Goal: Task Accomplishment & Management: Manage account settings

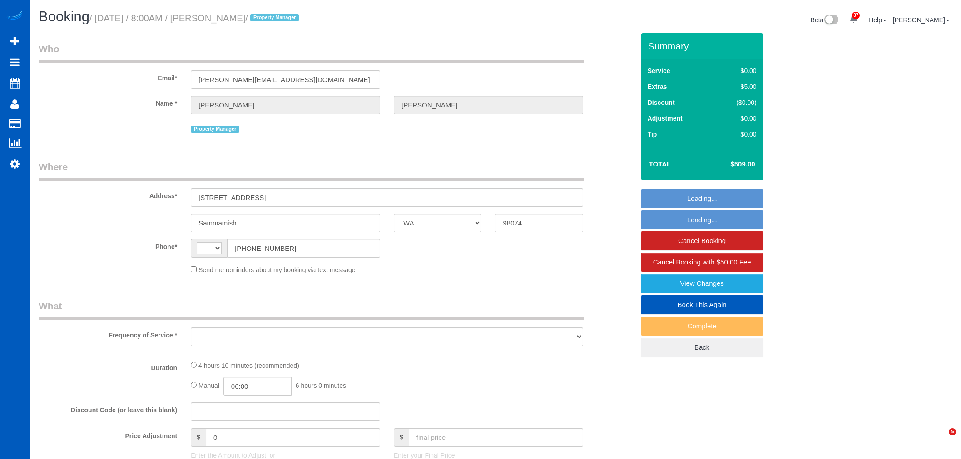
select select "WA"
select select "string:US"
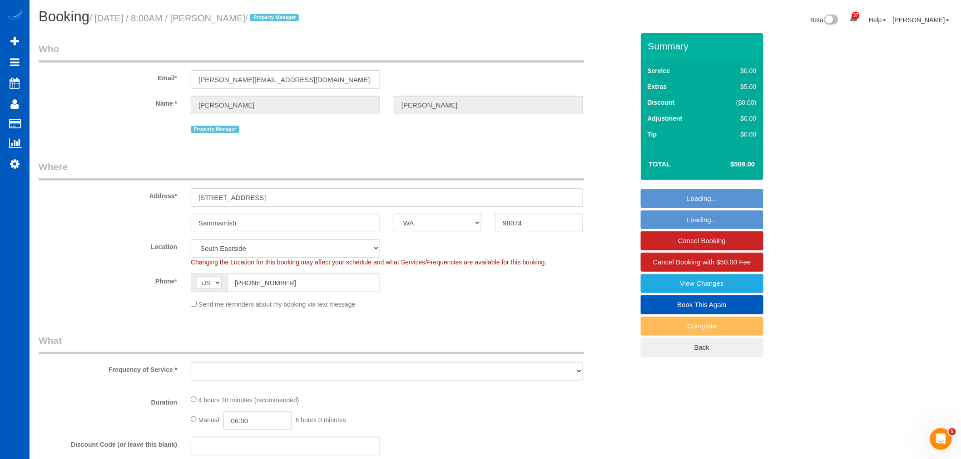
select select "199"
select select "2001"
select select "3"
select select "spot1"
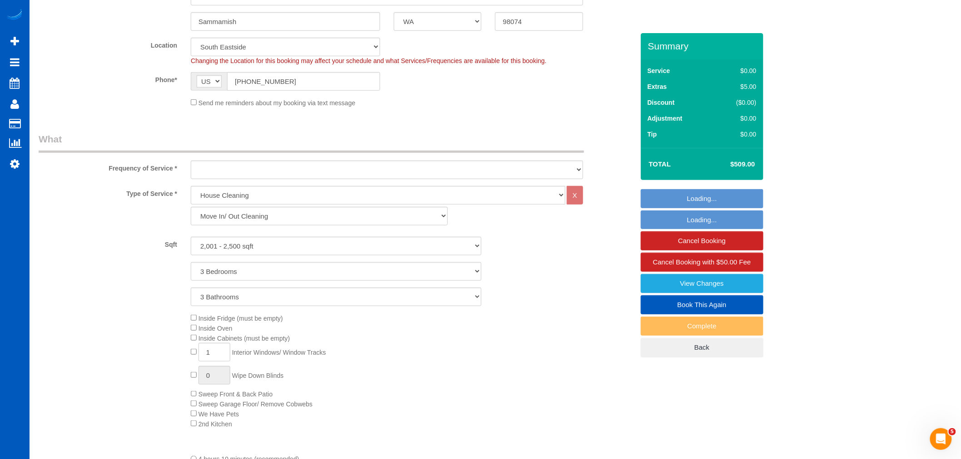
select select "2001"
select select "3"
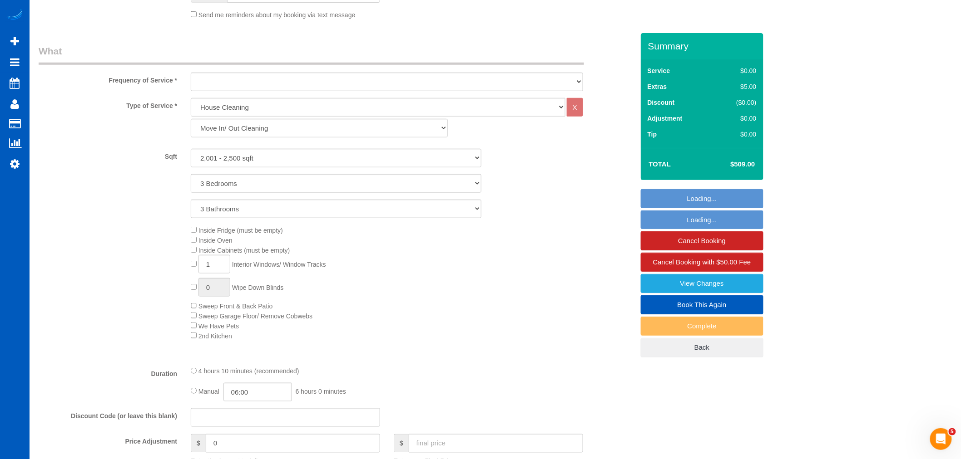
scroll to position [353, 0]
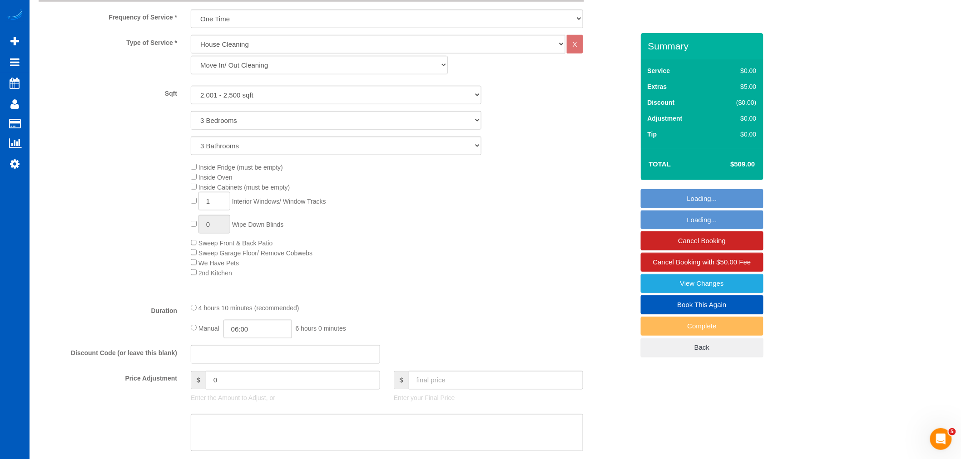
drag, startPoint x: 227, startPoint y: 194, endPoint x: 213, endPoint y: 211, distance: 21.3
click at [224, 197] on div "Inside Fridge (must be empty) Inside Oven Inside Cabinets (must be empty) 1 Int…" at bounding box center [412, 220] width 456 height 116
click at [213, 211] on input "1" at bounding box center [214, 201] width 32 height 19
select select "object:3308"
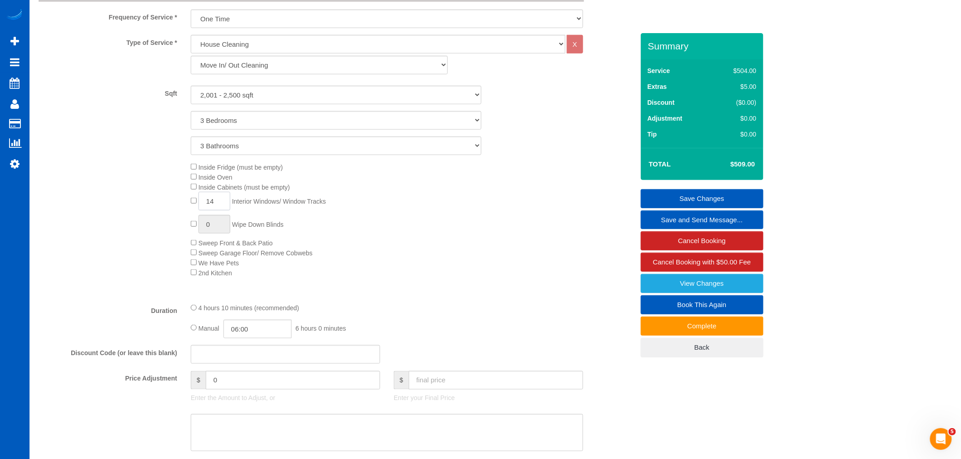
type input "14"
click at [189, 225] on div "Inside Fridge (must be empty) Inside Oven Inside Cabinets (must be empty) 14 In…" at bounding box center [412, 220] width 456 height 116
click at [205, 225] on input "1" at bounding box center [214, 224] width 32 height 19
drag, startPoint x: 214, startPoint y: 227, endPoint x: 182, endPoint y: 237, distance: 34.1
click at [182, 237] on div "Inside Fridge (must be empty) Inside Oven Inside Cabinets (must be empty) 14 In…" at bounding box center [336, 220] width 609 height 116
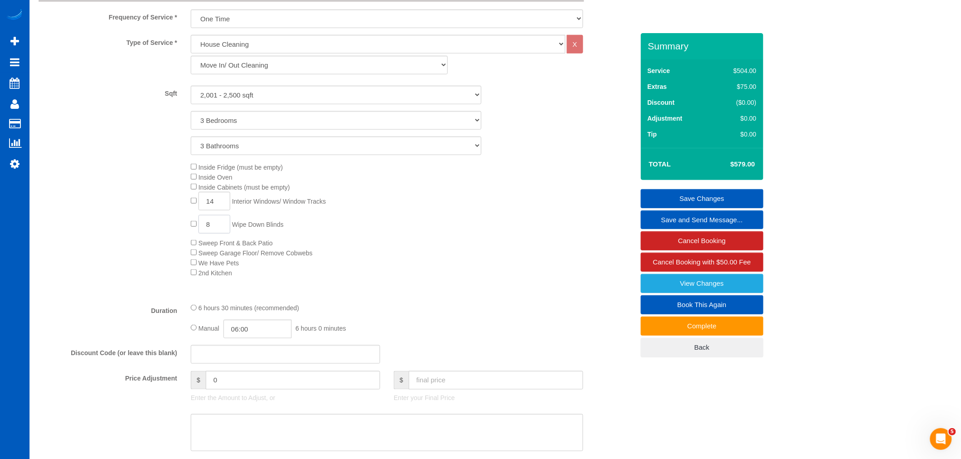
type input "8"
click at [359, 241] on div "Inside Fridge (must be empty) Inside Oven Inside Cabinets (must be empty) 14 In…" at bounding box center [412, 220] width 456 height 116
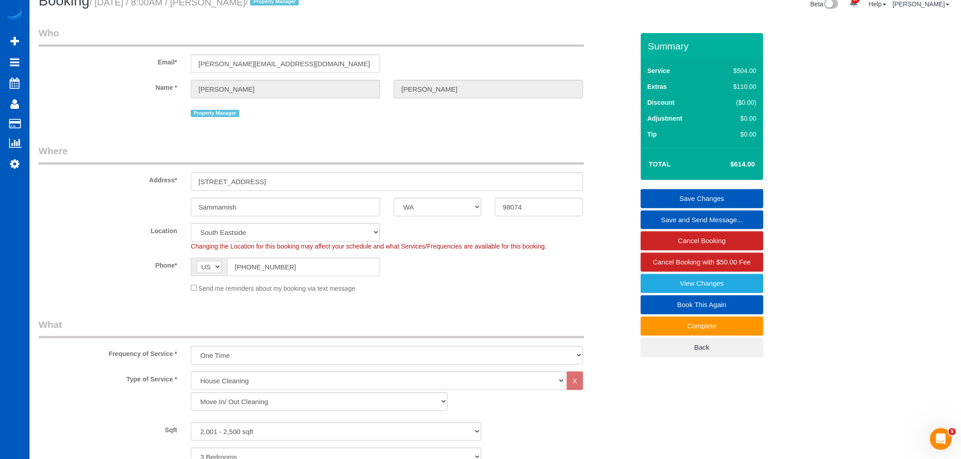
scroll to position [0, 0]
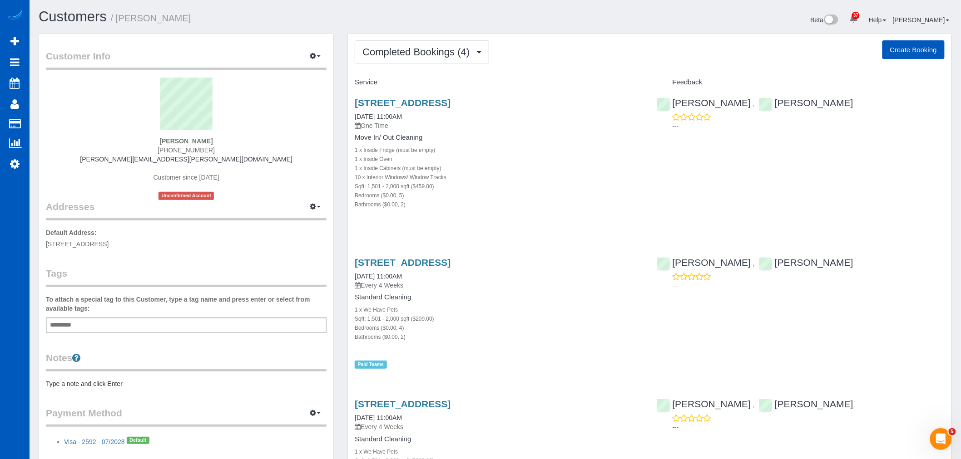
click at [913, 52] on button "Create Booking" at bounding box center [913, 49] width 62 height 19
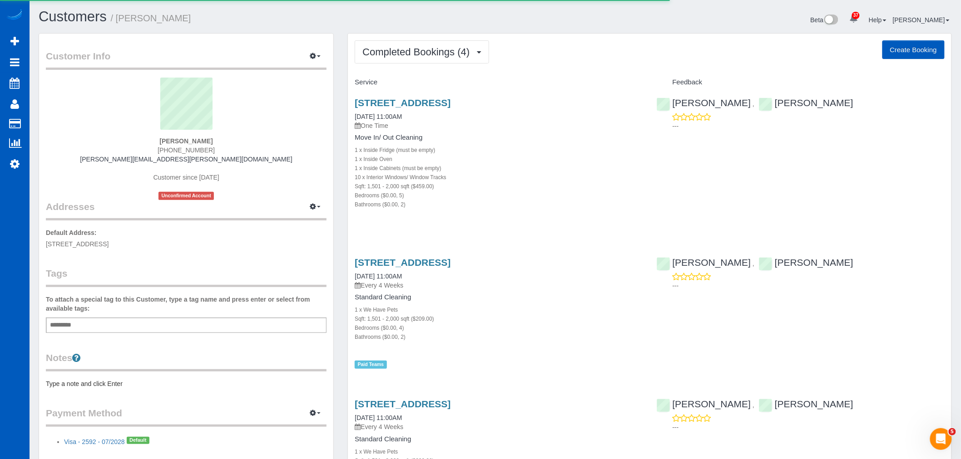
select select "WA"
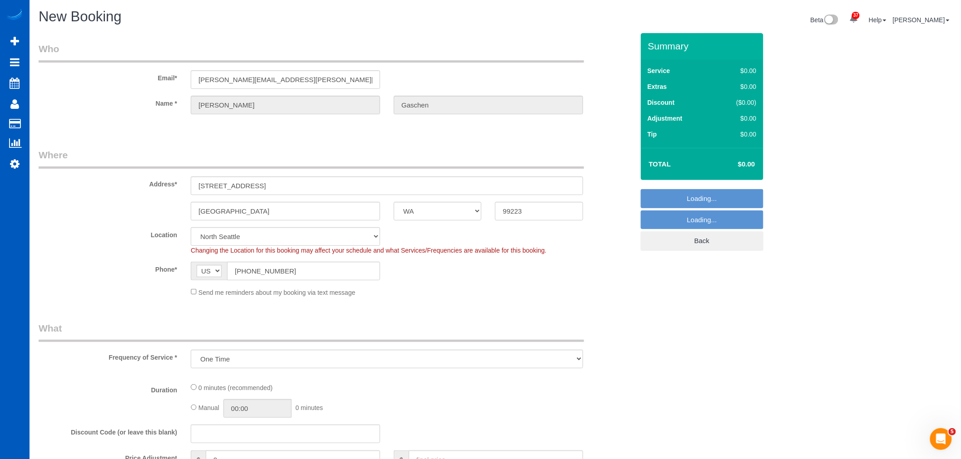
select select "object:1460"
select select "67"
select select "string:fspay-5977c980-f07a-4959-8af7-43bb05777778"
select select "object:1581"
select select "199"
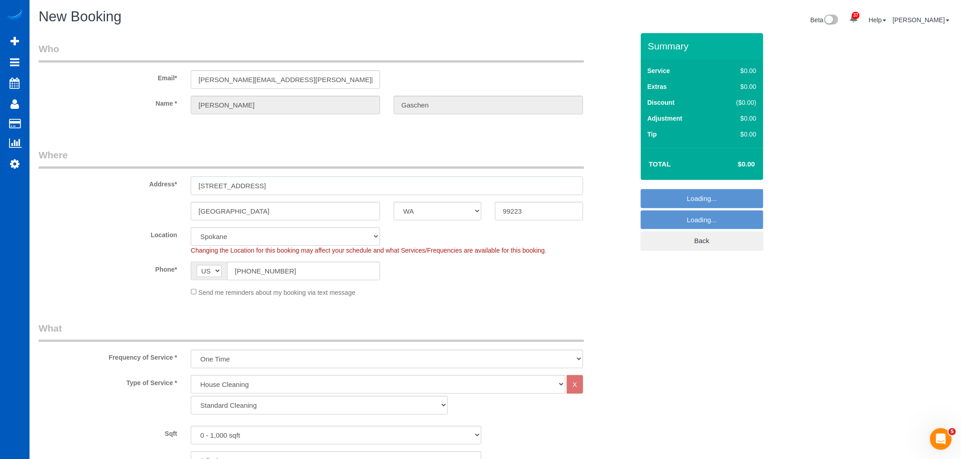
drag, startPoint x: 269, startPoint y: 187, endPoint x: 130, endPoint y: 202, distance: 140.2
click at [130, 202] on sui-booking-address "Address* [STREET_ADDRESS] [GEOGRAPHIC_DATA] AK AL AR AZ CA CO CT DC DE [GEOGRAP…" at bounding box center [336, 184] width 595 height 72
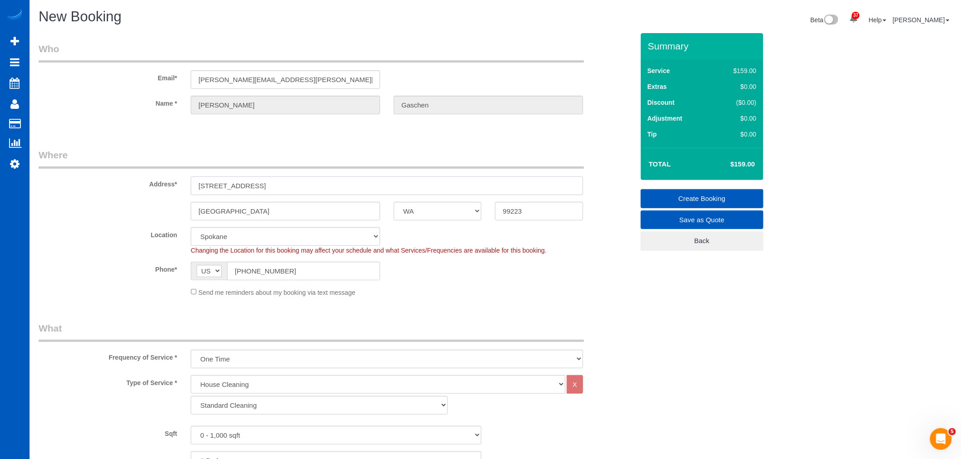
paste input "[STREET_ADDRESS]"
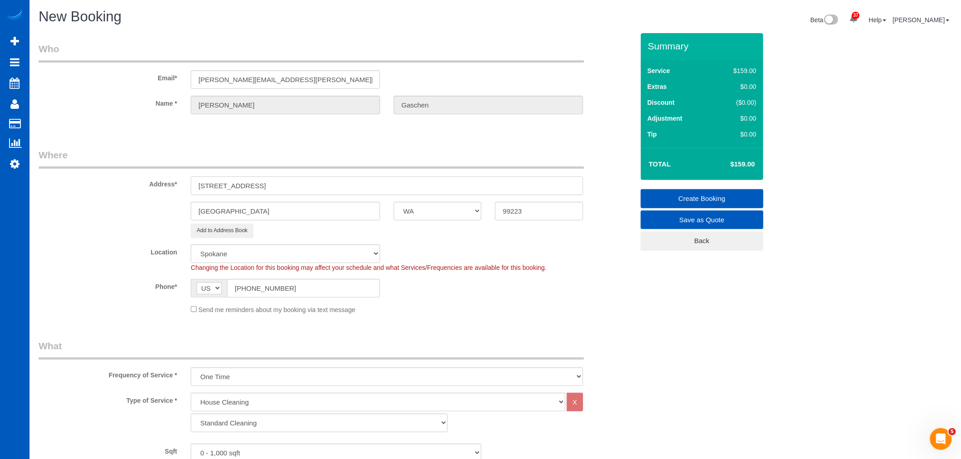
drag, startPoint x: 329, startPoint y: 180, endPoint x: 299, endPoint y: 192, distance: 32.2
click at [299, 192] on input "[STREET_ADDRESS]" at bounding box center [387, 186] width 392 height 19
type input "[STREET_ADDRESS]"
drag, startPoint x: 528, startPoint y: 206, endPoint x: 444, endPoint y: 220, distance: 86.1
click at [444, 220] on div "[GEOGRAPHIC_DATA] AK AL AR AZ CA CO CT DC DE [GEOGRAPHIC_DATA] [GEOGRAPHIC_DATA…" at bounding box center [336, 211] width 609 height 19
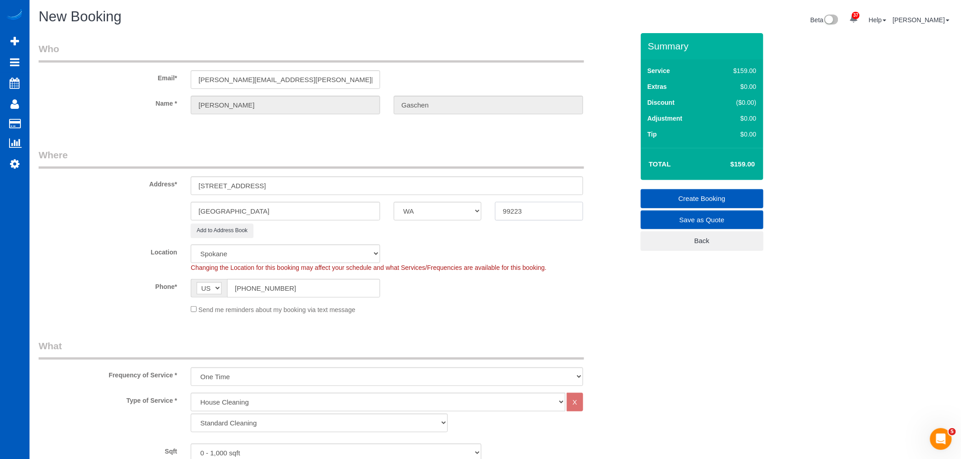
paste input "06"
type input "99206"
drag, startPoint x: 281, startPoint y: 187, endPoint x: 269, endPoint y: 194, distance: 14.6
click at [256, 193] on input "[STREET_ADDRESS]" at bounding box center [387, 186] width 392 height 19
drag, startPoint x: 341, startPoint y: 183, endPoint x: 251, endPoint y: 193, distance: 90.5
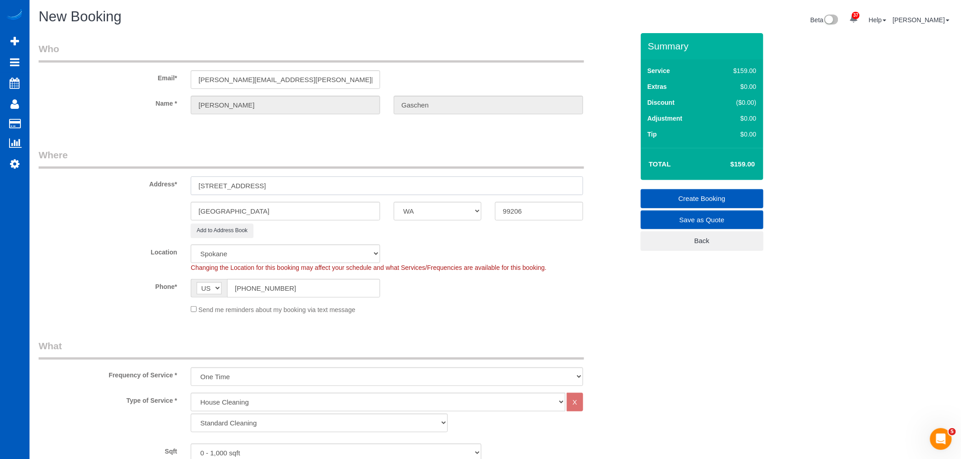
click at [251, 193] on input "[STREET_ADDRESS]" at bounding box center [387, 186] width 392 height 19
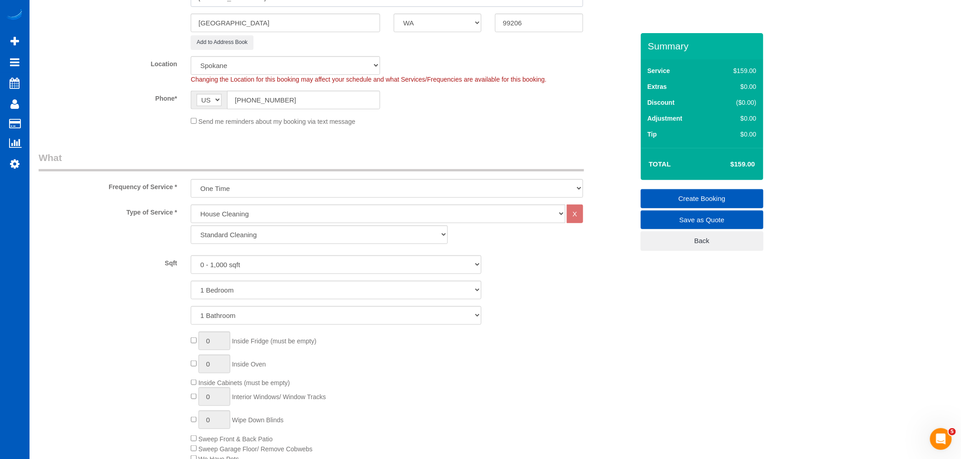
scroll to position [202, 0]
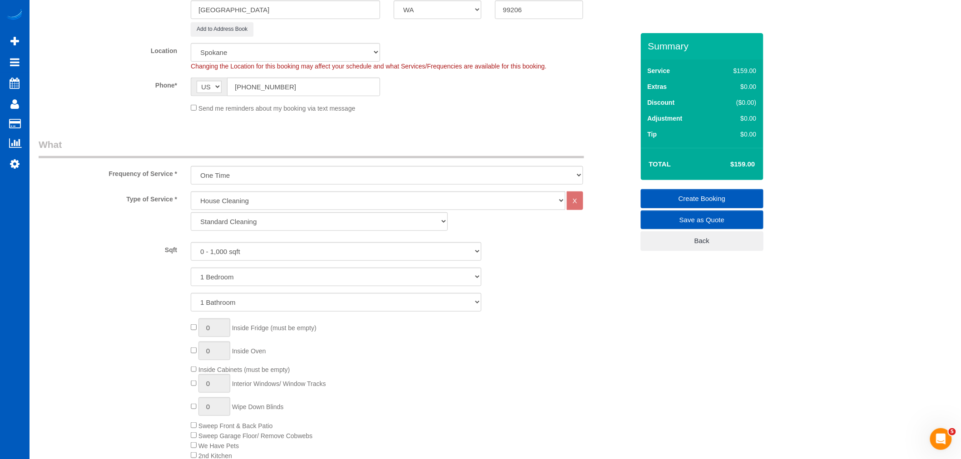
type input "[STREET_ADDRESS]"
click at [253, 220] on select "Standard Cleaning Deep Cleaning Move In/ Out Cleaning" at bounding box center [319, 221] width 257 height 19
click at [250, 223] on select "Standard Cleaning Deep Cleaning Move In/ Out Cleaning" at bounding box center [319, 221] width 257 height 19
click at [241, 255] on select "0 - 1,000 sqft 1,001 - 1,500 sqft 1,501 - 2,000 sqft 2,001 - 2,500 sqft 2,501 -…" at bounding box center [336, 251] width 291 height 19
select select "1501"
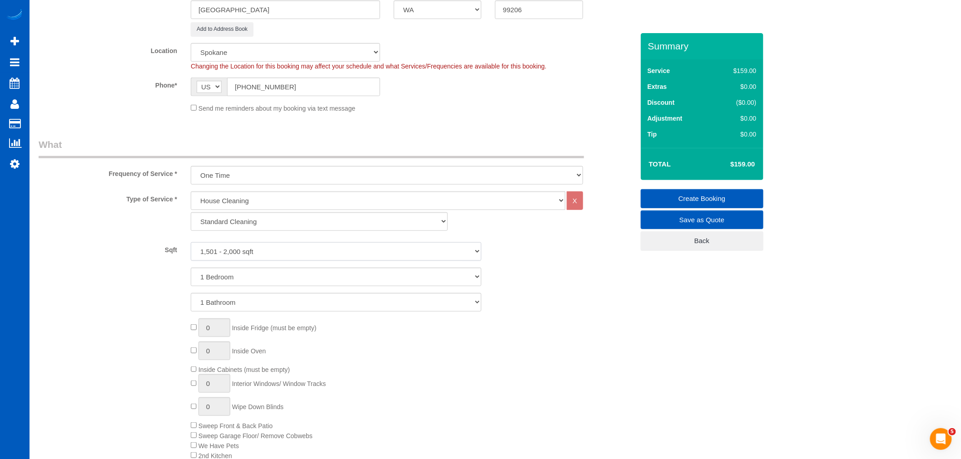
click at [191, 243] on select "0 - 1,000 sqft 1,001 - 1,500 sqft 1,501 - 2,000 sqft 2,001 - 2,500 sqft 2,501 -…" at bounding box center [336, 251] width 291 height 19
click at [233, 271] on select "1 Bedroom 2 Bedrooms 3 Bedrooms 4 Bedrooms 5 Bedrooms 6 Bedrooms 7 Bedrooms" at bounding box center [336, 277] width 291 height 19
select select "4"
click at [191, 268] on select "1 Bedroom 2 Bedrooms 3 Bedrooms 4 Bedrooms 5 Bedrooms 6 Bedrooms 7 Bedrooms" at bounding box center [336, 277] width 291 height 19
click at [215, 294] on select "1 Bathroom 2 Bathrooms 3 Bathrooms 4 Bathrooms 5 Bathrooms 6 Bathrooms 7 Bathro…" at bounding box center [336, 302] width 291 height 19
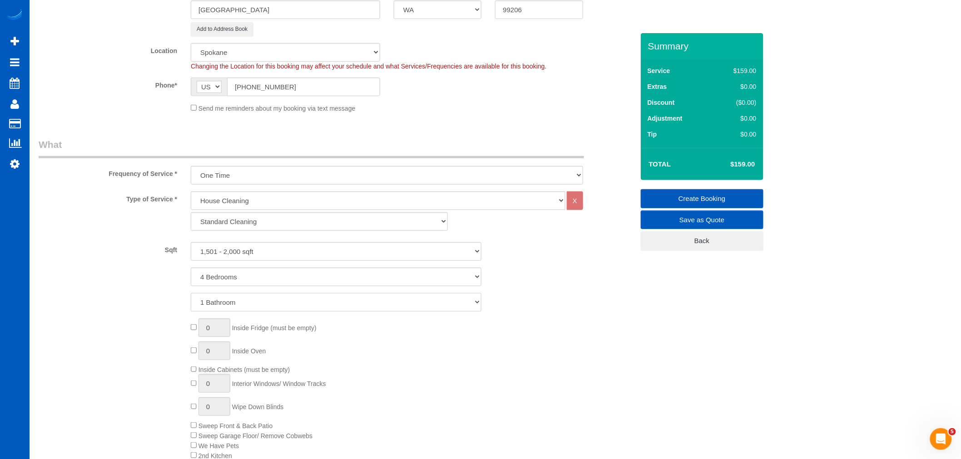
select select "3"
click at [191, 294] on select "1 Bathroom 2 Bathrooms 3 Bathrooms 4 Bathrooms 5 Bathrooms 6 Bathrooms 7 Bathro…" at bounding box center [336, 302] width 291 height 19
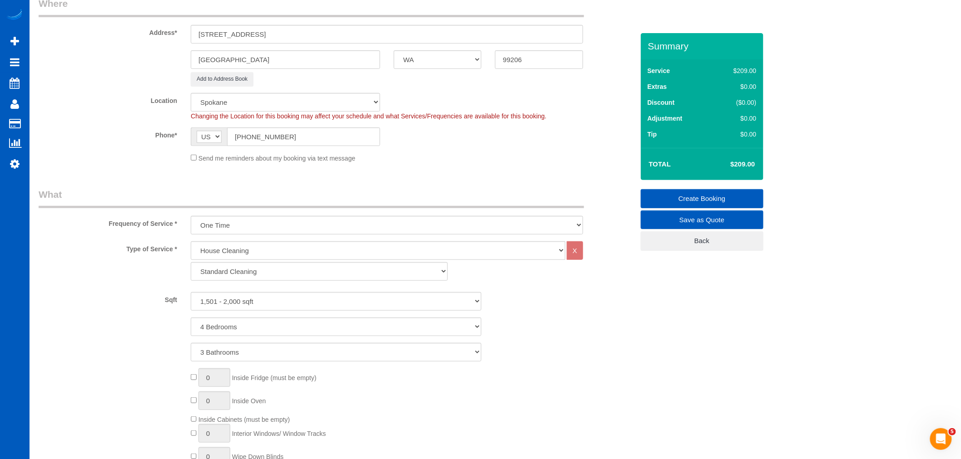
scroll to position [151, 0]
click at [276, 276] on select "Standard Cleaning Deep Cleaning Move In/ Out Cleaning" at bounding box center [319, 272] width 257 height 19
click at [281, 33] on input "11516 E 24th Ave" at bounding box center [387, 34] width 392 height 19
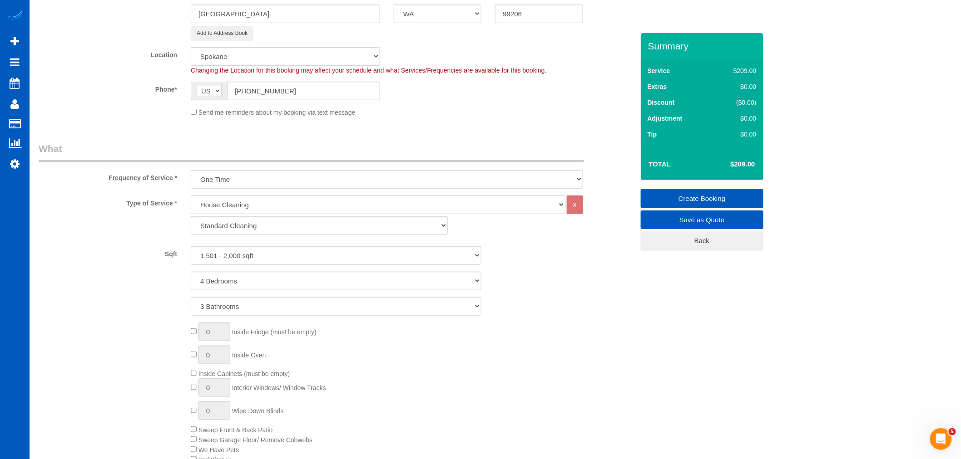
scroll to position [202, 0]
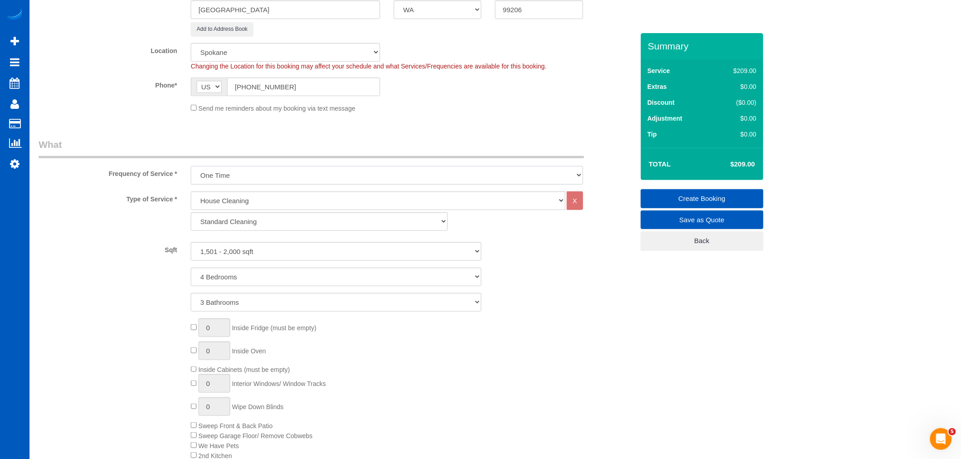
click at [240, 170] on select "One Time Weekly - 15.00% Every 2 Weeks - 10.00% Every 4 Weeks - 5.00% Every 2 M…" at bounding box center [387, 175] width 392 height 19
select select "object:1583"
click at [191, 167] on select "One Time Weekly - 15.00% Every 2 Weeks - 10.00% Every 4 Weeks - 5.00% Every 2 M…" at bounding box center [387, 175] width 392 height 19
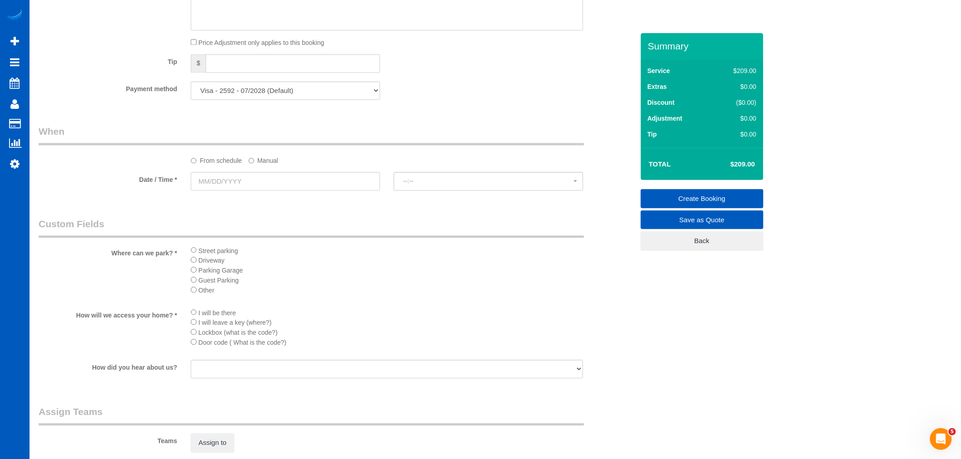
scroll to position [807, 0]
click at [224, 190] on input "text" at bounding box center [285, 180] width 189 height 19
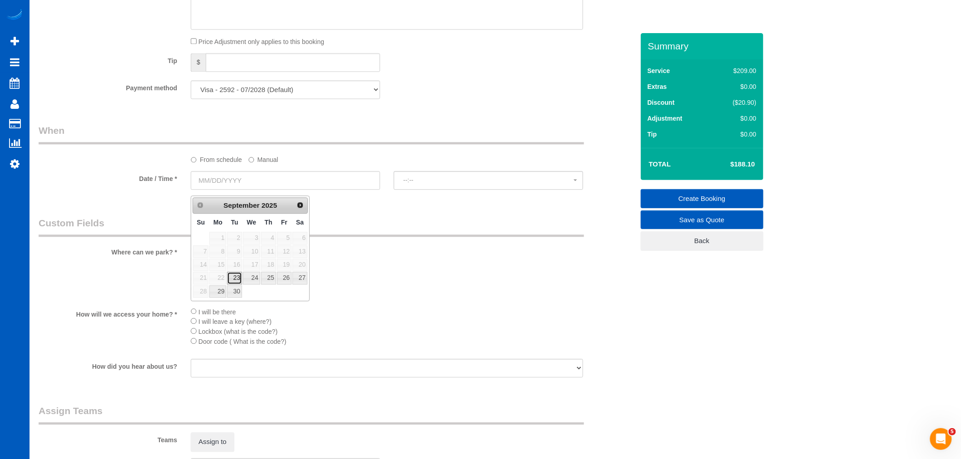
click at [236, 280] on link "23" at bounding box center [234, 278] width 15 height 12
type input "[DATE]"
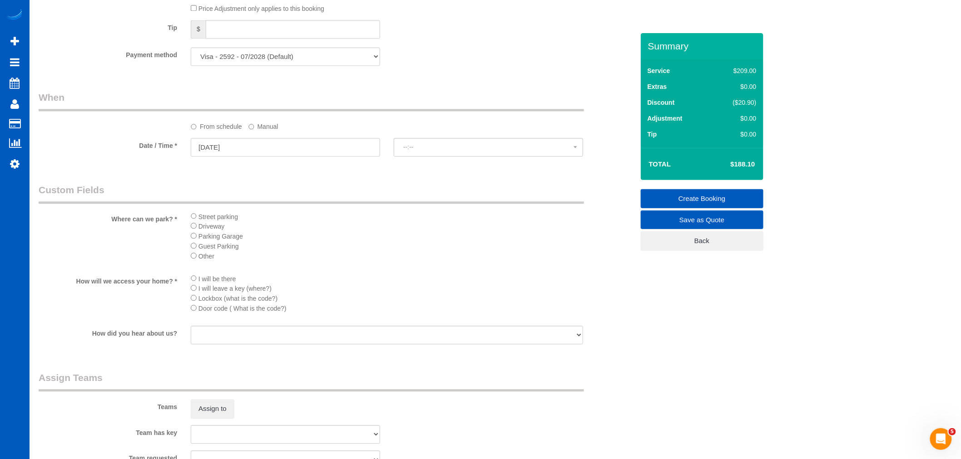
scroll to position [857, 0]
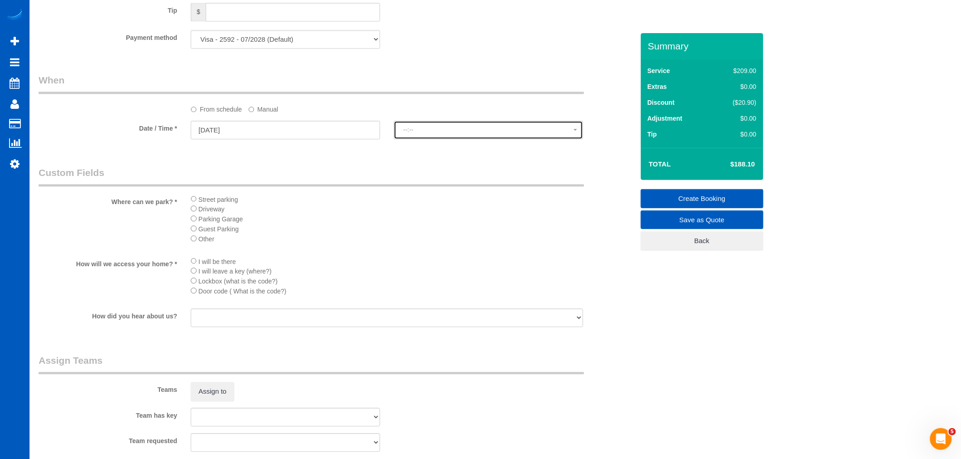
click at [412, 133] on span "--:--" at bounding box center [488, 129] width 170 height 7
select select "spot1"
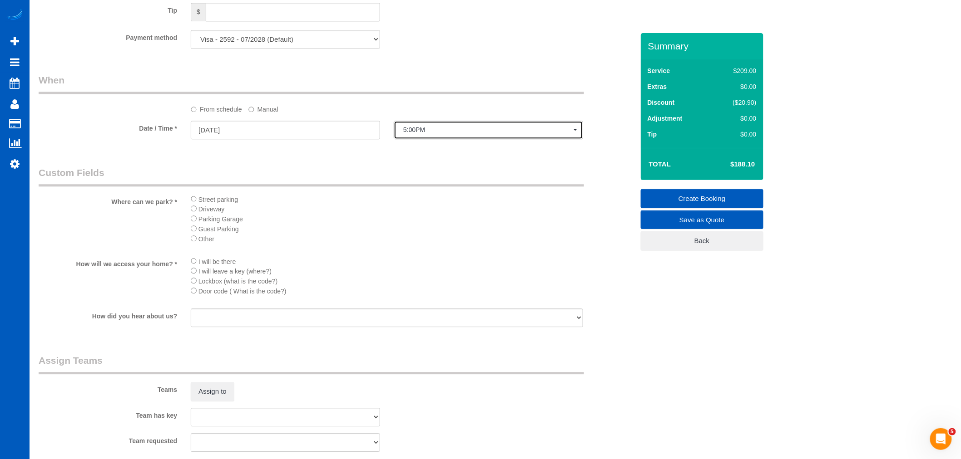
click at [452, 133] on span "5:00PM" at bounding box center [488, 129] width 170 height 7
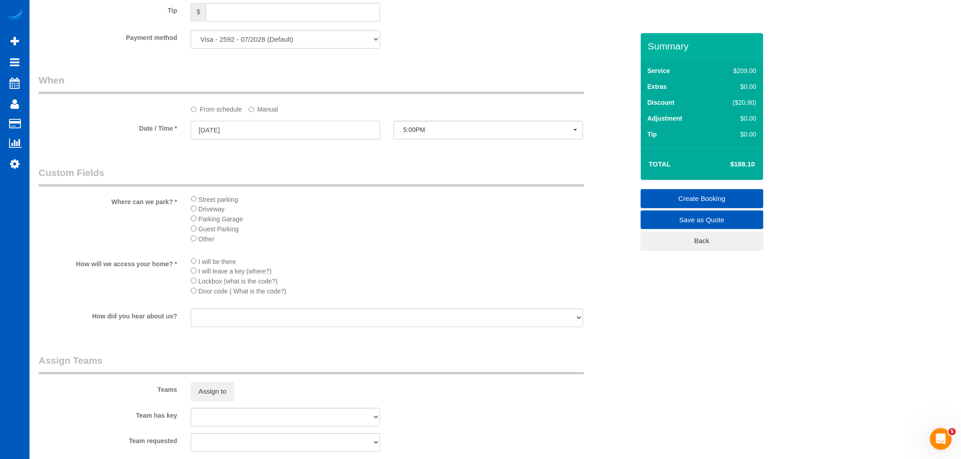
click at [237, 132] on input "[DATE]" at bounding box center [285, 130] width 189 height 19
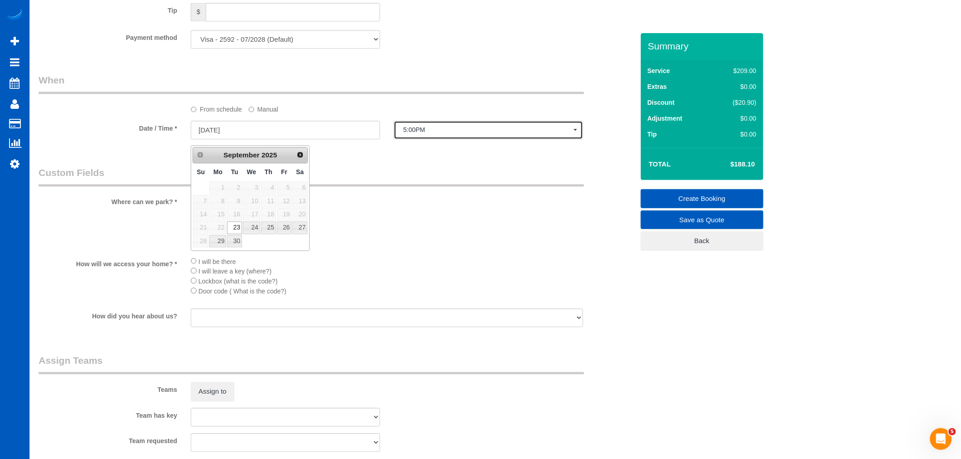
click at [457, 132] on span "5:00PM" at bounding box center [488, 129] width 170 height 7
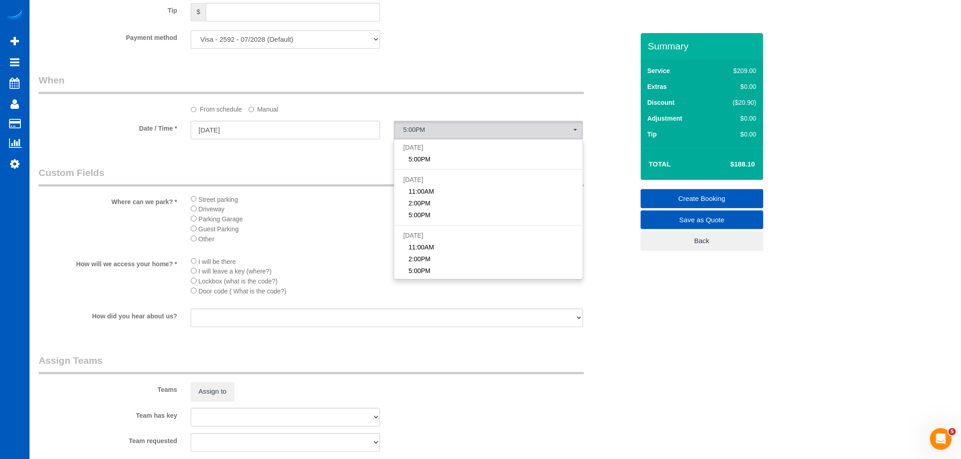
click at [269, 141] on div at bounding box center [285, 140] width 189 height 2
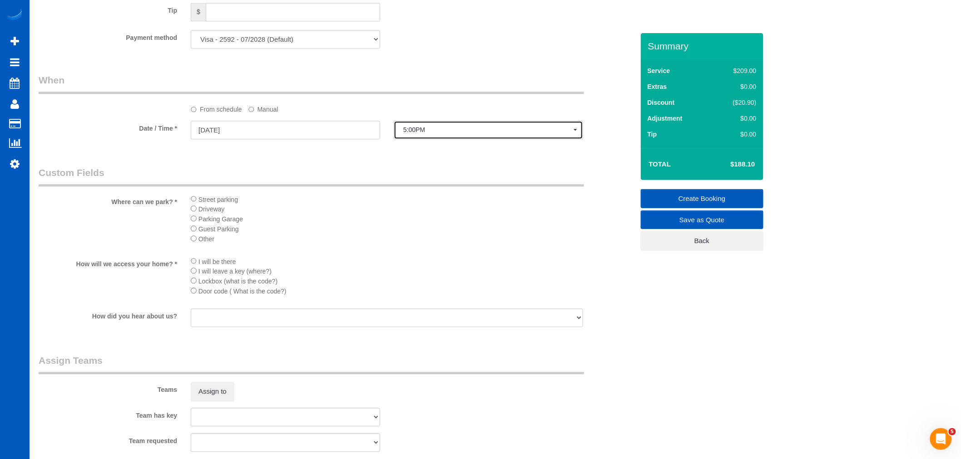
click at [470, 139] on button "5:00PM" at bounding box center [488, 130] width 189 height 19
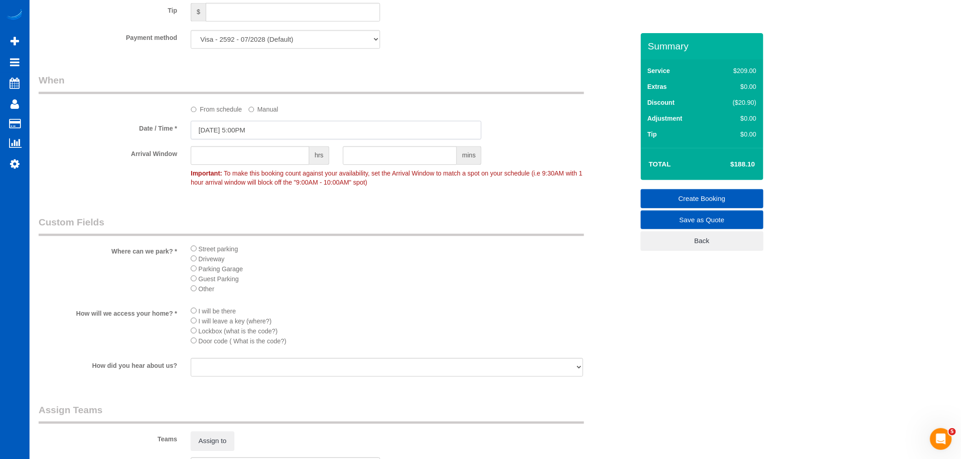
click at [232, 139] on input "09/23/2025 5:00PM" at bounding box center [336, 130] width 291 height 19
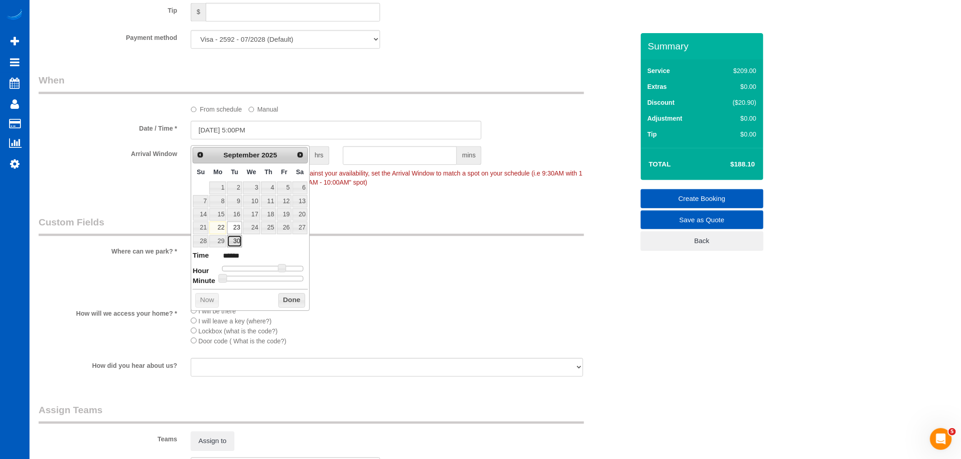
click at [241, 239] on link "30" at bounding box center [234, 241] width 15 height 12
click at [257, 232] on link "24" at bounding box center [251, 228] width 17 height 12
type input "09/24/2025 5:00PM"
click at [335, 107] on div "From schedule Manual" at bounding box center [387, 108] width 406 height 12
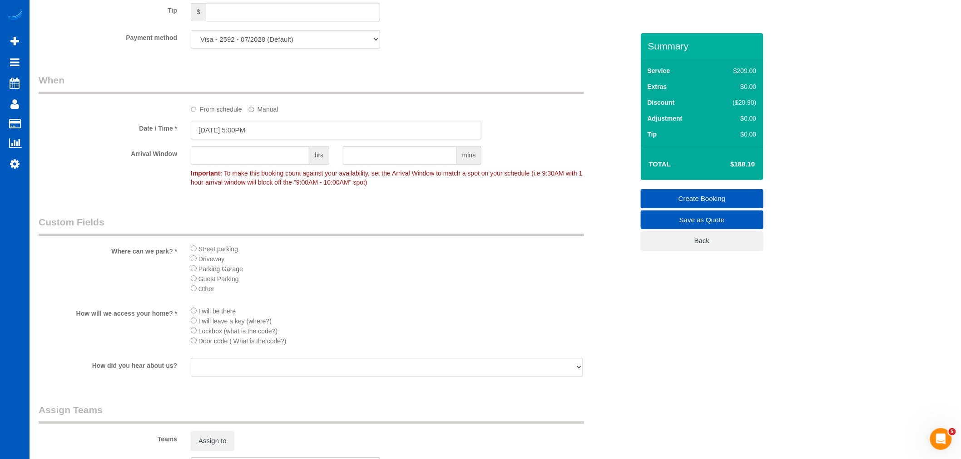
click at [250, 133] on input "09/24/2025 5:00PM" at bounding box center [336, 130] width 291 height 19
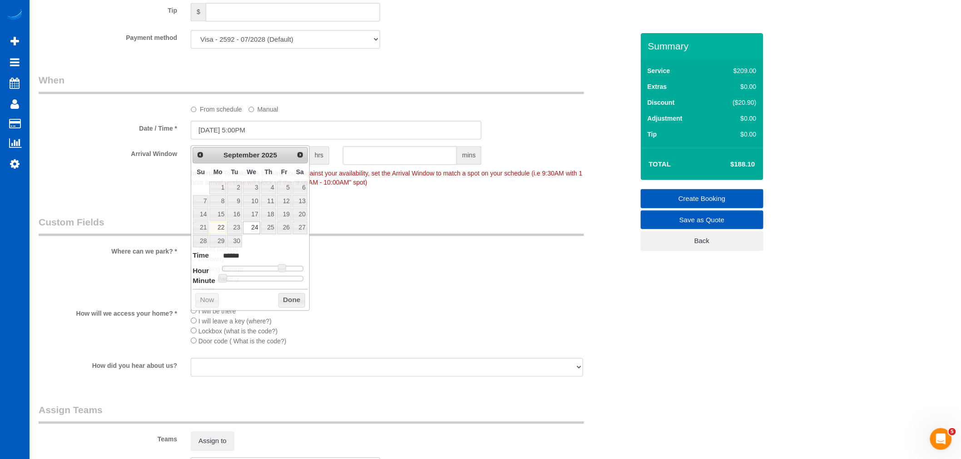
click at [310, 124] on sui-booking-spot "From schedule Manual Date / Time * 09/24/2025 5:00PM Arrival Window hrs mins Im…" at bounding box center [336, 133] width 595 height 118
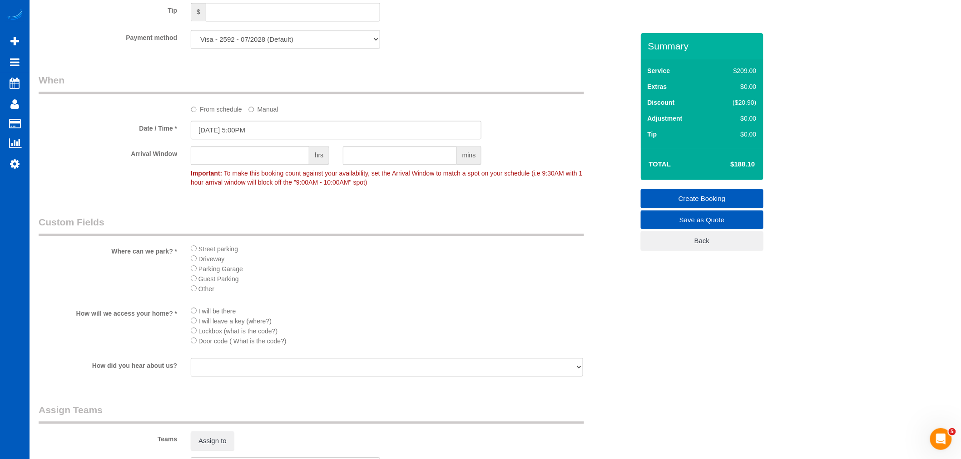
click at [209, 112] on label "From schedule" at bounding box center [216, 108] width 51 height 12
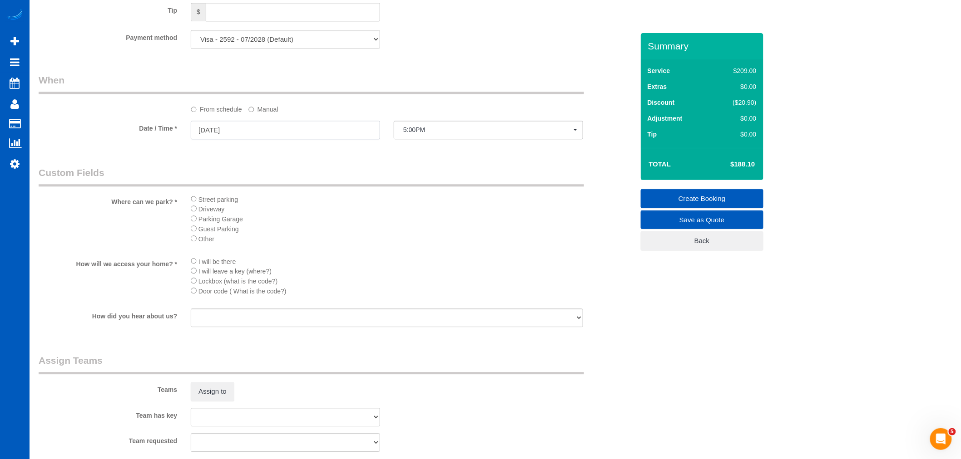
click at [255, 133] on input "09/24/2025" at bounding box center [285, 130] width 189 height 19
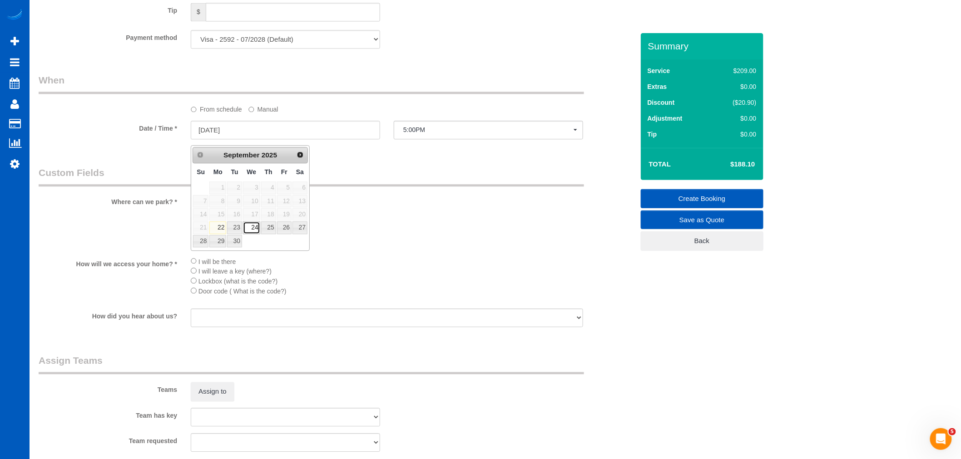
click at [256, 231] on link "24" at bounding box center [251, 228] width 17 height 12
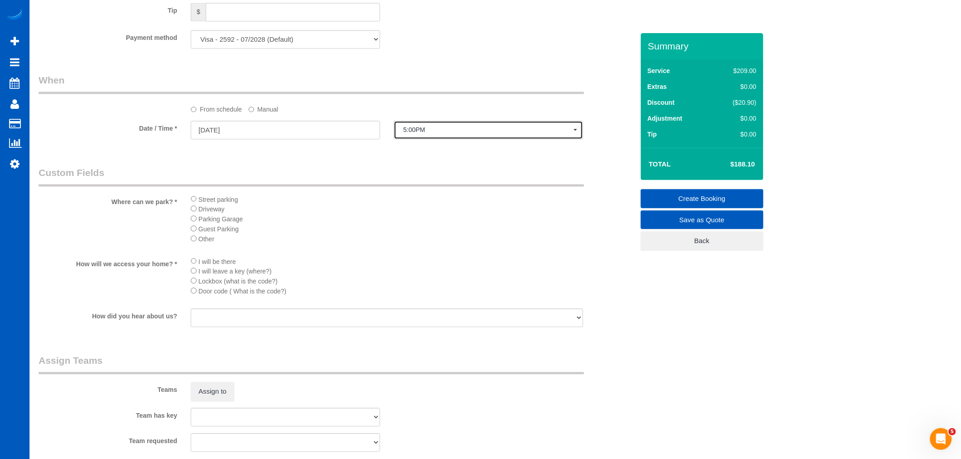
click at [459, 133] on span "5:00PM" at bounding box center [488, 129] width 170 height 7
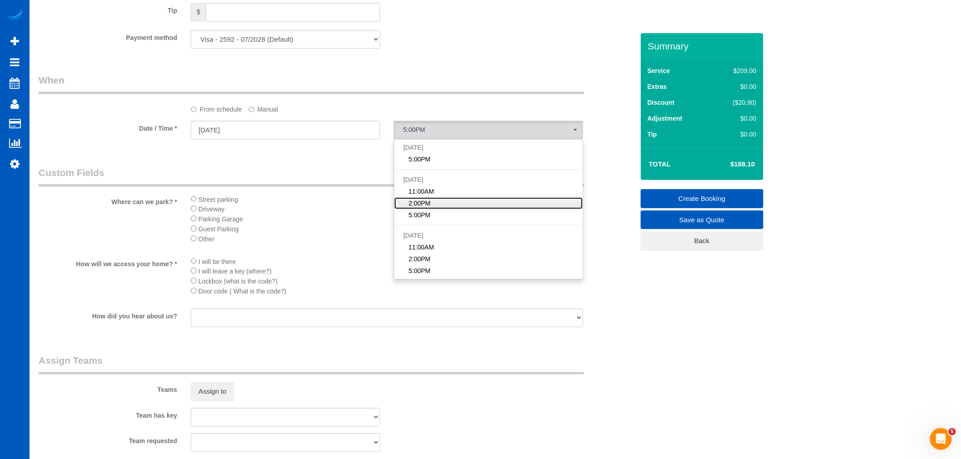
click at [449, 207] on link "2:00PM" at bounding box center [488, 203] width 188 height 12
select select "spot3"
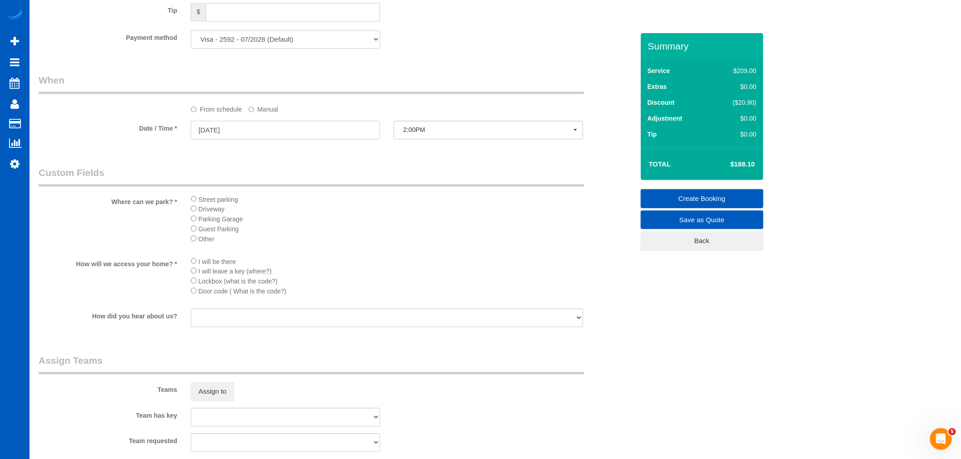
click at [219, 133] on input "09/24/2025" at bounding box center [285, 130] width 189 height 19
click at [452, 148] on fieldset "When From schedule Manual Date / Time * 09/24/2025 2:00PM Tue September 23rd 5:…" at bounding box center [336, 111] width 595 height 74
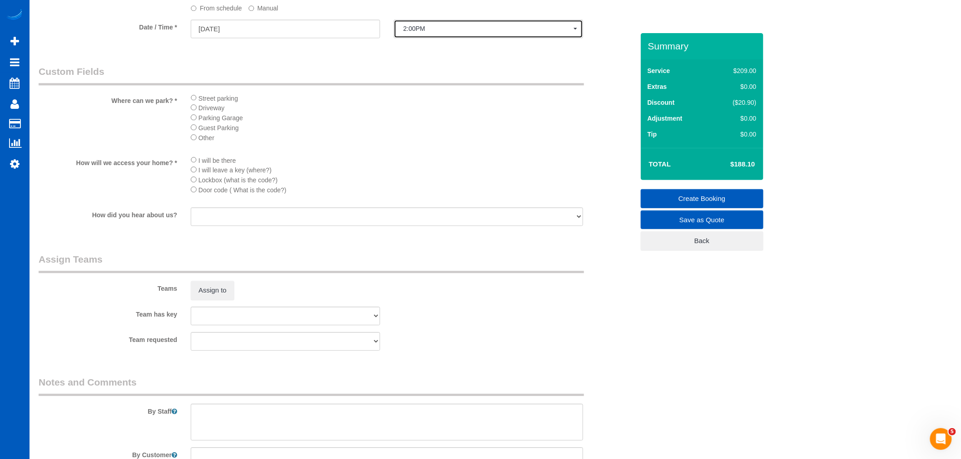
click at [453, 32] on span "2:00PM" at bounding box center [488, 28] width 170 height 7
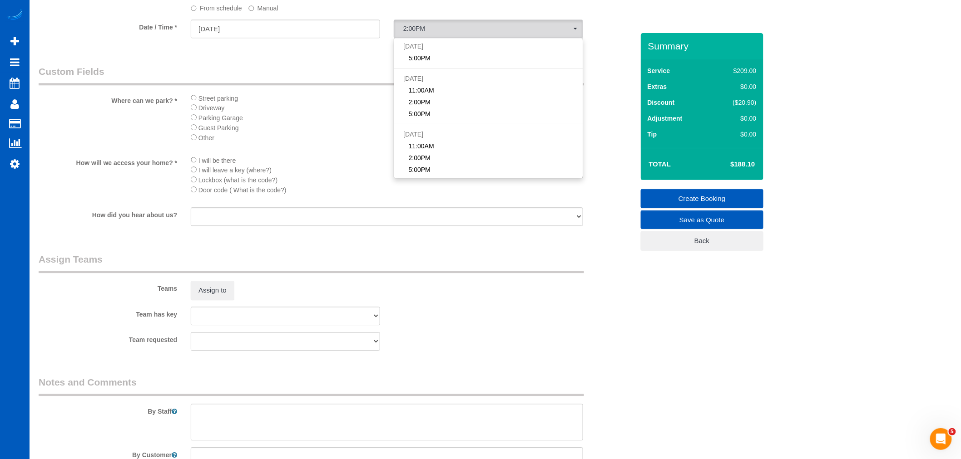
click at [291, 113] on li "Driveway" at bounding box center [387, 108] width 392 height 10
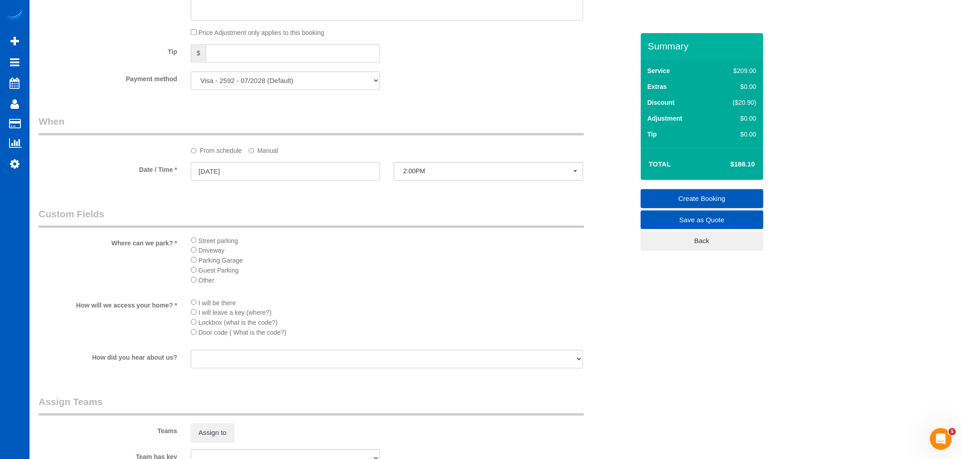
scroll to position [807, 0]
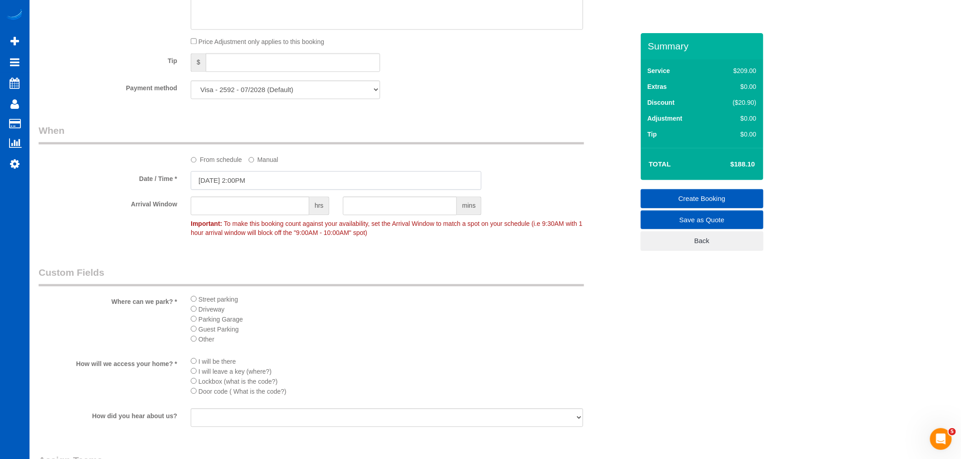
click at [241, 188] on input "09/24/2025 2:00PM" at bounding box center [336, 180] width 291 height 19
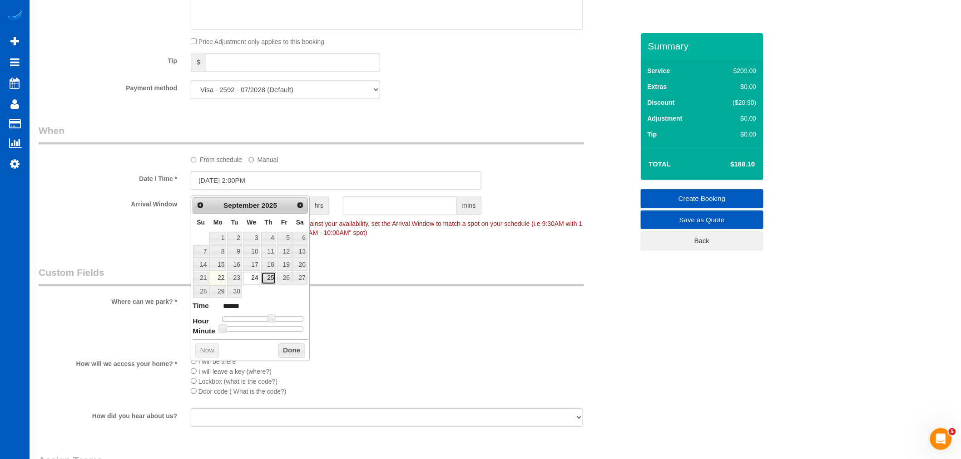
click at [271, 280] on link "25" at bounding box center [268, 278] width 15 height 12
type input "09/25/2025 2:00PM"
click at [337, 144] on legend "When" at bounding box center [311, 134] width 545 height 20
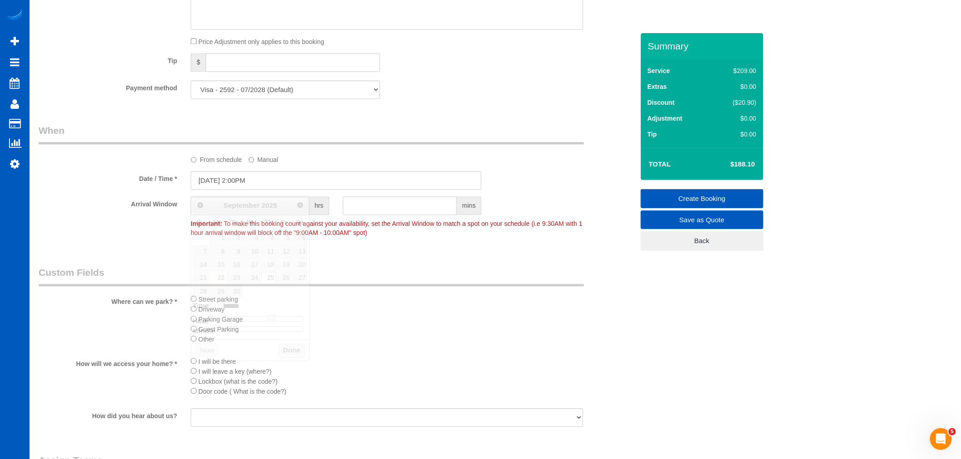
click at [263, 161] on label "Manual" at bounding box center [263, 158] width 30 height 12
drag, startPoint x: 175, startPoint y: 167, endPoint x: 190, endPoint y: 164, distance: 14.8
click at [180, 164] on div "From schedule Manual" at bounding box center [336, 144] width 609 height 40
click at [200, 161] on label "From schedule" at bounding box center [216, 158] width 51 height 12
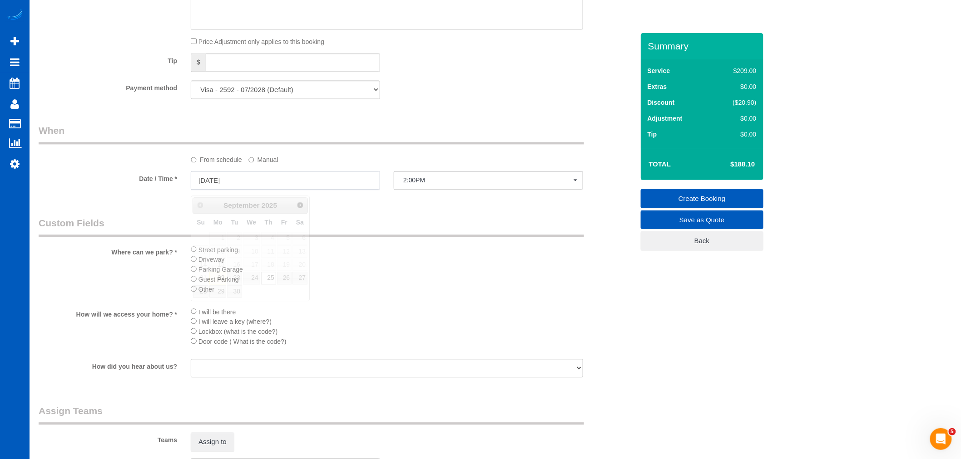
click at [258, 186] on input "09/25/2025" at bounding box center [285, 180] width 189 height 19
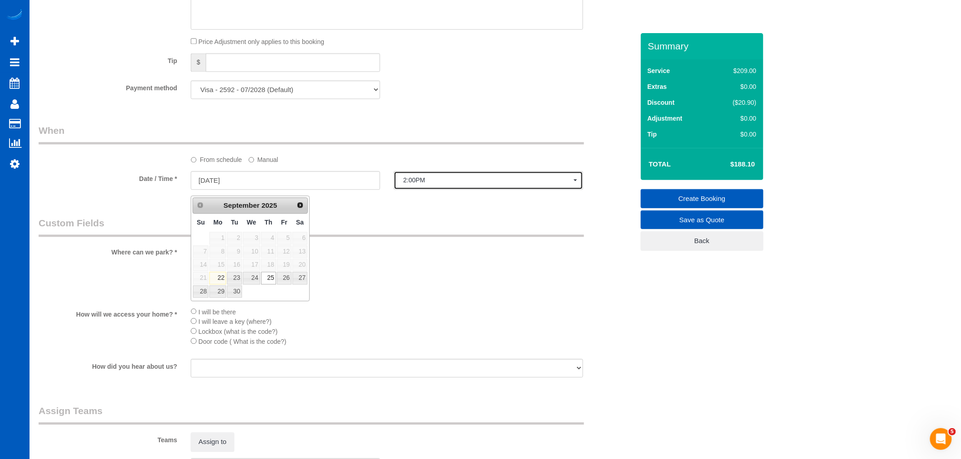
click at [420, 180] on button "2:00PM" at bounding box center [488, 180] width 189 height 19
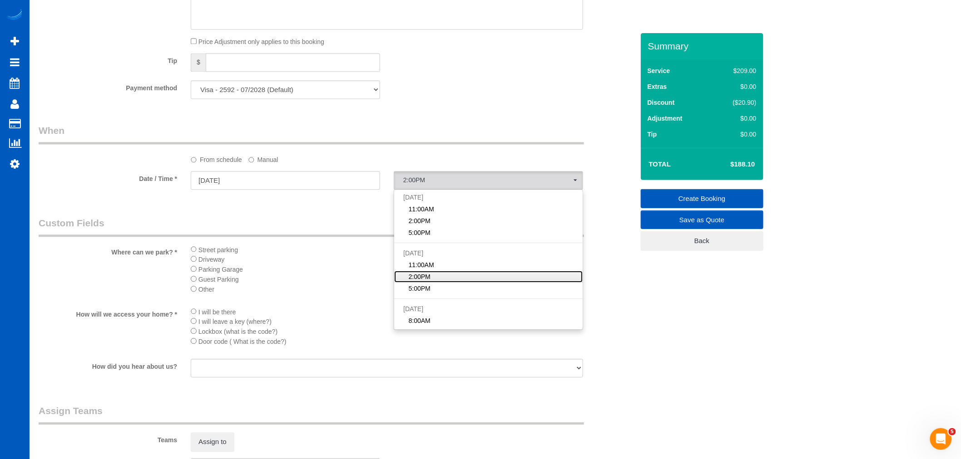
scroll to position [50, 0]
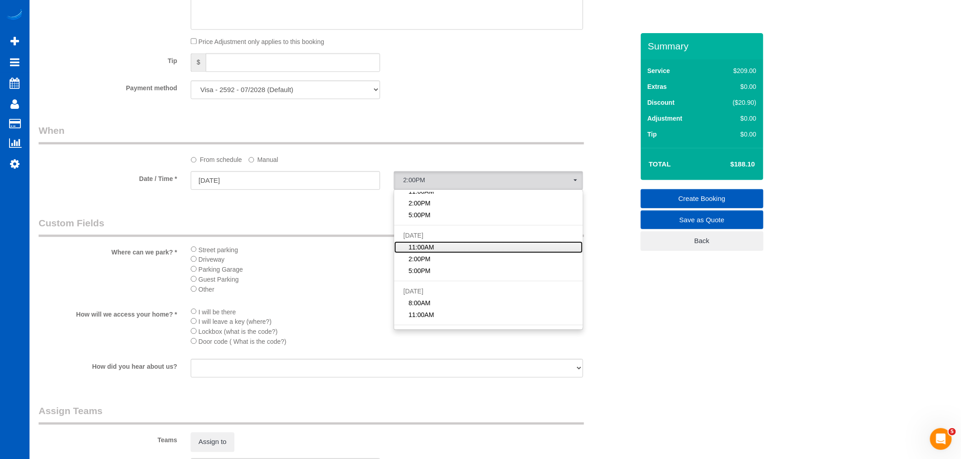
click at [430, 248] on span "11:00AM" at bounding box center [421, 247] width 25 height 9
select select "spot5"
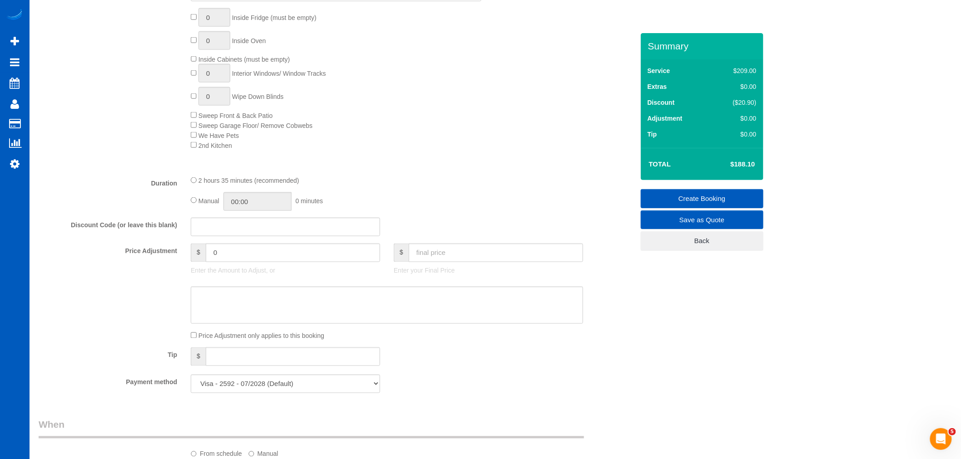
scroll to position [504, 0]
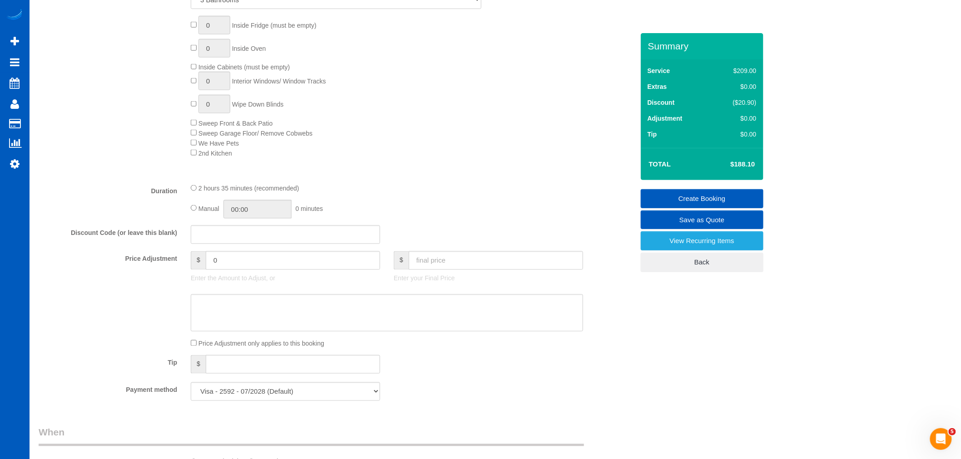
click at [389, 169] on div "Type of Service * House Cleaning X Standard Cleaning Deep Cleaning Move In/ Out…" at bounding box center [336, 32] width 595 height 287
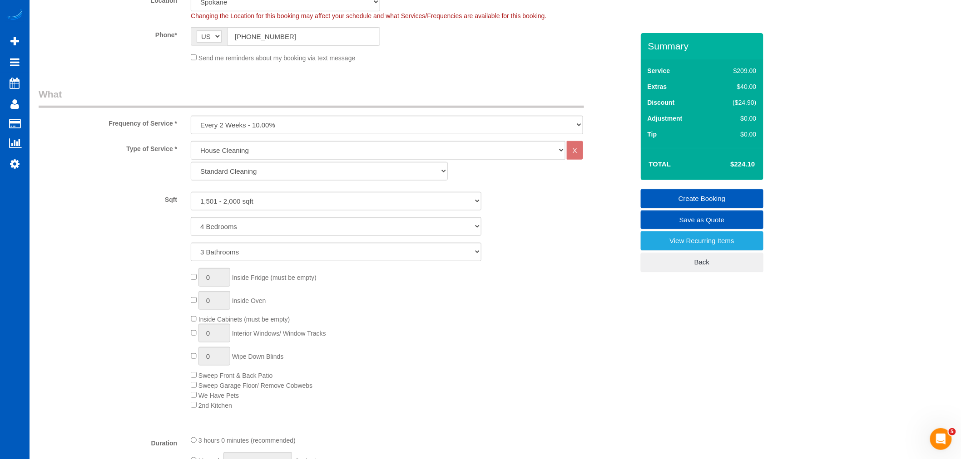
scroll to position [151, 0]
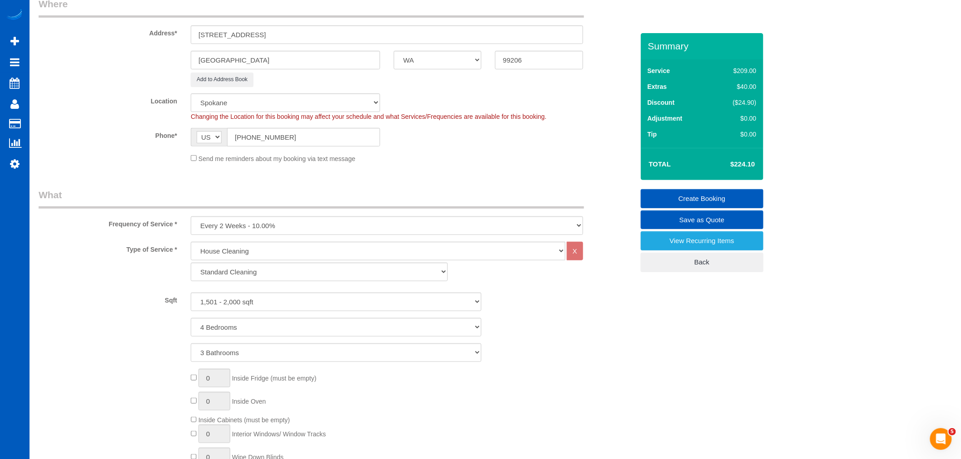
select select "spot14"
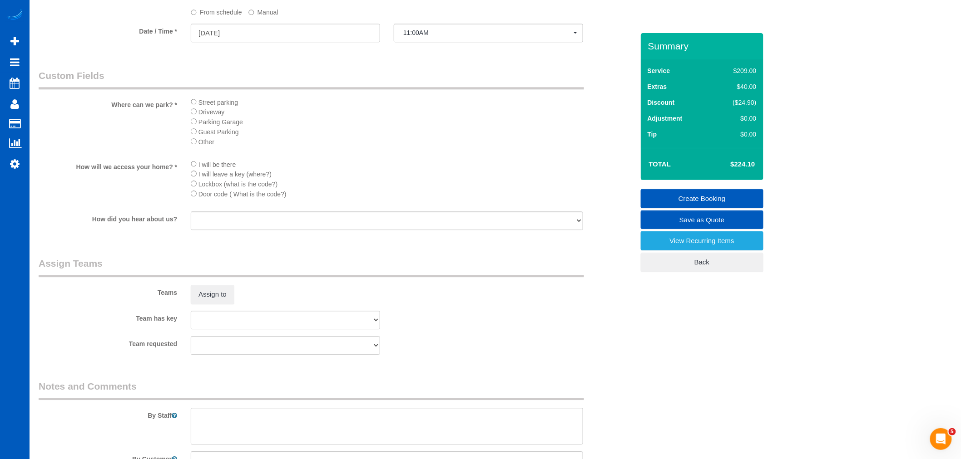
scroll to position [958, 0]
click at [218, 298] on button "Assign to" at bounding box center [213, 290] width 44 height 19
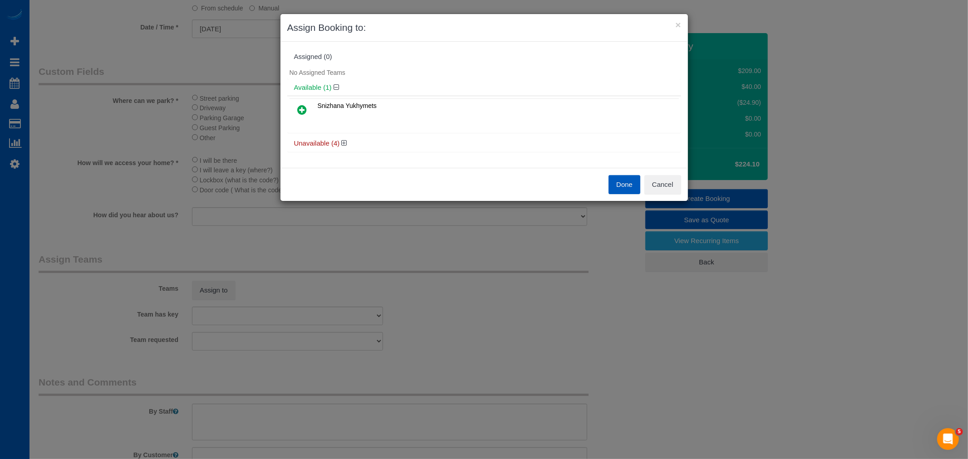
click at [300, 114] on icon at bounding box center [303, 109] width 10 height 11
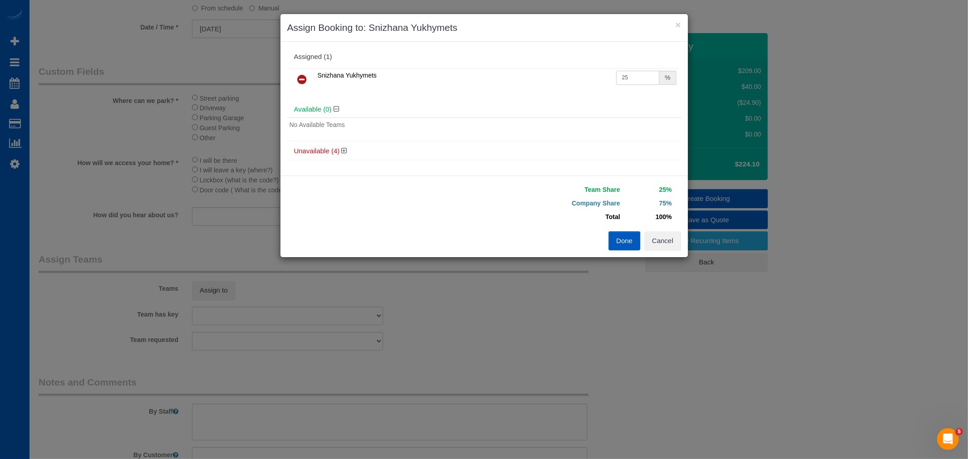
drag, startPoint x: 646, startPoint y: 74, endPoint x: 622, endPoint y: 69, distance: 23.5
click at [622, 69] on td "25 %" at bounding box center [646, 79] width 65 height 23
type input "50"
click at [623, 243] on button "Done" at bounding box center [625, 241] width 32 height 19
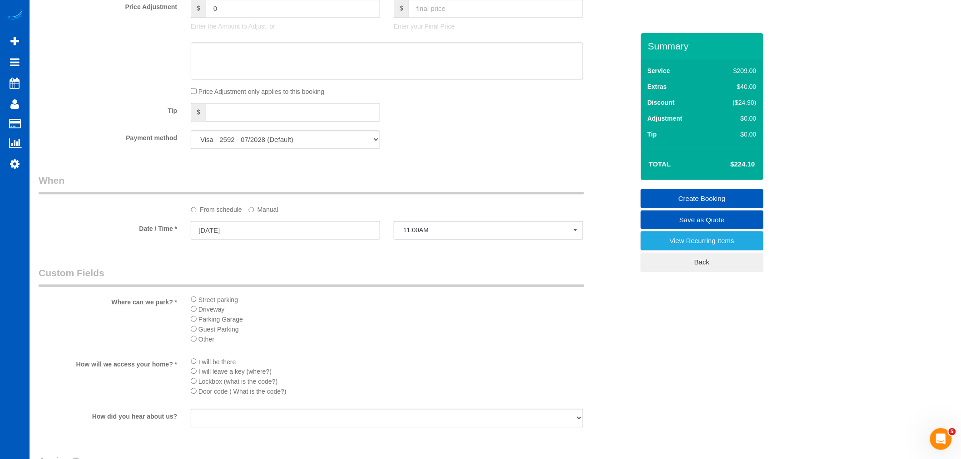
scroll to position [756, 0]
click at [429, 234] on span "11:00AM" at bounding box center [488, 230] width 170 height 7
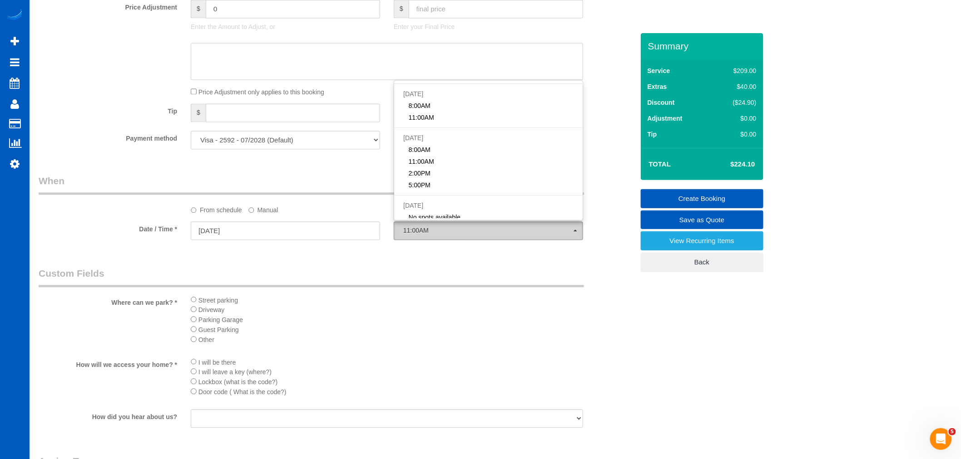
scroll to position [0, 0]
click at [316, 273] on legend "Custom Fields" at bounding box center [311, 277] width 545 height 20
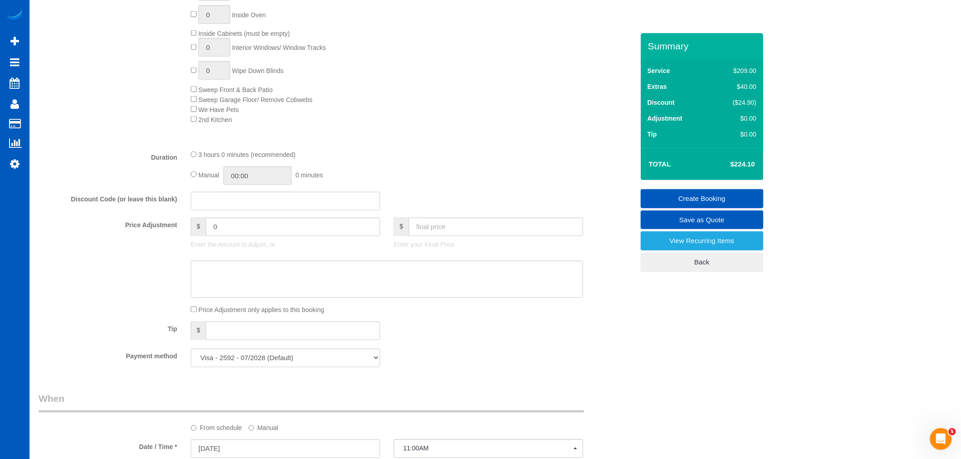
scroll to position [555, 0]
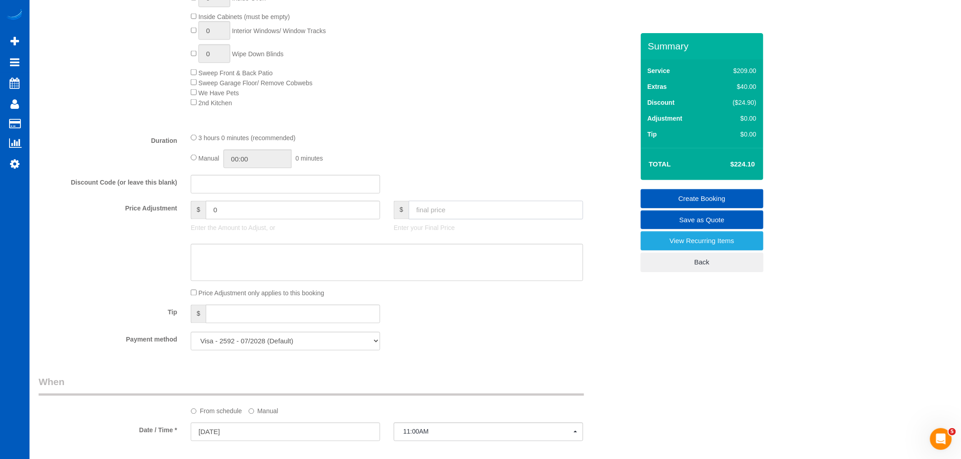
click at [437, 217] on input "text" at bounding box center [496, 210] width 174 height 19
type input "224"
click at [474, 326] on div "Tip $" at bounding box center [336, 315] width 609 height 20
type input "-0.1"
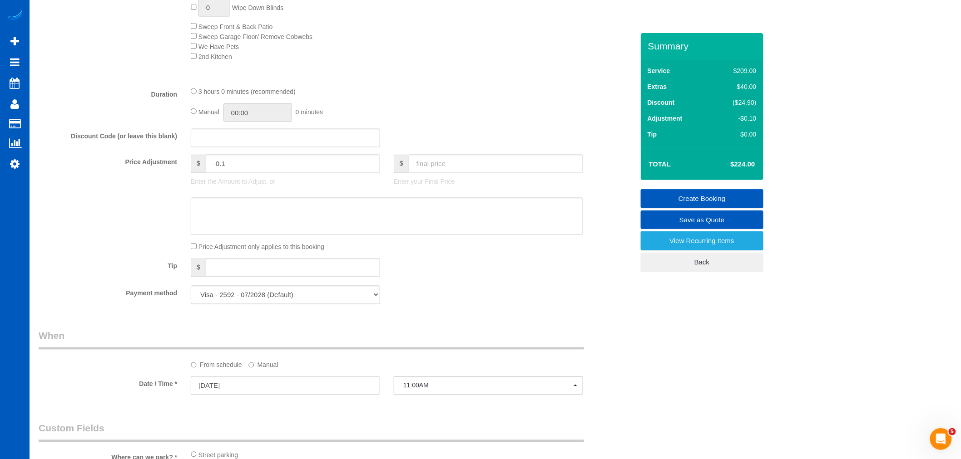
scroll to position [619, 0]
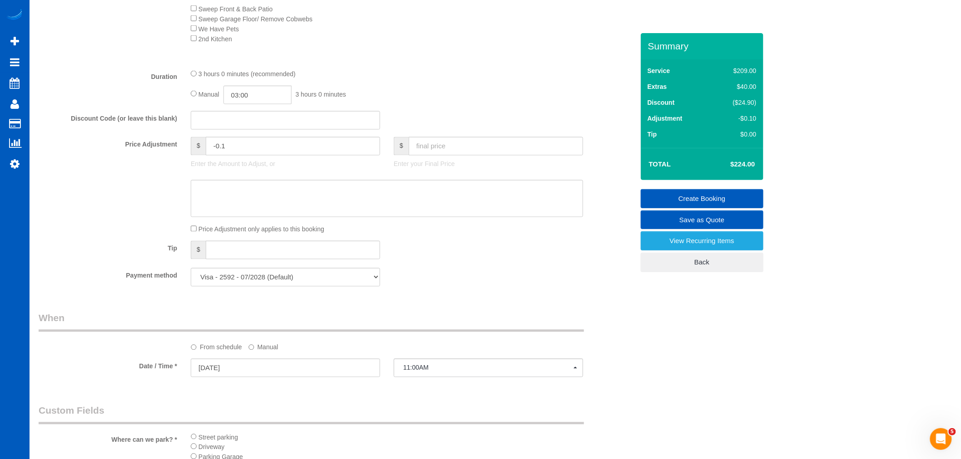
drag, startPoint x: 260, startPoint y: 112, endPoint x: 260, endPoint y: 103, distance: 9.1
click at [260, 112] on fieldset "What Frequency of Service * One Time Weekly - 15.00% Every 2 Weeks - 10.00% Eve…" at bounding box center [336, 7] width 595 height 573
drag, startPoint x: 260, startPoint y: 103, endPoint x: 252, endPoint y: 127, distance: 25.3
click at [260, 104] on input "03:00" at bounding box center [257, 95] width 68 height 19
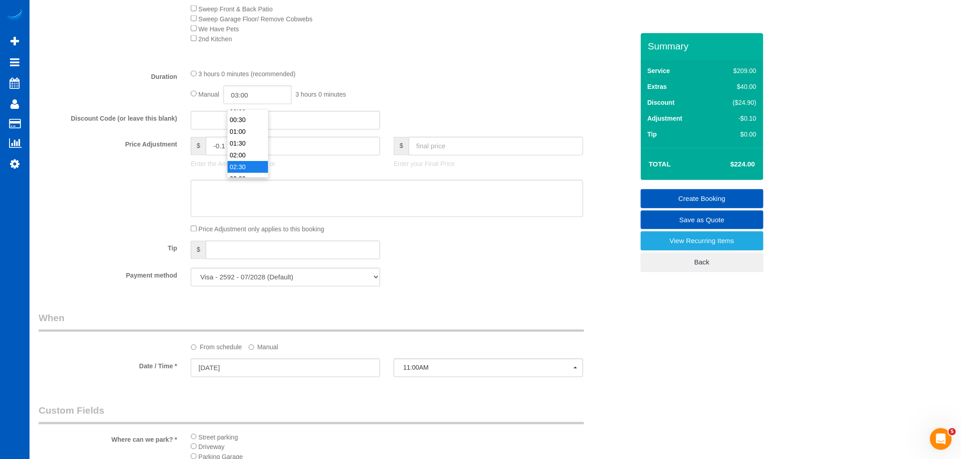
type input "02:30"
click at [253, 161] on li "02:30" at bounding box center [247, 167] width 40 height 12
click at [414, 217] on textarea at bounding box center [387, 198] width 392 height 37
click at [686, 194] on link "Create Booking" at bounding box center [702, 198] width 123 height 19
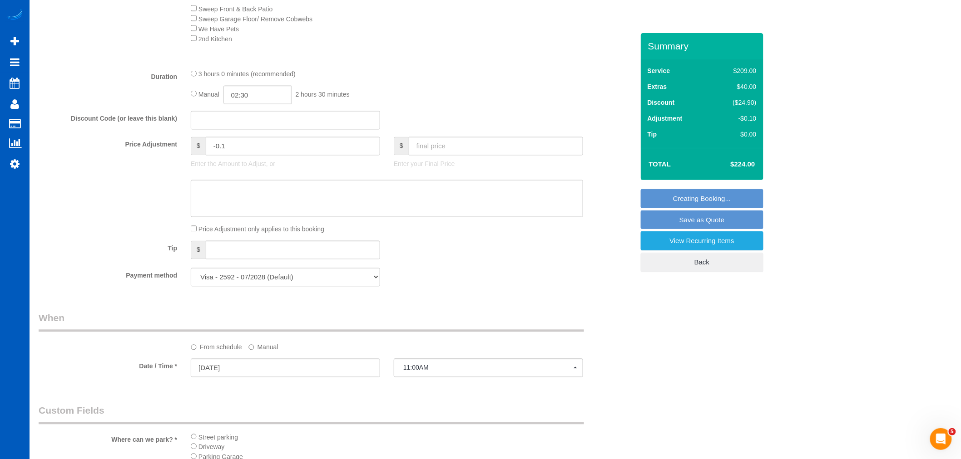
select select "spot26"
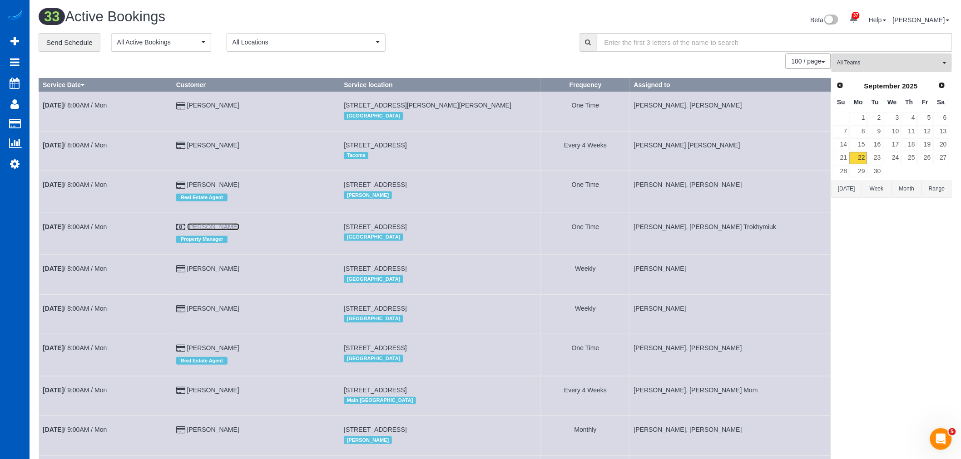
click at [232, 230] on link "Erik Garcia" at bounding box center [213, 226] width 52 height 7
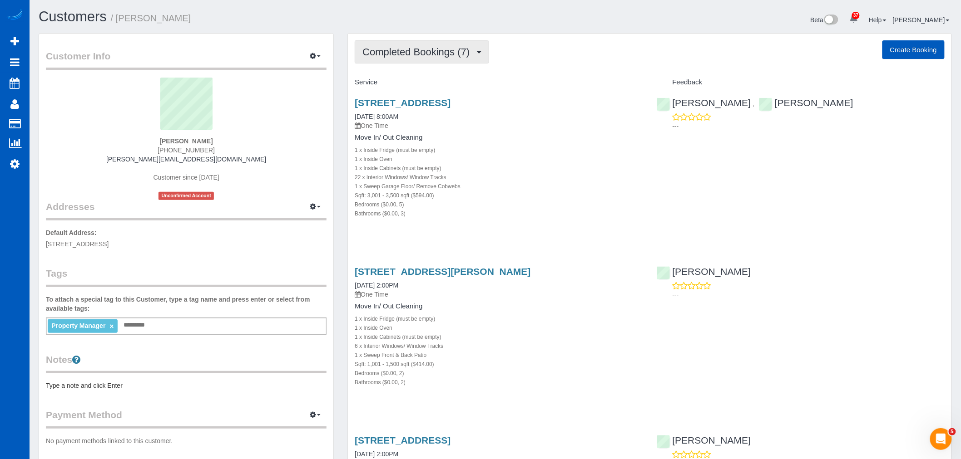
click at [415, 57] on span "Completed Bookings (7)" at bounding box center [418, 51] width 112 height 11
click at [414, 80] on link "Upcoming Bookings (2)" at bounding box center [402, 85] width 94 height 12
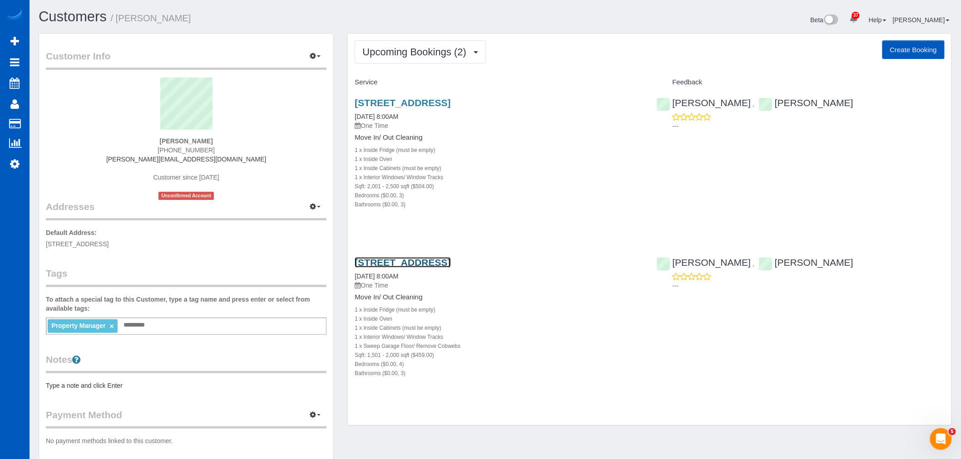
click at [425, 265] on link "217 165th Ave Ne, Bellevue, WA 98008" at bounding box center [403, 262] width 96 height 10
click at [424, 107] on link "23115 Ne 8th St #2, Sammamish, WA 98074" at bounding box center [403, 103] width 96 height 10
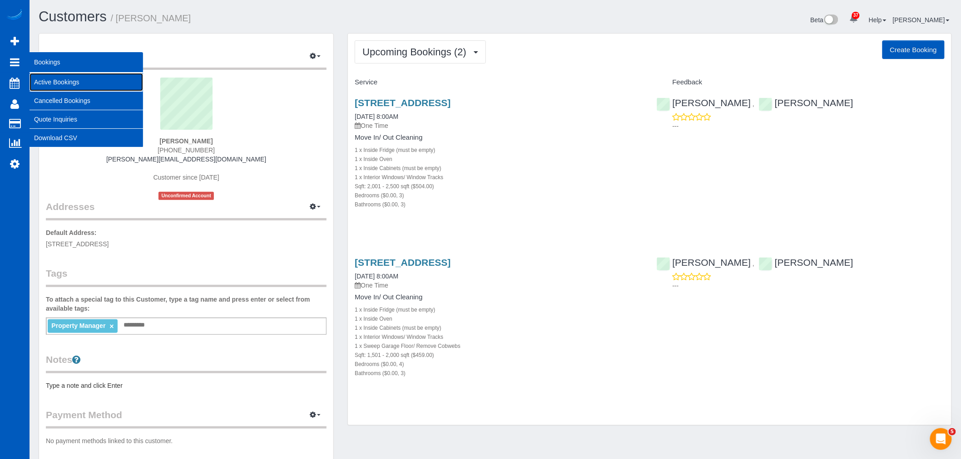
click at [99, 79] on link "Active Bookings" at bounding box center [87, 82] width 114 height 18
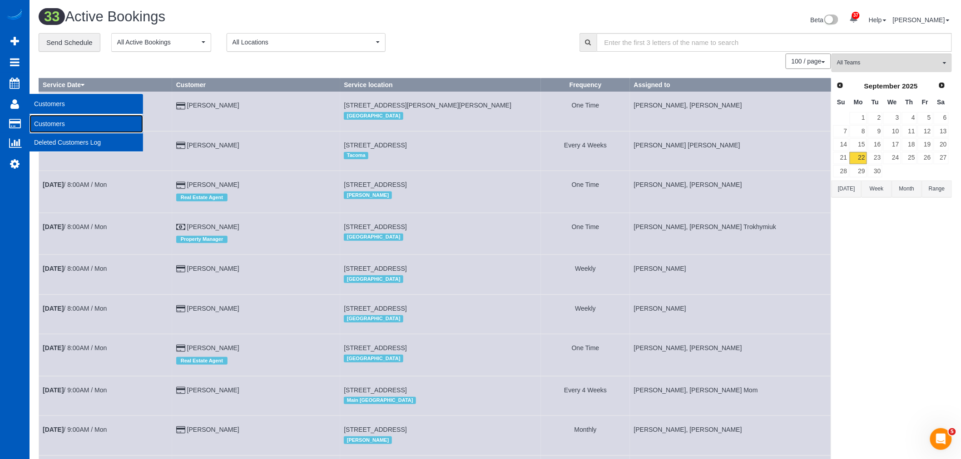
click at [55, 117] on link "Customers" at bounding box center [87, 124] width 114 height 18
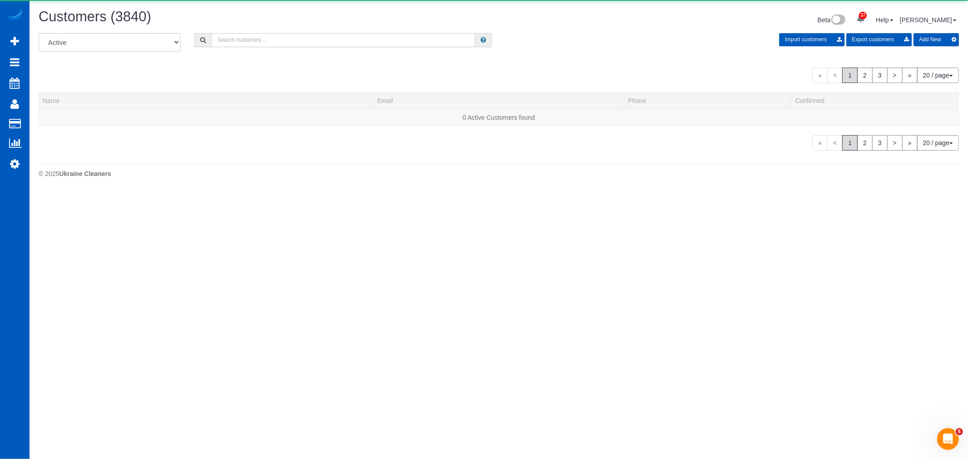
click at [235, 39] on input "text" at bounding box center [344, 40] width 264 height 14
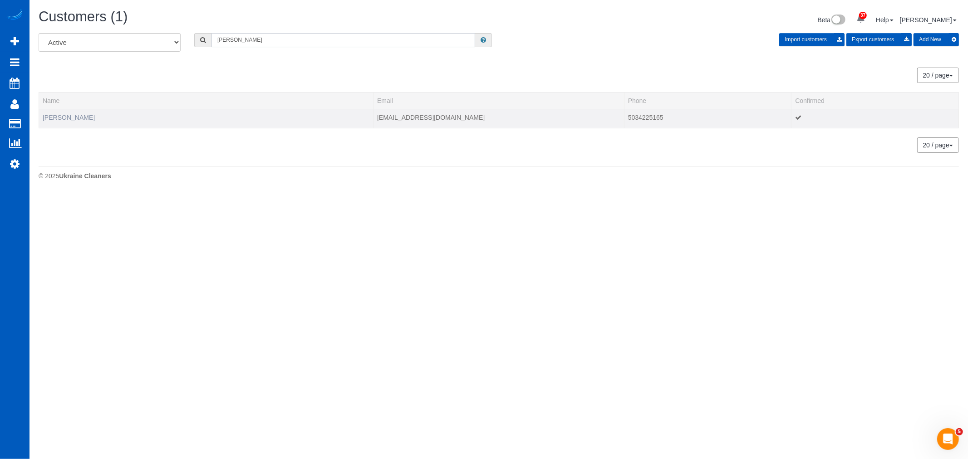
type input "curtis"
click at [64, 121] on link "Curtis Williams" at bounding box center [69, 117] width 52 height 7
click at [65, 119] on link "Curtis Williams" at bounding box center [69, 117] width 52 height 7
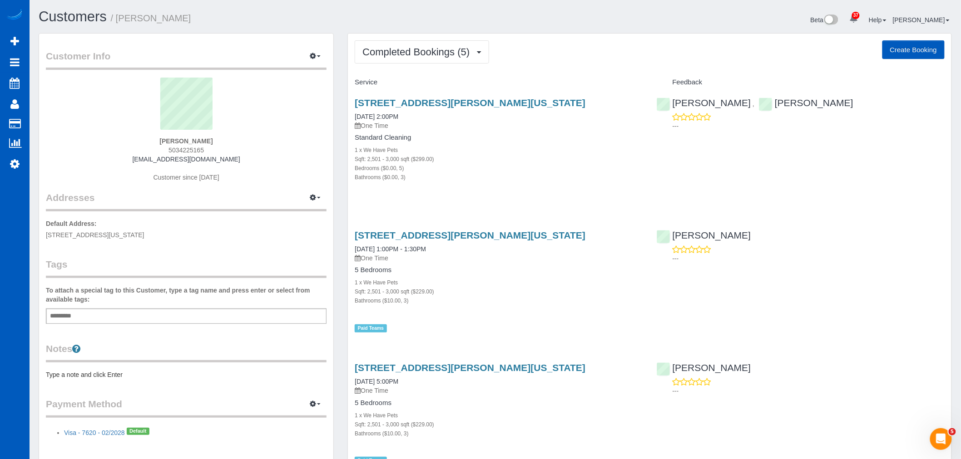
scroll to position [50, 0]
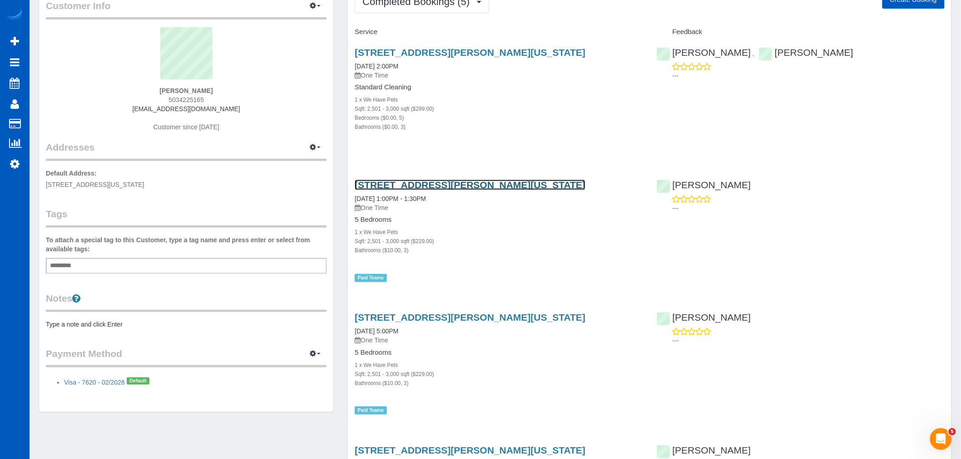
click at [471, 190] on link "12779 Lindsayanne Lane, Oregon City, OR 97045" at bounding box center [470, 185] width 231 height 10
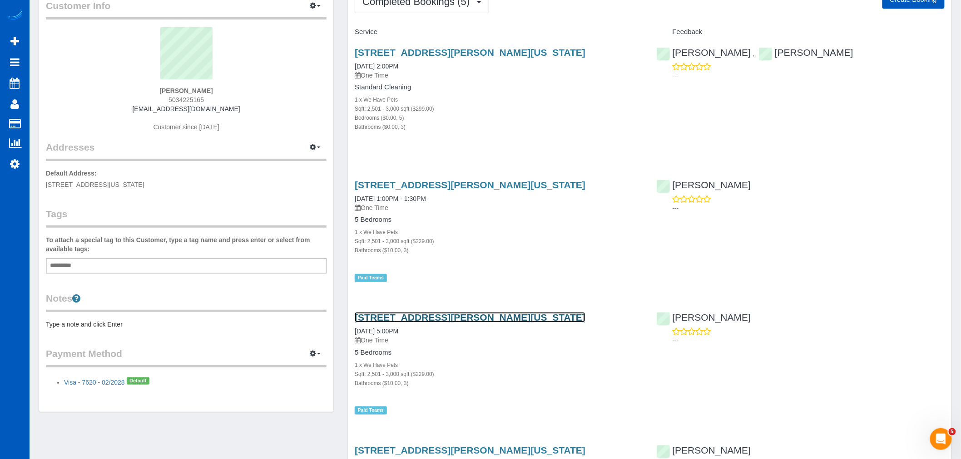
click at [442, 312] on link "12779 Lindsayanne Lane, Oregon City, OR 97045" at bounding box center [470, 317] width 231 height 10
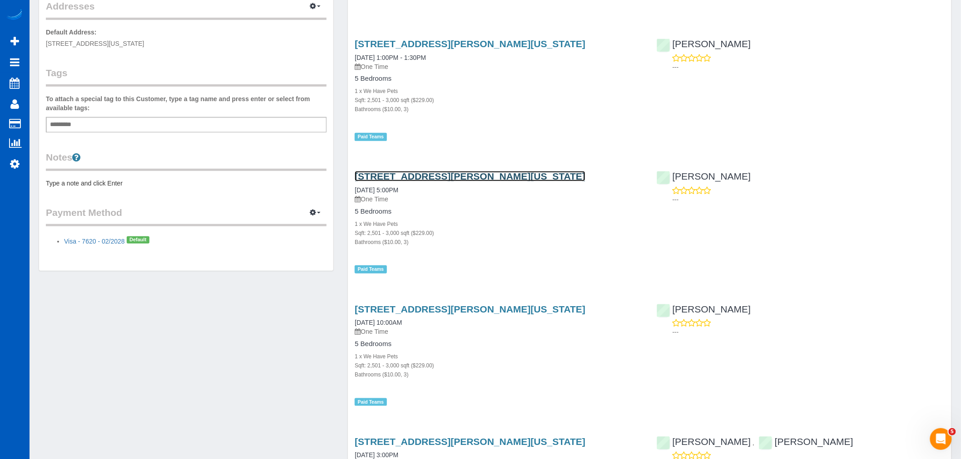
scroll to position [202, 0]
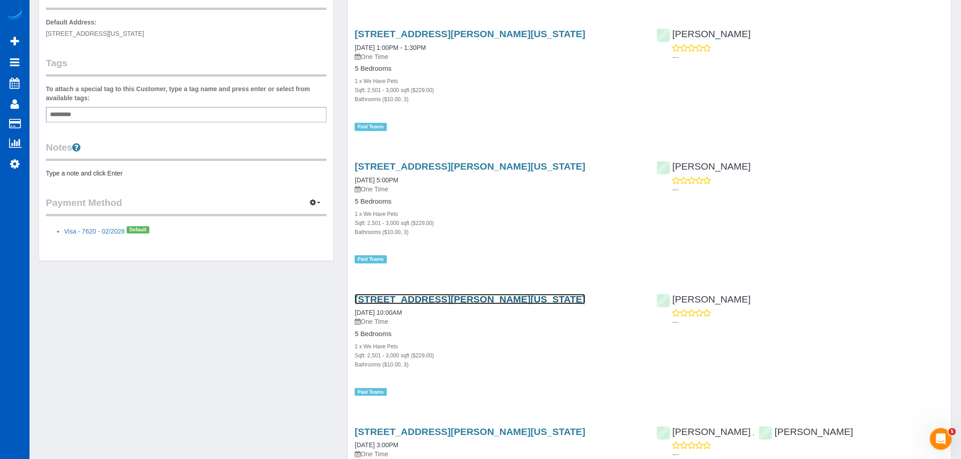
click at [412, 301] on link "12779 Lindsayanne Lane, Oregon City, OR 97045" at bounding box center [470, 299] width 231 height 10
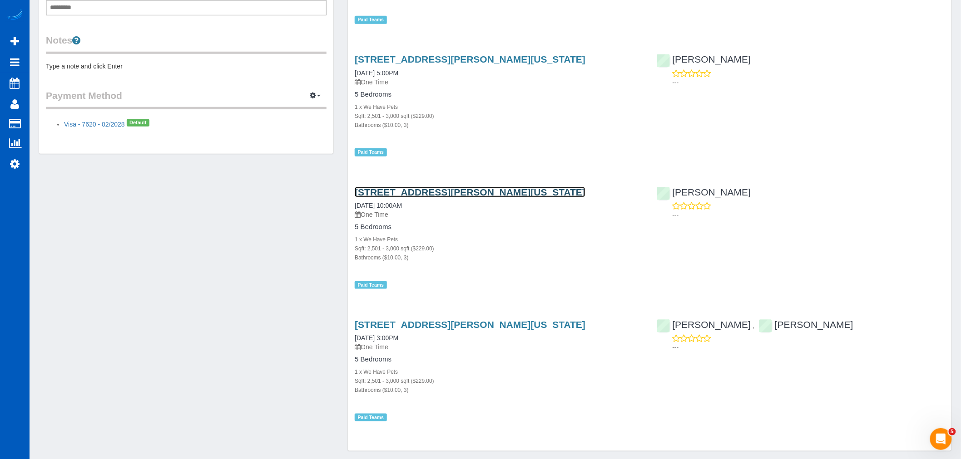
scroll to position [342, 0]
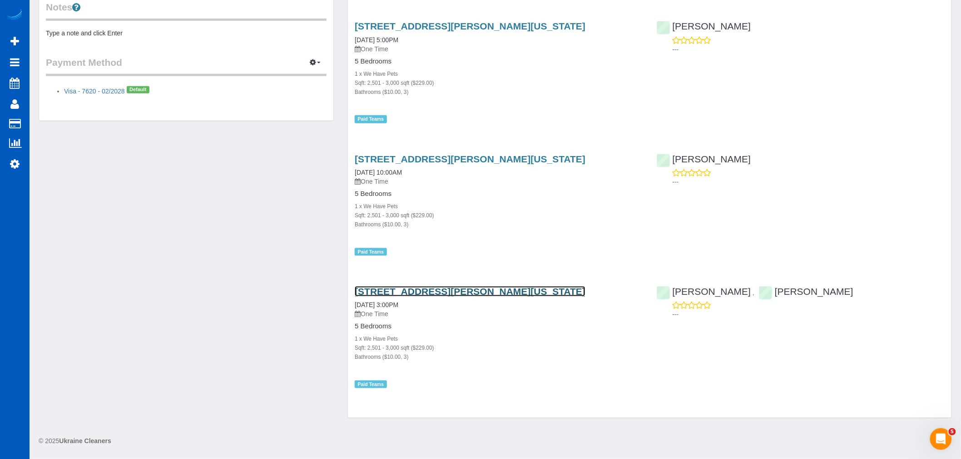
click at [443, 287] on link "12779 Lindsayanne Lane, Oregon City, OR 97045" at bounding box center [470, 291] width 231 height 10
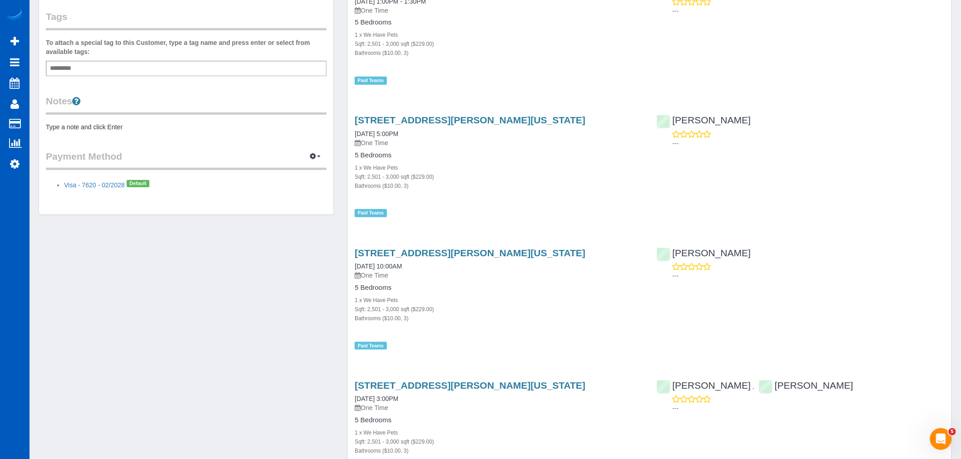
scroll to position [0, 0]
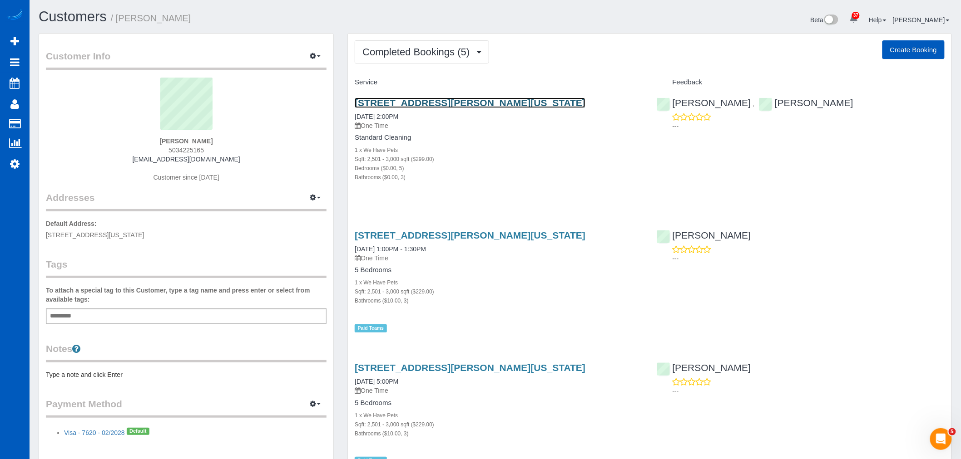
click at [418, 102] on link "12779 Lindsayanne Lane, Oregon City, OR 97045" at bounding box center [470, 103] width 231 height 10
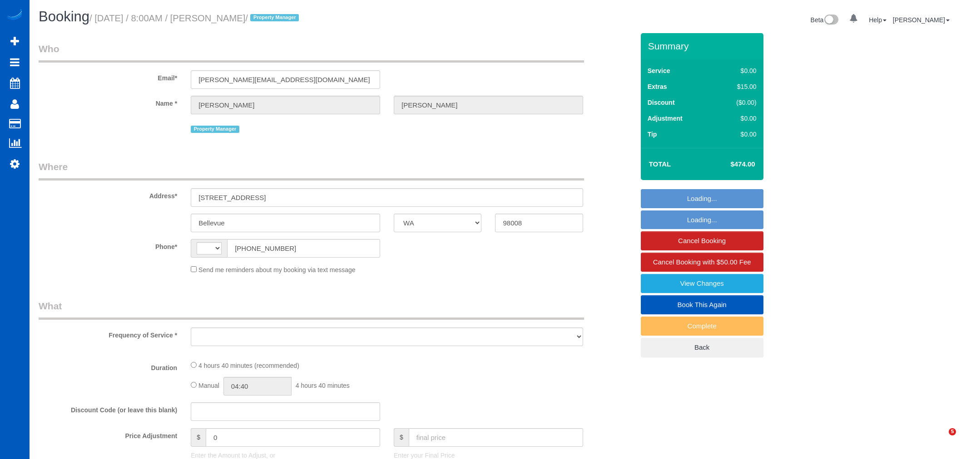
select select "WA"
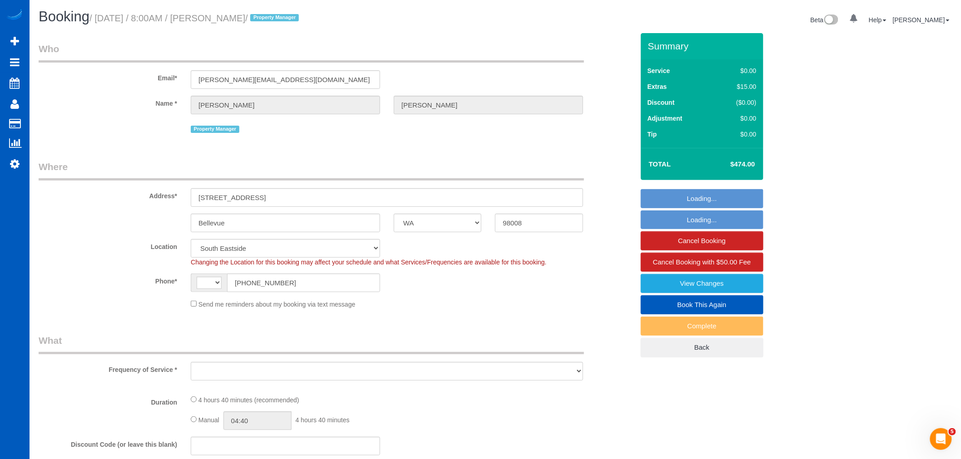
select select "string:US"
select select "199"
select select "1501"
select select "4"
select select "3"
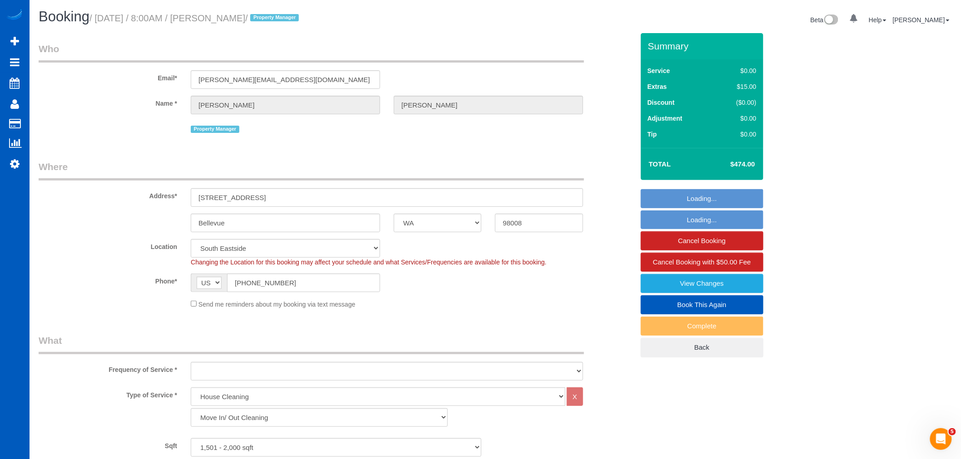
select select "object:1128"
select select "spot1"
select select "1501"
select select "4"
select select "3"
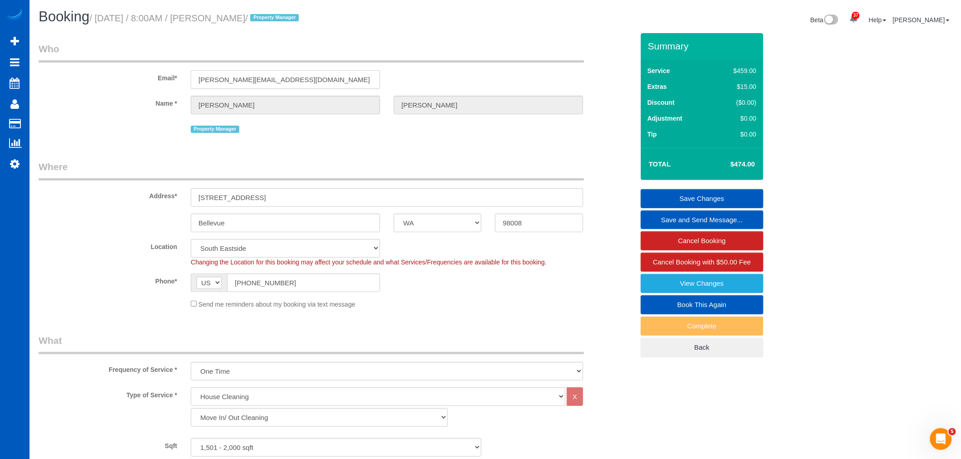
drag, startPoint x: 271, startPoint y: 74, endPoint x: 158, endPoint y: 75, distance: 113.1
click at [158, 75] on div "Email* erik@verraterra.com" at bounding box center [336, 65] width 609 height 47
drag, startPoint x: 266, startPoint y: 199, endPoint x: 217, endPoint y: 204, distance: 48.9
click at [176, 203] on div "Address* 217 165th Ave NE" at bounding box center [336, 183] width 609 height 47
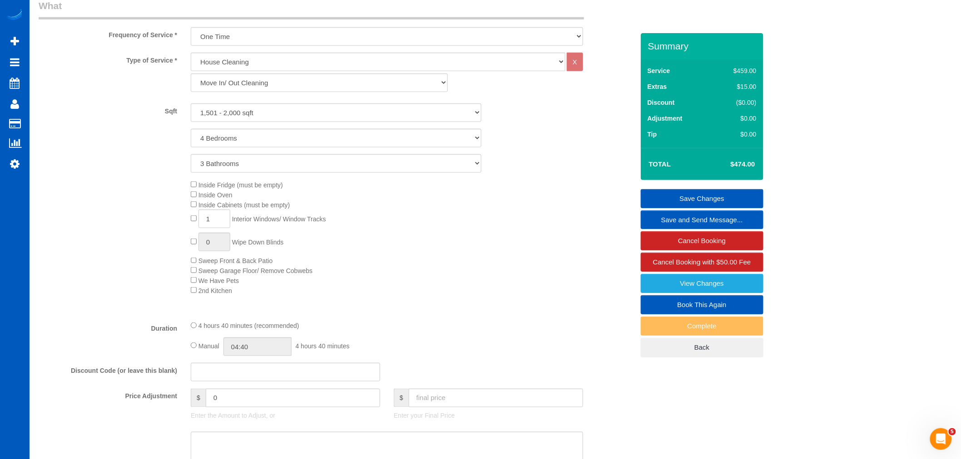
scroll to position [353, 0]
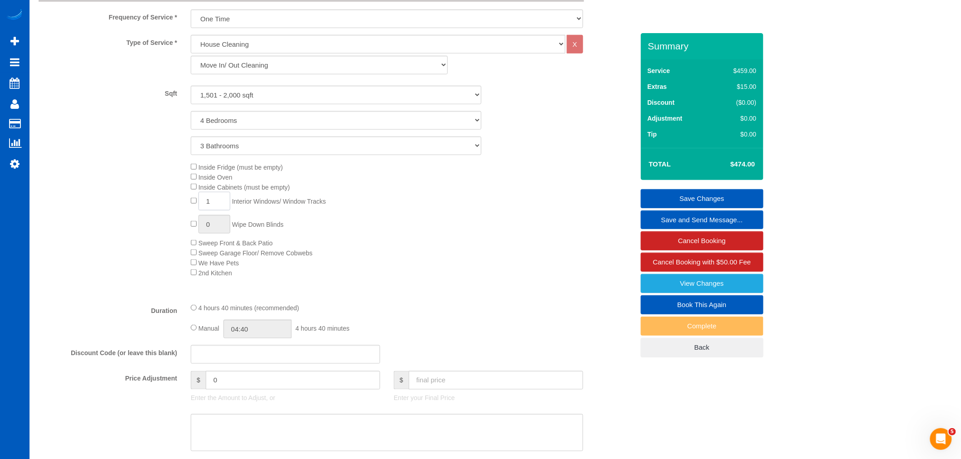
drag, startPoint x: 219, startPoint y: 209, endPoint x: 157, endPoint y: 214, distance: 61.9
click at [157, 214] on div "Inside Fridge (must be empty) Inside Oven Inside Cabinets (must be empty) 1 Int…" at bounding box center [336, 220] width 609 height 116
type input "20"
drag, startPoint x: 341, startPoint y: 296, endPoint x: 98, endPoint y: 240, distance: 249.9
click at [340, 295] on div "Type of Service * House Cleaning X Standard Cleaning Deep Cleaning Move In/ Out…" at bounding box center [336, 165] width 595 height 261
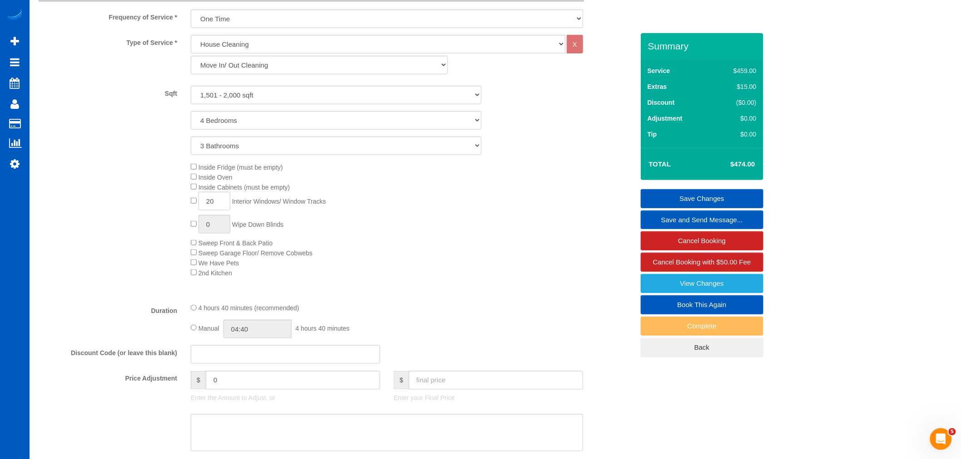
click at [416, 217] on div "Inside Fridge (must be empty) Inside Oven Inside Cabinets (must be empty) 20 In…" at bounding box center [412, 220] width 456 height 116
select select "spot17"
drag, startPoint x: 218, startPoint y: 202, endPoint x: 159, endPoint y: 217, distance: 60.7
click at [159, 217] on div "Inside Fridge (must be empty) Inside Oven Inside Cabinets (must be empty) 20 In…" at bounding box center [336, 220] width 609 height 116
type input "15"
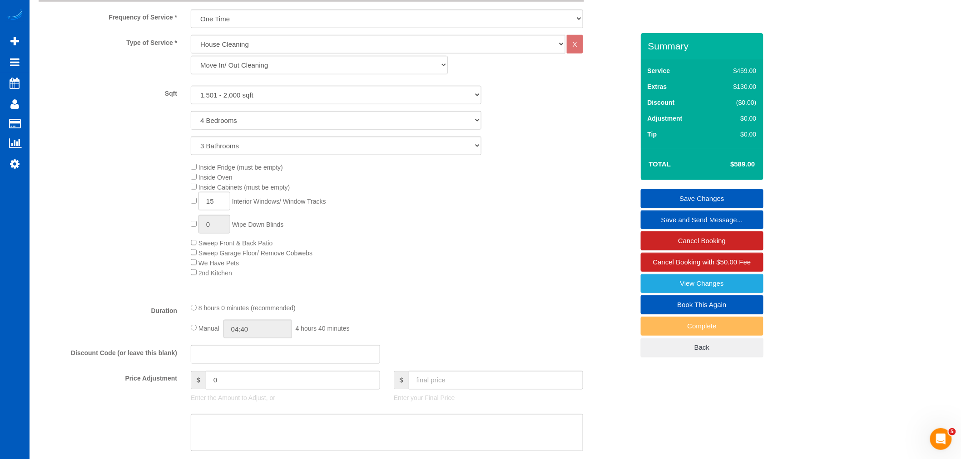
drag, startPoint x: 469, startPoint y: 247, endPoint x: 466, endPoint y: 251, distance: 5.1
click at [467, 247] on div "Inside Fridge (must be empty) Inside Oven Inside Cabinets (must be empty) 15 In…" at bounding box center [412, 220] width 456 height 116
click at [457, 269] on div "Inside Fridge (must be empty) Inside Oven Inside Cabinets (must be empty) 15 In…" at bounding box center [412, 220] width 456 height 116
select select "spot33"
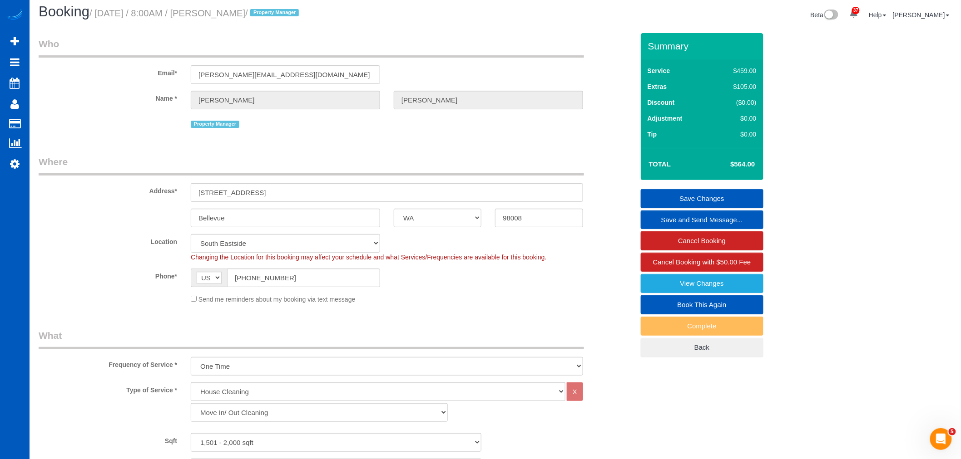
scroll to position [0, 0]
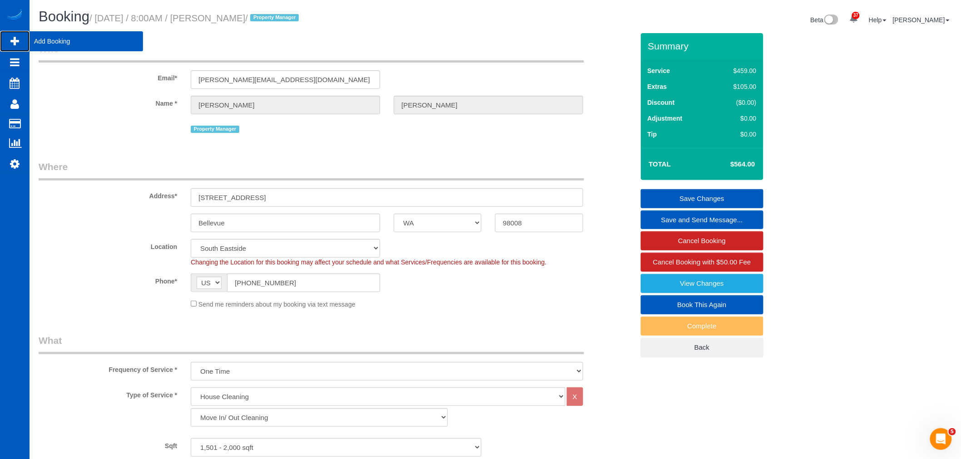
click at [40, 43] on span "Add Booking" at bounding box center [87, 41] width 114 height 21
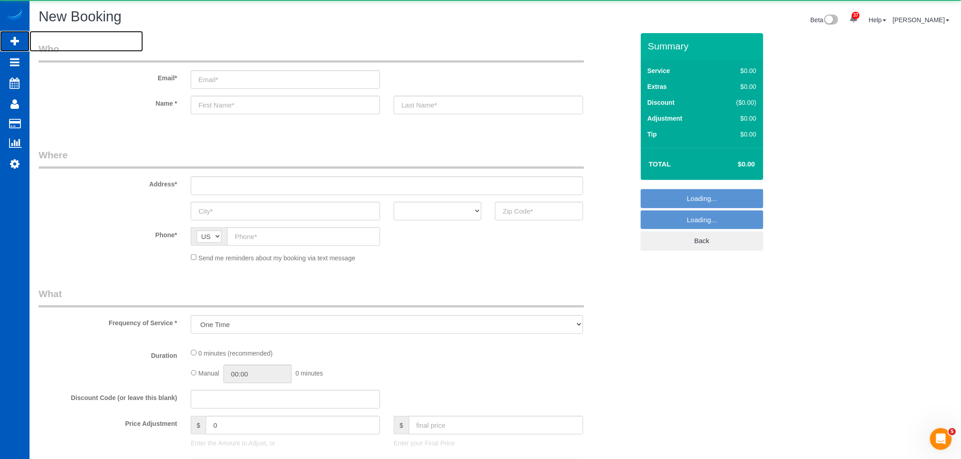
select select "object:1747"
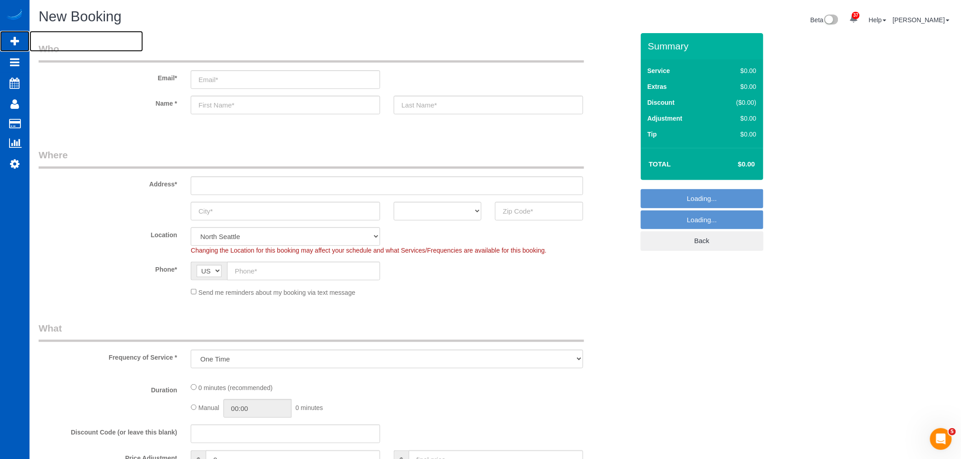
select select "199"
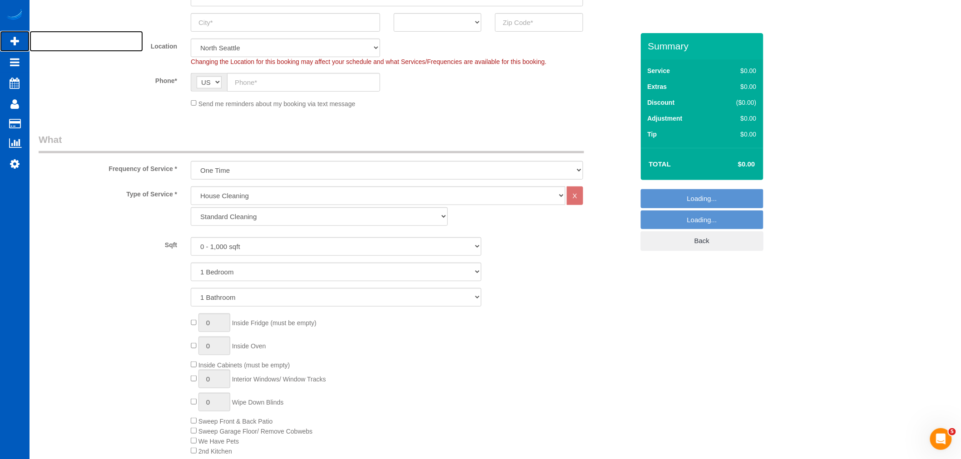
scroll to position [202, 0]
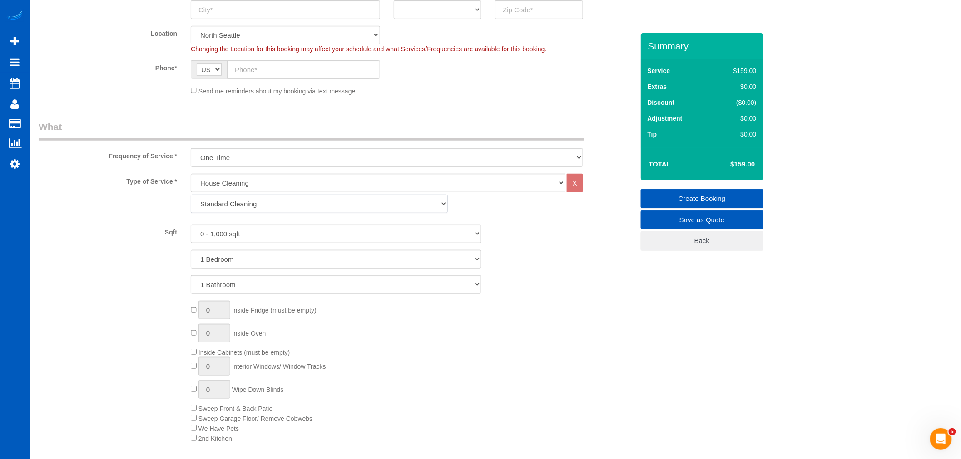
click at [258, 211] on select "Standard Cleaning Deep Cleaning Move In/ Out Cleaning" at bounding box center [319, 204] width 257 height 19
click at [264, 201] on select "Standard Cleaning Deep Cleaning Move In/ Out Cleaning" at bounding box center [319, 204] width 257 height 19
click at [261, 211] on select "Standard Cleaning Deep Cleaning Move In/ Out Cleaning" at bounding box center [319, 204] width 257 height 19
click at [253, 202] on select "Standard Cleaning Deep Cleaning Move In/ Out Cleaning" at bounding box center [319, 204] width 257 height 19
click at [513, 207] on div "Standard Cleaning Deep Cleaning Move In/ Out Cleaning" at bounding box center [387, 204] width 406 height 19
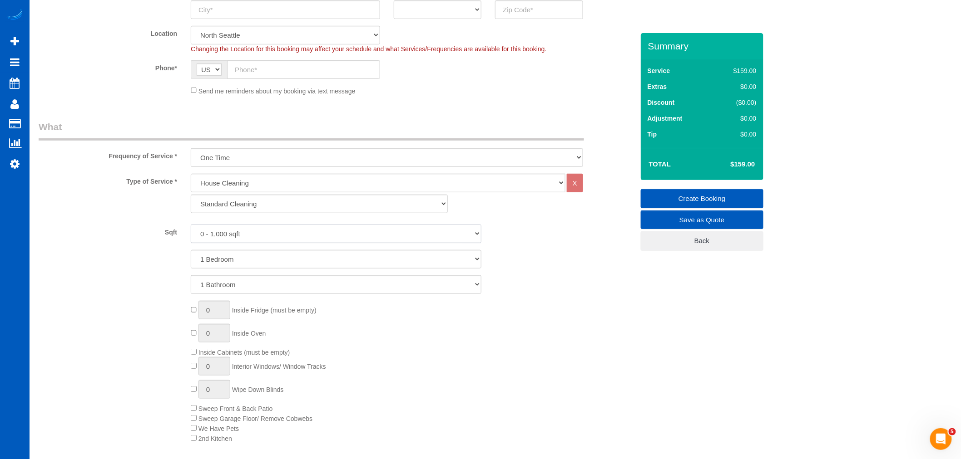
click at [234, 234] on select "0 - 1,000 sqft 1,001 - 1,500 sqft 1,501 - 2,000 sqft 2,001 - 2,500 sqft 2,501 -…" at bounding box center [336, 234] width 291 height 19
select select "2001"
click at [191, 225] on select "0 - 1,000 sqft 1,001 - 1,500 sqft 1,501 - 2,000 sqft 2,001 - 2,500 sqft 2,501 -…" at bounding box center [336, 234] width 291 height 19
click at [252, 257] on select "1 Bedroom 2 Bedrooms 3 Bedrooms 4 Bedrooms 5 Bedrooms 6 Bedrooms 7 Bedrooms" at bounding box center [336, 259] width 291 height 19
select select "6"
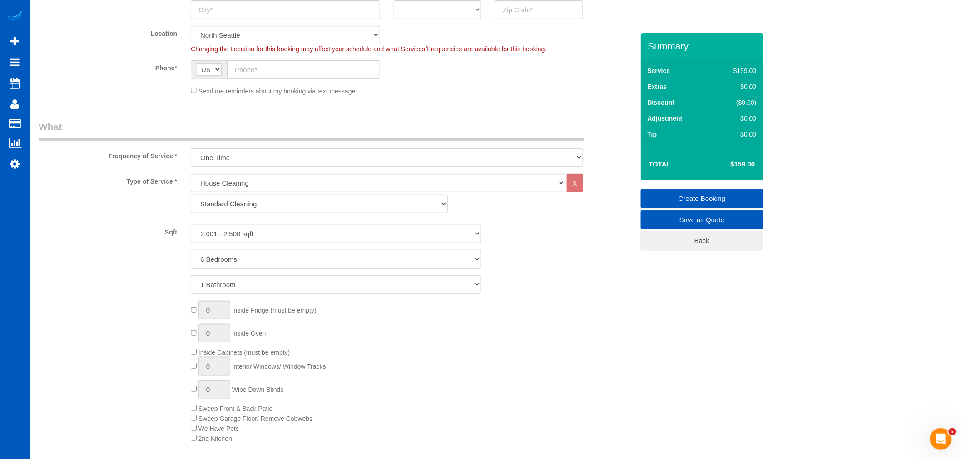
click at [191, 251] on select "1 Bedroom 2 Bedrooms 3 Bedrooms 4 Bedrooms 5 Bedrooms 6 Bedrooms 7 Bedrooms" at bounding box center [336, 259] width 291 height 19
click at [233, 288] on select "1 Bathroom 2 Bathrooms 3 Bathrooms 4 Bathrooms 5 Bathrooms 6 Bathrooms 7 Bathro…" at bounding box center [336, 285] width 291 height 19
select select "4"
click at [191, 276] on select "1 Bathroom 2 Bathrooms 3 Bathrooms 4 Bathrooms 5 Bathrooms 6 Bathrooms 7 Bathro…" at bounding box center [336, 285] width 291 height 19
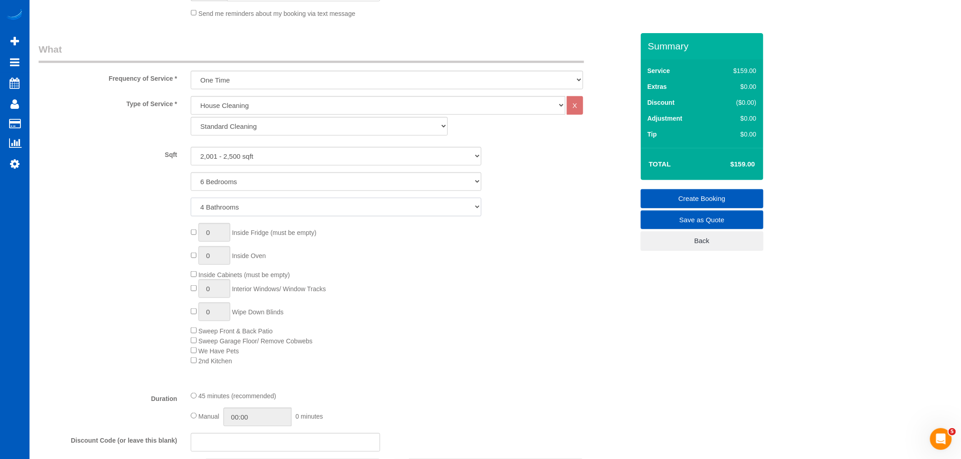
scroll to position [302, 0]
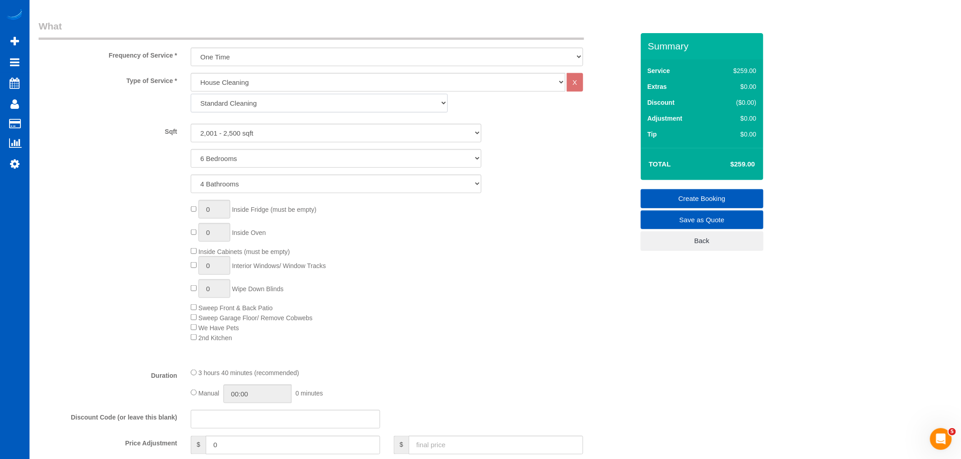
click at [260, 104] on select "Standard Cleaning Deep Cleaning Move In/ Out Cleaning" at bounding box center [319, 103] width 257 height 19
select select "367"
click at [191, 94] on select "Standard Cleaning Deep Cleaning Move In/ Out Cleaning" at bounding box center [319, 103] width 257 height 19
select select "6"
select select "4"
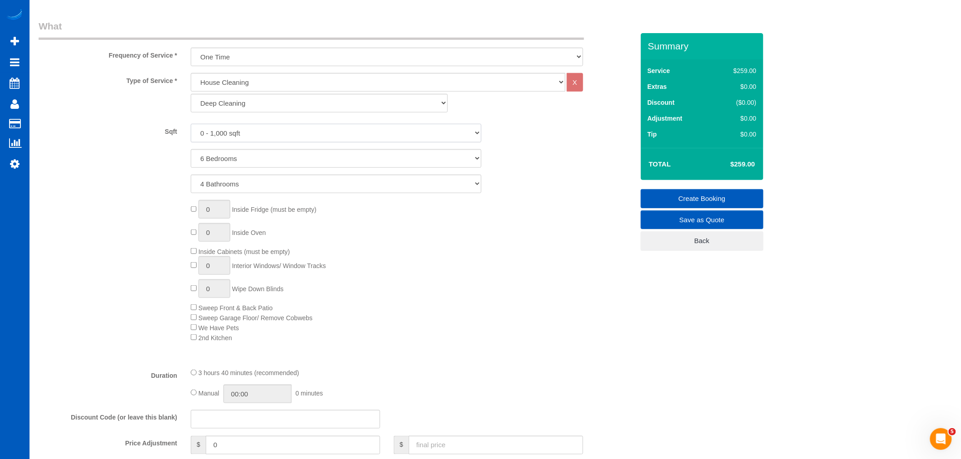
click at [260, 136] on select "0 - 1,000 sqft 1,001 - 1,500 sqft 1,501 - 2,000 sqft 2,001 - 2,500 sqft 2,501 -…" at bounding box center [336, 133] width 291 height 19
click at [191, 124] on select "0 - 1,000 sqft 1,001 - 1,500 sqft 1,501 - 2,000 sqft 2,001 - 2,500 sqft 2,501 -…" at bounding box center [336, 133] width 291 height 19
click at [251, 131] on select "0 - 1,000 sqft 1,001 - 1,500 sqft 1,501 - 2,000 sqft 2,001 - 2,500 sqft 2,501 -…" at bounding box center [336, 133] width 291 height 19
select select "3001"
click at [191, 124] on select "0 - 1,000 sqft 1,001 - 1,500 sqft 1,501 - 2,000 sqft 2,001 - 2,500 sqft 2,501 -…" at bounding box center [336, 133] width 291 height 19
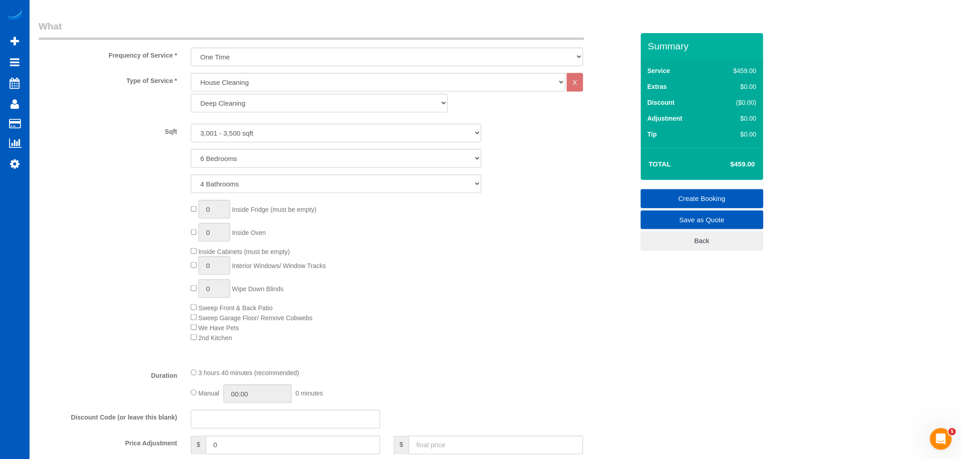
click at [191, 214] on div "0 Inside Fridge (must be empty) 0 Inside Oven Inside Cabinets (must be empty) 0…" at bounding box center [412, 271] width 456 height 142
type input "1"
drag, startPoint x: 211, startPoint y: 271, endPoint x: 163, endPoint y: 281, distance: 48.6
click at [163, 281] on div "1 Inside Fridge (must be empty) 0 Inside Oven Inside Cabinets (must be empty) 1…" at bounding box center [336, 271] width 609 height 142
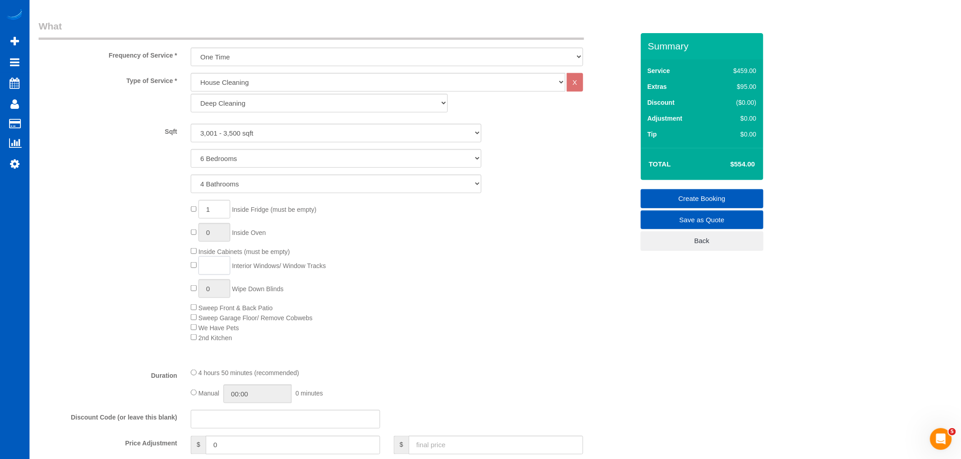
type input "2"
type input "25"
click at [383, 296] on div "1 Inside Fridge (must be empty) 0 Inside Oven Inside Cabinets (must be empty) 2…" at bounding box center [412, 271] width 456 height 142
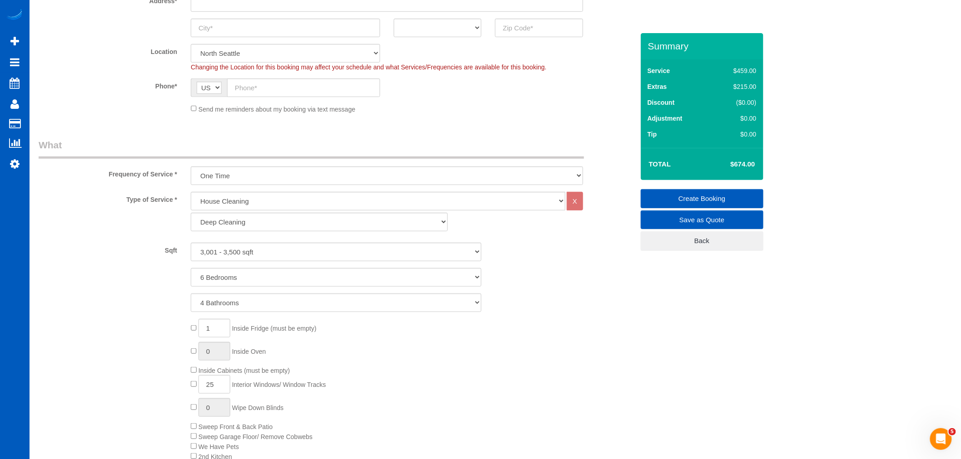
scroll to position [202, 0]
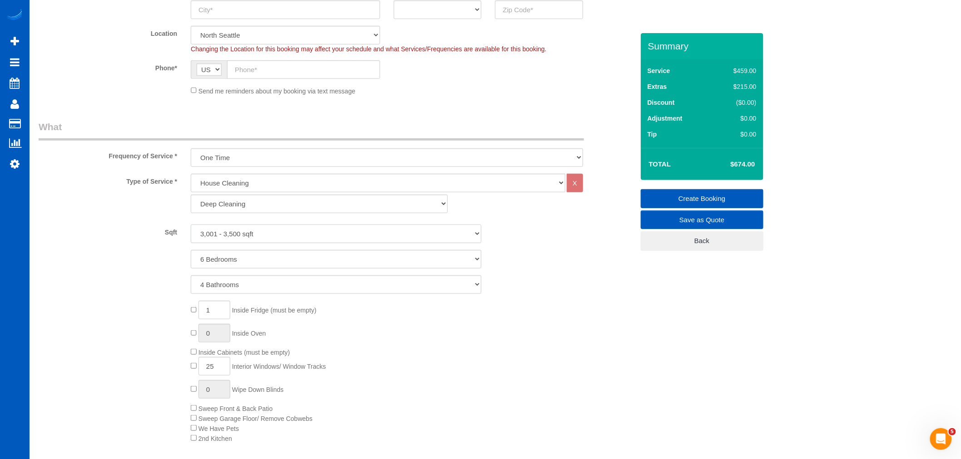
click at [255, 230] on select "0 - 1,000 sqft 1,001 - 1,500 sqft 1,501 - 2,000 sqft 2,001 - 2,500 sqft 2,501 -…" at bounding box center [336, 234] width 291 height 19
click at [191, 225] on select "0 - 1,000 sqft 1,001 - 1,500 sqft 1,501 - 2,000 sqft 2,001 - 2,500 sqft 2,501 -…" at bounding box center [336, 234] width 291 height 19
click at [256, 237] on select "0 - 1,000 sqft 1,001 - 1,500 sqft 1,501 - 2,000 sqft 2,001 - 2,500 sqft 2,501 -…" at bounding box center [336, 234] width 291 height 19
select select "3001"
click at [191, 225] on select "0 - 1,000 sqft 1,001 - 1,500 sqft 1,501 - 2,000 sqft 2,001 - 2,500 sqft 2,501 -…" at bounding box center [336, 234] width 291 height 19
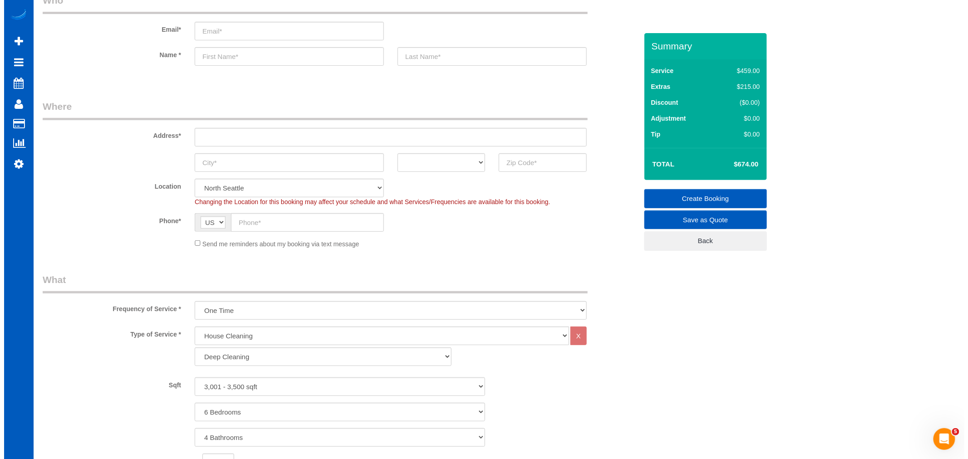
scroll to position [0, 0]
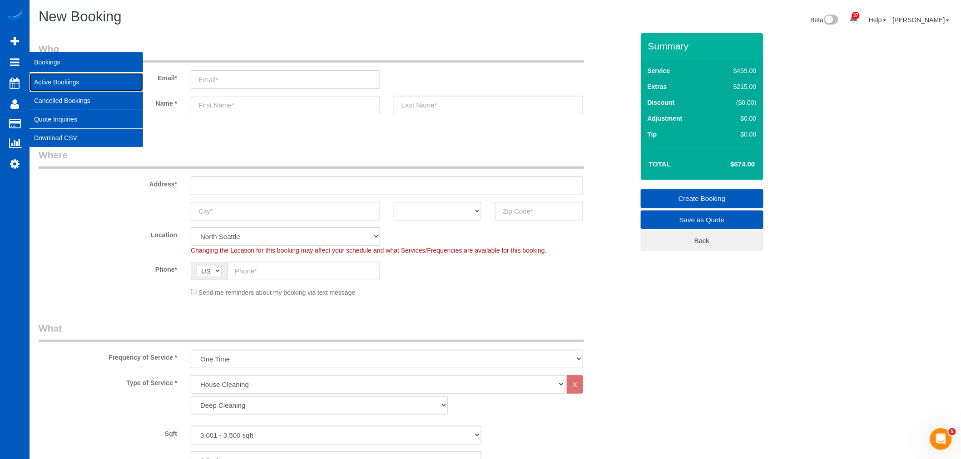
click at [39, 74] on link "Active Bookings" at bounding box center [87, 82] width 114 height 18
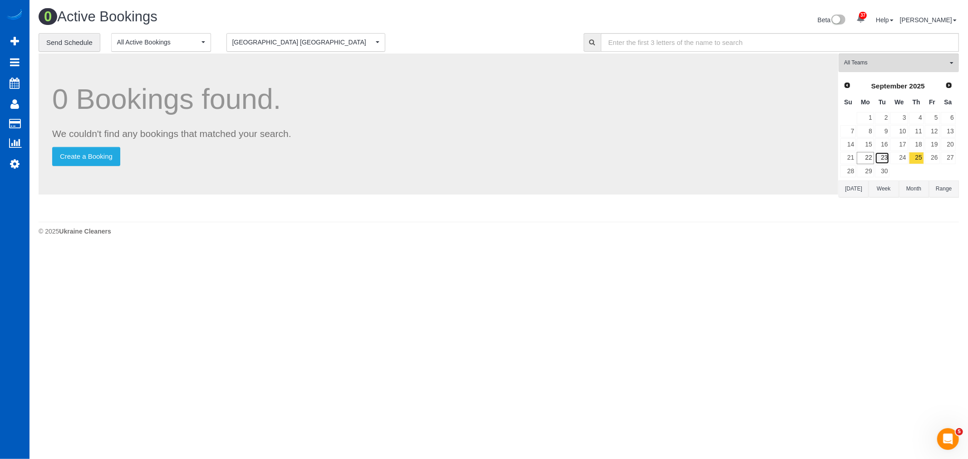
click at [879, 158] on link "23" at bounding box center [882, 158] width 15 height 12
click at [875, 160] on link "23" at bounding box center [882, 158] width 15 height 12
click at [874, 160] on link "22" at bounding box center [865, 158] width 17 height 12
click at [888, 65] on span "All Teams" at bounding box center [896, 63] width 104 height 8
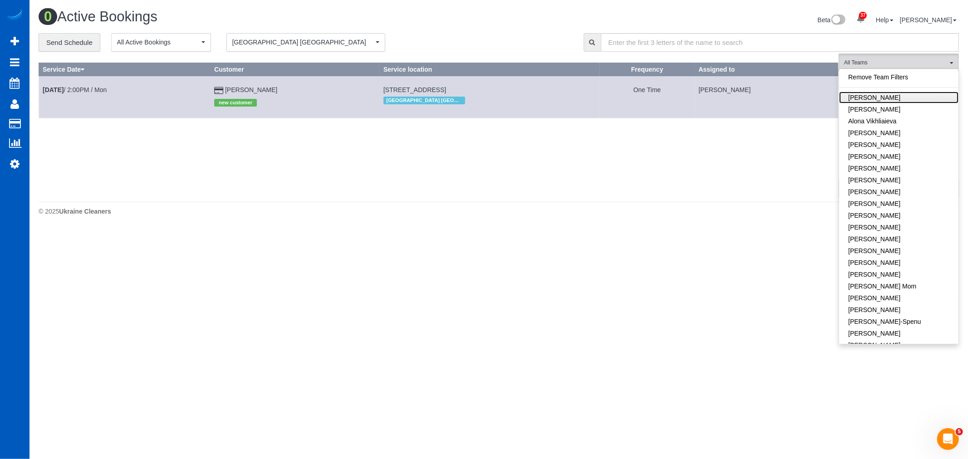
click at [896, 99] on link "Alina Kruchok" at bounding box center [898, 98] width 119 height 12
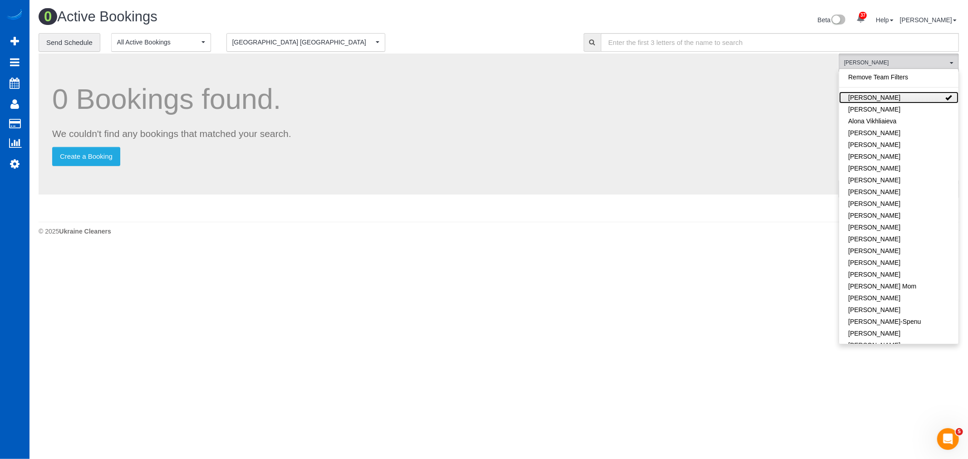
click at [896, 99] on link "Alina Kruchok" at bounding box center [898, 98] width 119 height 12
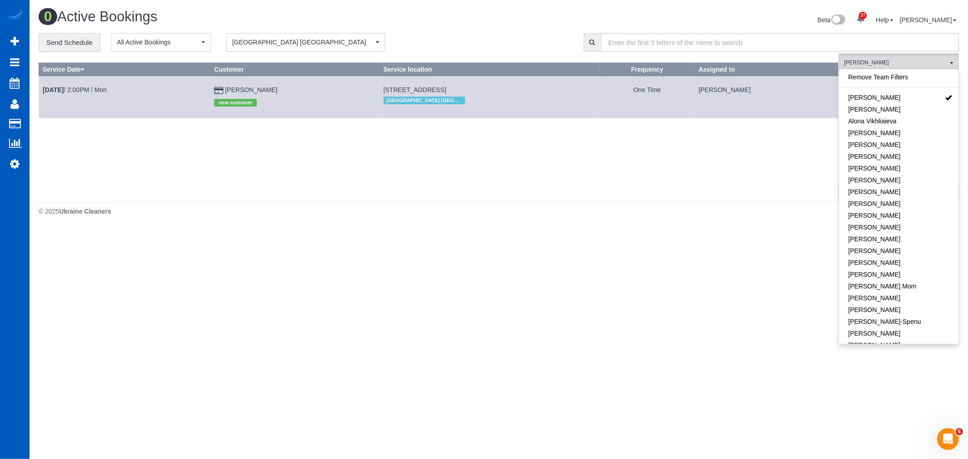
click at [331, 46] on span "[GEOGRAPHIC_DATA] [GEOGRAPHIC_DATA]" at bounding box center [302, 42] width 141 height 9
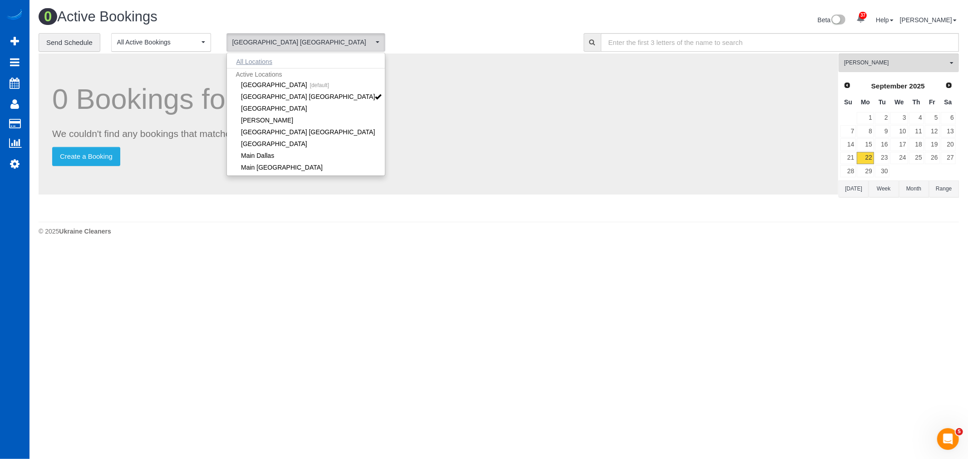
click at [269, 64] on button "All Locations" at bounding box center [254, 61] width 55 height 13
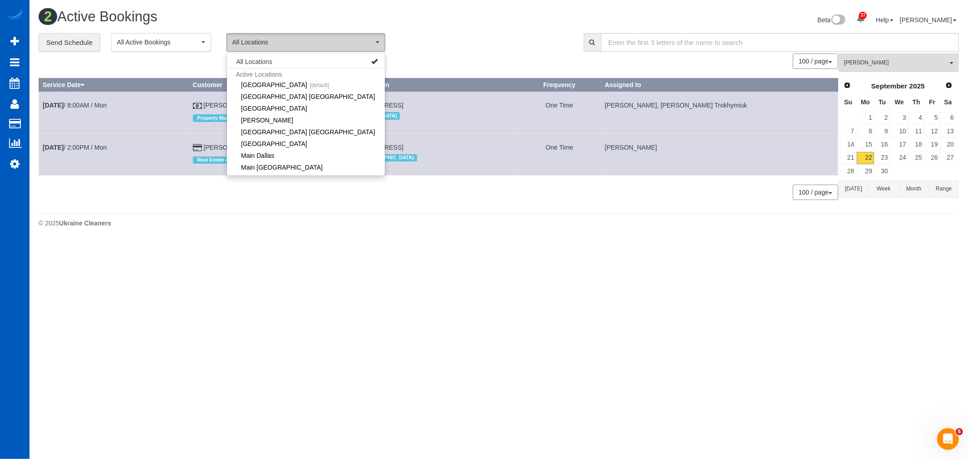
click at [289, 37] on button "All Locations" at bounding box center [306, 42] width 159 height 19
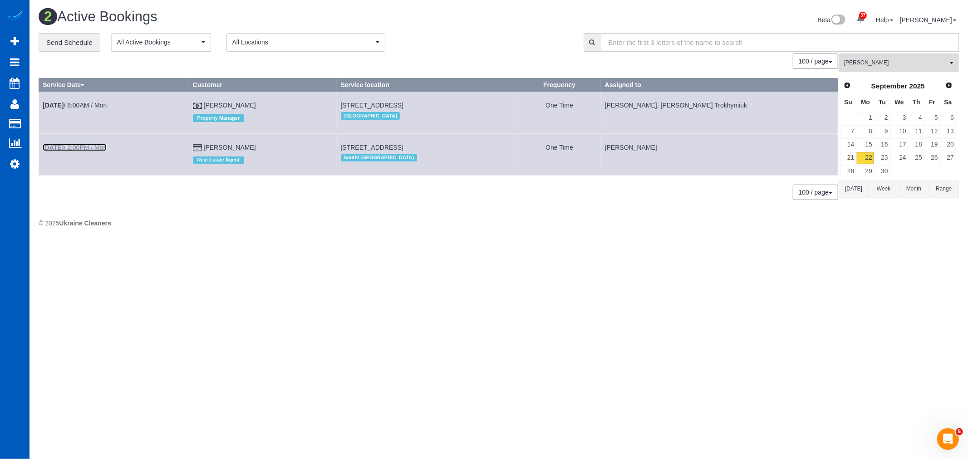
click at [74, 151] on link "Sep 22nd / 2:00PM / Mon" at bounding box center [75, 147] width 64 height 7
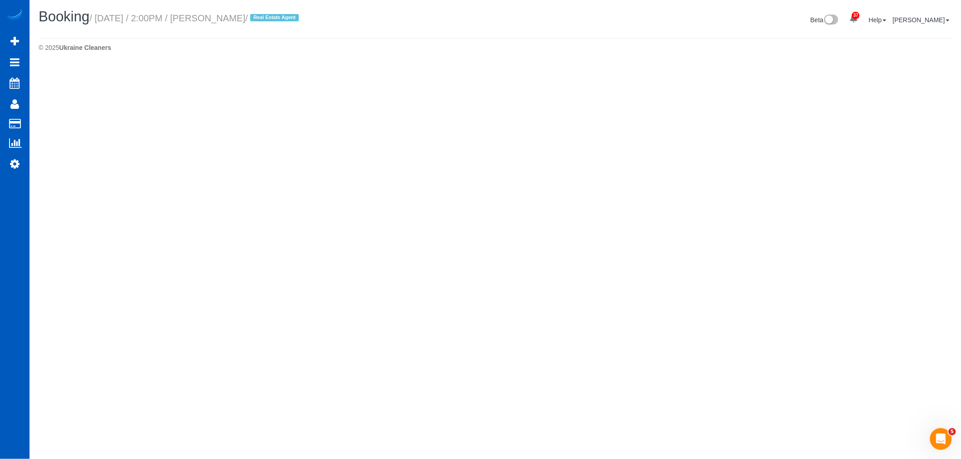
select select "WA"
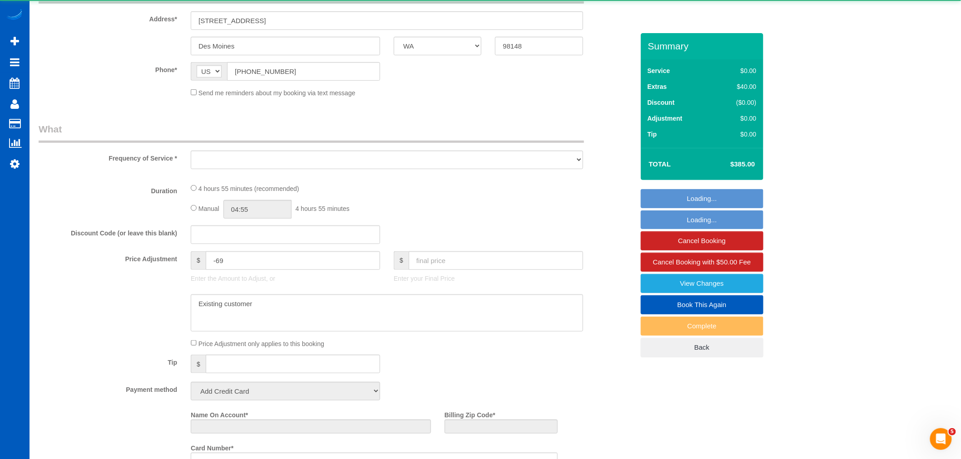
select select "199"
select select "1001"
select select "3"
select select "2"
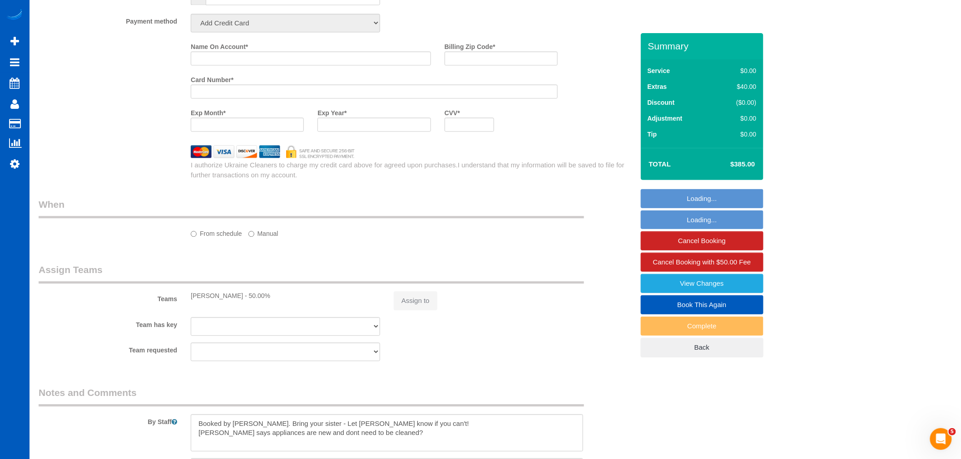
select select "object:3197"
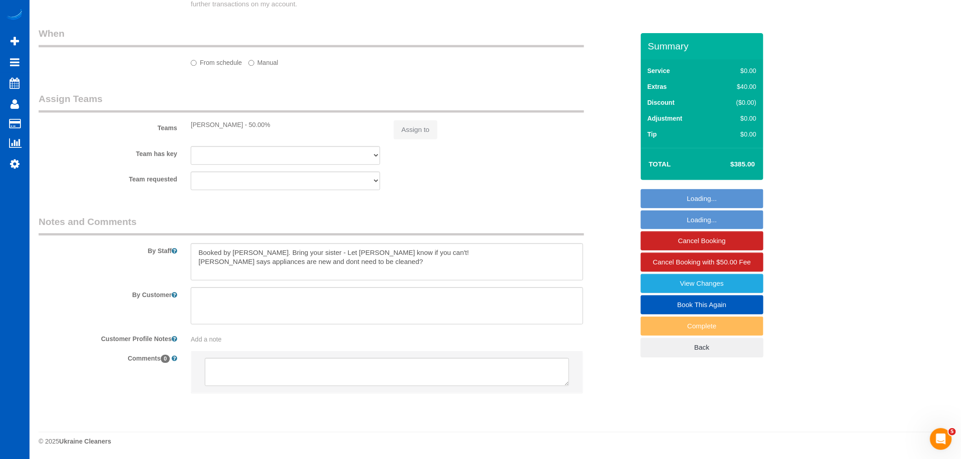
select select "string:fspay-c56d8751-4176-418a-a090-cecf6d12da0b"
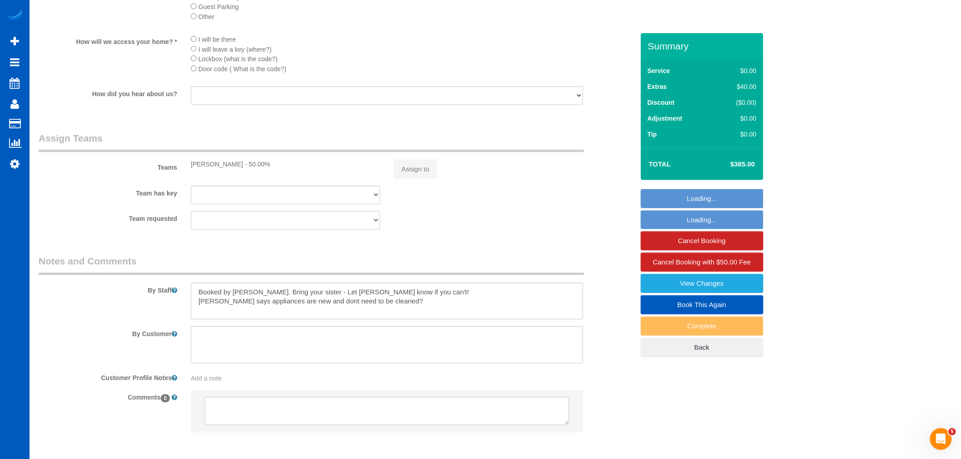
select select "object:3355"
select select "spot65"
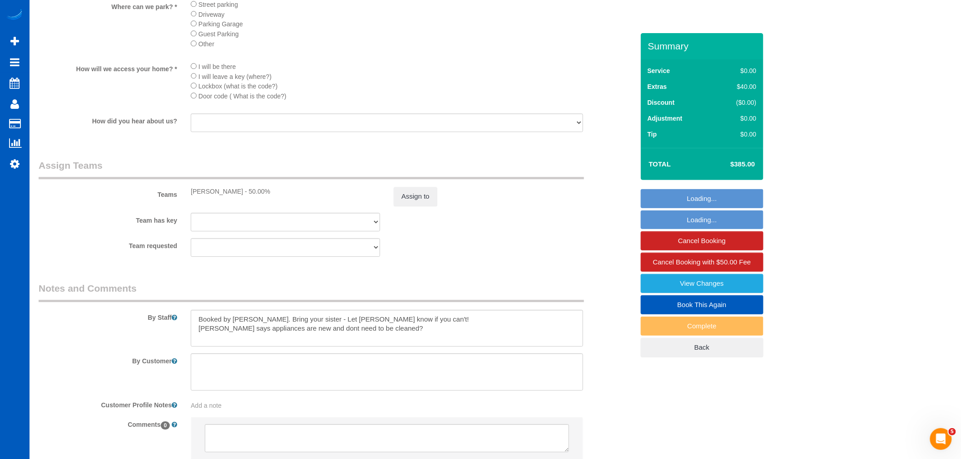
select select "1001"
select select "3"
select select "2"
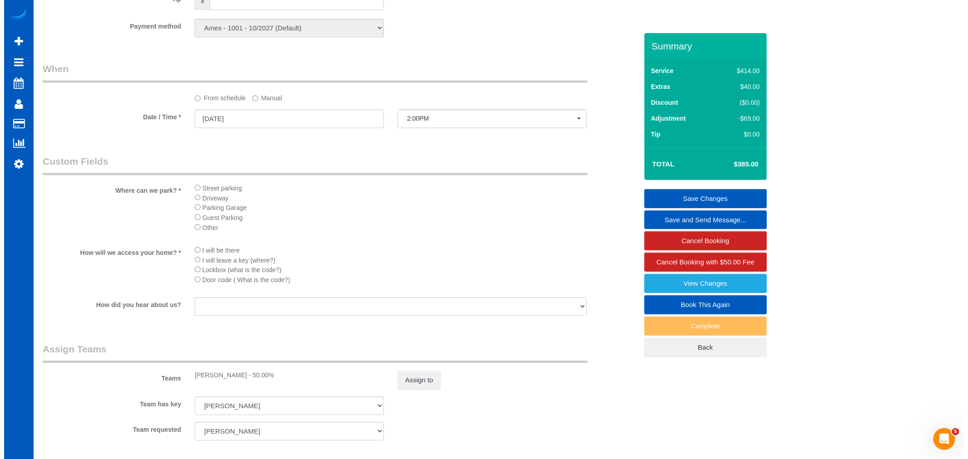
scroll to position [1102, 0]
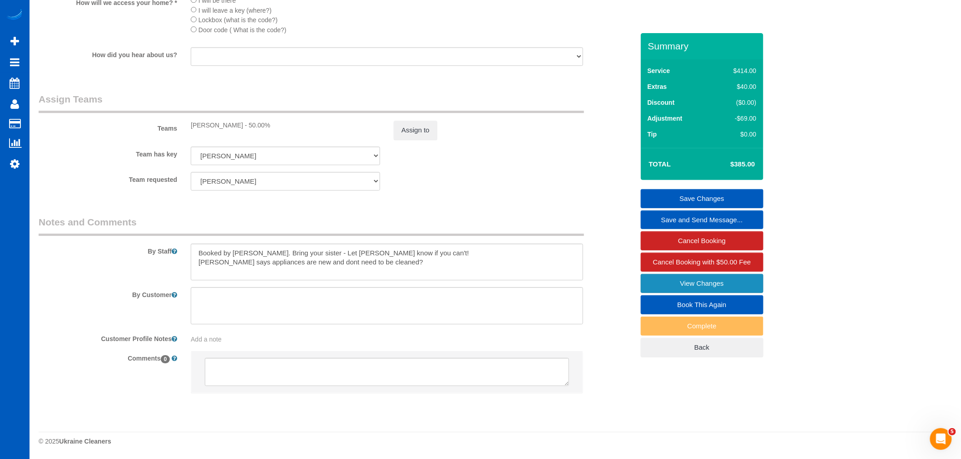
click at [734, 280] on link "View Changes" at bounding box center [702, 283] width 123 height 19
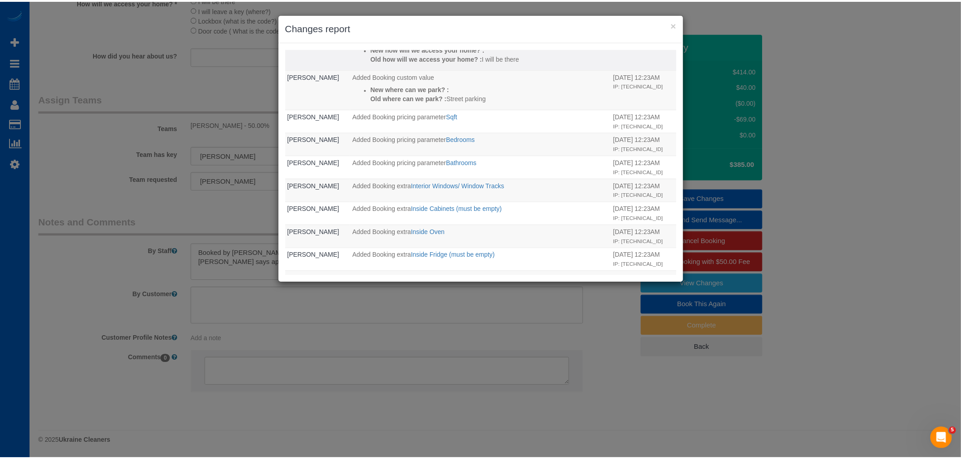
scroll to position [331, 0]
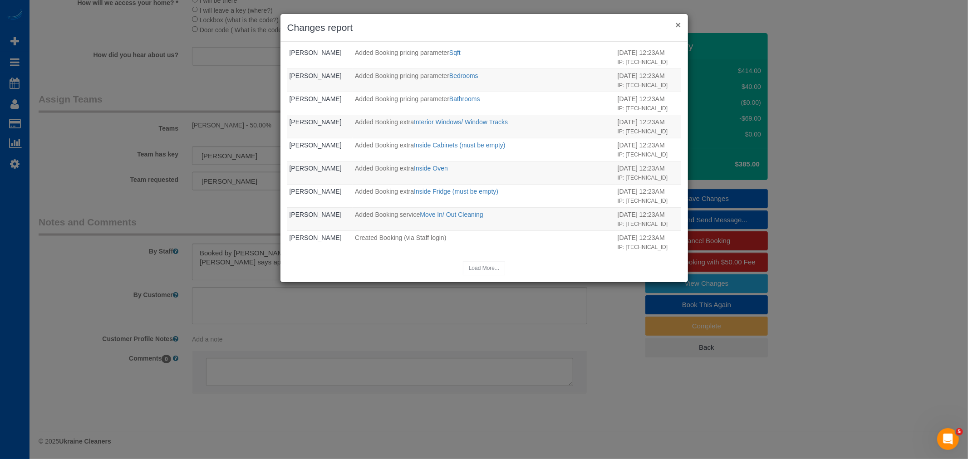
click at [680, 23] on button "×" at bounding box center [678, 25] width 5 height 10
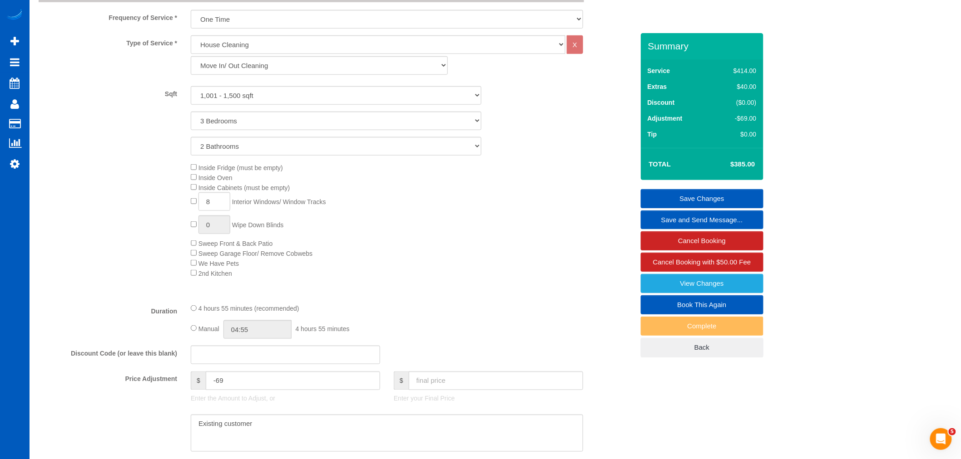
scroll to position [295, 0]
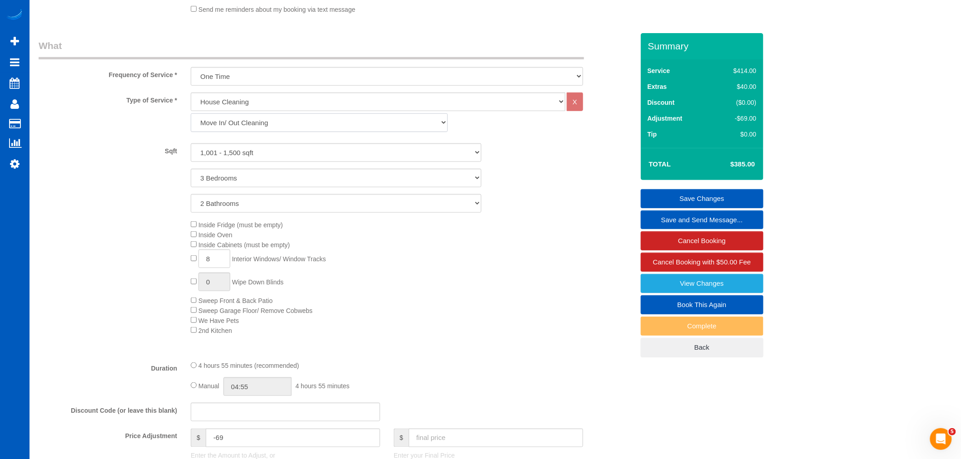
click at [242, 124] on select "Standard Cleaning Deep Cleaning Move In/ Out Cleaning" at bounding box center [319, 123] width 257 height 19
select select "367"
click at [191, 115] on select "Standard Cleaning Deep Cleaning Move In/ Out Cleaning" at bounding box center [319, 123] width 257 height 19
select select "3"
select select "2"
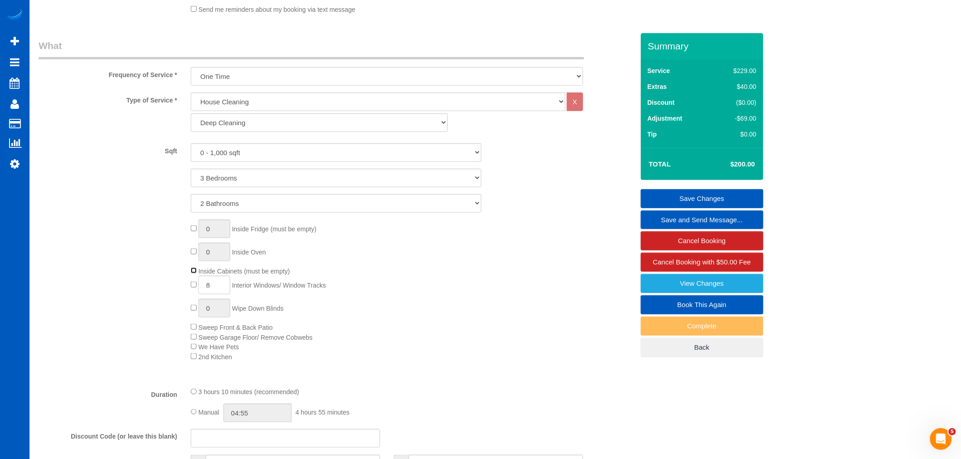
select select "spot79"
click at [479, 265] on div "0 Inside Fridge (must be empty) 0 Inside Oven Inside Cabinets (must be empty) 8…" at bounding box center [412, 291] width 456 height 142
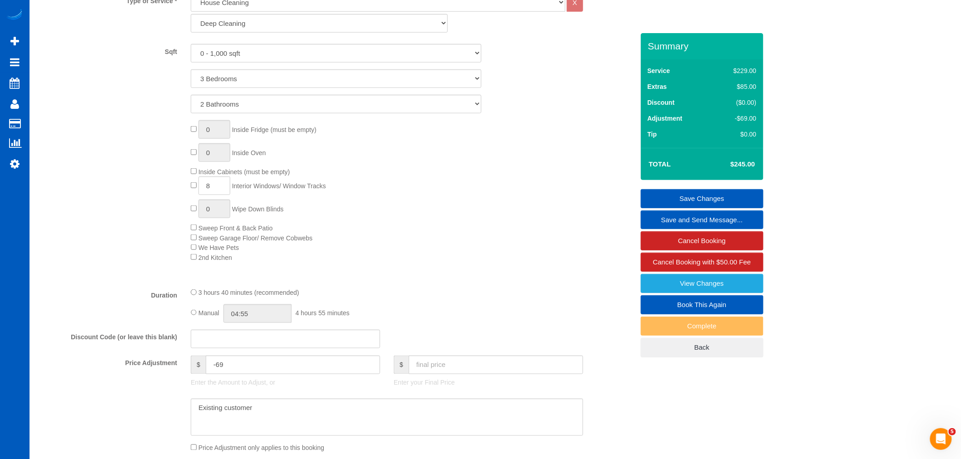
select select "spot93"
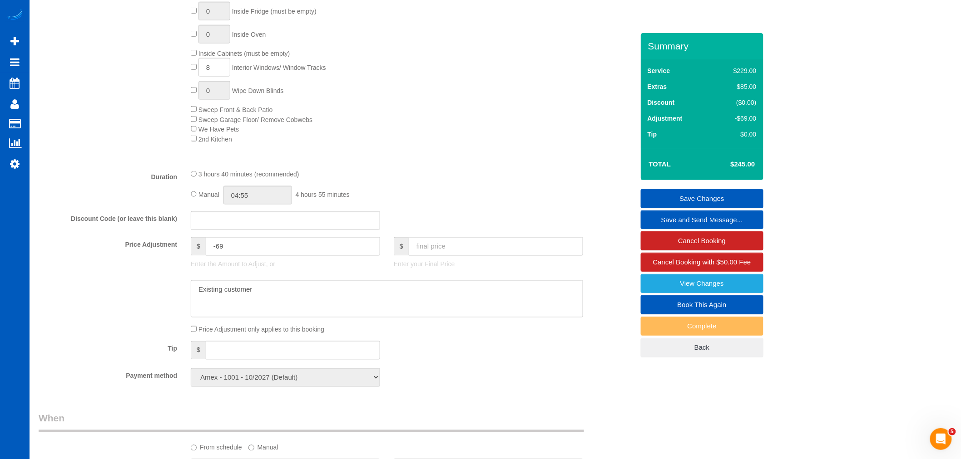
scroll to position [547, 0]
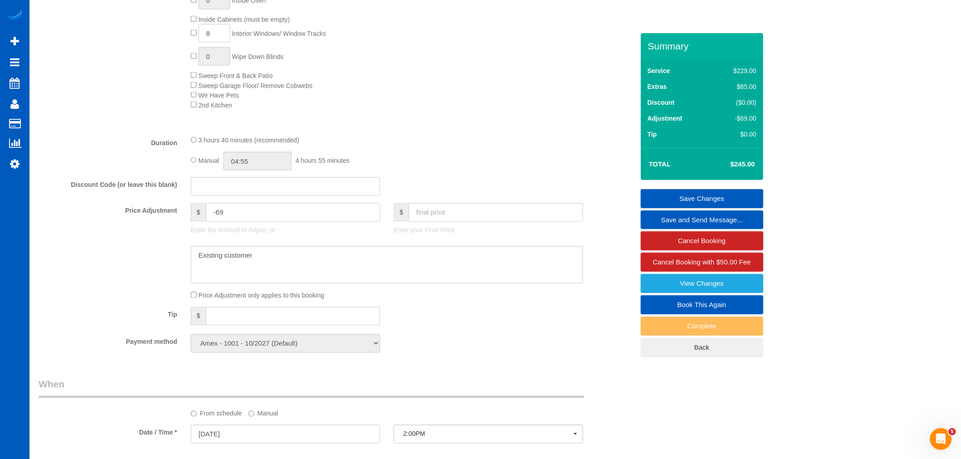
click at [248, 222] on input "-69" at bounding box center [293, 212] width 174 height 19
drag, startPoint x: 271, startPoint y: 216, endPoint x: 186, endPoint y: 237, distance: 87.2
click at [186, 237] on div "$ -69 Enter the Amount to Adjust, or" at bounding box center [285, 221] width 203 height 36
click at [250, 221] on input "-69" at bounding box center [293, 212] width 174 height 19
drag, startPoint x: 250, startPoint y: 221, endPoint x: 200, endPoint y: 232, distance: 51.8
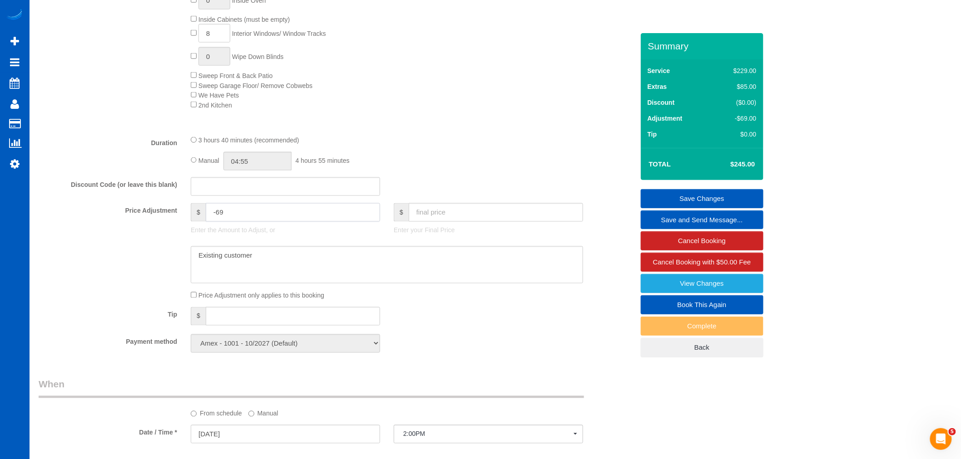
click at [200, 232] on div "$ -69 Enter the Amount to Adjust, or" at bounding box center [285, 221] width 203 height 36
click at [279, 277] on textarea at bounding box center [387, 265] width 392 height 37
type input "0"
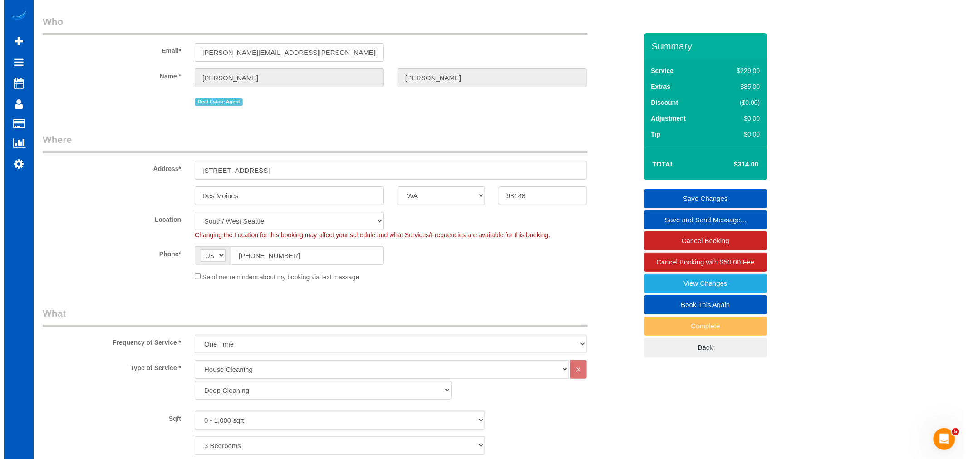
scroll to position [0, 0]
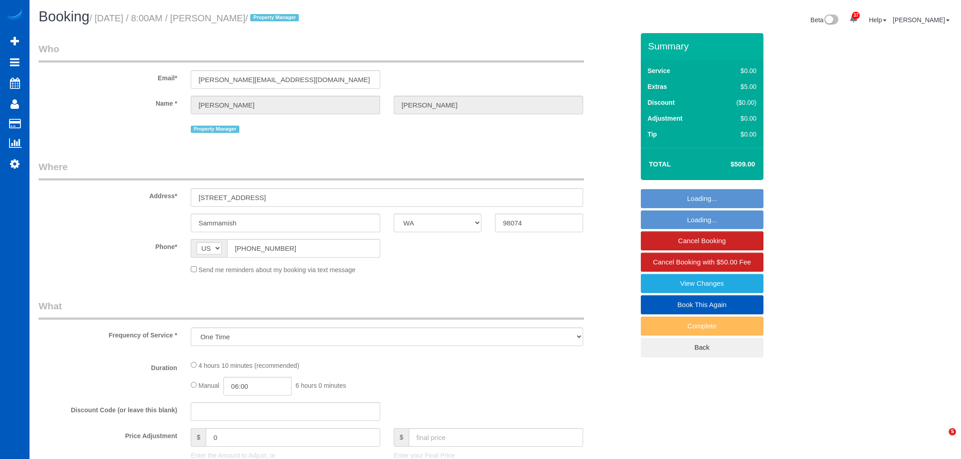
select select "WA"
select select "object:1123"
select select "199"
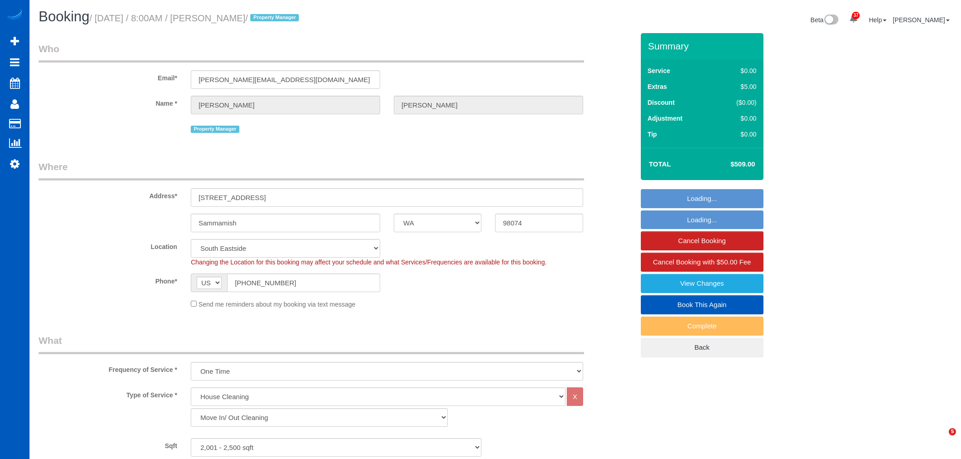
select select "2001"
select select "3"
select select "spot1"
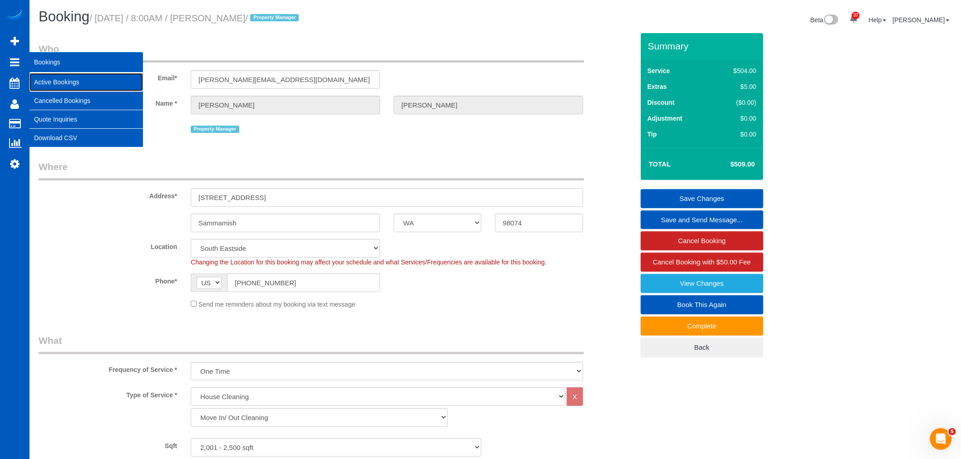
click at [70, 85] on link "Active Bookings" at bounding box center [87, 82] width 114 height 18
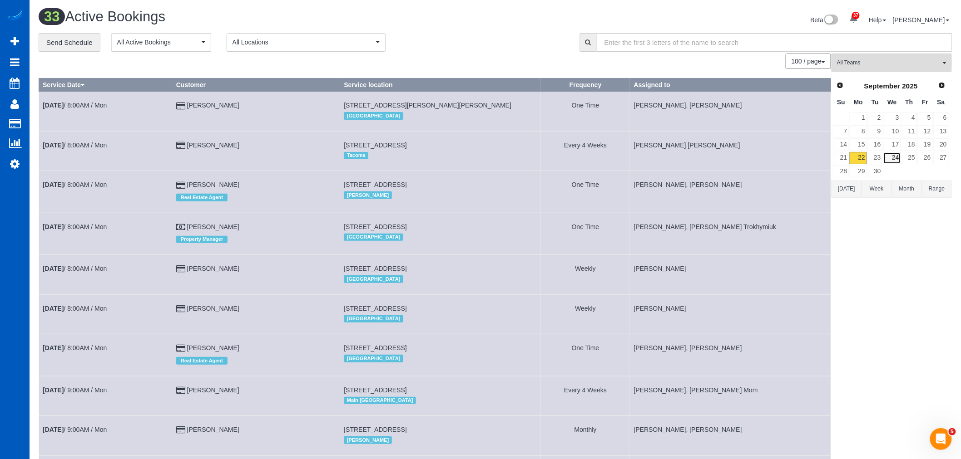
click at [892, 162] on link "24" at bounding box center [891, 158] width 17 height 12
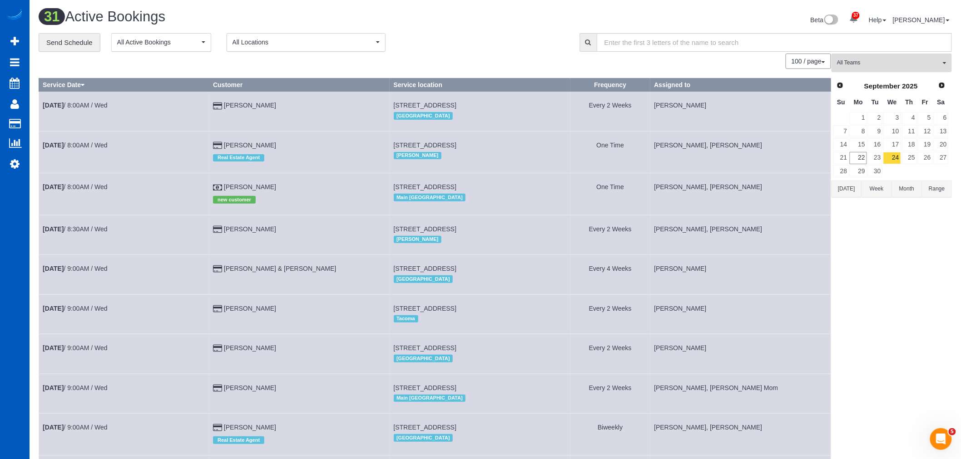
click at [891, 67] on button "All Teams" at bounding box center [891, 63] width 120 height 19
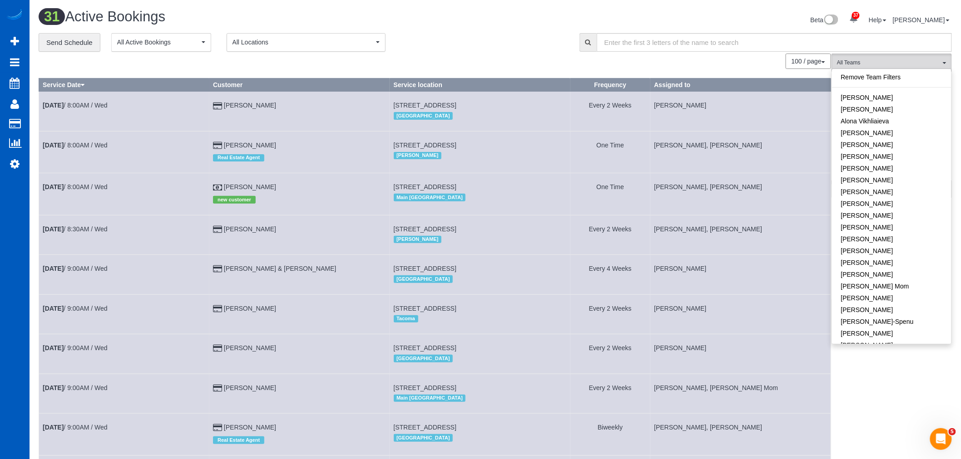
click at [262, 47] on span "All Locations" at bounding box center [302, 42] width 141 height 9
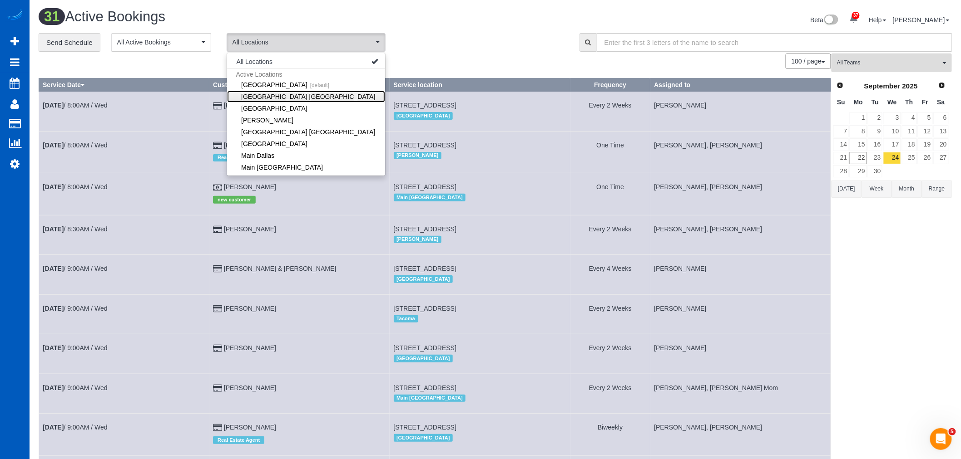
click at [263, 97] on link "[GEOGRAPHIC_DATA] [GEOGRAPHIC_DATA]" at bounding box center [306, 97] width 158 height 12
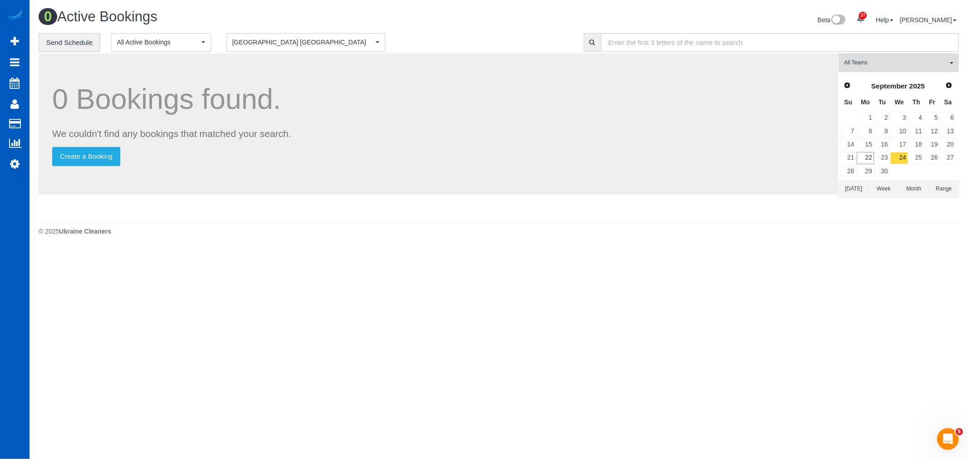
click at [524, 61] on div "0 Bookings found. We couldn't find any bookings that matched your search. Creat…" at bounding box center [439, 124] width 800 height 141
click at [918, 153] on link "25" at bounding box center [916, 158] width 15 height 12
click at [904, 159] on link "24" at bounding box center [899, 158] width 17 height 12
click at [922, 159] on link "25" at bounding box center [916, 158] width 15 height 12
click at [909, 160] on td "25" at bounding box center [917, 158] width 16 height 13
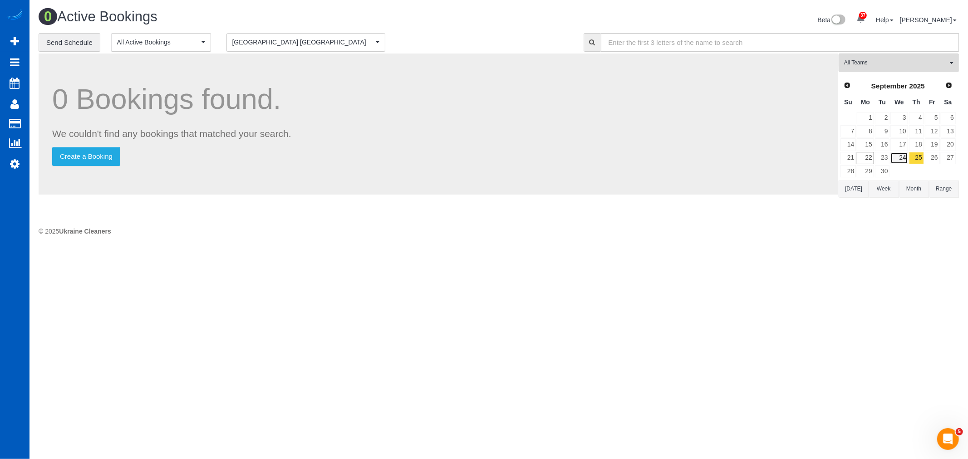
click at [907, 160] on link "24" at bounding box center [899, 158] width 17 height 12
click at [916, 156] on link "25" at bounding box center [916, 158] width 15 height 12
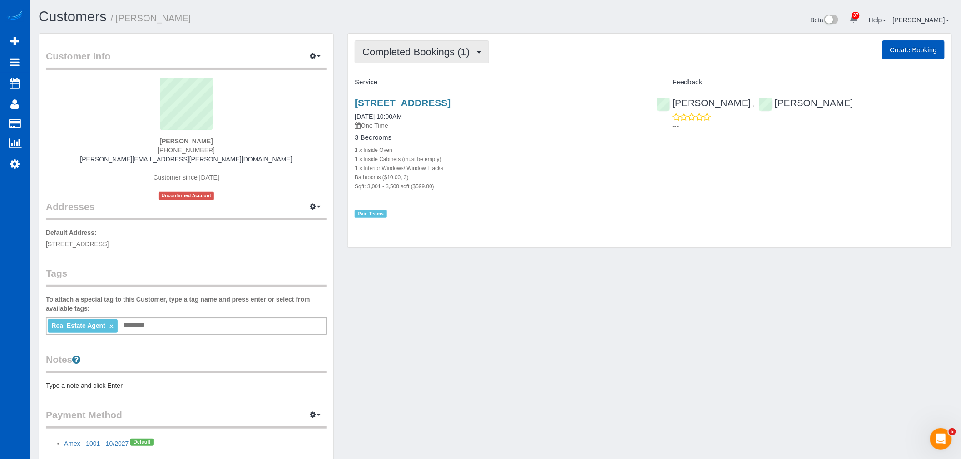
click at [400, 58] on button "Completed Bookings (1)" at bounding box center [422, 51] width 134 height 23
click at [405, 84] on link "Upcoming Bookings (1)" at bounding box center [402, 85] width 94 height 12
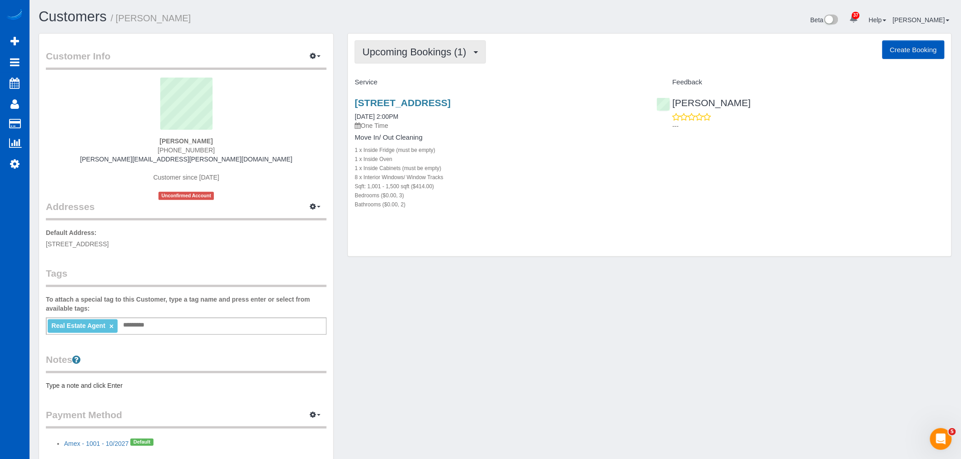
click at [397, 55] on span "Upcoming Bookings (1)" at bounding box center [416, 51] width 109 height 11
click at [400, 73] on link "Completed Bookings (1)" at bounding box center [402, 73] width 94 height 12
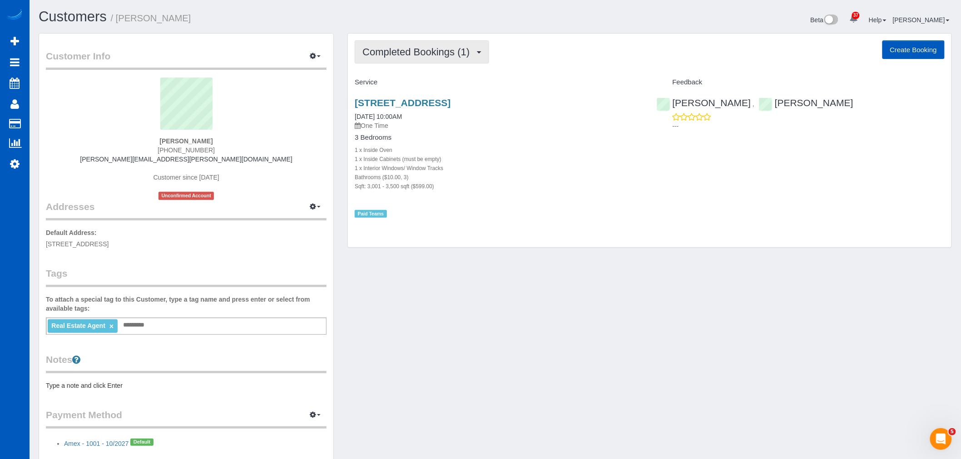
click at [411, 51] on span "Completed Bookings (1)" at bounding box center [418, 51] width 112 height 11
click at [405, 82] on link "Upcoming Bookings (1)" at bounding box center [402, 85] width 94 height 12
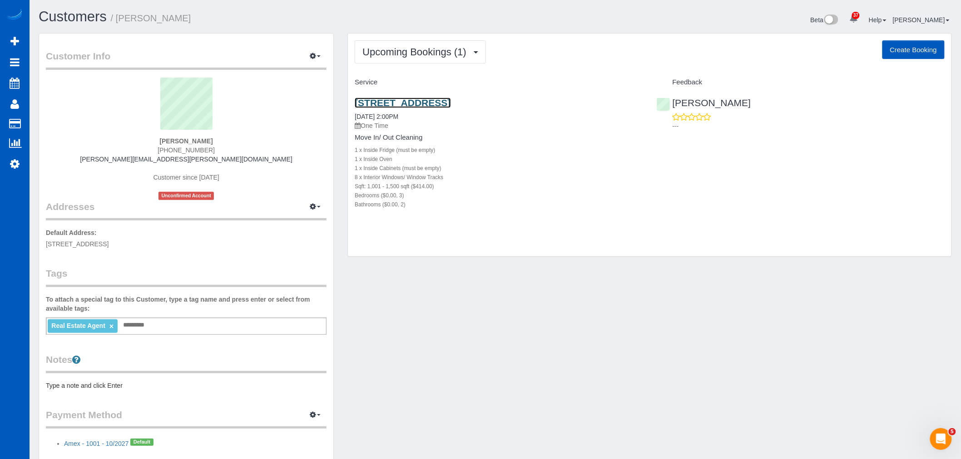
click at [431, 108] on link "[STREET_ADDRESS]" at bounding box center [403, 103] width 96 height 10
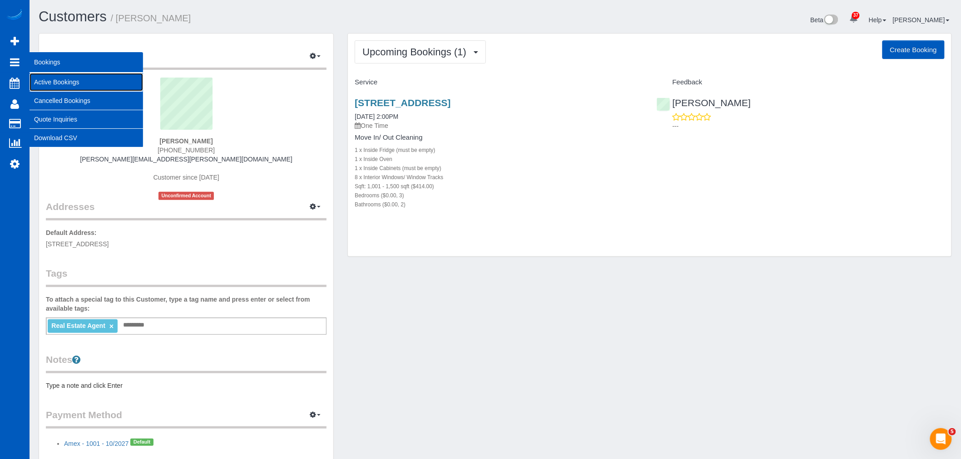
click at [52, 80] on link "Active Bookings" at bounding box center [87, 82] width 114 height 18
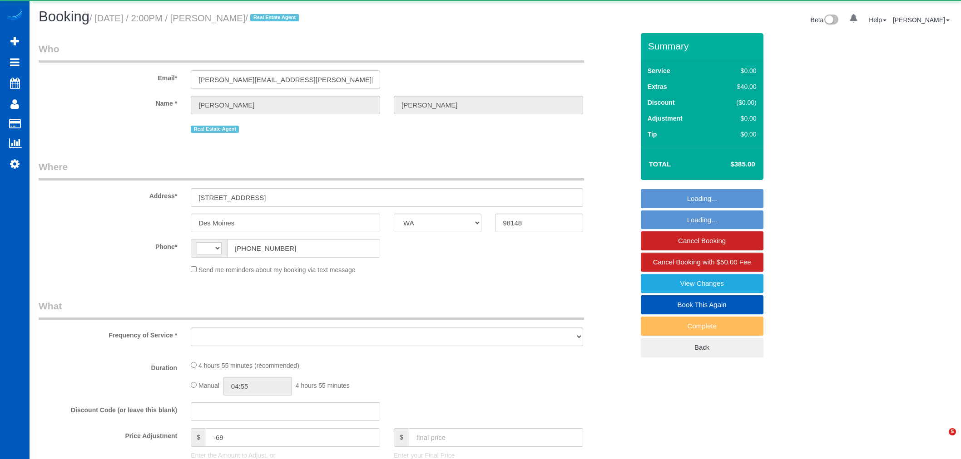
select select "WA"
select select "string:[GEOGRAPHIC_DATA]"
select select "object:922"
select select "string:fspay-c56d8751-4176-418a-a090-cecf6d12da0b"
select select "199"
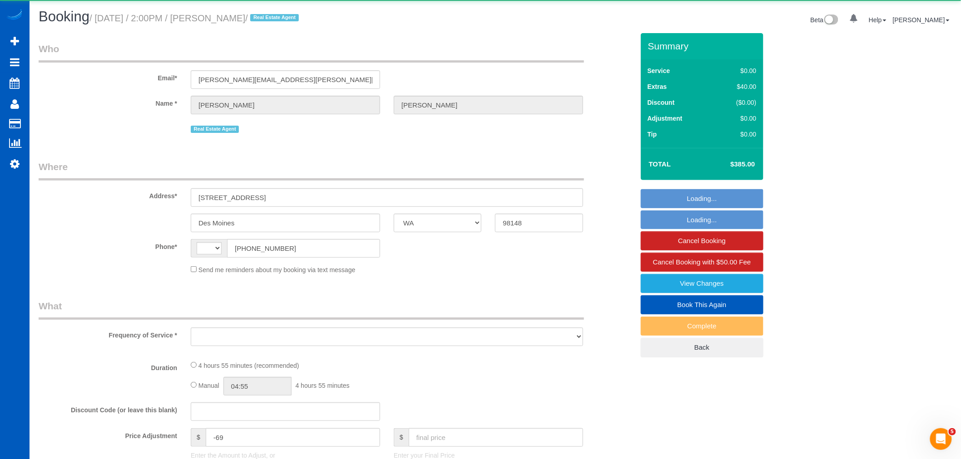
select select "1001"
select select "3"
select select "2"
select select "spot1"
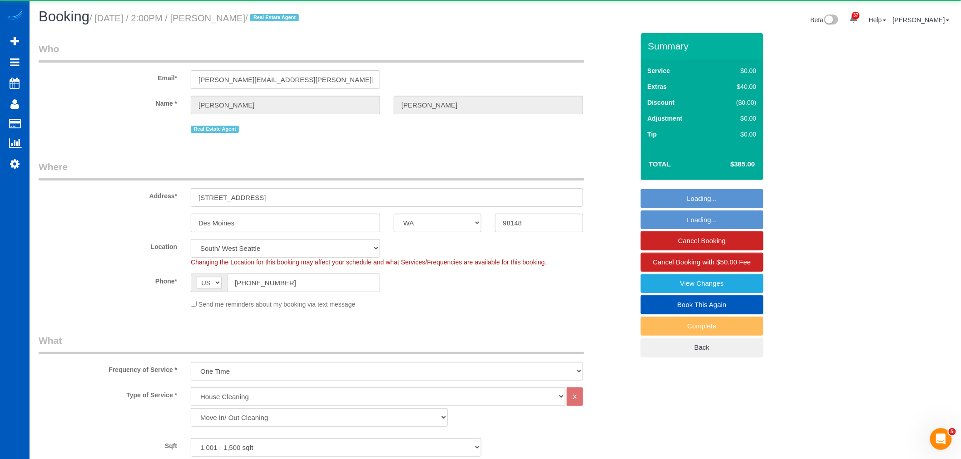
select select "object:1202"
select select "1001"
select select "3"
select select "2"
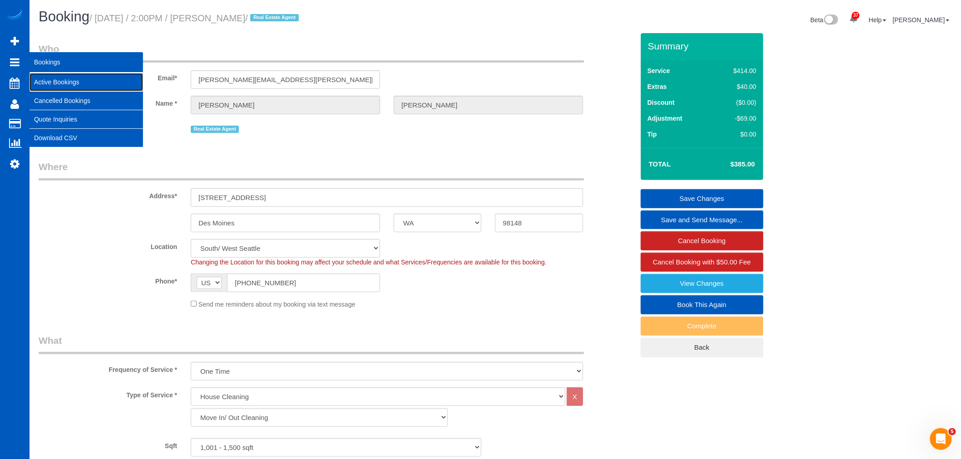
click at [53, 77] on link "Active Bookings" at bounding box center [87, 82] width 114 height 18
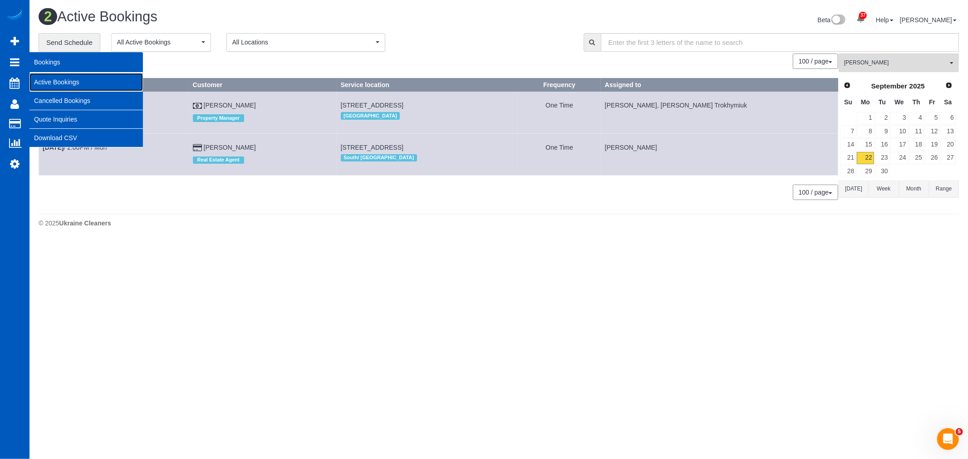
click at [52, 82] on link "Active Bookings" at bounding box center [87, 82] width 114 height 18
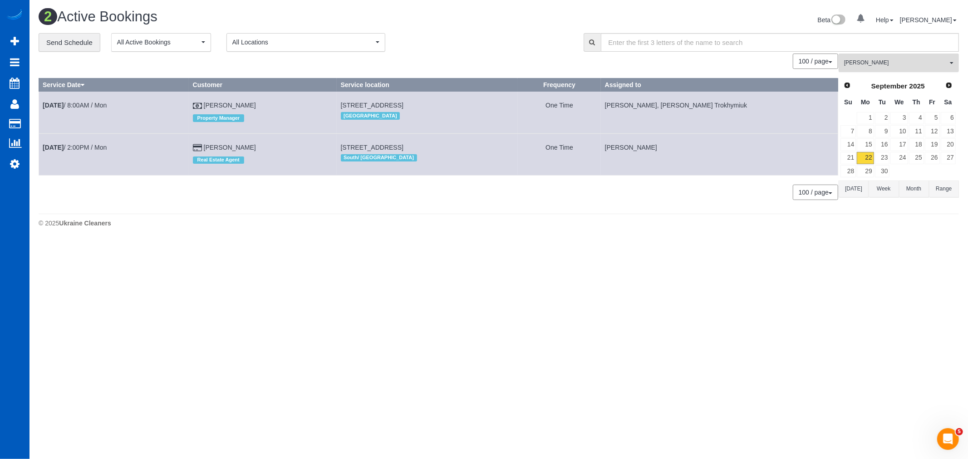
click at [898, 69] on button "[PERSON_NAME] All Teams" at bounding box center [899, 63] width 120 height 19
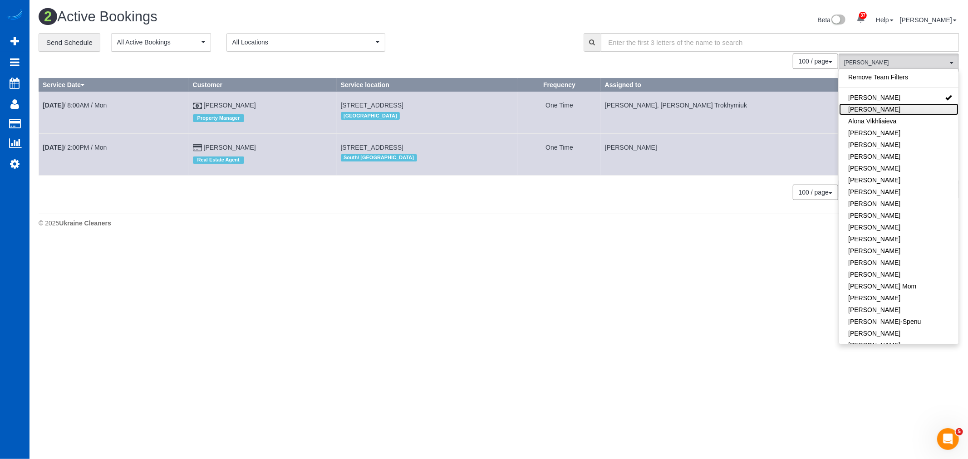
click at [877, 114] on link "[PERSON_NAME]" at bounding box center [898, 110] width 119 height 12
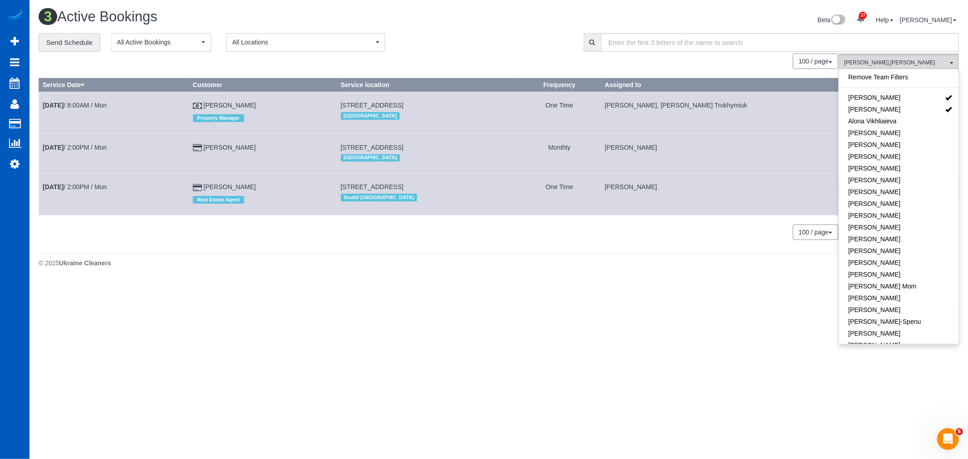
click at [632, 258] on footer "© 2025 Ukraine Cleaners" at bounding box center [499, 263] width 921 height 18
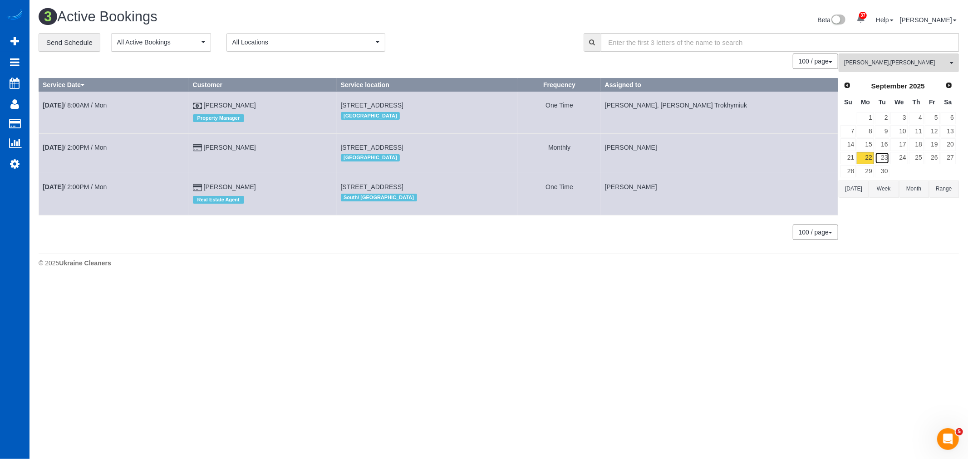
click at [877, 158] on link "23" at bounding box center [882, 158] width 15 height 12
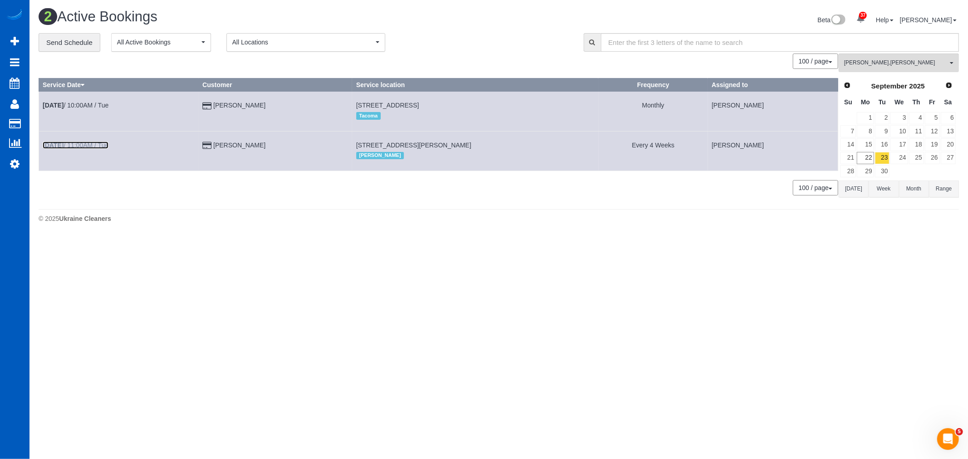
click at [100, 147] on link "[DATE] 11:00AM / Tue" at bounding box center [76, 145] width 66 height 7
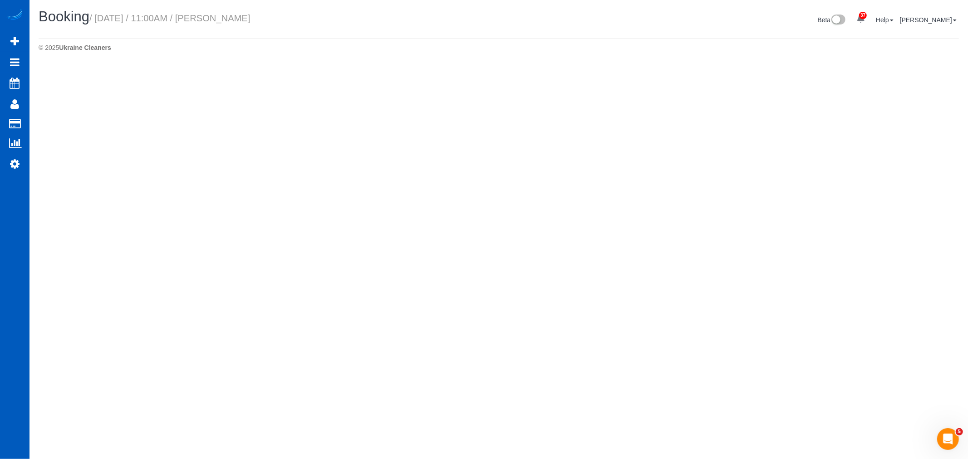
select select "WA"
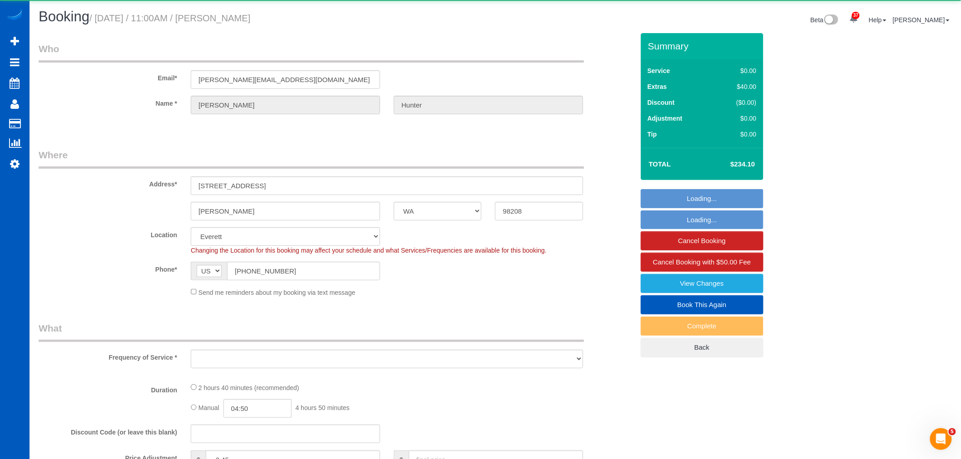
select select "object:2637"
select select "string:fspay-5e6757fa-7aa8-44ee-892c-c3c2e42f2b28"
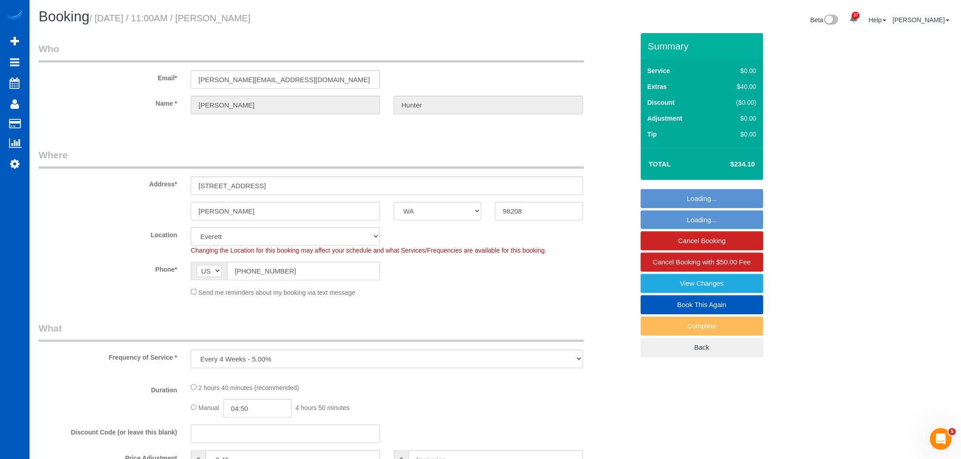
select select "spot15"
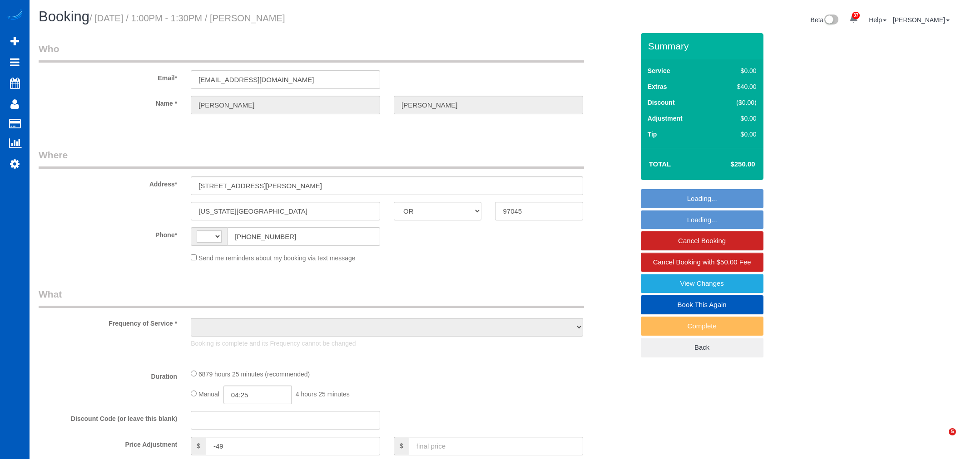
select select "OR"
select select "2501"
select select "3"
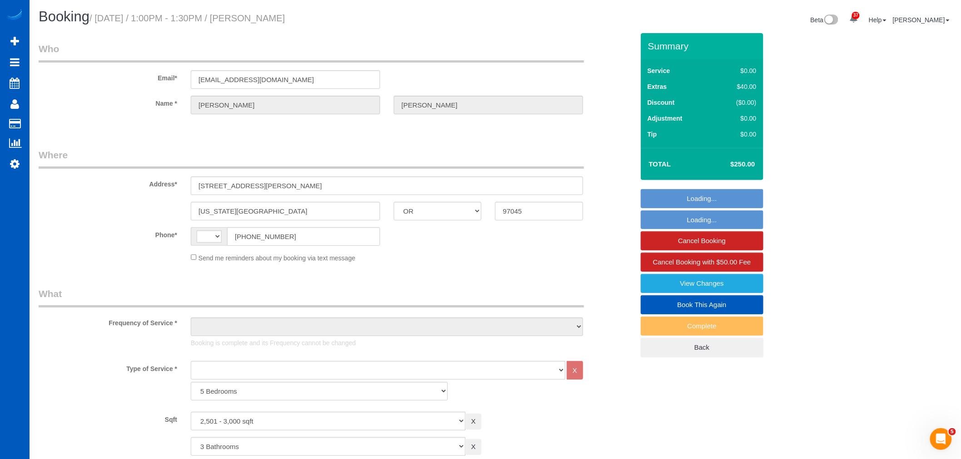
select select "object:654"
select select "string:fspay-791079f4-fbe5-4bfa-b70b-097d46fd3ad0"
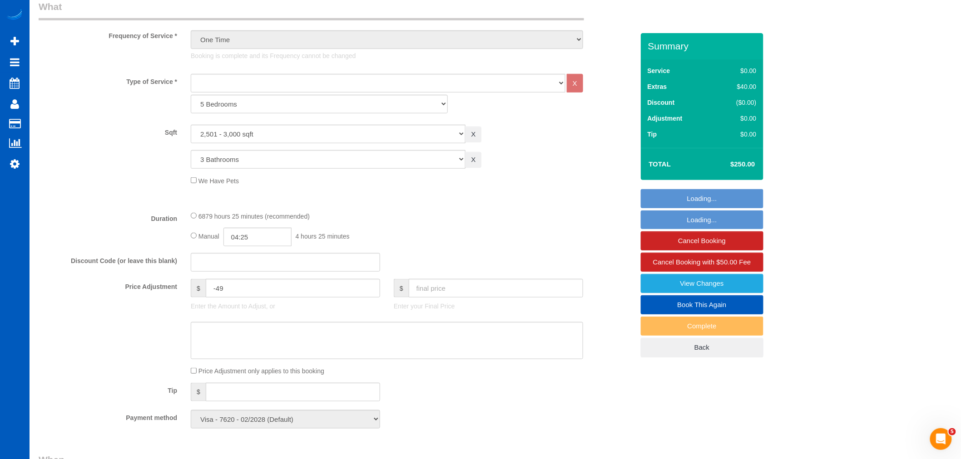
select select "string:[GEOGRAPHIC_DATA]"
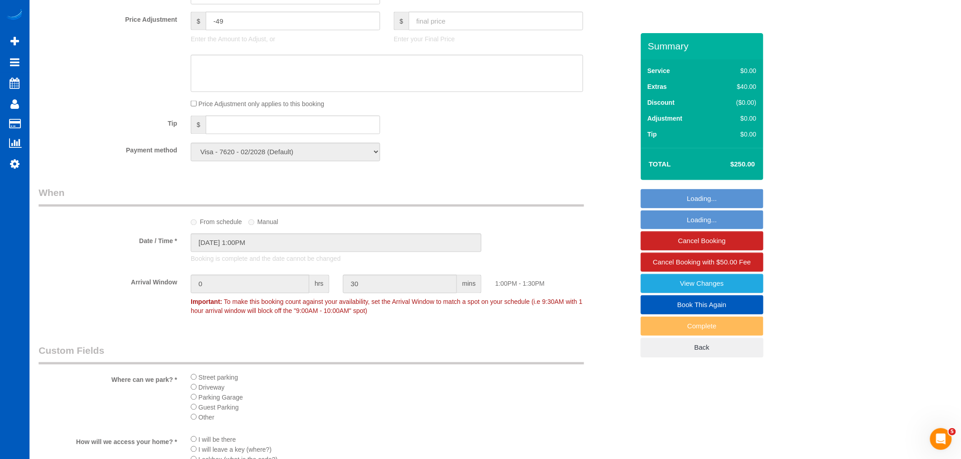
select select "2501"
select select "3"
select select "object:1143"
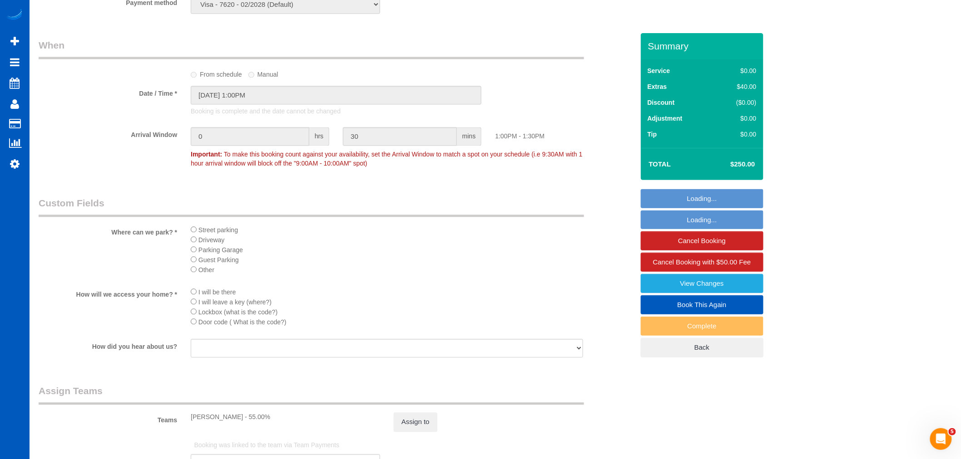
scroll to position [500, 0]
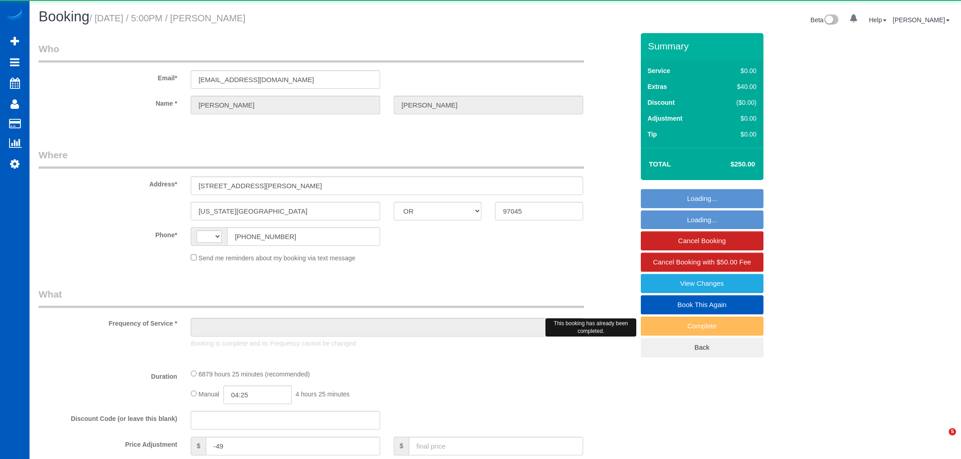
select select "OR"
select select "string:[GEOGRAPHIC_DATA]"
select select "object:572"
select select "string:fspay-791079f4-fbe5-4bfa-b70b-097d46fd3ad0"
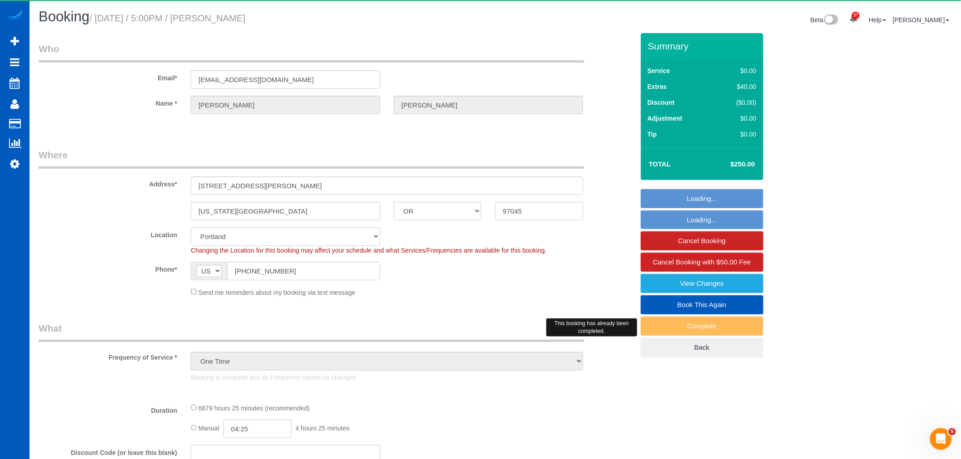
select select "object:1076"
select select "2501"
select select "3"
select select "spot1"
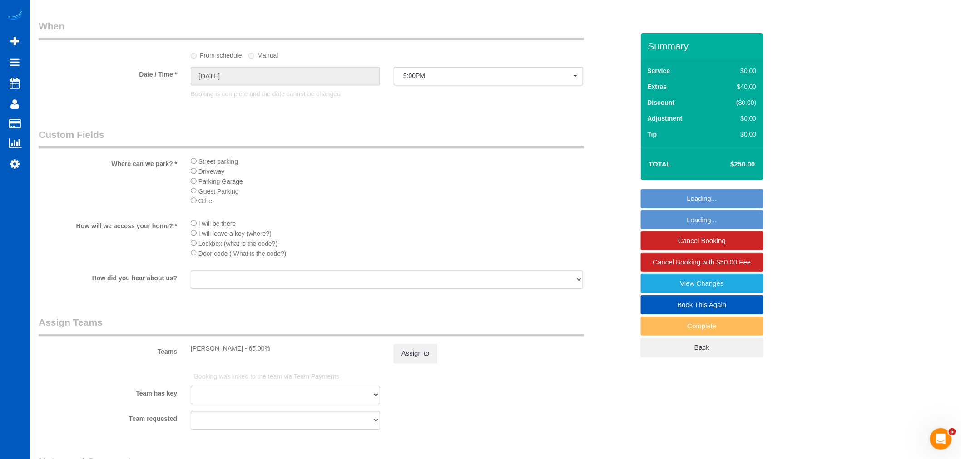
select select "2501"
select select "3"
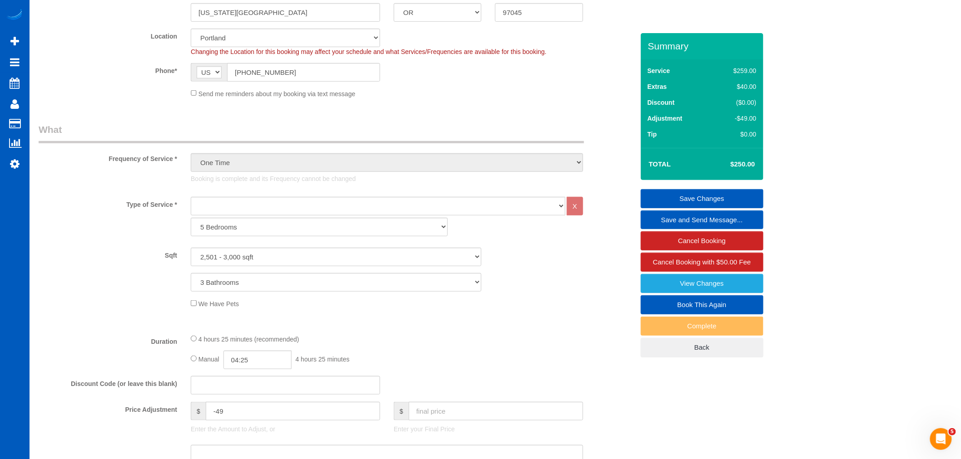
scroll to position [198, 0]
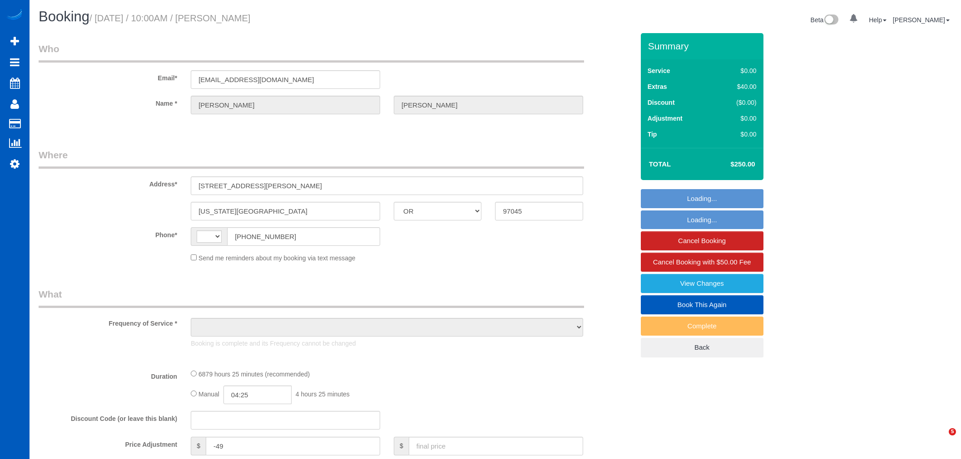
select select "OR"
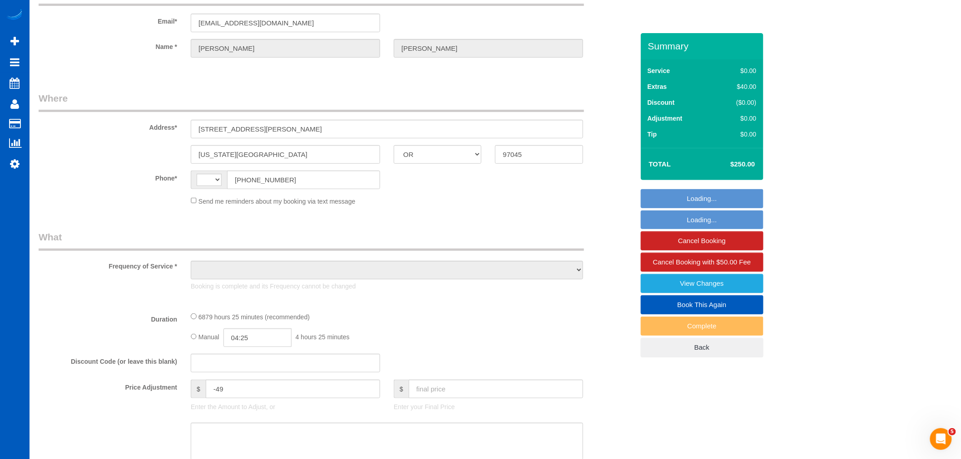
select select "string:[GEOGRAPHIC_DATA]"
select select "object:821"
select select "string:fspay-791079f4-fbe5-4bfa-b70b-097d46fd3ad0"
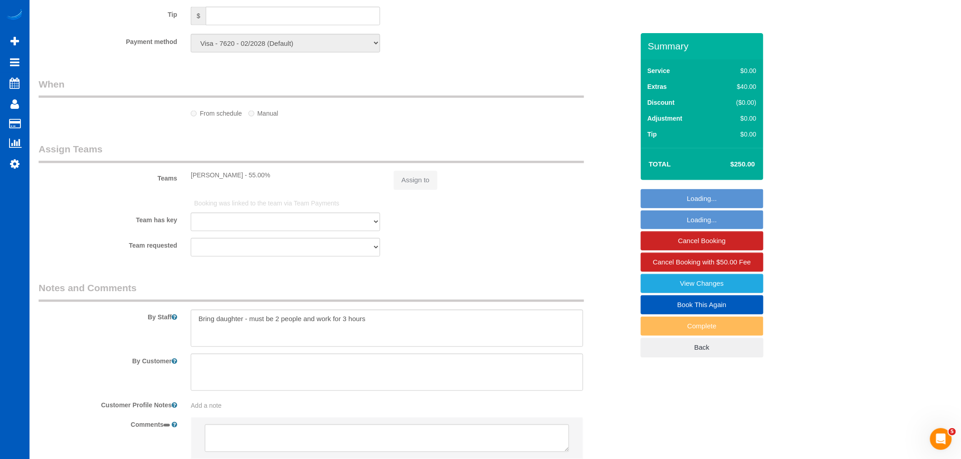
select select "2501"
select select "3"
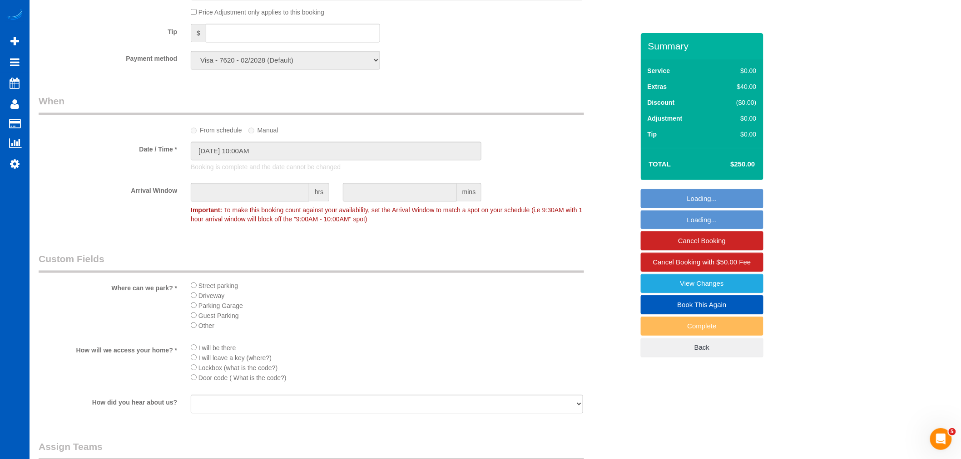
select select "object:1085"
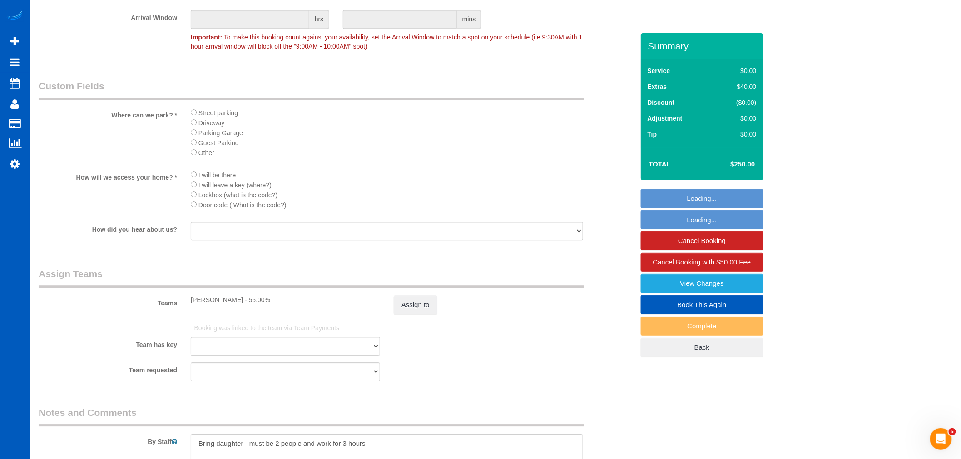
select select "2501"
select select "3"
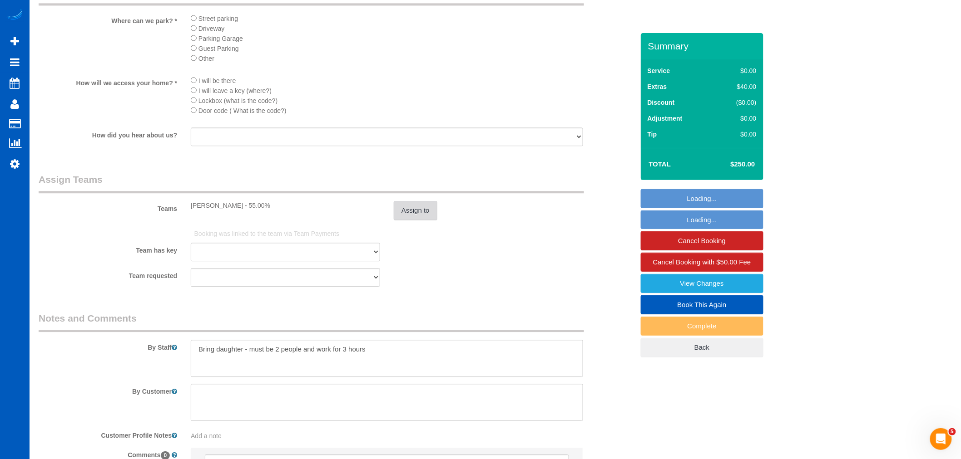
scroll to position [1022, 0]
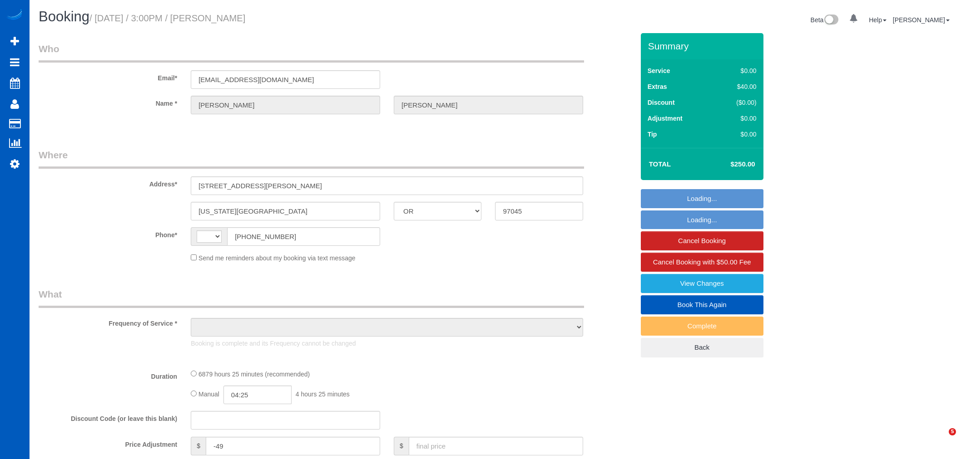
select select "OR"
select select "string:[GEOGRAPHIC_DATA]"
select select "string:fspay-791079f4-fbe5-4bfa-b70b-097d46fd3ad0"
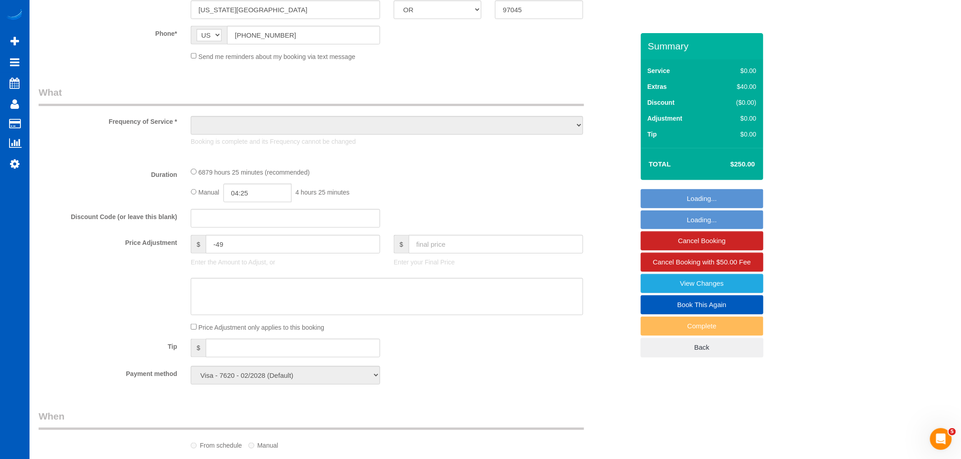
select select "object:730"
select select "2501"
select select "3"
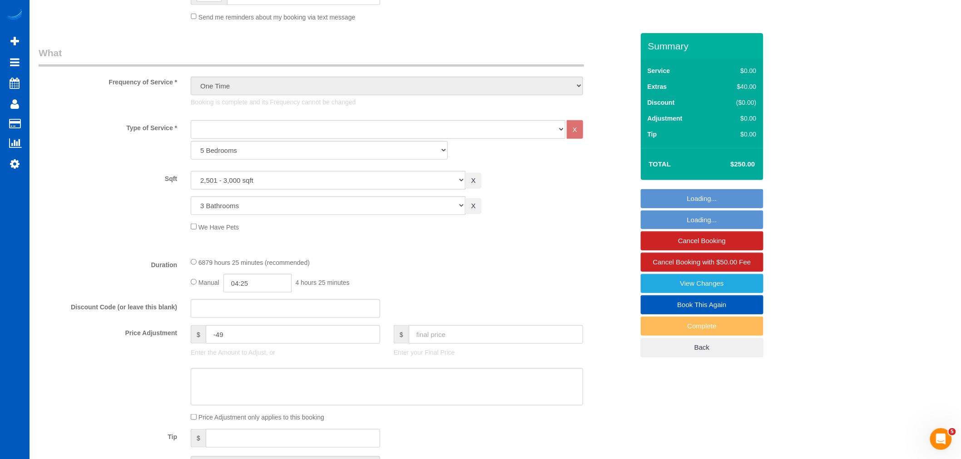
select select "object:1017"
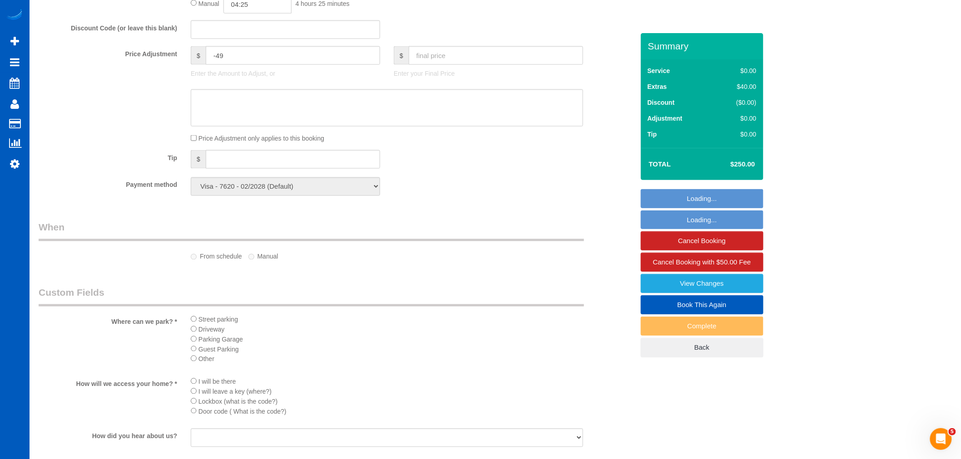
select select "2501"
select select "3"
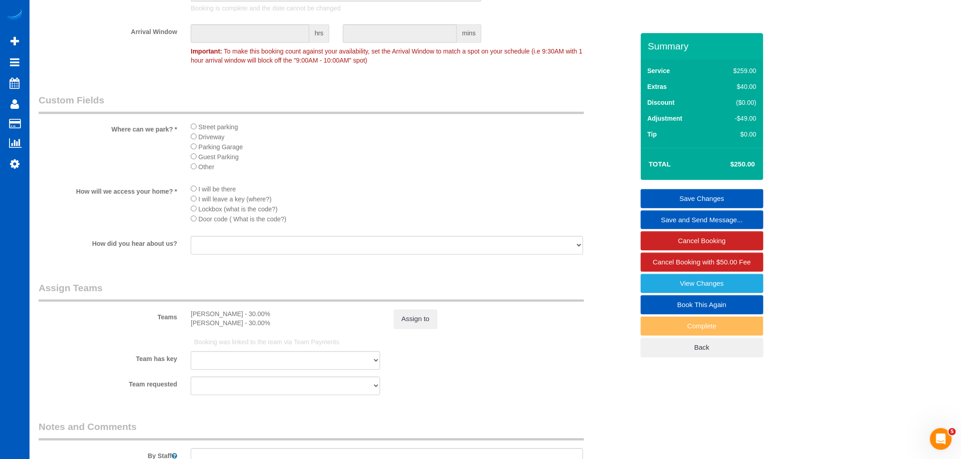
scroll to position [857, 0]
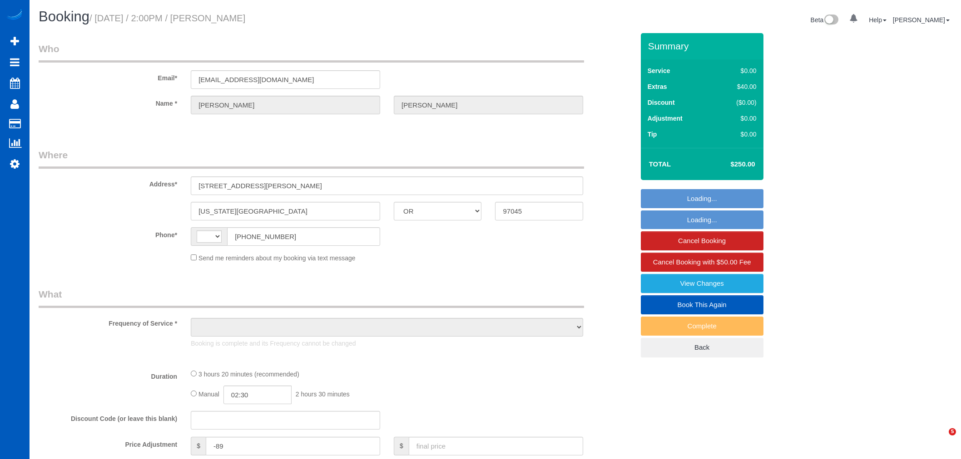
select select "OR"
select select "object:573"
select select "string:fspay-791079f4-fbe5-4bfa-b70b-097d46fd3ad0"
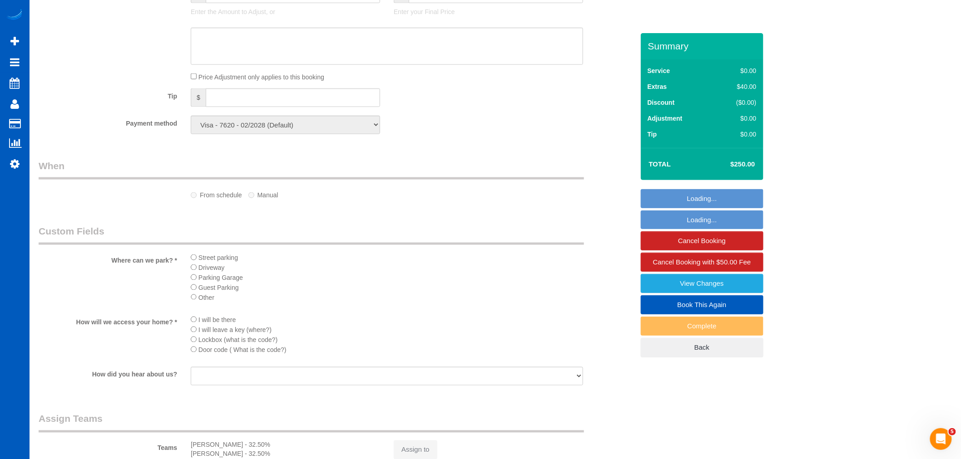
select select "string:[GEOGRAPHIC_DATA]"
select select "199"
select select "2501"
select select "5"
select select "3"
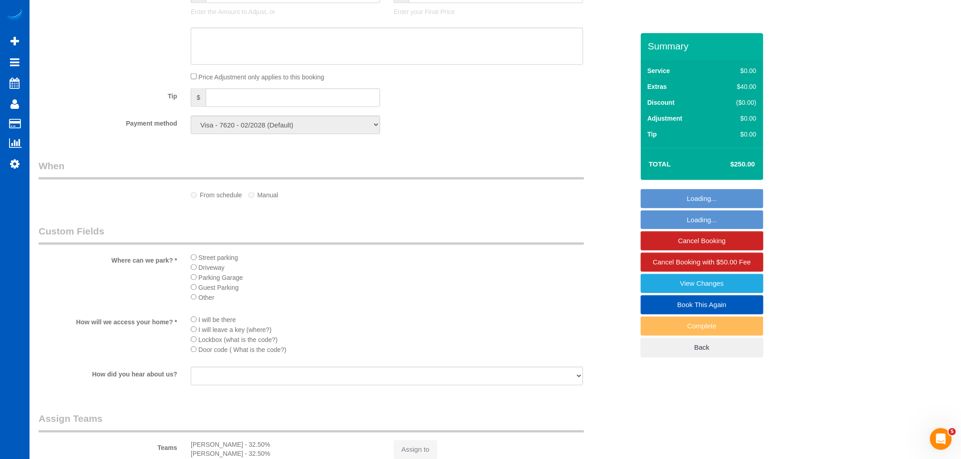
select select "spot1"
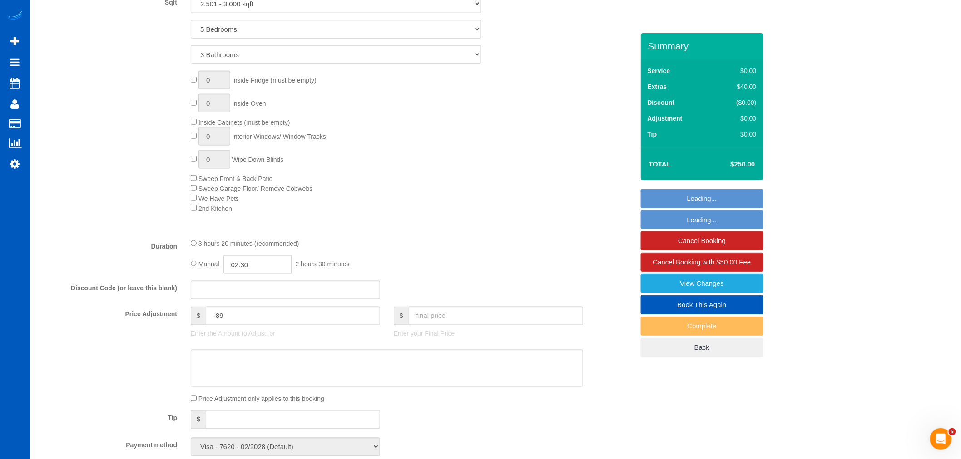
select select "spot6"
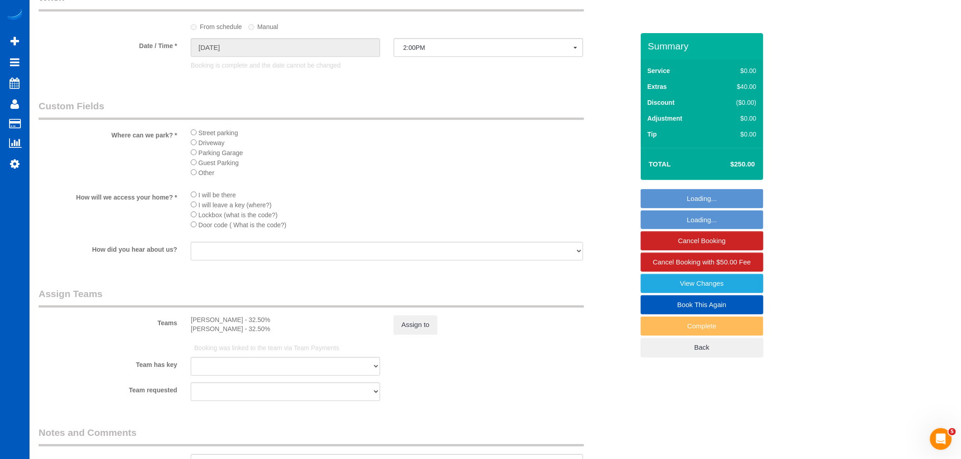
select select "object:1134"
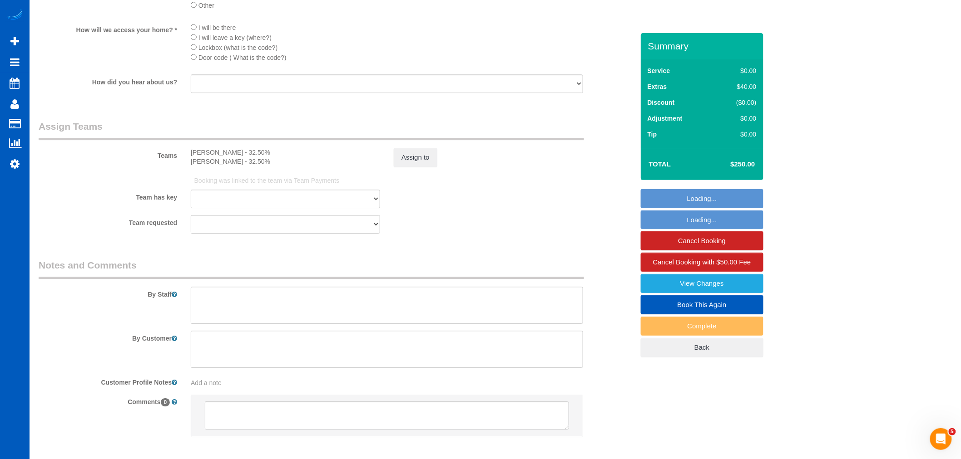
select select "2501"
select select "5"
select select "3"
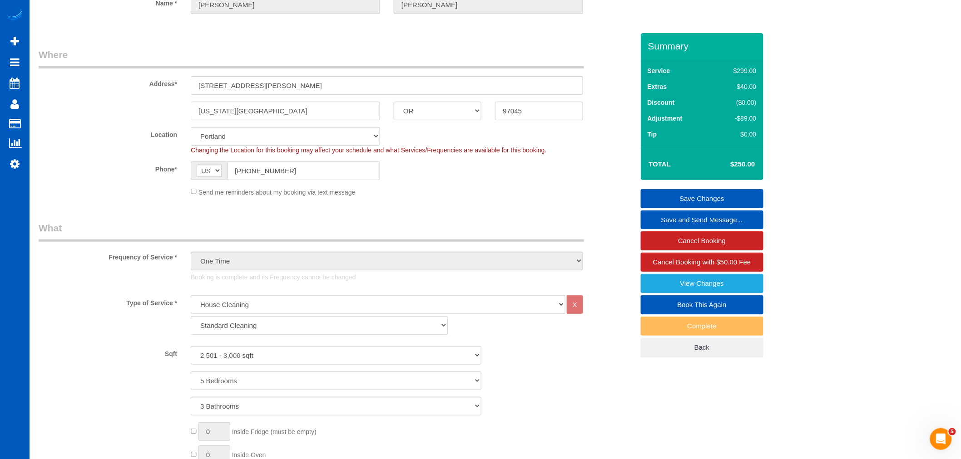
scroll to position [101, 0]
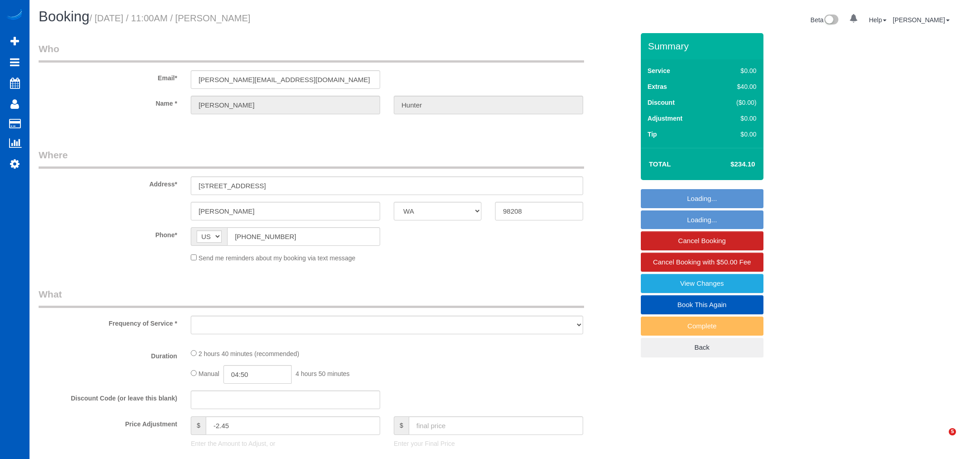
select select "WA"
select select "199"
select select "1501"
select select "3"
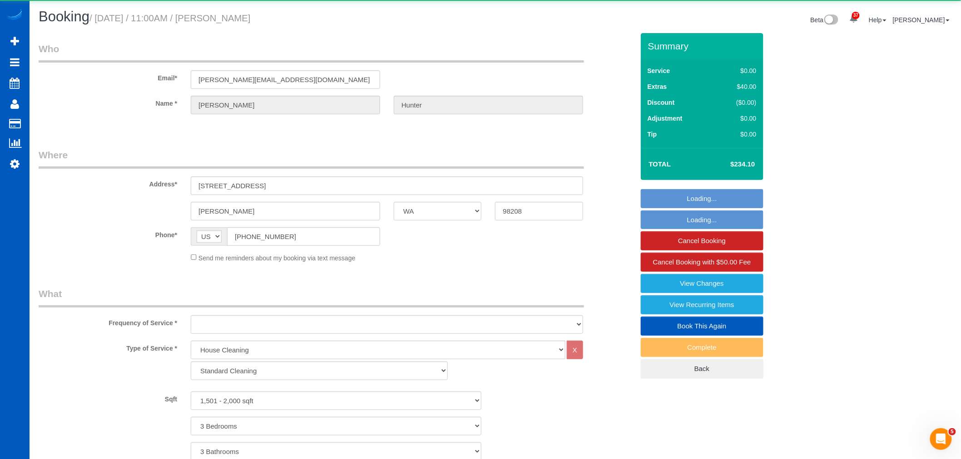
select select "object:950"
select select "1501"
select select "3"
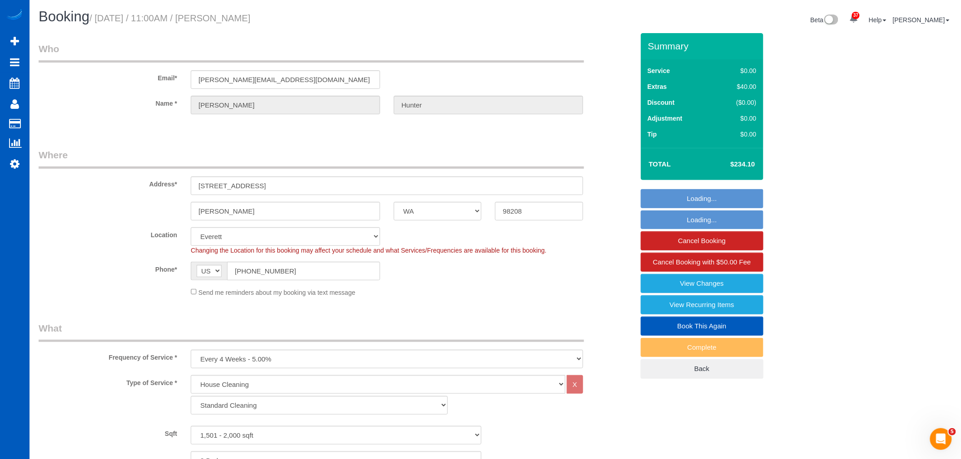
select select "string:fspay-5e6757fa-7aa8-44ee-892c-c3c2e42f2b28"
select select "object:1251"
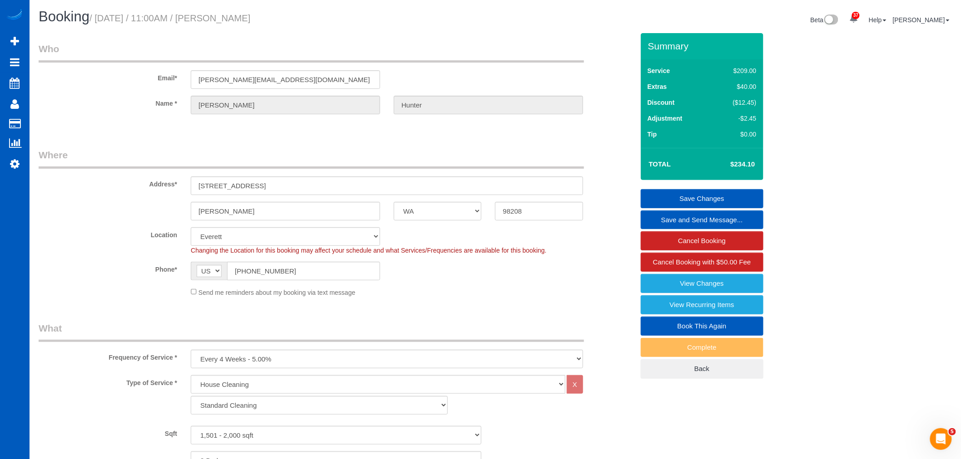
select select "spot1"
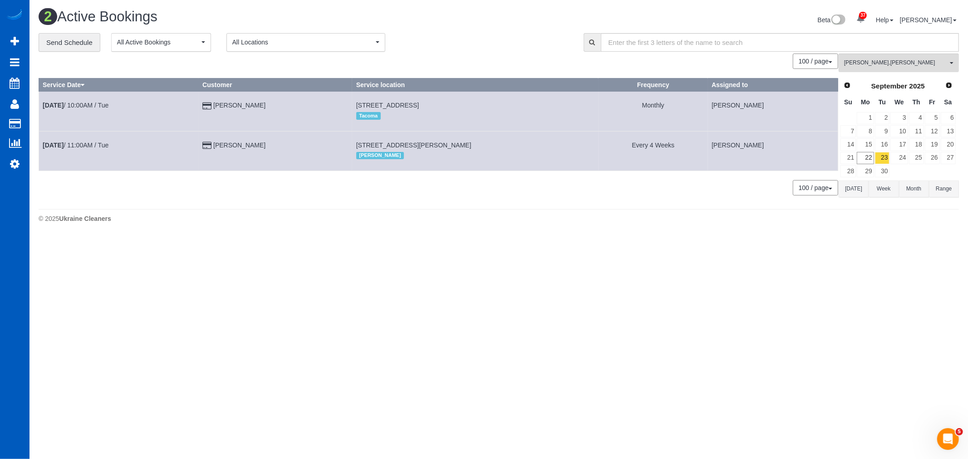
click at [909, 162] on td "25" at bounding box center [917, 158] width 16 height 13
click at [896, 153] on link "24" at bounding box center [899, 158] width 17 height 12
click at [879, 65] on span "[PERSON_NAME] , [PERSON_NAME]" at bounding box center [896, 63] width 104 height 8
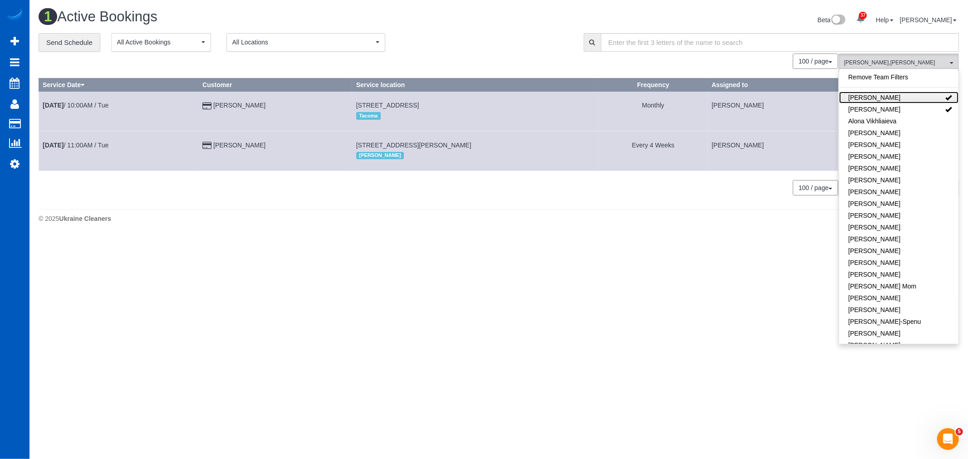
click at [890, 97] on link "[PERSON_NAME]" at bounding box center [898, 98] width 119 height 12
click at [460, 262] on body "37 Beta Your Notifications You have 0 alerts × You have 3 to charge for [DATE] …" at bounding box center [484, 229] width 968 height 459
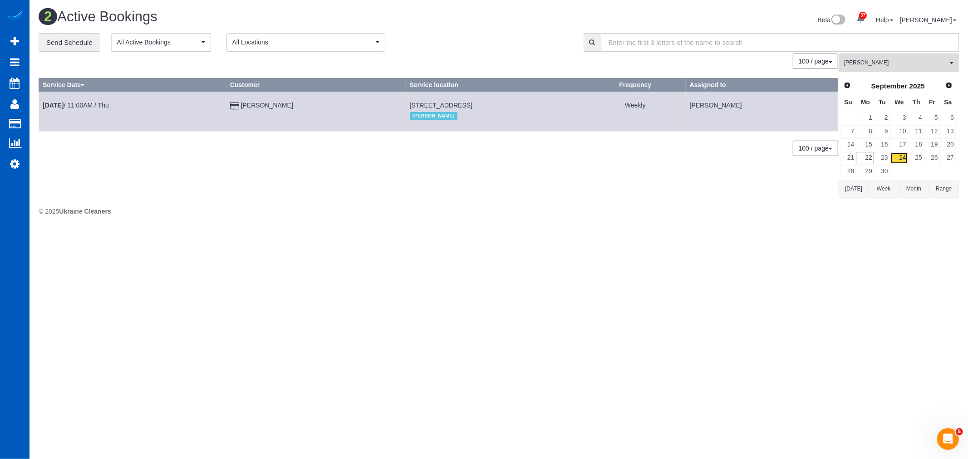
click at [901, 160] on link "24" at bounding box center [899, 158] width 17 height 12
click at [913, 155] on link "25" at bounding box center [916, 158] width 15 height 12
click at [901, 160] on link "24" at bounding box center [899, 158] width 17 height 12
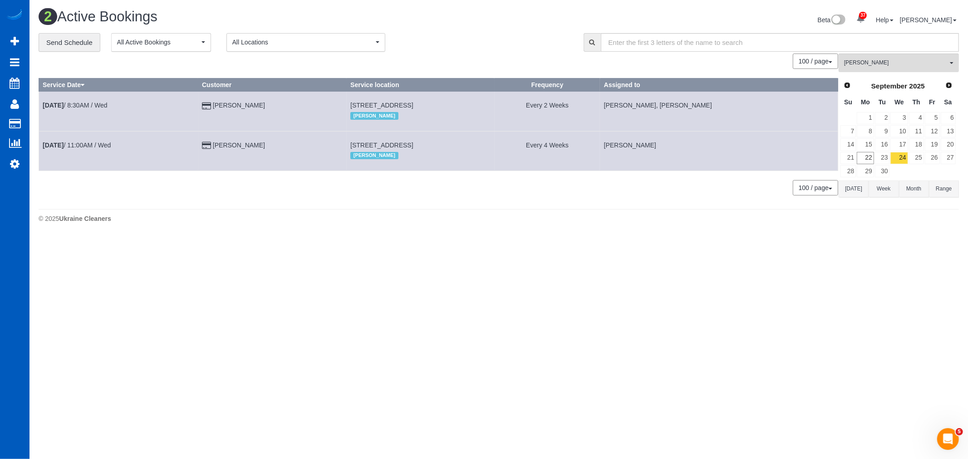
click at [265, 194] on div "100 / page 10 / page 20 / page 30 / page 40 / page 50 / page 100 / page" at bounding box center [439, 187] width 800 height 15
click at [879, 163] on link "23" at bounding box center [882, 158] width 15 height 12
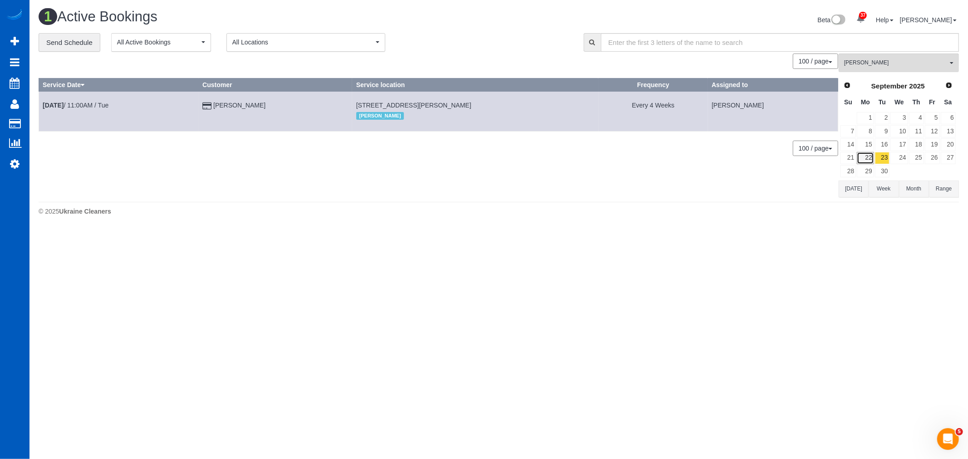
click at [866, 160] on link "22" at bounding box center [865, 158] width 17 height 12
click at [879, 155] on link "23" at bounding box center [882, 158] width 15 height 12
click at [901, 155] on link "24" at bounding box center [899, 158] width 17 height 12
click at [882, 156] on link "23" at bounding box center [882, 158] width 15 height 12
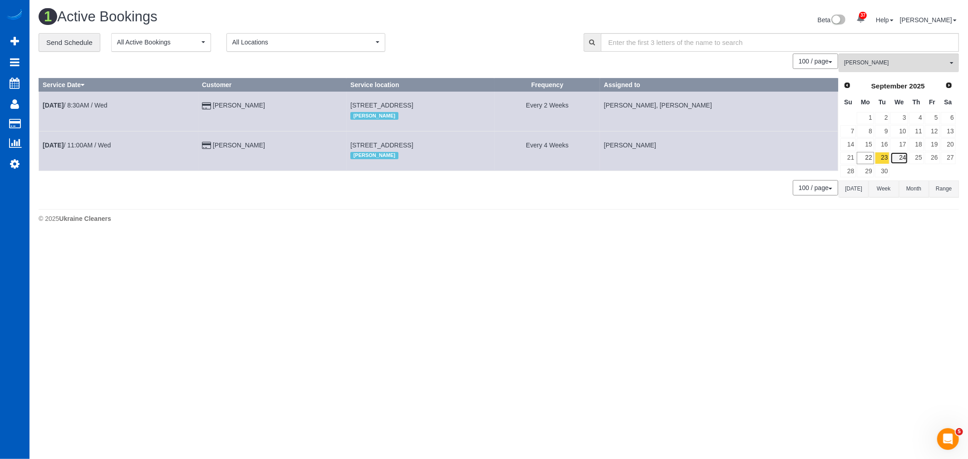
click at [893, 155] on link "24" at bounding box center [899, 158] width 17 height 12
click at [885, 158] on link "23" at bounding box center [882, 158] width 15 height 12
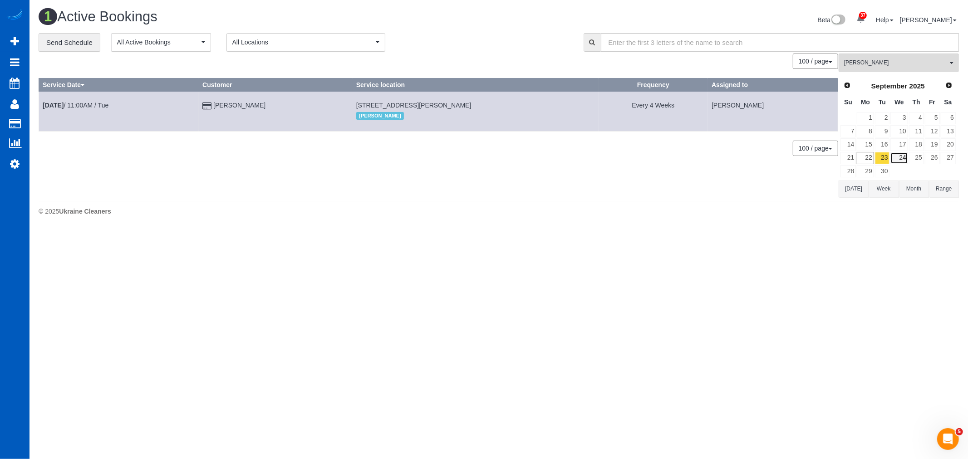
click at [903, 161] on link "24" at bounding box center [899, 158] width 17 height 12
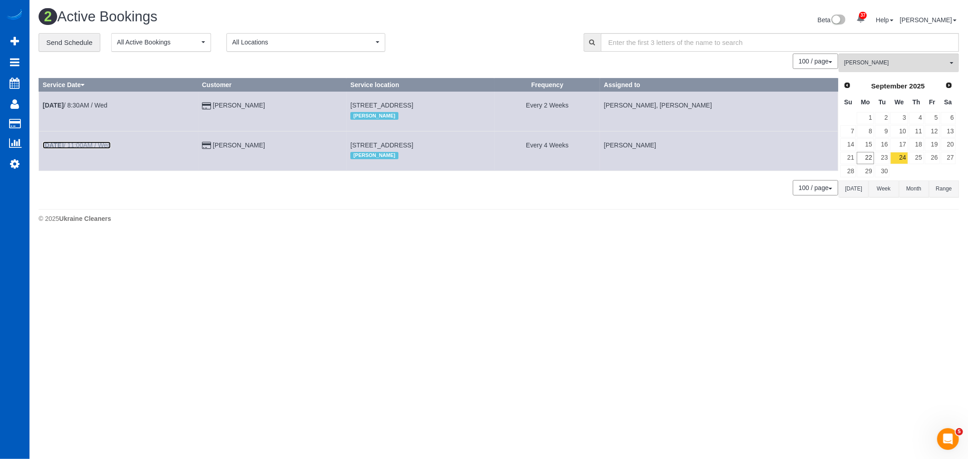
click at [99, 148] on link "Sep 24th / 11:00AM / Wed" at bounding box center [77, 145] width 68 height 7
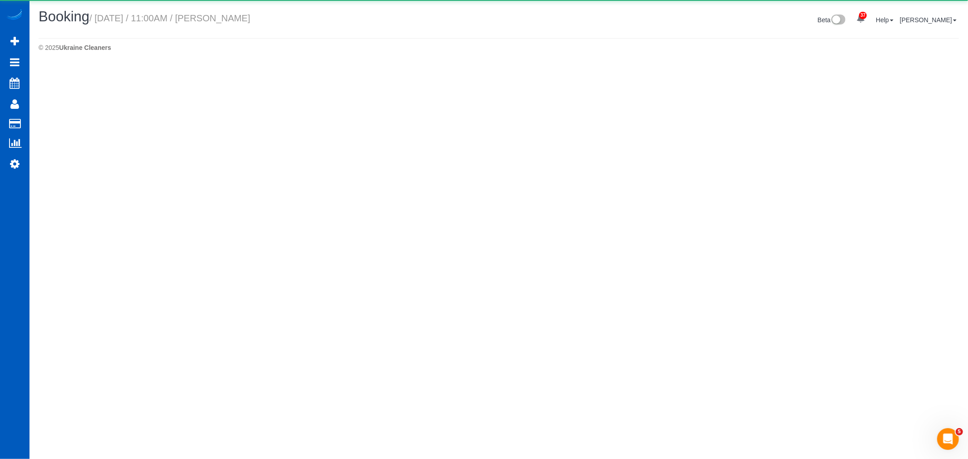
select select "WA"
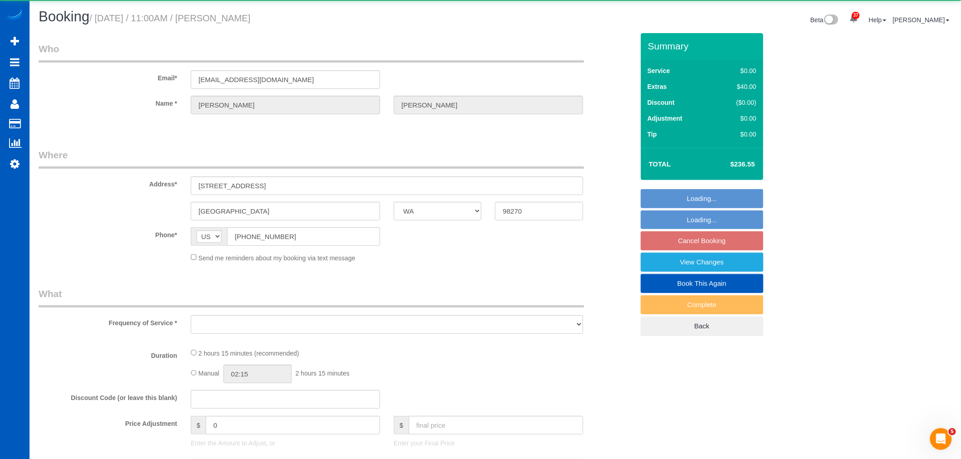
select select "199"
select select "1501"
select select "3"
select select "2"
select select "number:10"
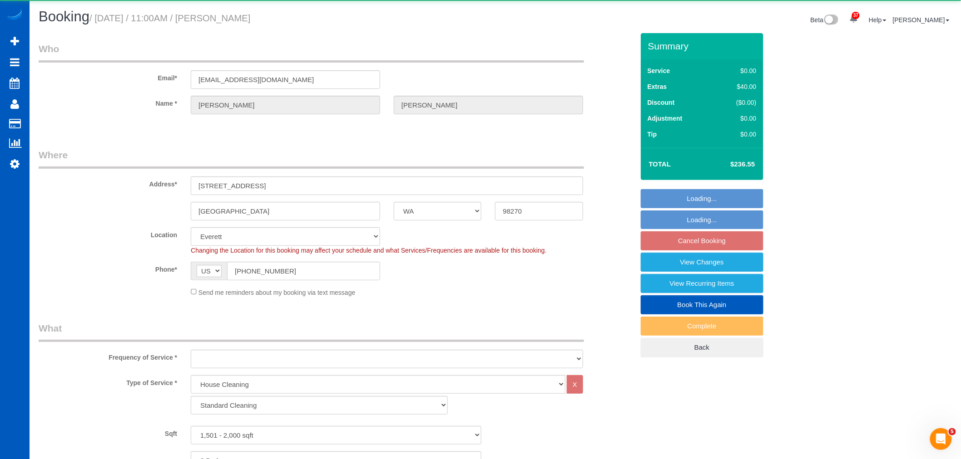
select select "string:fspay-76b6f47c-5e6e-447f-b936-e9ff502c375f"
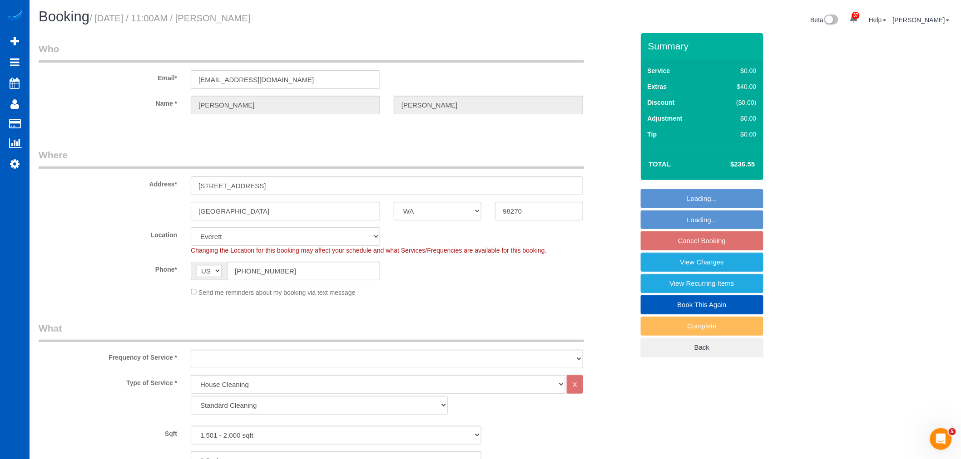
select select "object:2377"
select select "1501"
select select "3"
select select "2"
select select "object:2572"
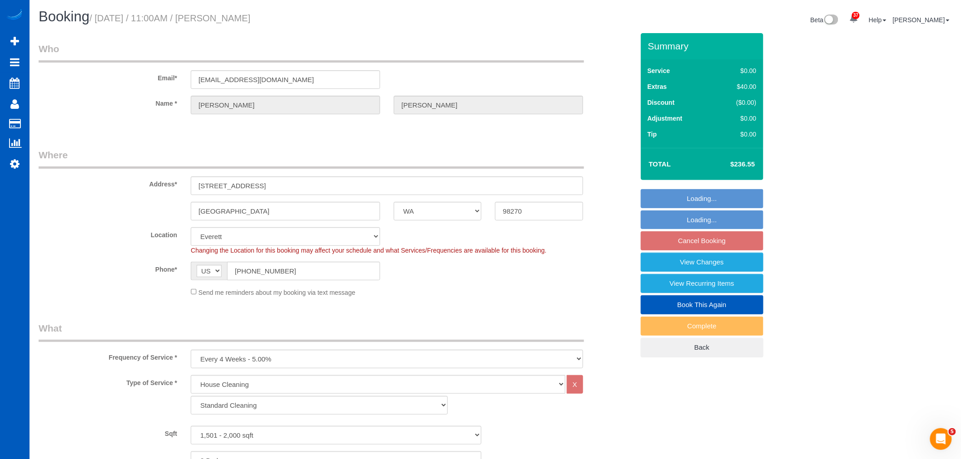
select select "spot14"
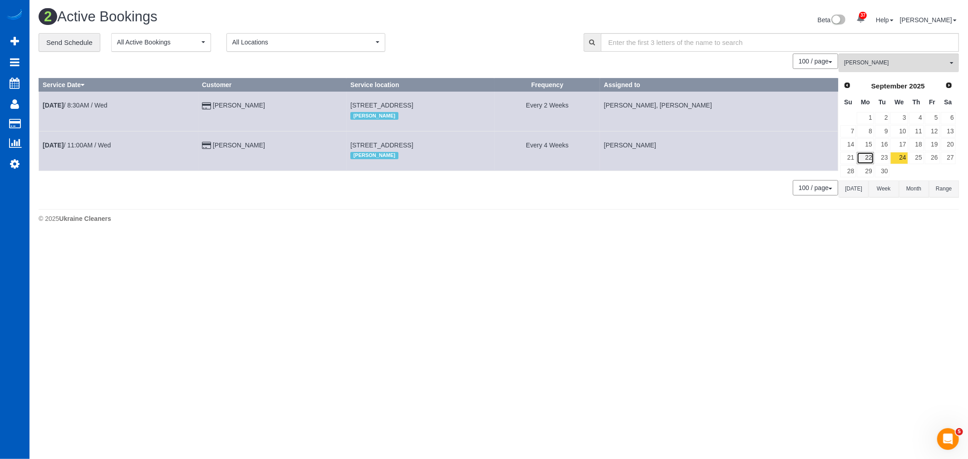
click at [869, 160] on link "22" at bounding box center [865, 158] width 17 height 12
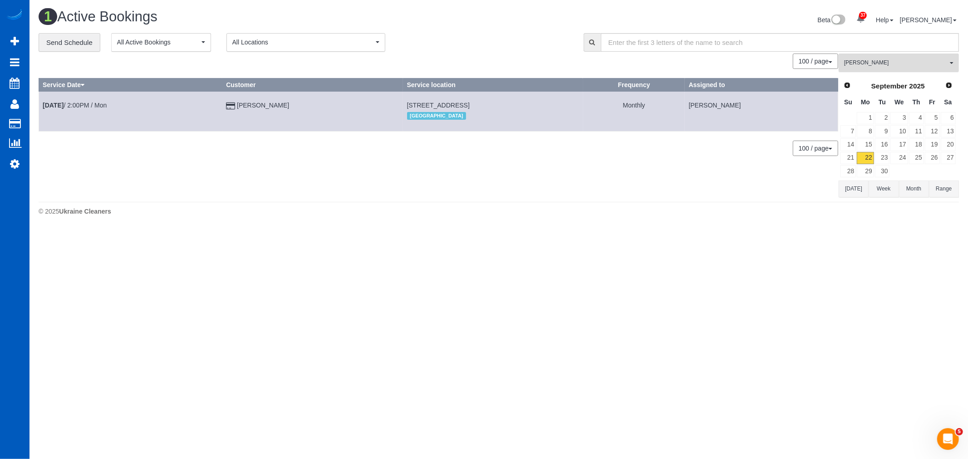
drag, startPoint x: 877, startPoint y: 64, endPoint x: 876, endPoint y: 83, distance: 18.6
click at [877, 64] on span "Alona Tarasiuk" at bounding box center [896, 63] width 104 height 8
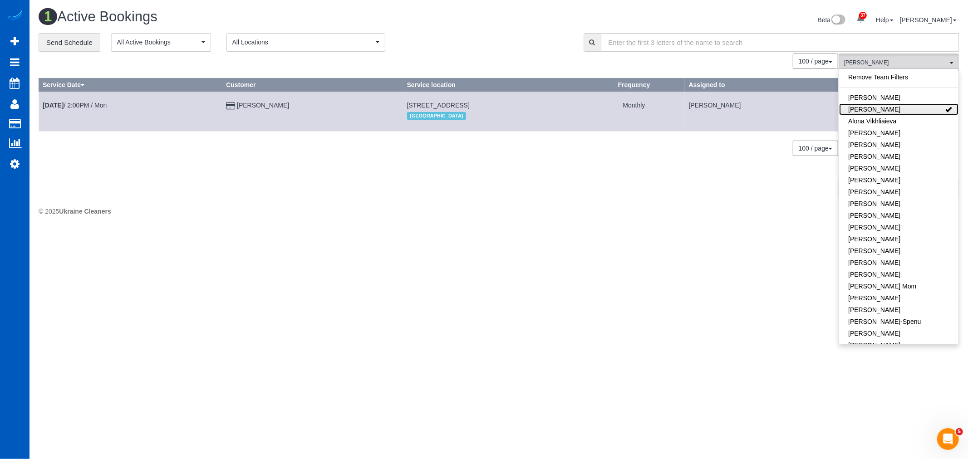
click at [886, 109] on link "Alona Tarasiuk" at bounding box center [898, 110] width 119 height 12
click at [881, 99] on link "Alina Kruchok" at bounding box center [898, 98] width 119 height 12
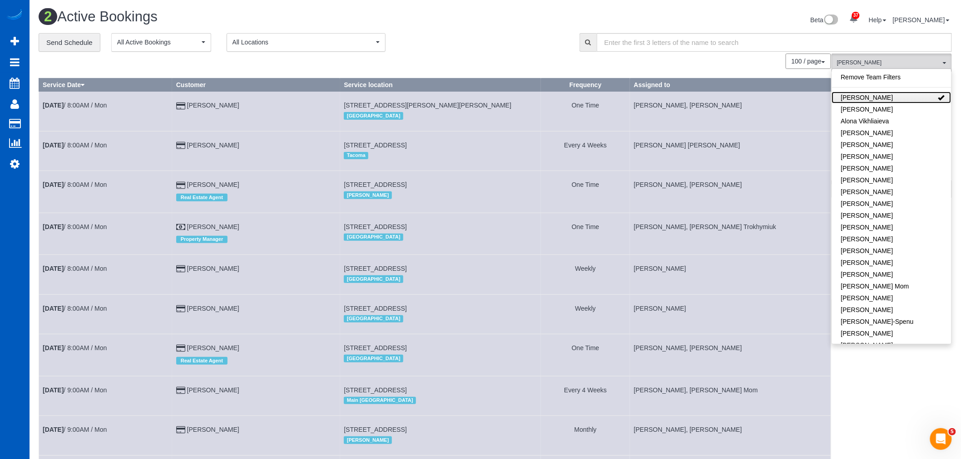
click at [881, 99] on link "Alina Kruchok" at bounding box center [891, 98] width 119 height 12
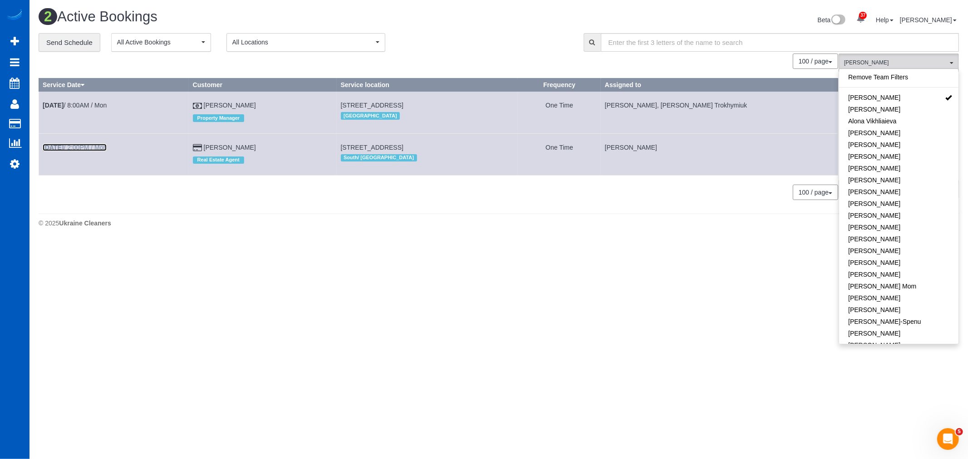
click at [91, 144] on link "Sep 22nd / 2:00PM / Mon" at bounding box center [75, 147] width 64 height 7
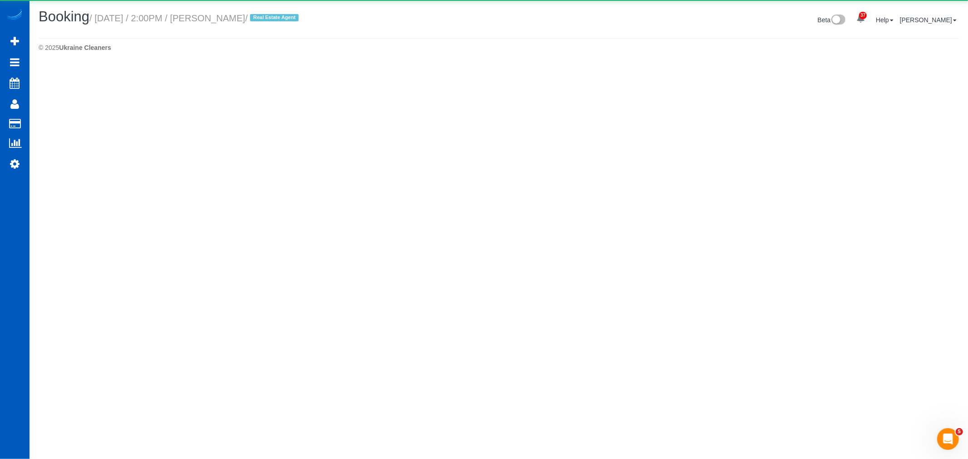
select select "WA"
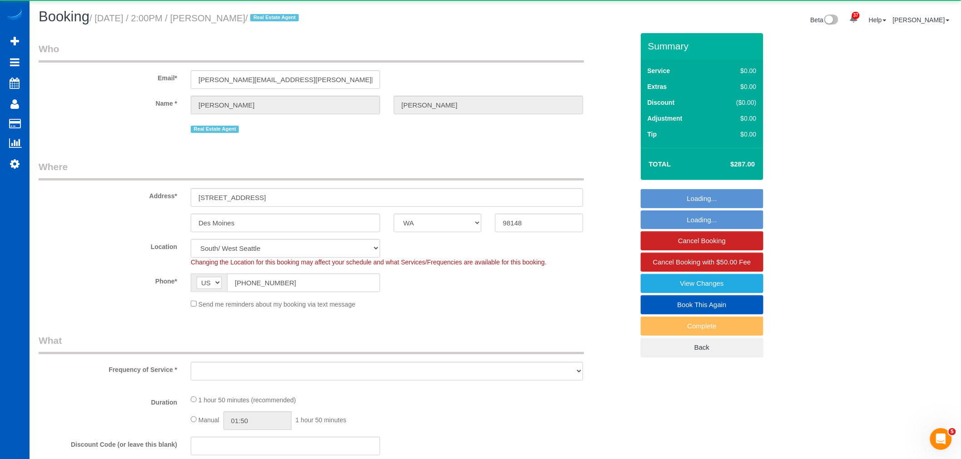
select select "string:fspay-c56d8751-4176-418a-a090-cecf6d12da0b"
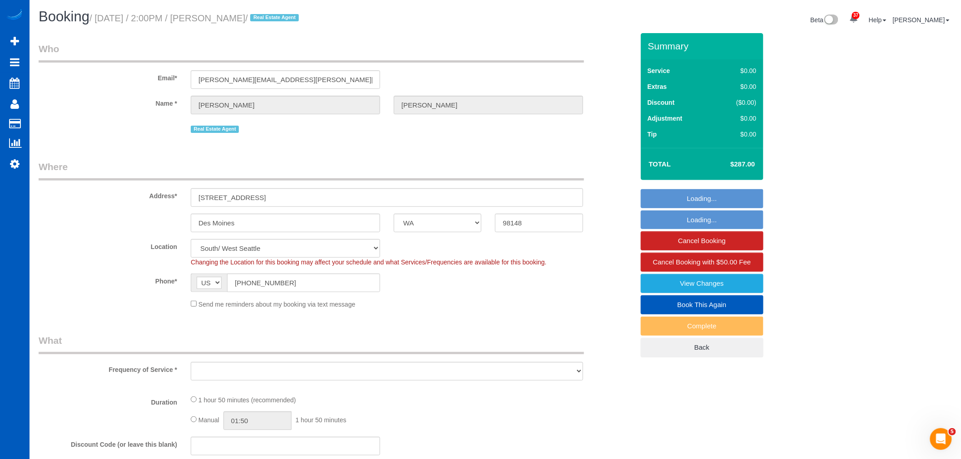
select select "199"
select select "1001"
select select "3"
select select "2"
select select "spot28"
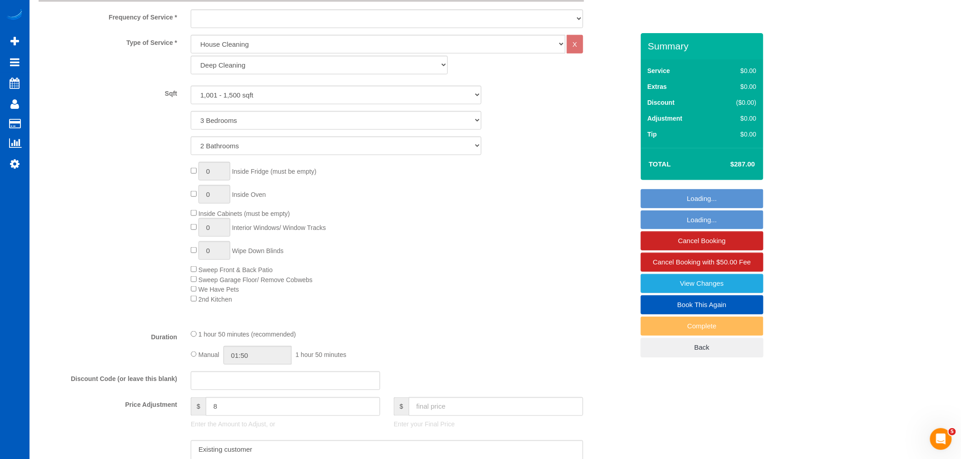
select select "object:4495"
select select "1001"
select select "3"
select select "2"
select select "object:4584"
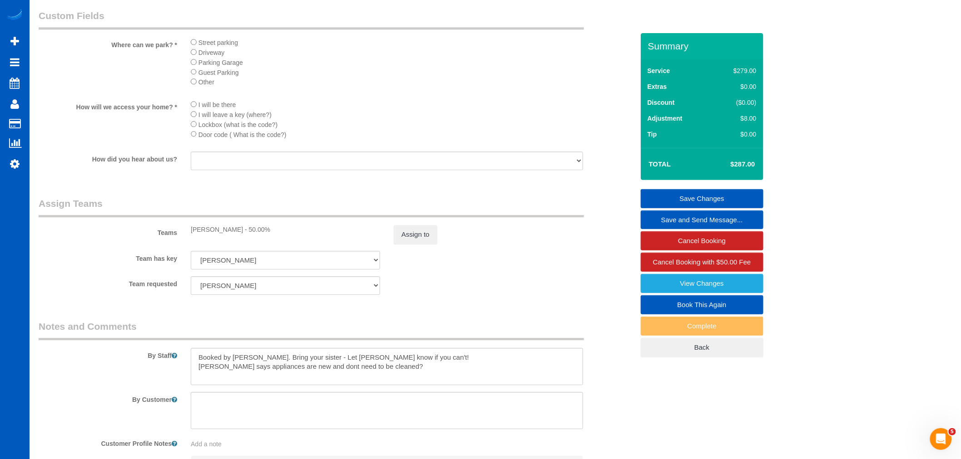
scroll to position [1059, 0]
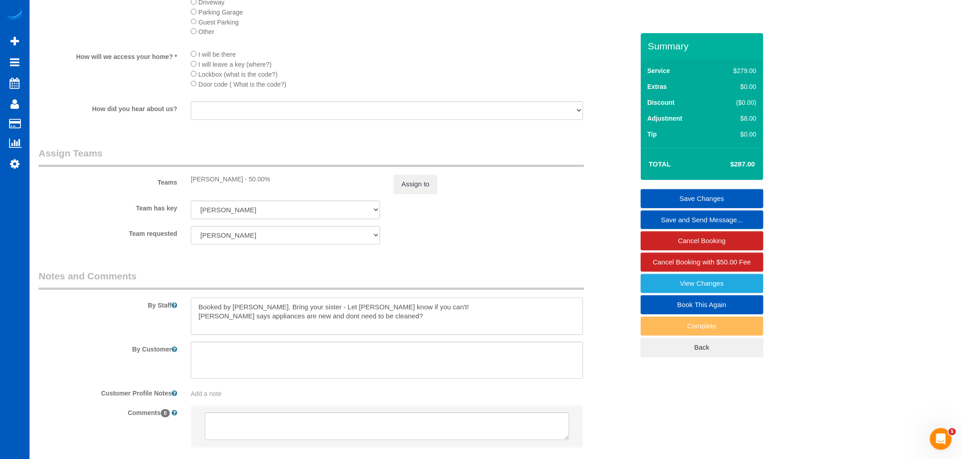
click at [452, 328] on textarea at bounding box center [387, 316] width 392 height 37
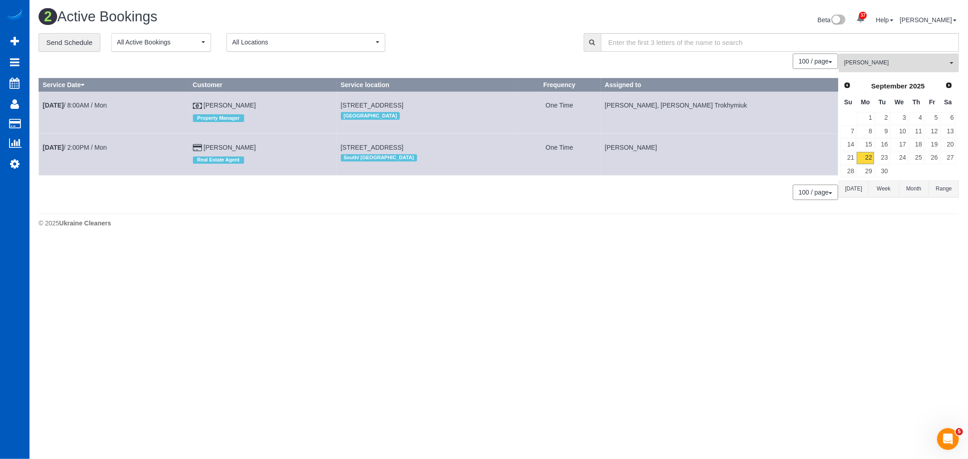
click at [874, 67] on span "[PERSON_NAME]" at bounding box center [896, 63] width 104 height 8
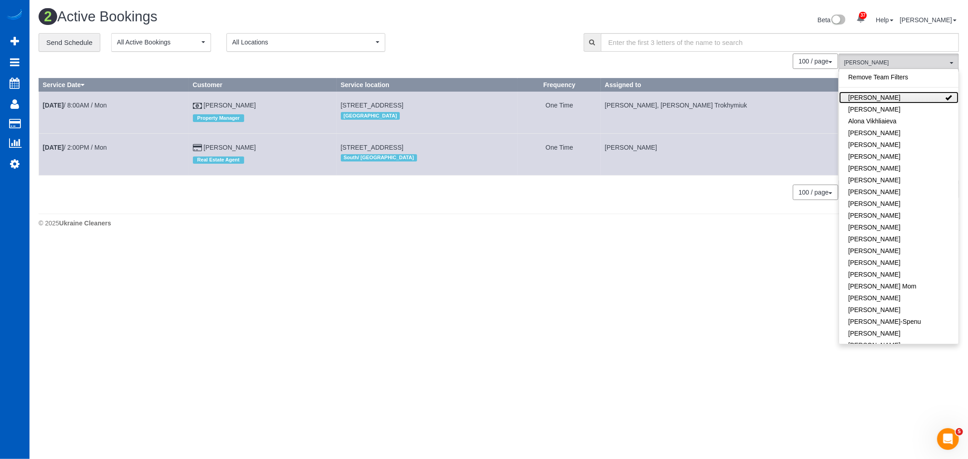
click at [901, 99] on link "[PERSON_NAME]" at bounding box center [898, 98] width 119 height 12
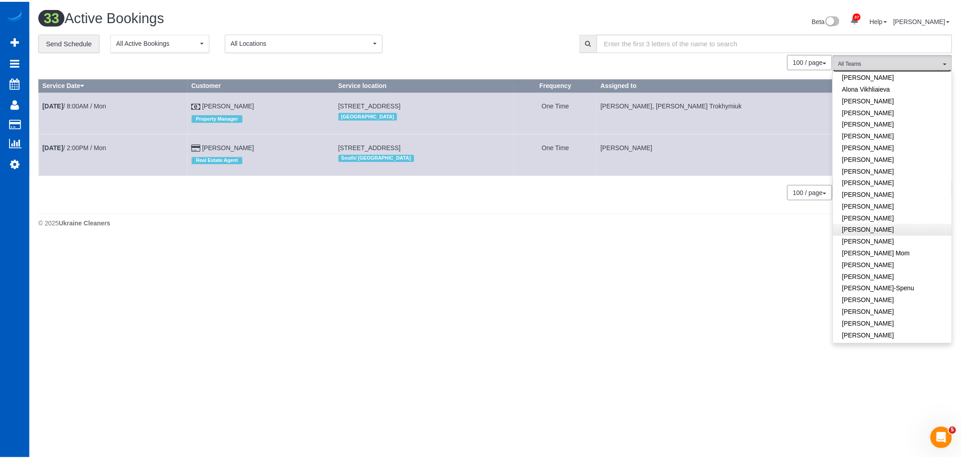
scroll to position [50, 0]
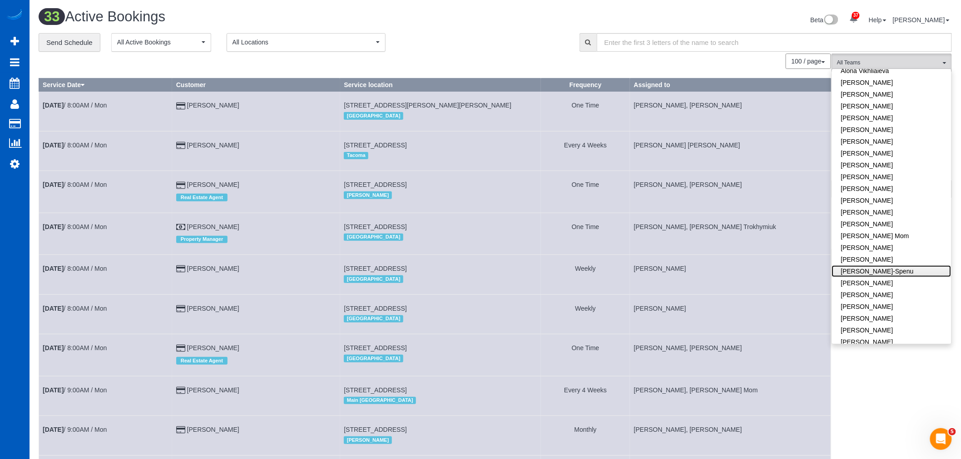
click at [902, 268] on link "[PERSON_NAME]-Spenu" at bounding box center [891, 272] width 119 height 12
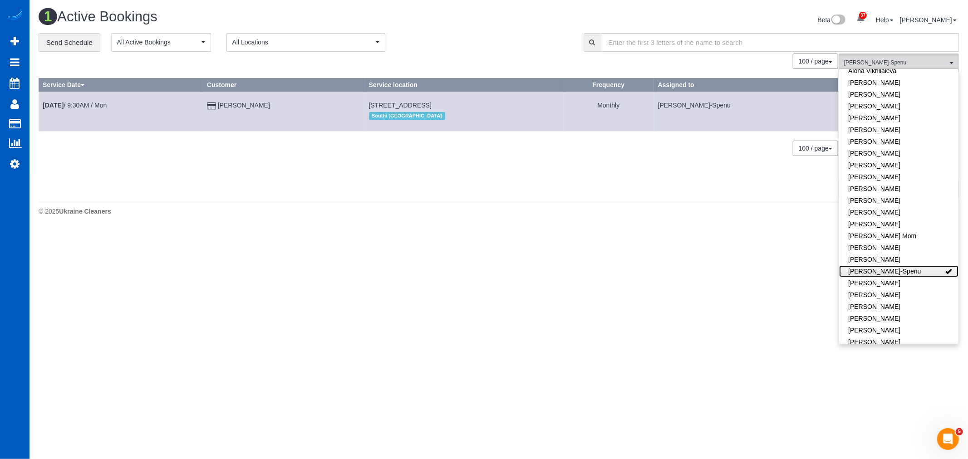
click at [902, 268] on link "[PERSON_NAME]-Spenu" at bounding box center [898, 272] width 119 height 12
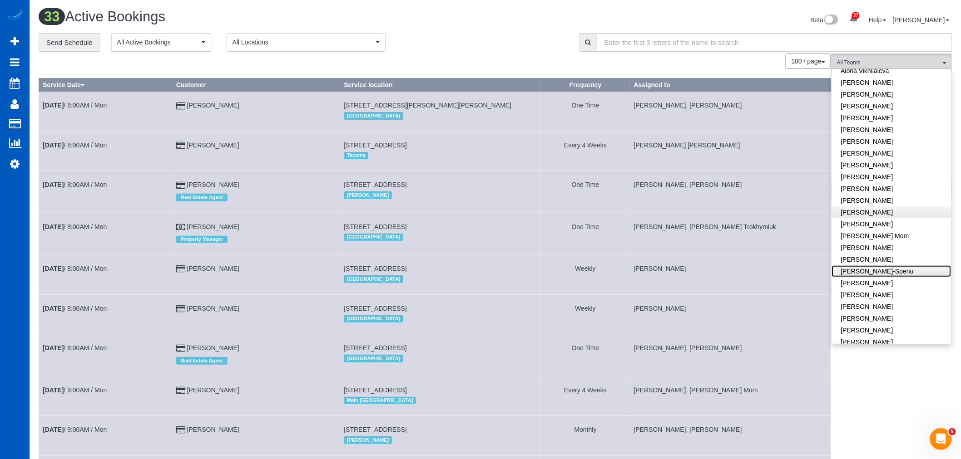
scroll to position [0, 0]
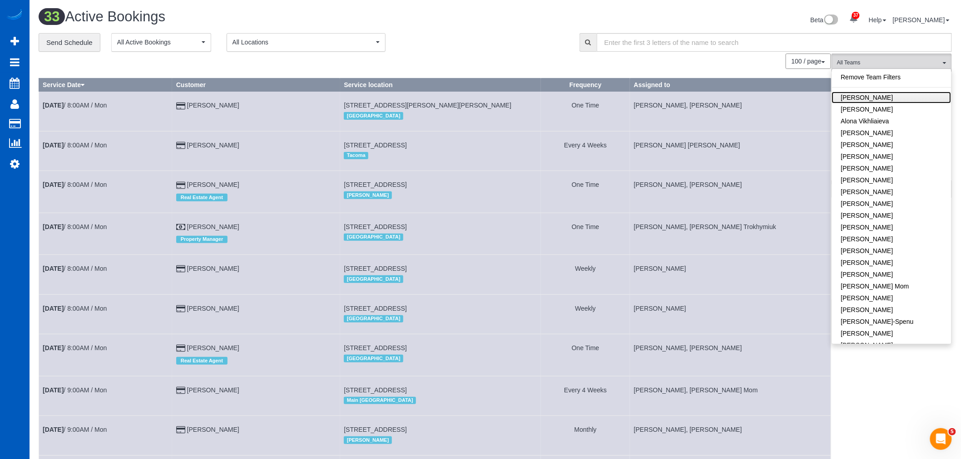
click at [883, 101] on link "[PERSON_NAME]" at bounding box center [891, 98] width 119 height 12
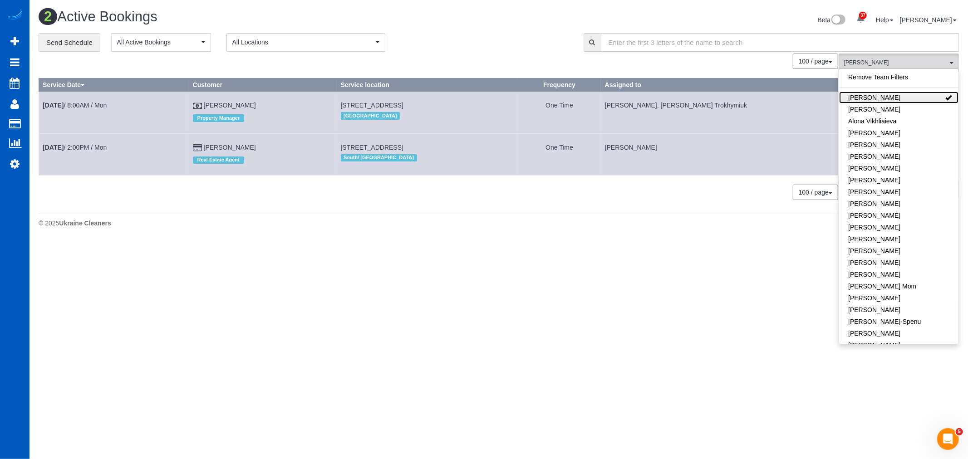
click at [883, 101] on link "[PERSON_NAME]" at bounding box center [898, 98] width 119 height 12
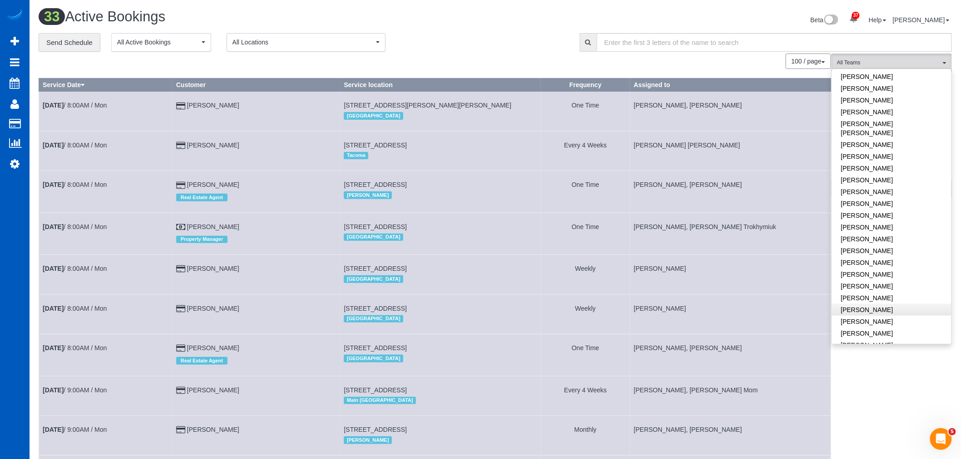
scroll to position [403, 0]
click at [872, 205] on link "[PERSON_NAME]" at bounding box center [891, 211] width 119 height 12
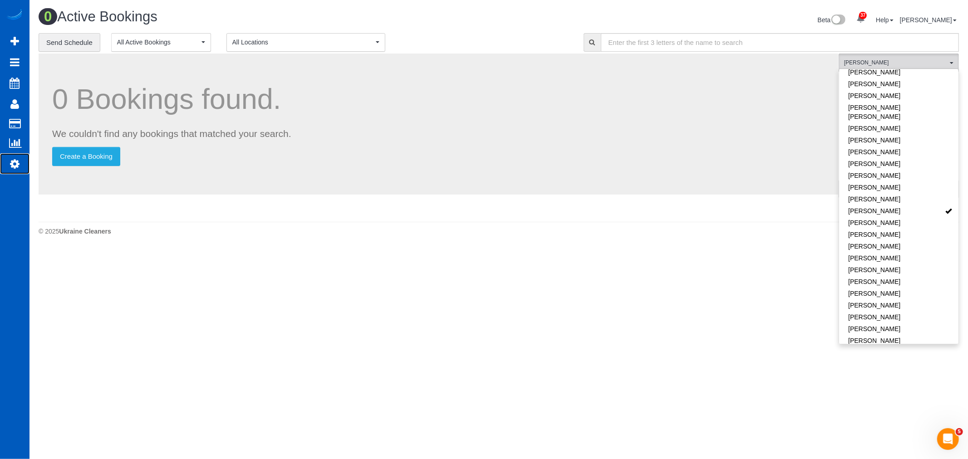
click at [16, 167] on icon at bounding box center [15, 163] width 10 height 11
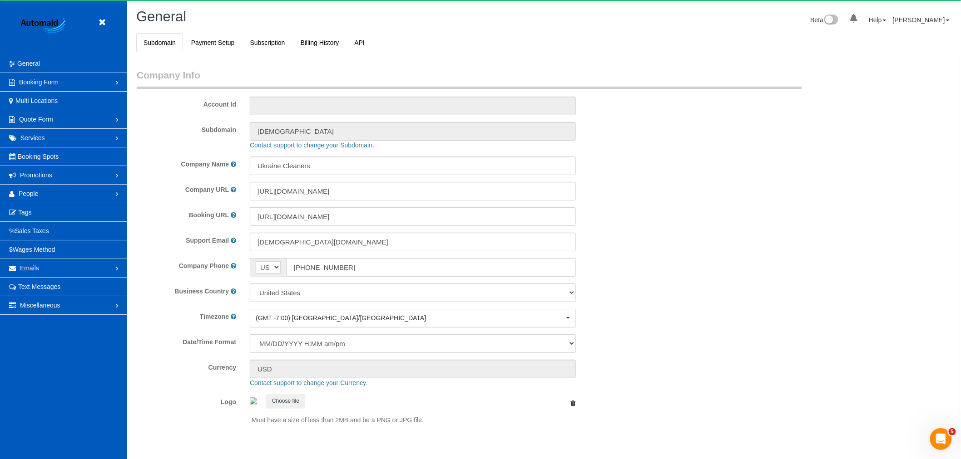
select select "1"
click at [40, 187] on link "People" at bounding box center [63, 194] width 127 height 18
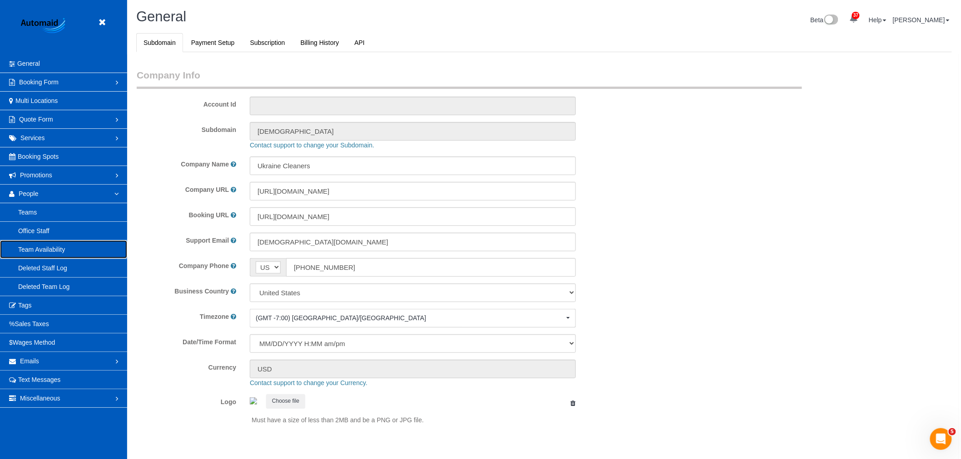
click at [50, 251] on link "Team Availability" at bounding box center [63, 250] width 127 height 18
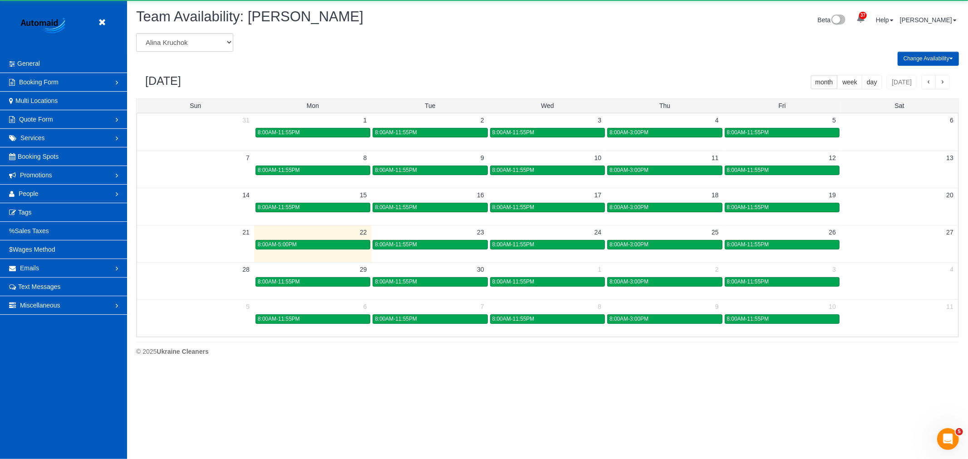
scroll to position [370, 968]
click at [181, 44] on select "[PERSON_NAME] [PERSON_NAME] [PERSON_NAME] [PERSON_NAME] [PERSON_NAME] [PERSON_N…" at bounding box center [184, 42] width 97 height 19
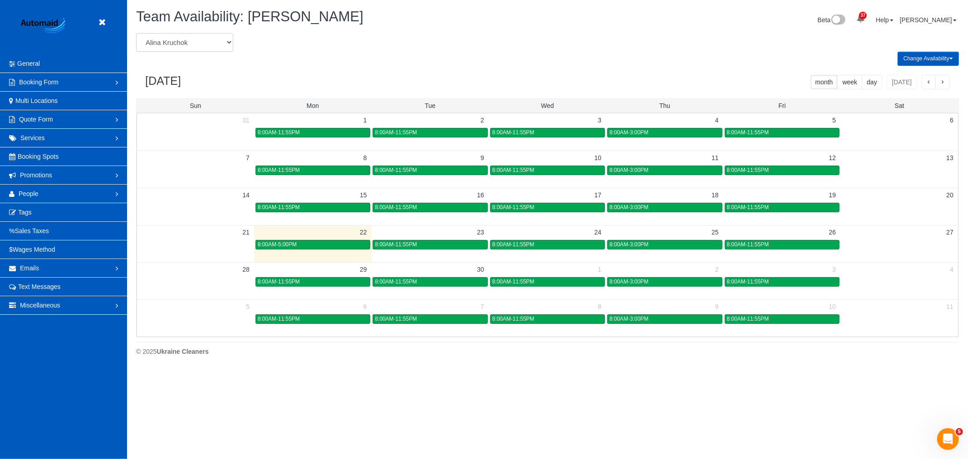
click at [623, 239] on td "25" at bounding box center [665, 232] width 117 height 14
click at [623, 241] on link "8:00AM-3:00PM" at bounding box center [664, 245] width 115 height 10
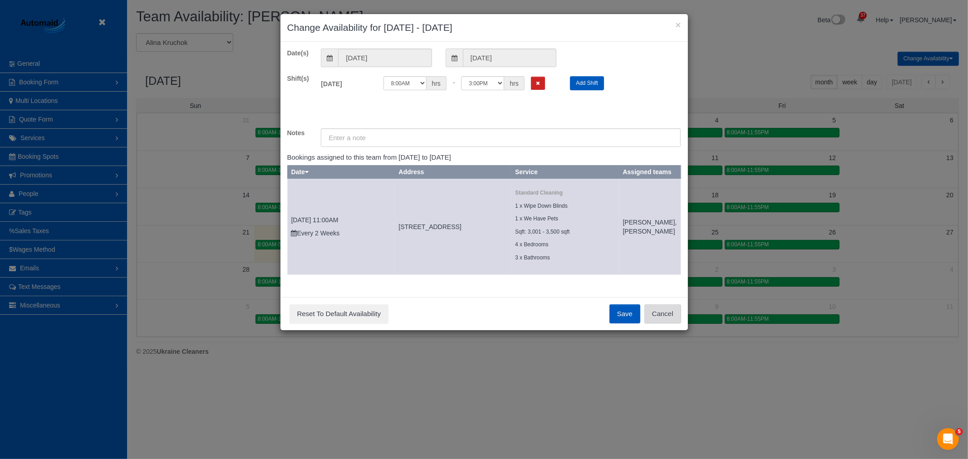
click at [674, 324] on button "Cancel" at bounding box center [663, 314] width 37 height 19
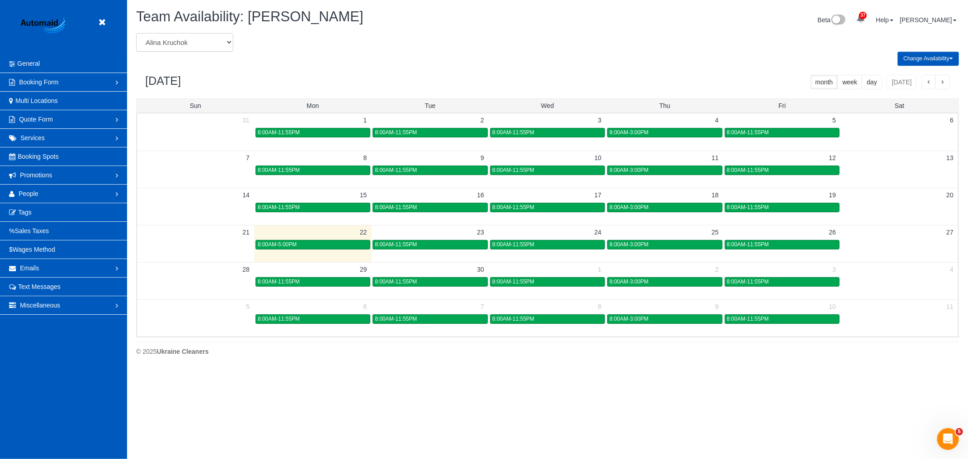
click at [207, 39] on select "Alina Kruchok Alona Tarasiuk Alona Vikhliaieva Anastasiia Demchenko Anastasiia …" at bounding box center [184, 42] width 97 height 19
select select "number:864"
click at [136, 34] on select "Alina Kruchok Alona Tarasiuk Alona Vikhliaieva Anastasiia Demchenko Anastasiia …" at bounding box center [184, 42] width 97 height 19
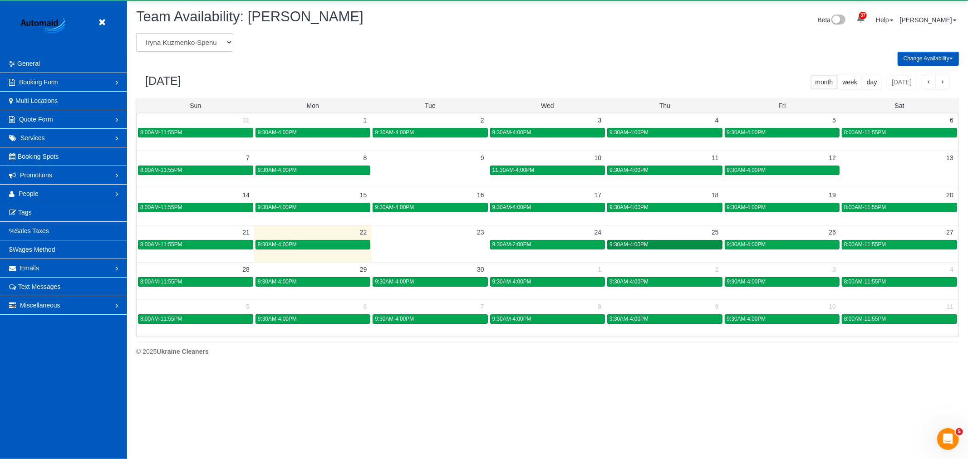
scroll to position [45031, 44432]
click at [665, 243] on div "9:30AM-4:00PM" at bounding box center [665, 245] width 110 height 7
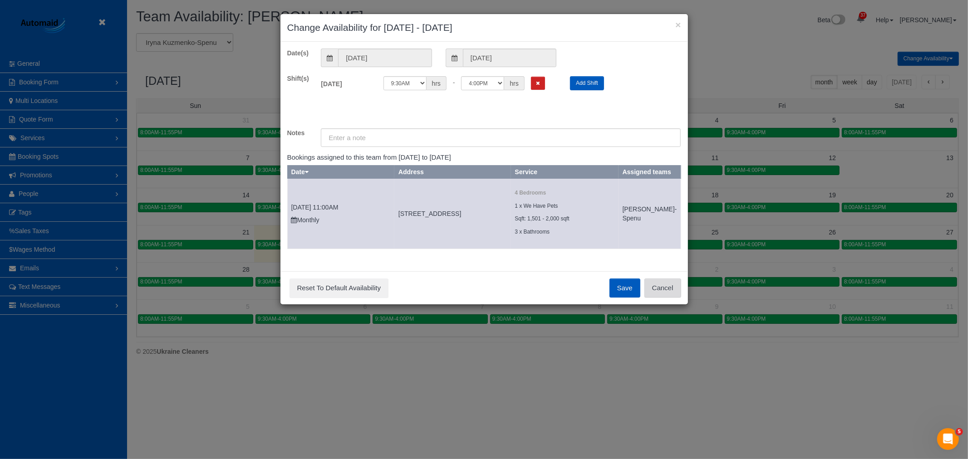
click at [667, 298] on button "Cancel" at bounding box center [663, 288] width 37 height 19
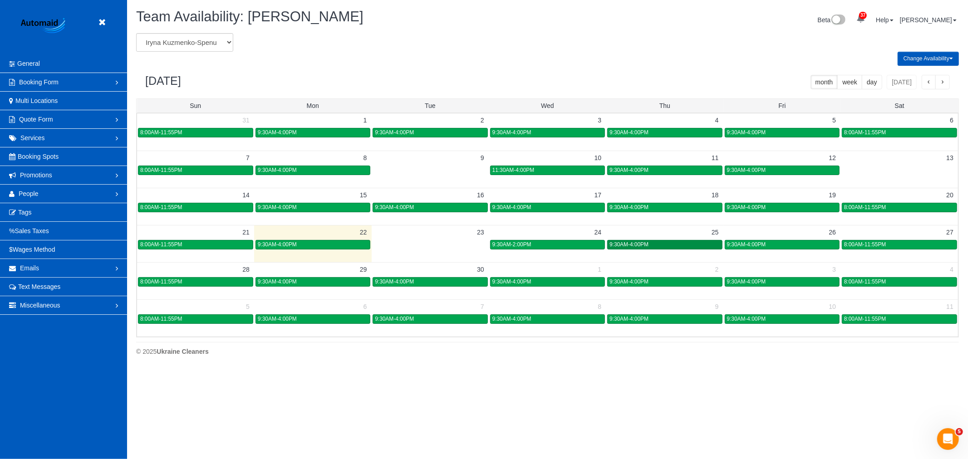
click at [661, 245] on div "9:30AM-4:00PM" at bounding box center [665, 245] width 110 height 7
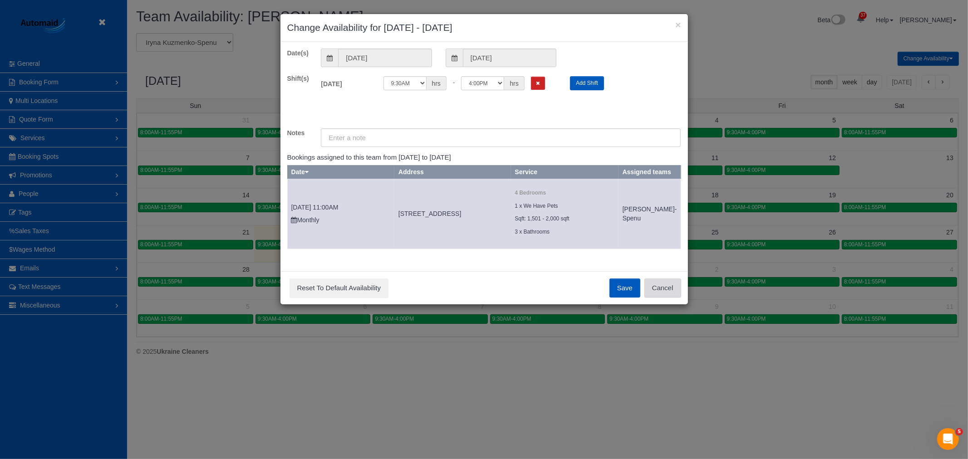
click at [674, 298] on button "Cancel" at bounding box center [663, 288] width 37 height 19
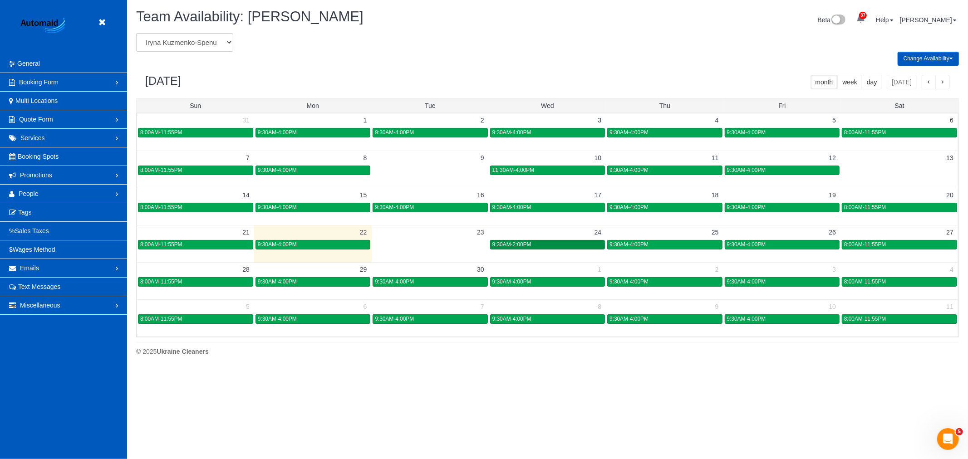
click at [538, 243] on div "9:30AM-2:00PM" at bounding box center [548, 245] width 110 height 7
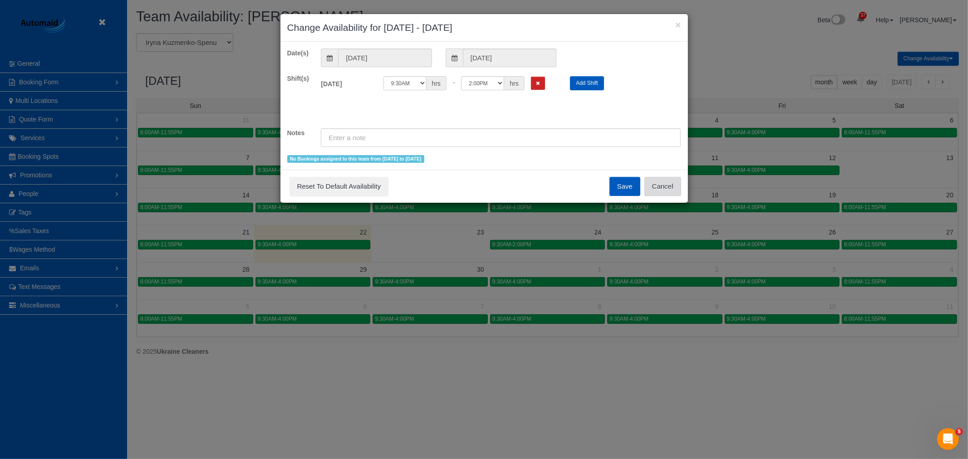
click at [666, 186] on button "Cancel" at bounding box center [663, 186] width 37 height 19
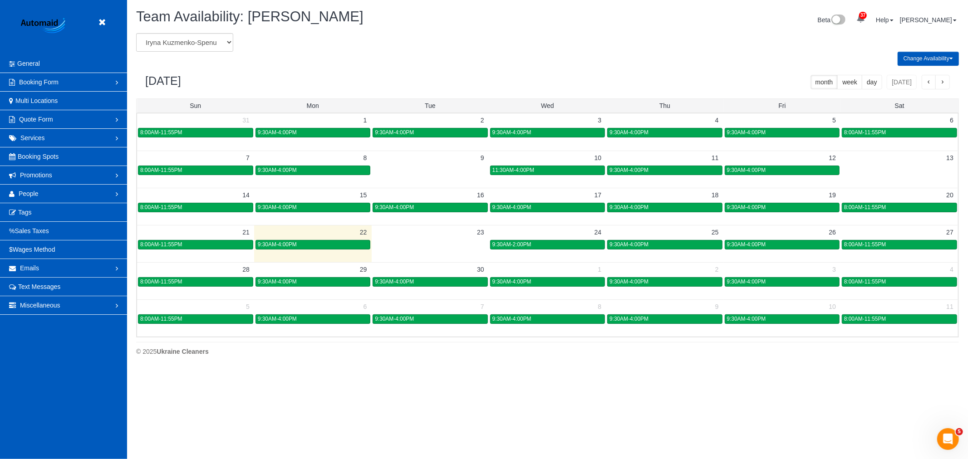
click at [765, 248] on span "9:30AM-4:00PM" at bounding box center [746, 245] width 39 height 6
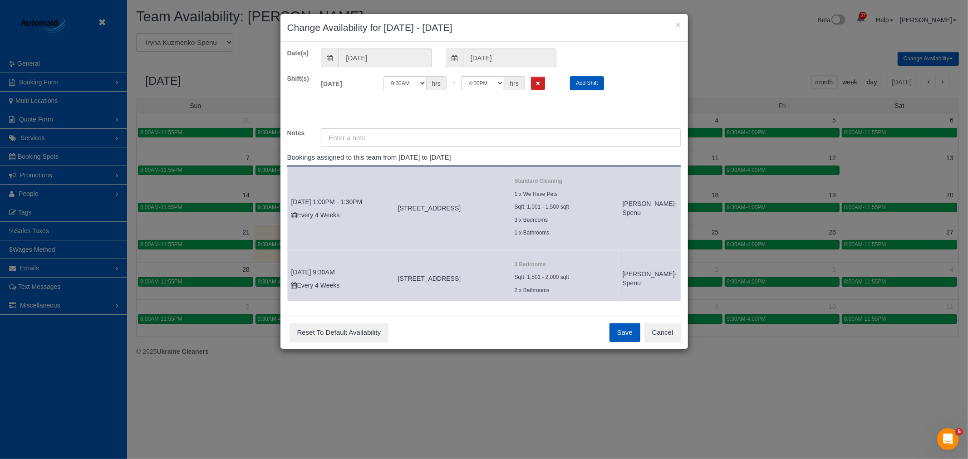
scroll to position [0, 0]
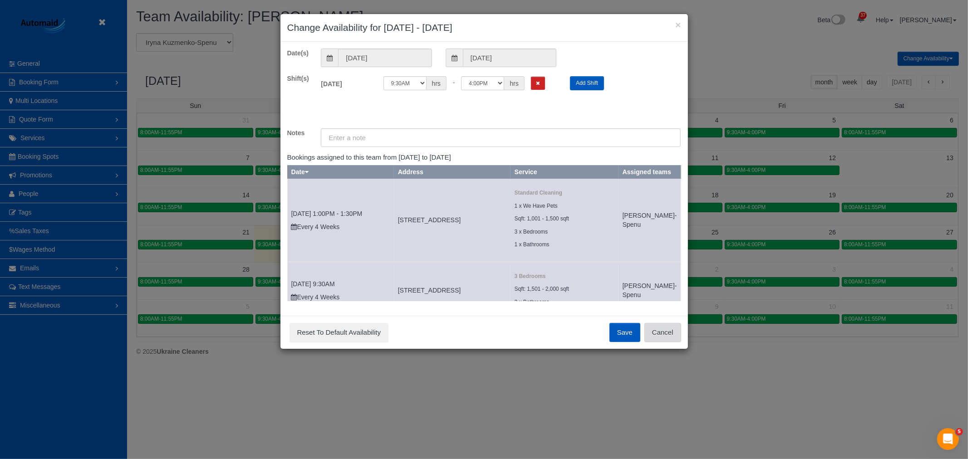
click at [681, 328] on button "Cancel" at bounding box center [663, 332] width 37 height 19
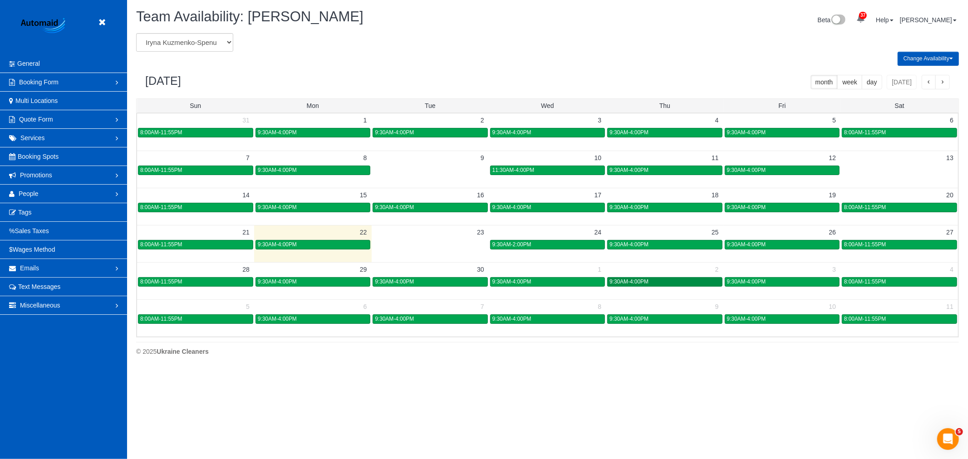
click at [659, 283] on div "9:30AM-4:00PM" at bounding box center [665, 282] width 110 height 7
click at [636, 287] on link "9:30AM-4:00PM" at bounding box center [664, 282] width 115 height 10
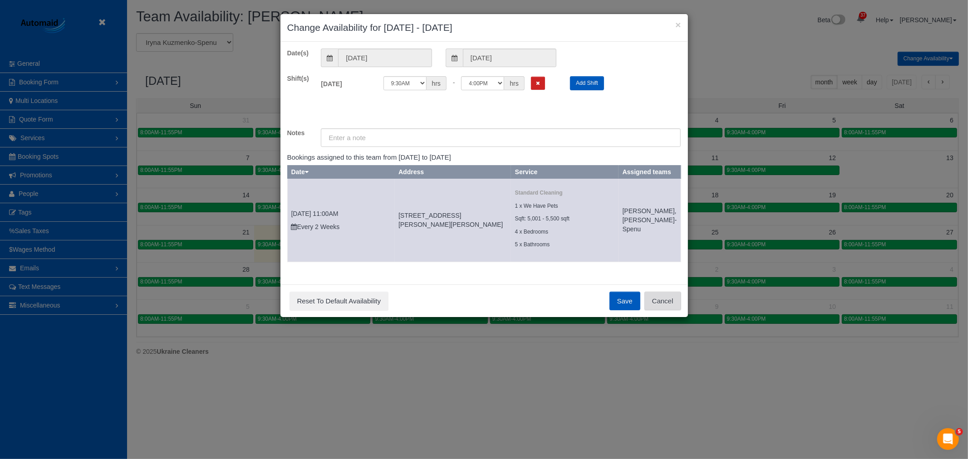
click at [668, 310] on button "Cancel" at bounding box center [663, 301] width 37 height 19
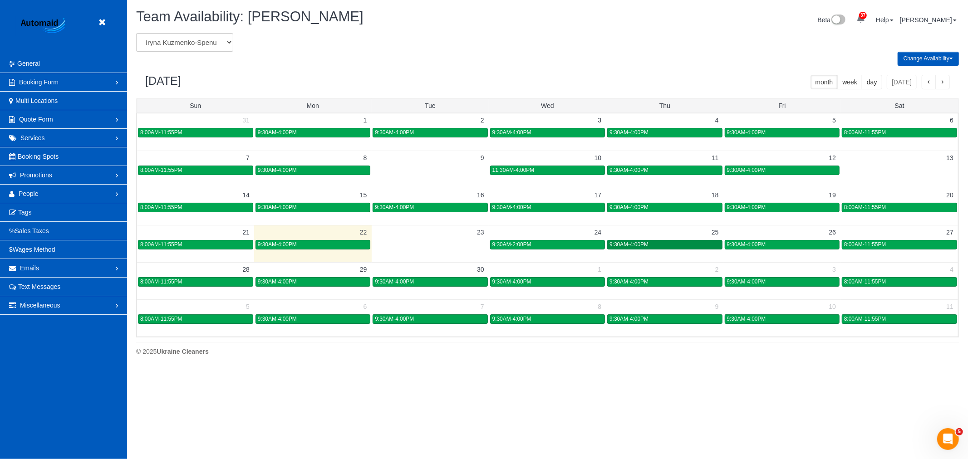
click at [673, 248] on div "9:30AM-4:00PM" at bounding box center [665, 245] width 110 height 7
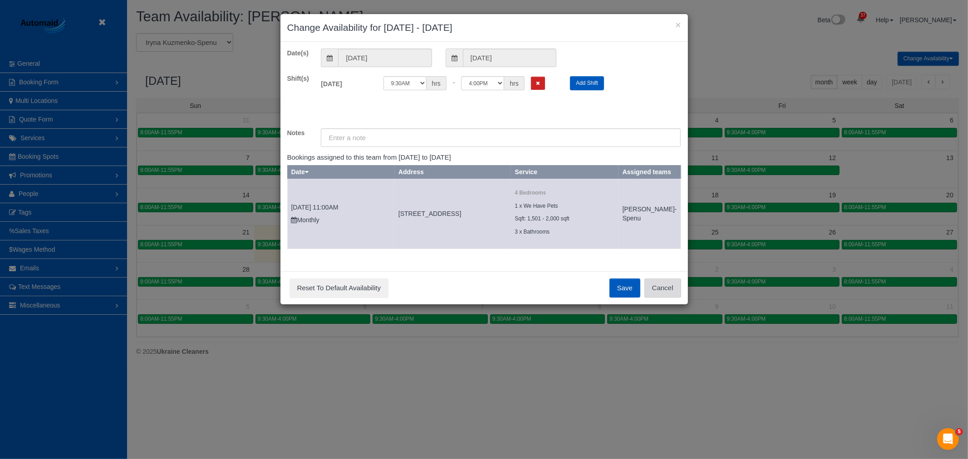
click at [664, 298] on button "Cancel" at bounding box center [663, 288] width 37 height 19
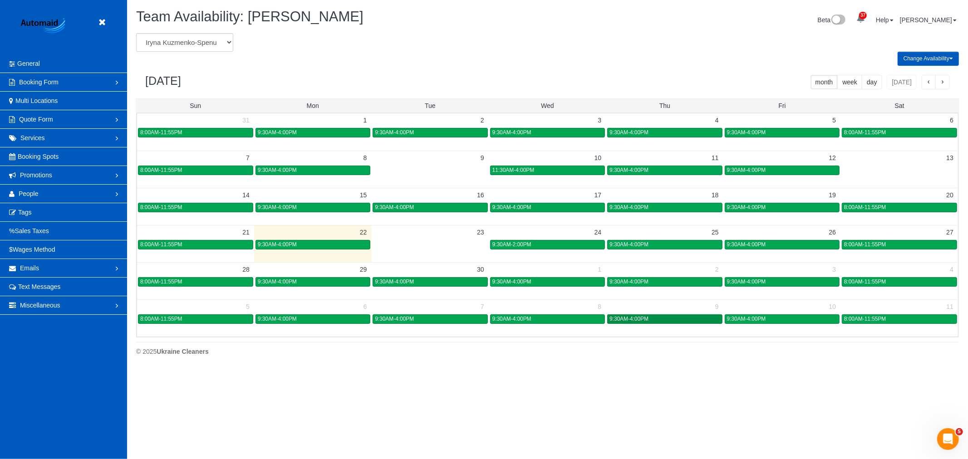
click at [631, 320] on span "9:30AM-4:00PM" at bounding box center [629, 319] width 39 height 6
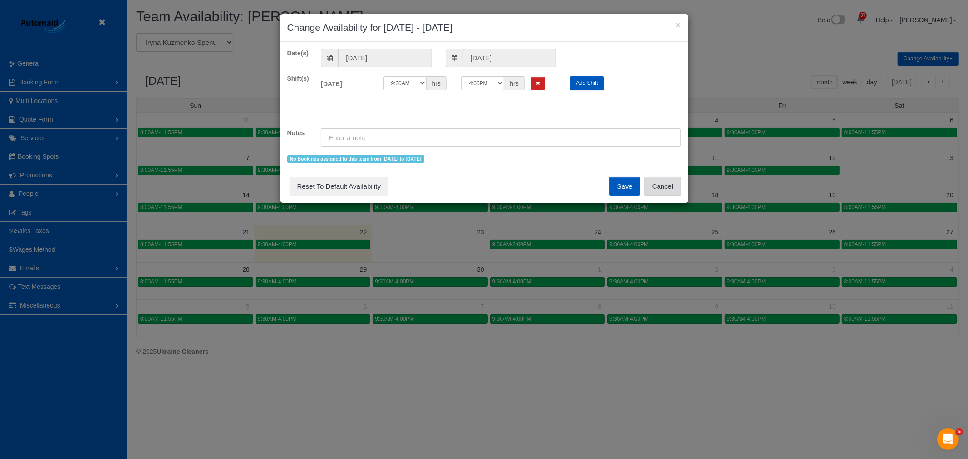
click at [677, 185] on button "Cancel" at bounding box center [663, 186] width 37 height 19
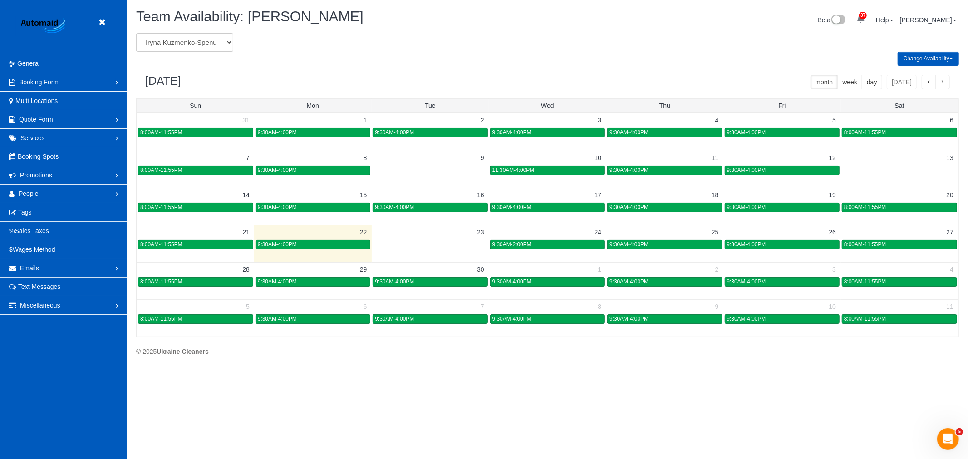
click at [94, 22] on header "Beta" at bounding box center [63, 27] width 127 height 54
click at [105, 20] on icon at bounding box center [101, 22] width 11 height 11
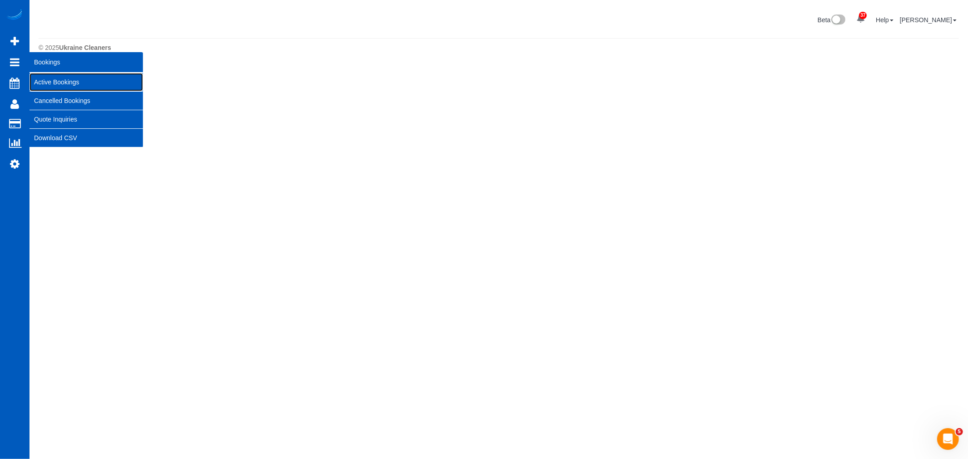
click at [55, 79] on link "Active Bookings" at bounding box center [87, 82] width 114 height 18
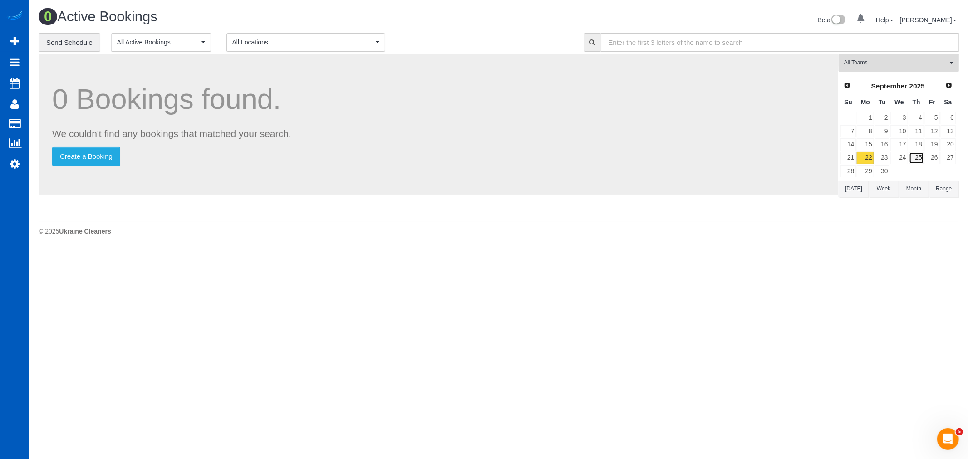
click at [921, 162] on link "25" at bounding box center [916, 158] width 15 height 12
click at [870, 61] on span "[PERSON_NAME]" at bounding box center [896, 63] width 104 height 8
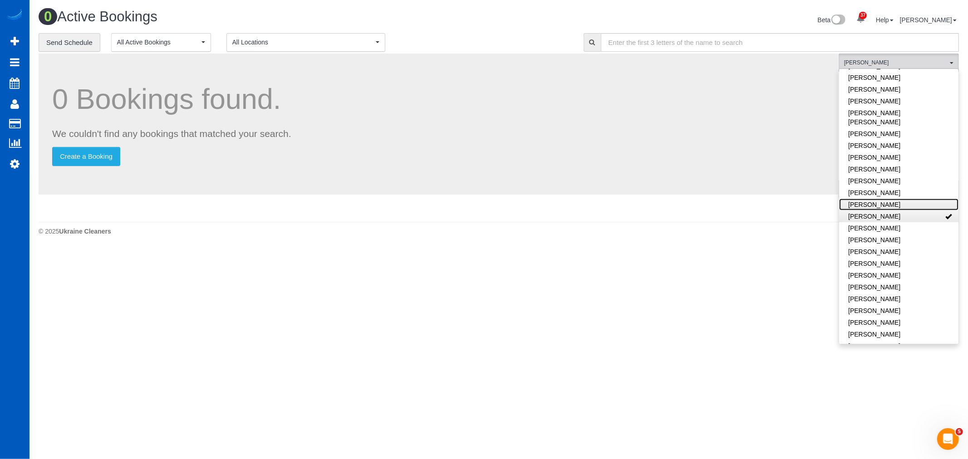
click at [917, 199] on link "[PERSON_NAME]" at bounding box center [898, 205] width 119 height 12
click at [919, 211] on link "[PERSON_NAME]" at bounding box center [898, 217] width 119 height 12
click at [917, 199] on link "[PERSON_NAME]" at bounding box center [898, 205] width 119 height 12
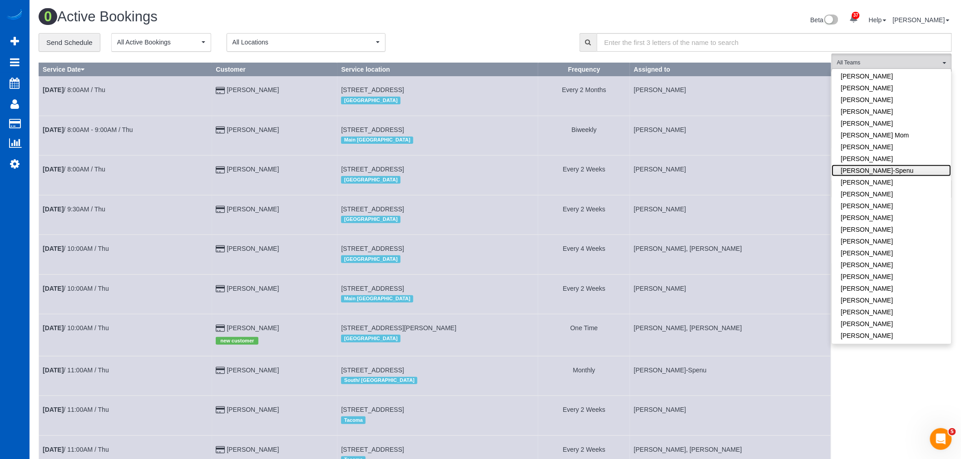
click at [891, 166] on link "[PERSON_NAME]-Spenu" at bounding box center [891, 171] width 119 height 12
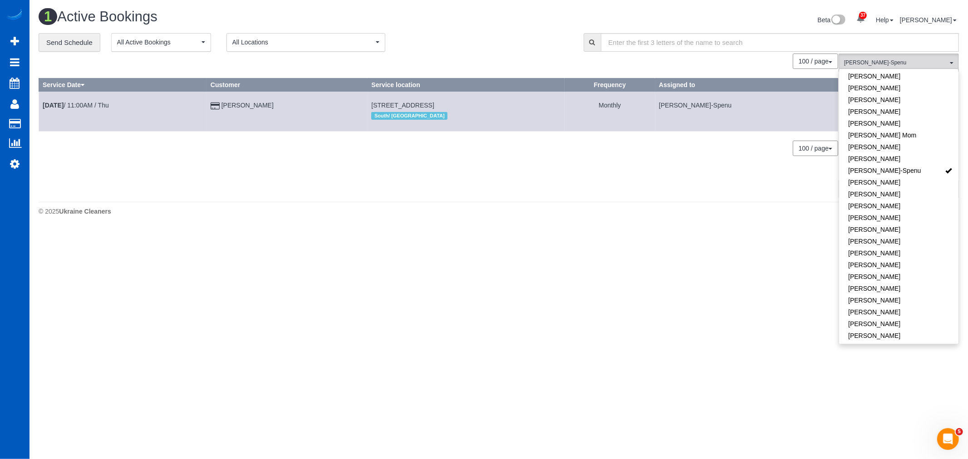
click at [508, 206] on footer "© 2025 Ukraine Cleaners" at bounding box center [499, 211] width 921 height 18
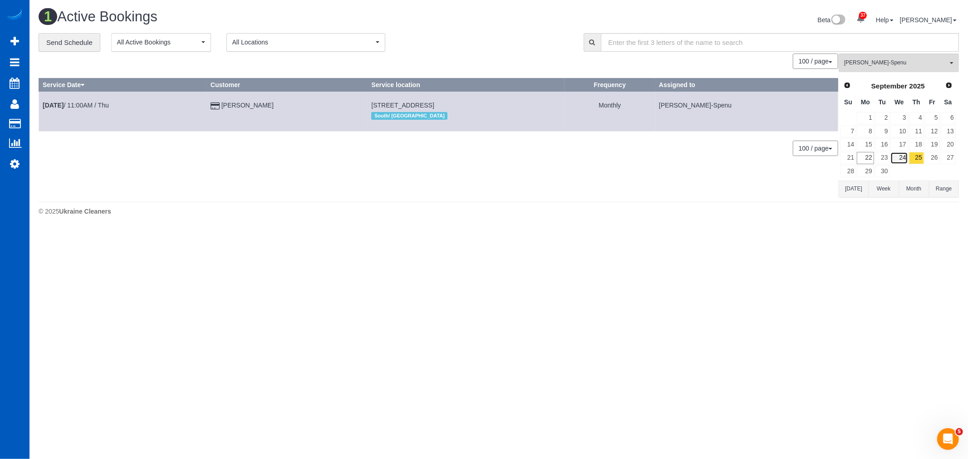
click at [904, 163] on link "24" at bounding box center [899, 158] width 17 height 12
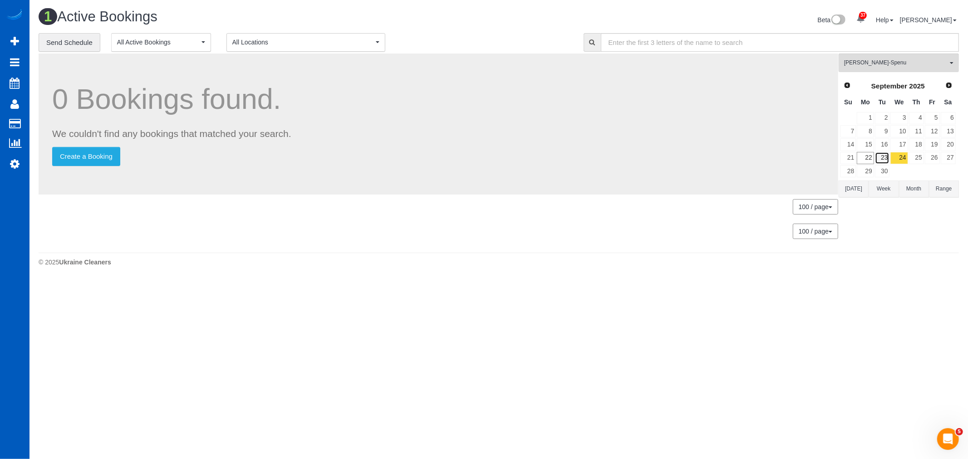
click at [886, 158] on link "23" at bounding box center [882, 158] width 15 height 12
click at [936, 158] on link "26" at bounding box center [932, 158] width 15 height 12
click at [948, 157] on link "27" at bounding box center [948, 158] width 15 height 12
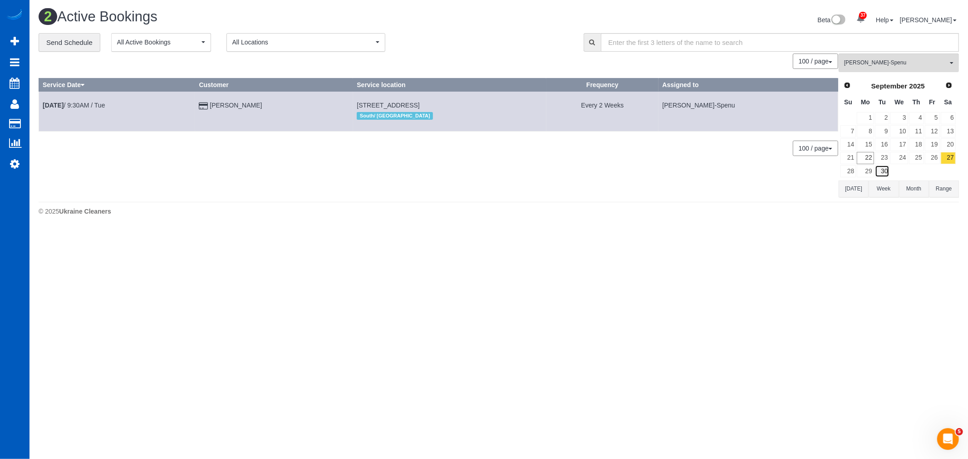
click at [884, 168] on link "30" at bounding box center [882, 171] width 15 height 12
click at [872, 170] on link "29" at bounding box center [865, 171] width 17 height 12
click at [925, 159] on link "26" at bounding box center [932, 158] width 15 height 12
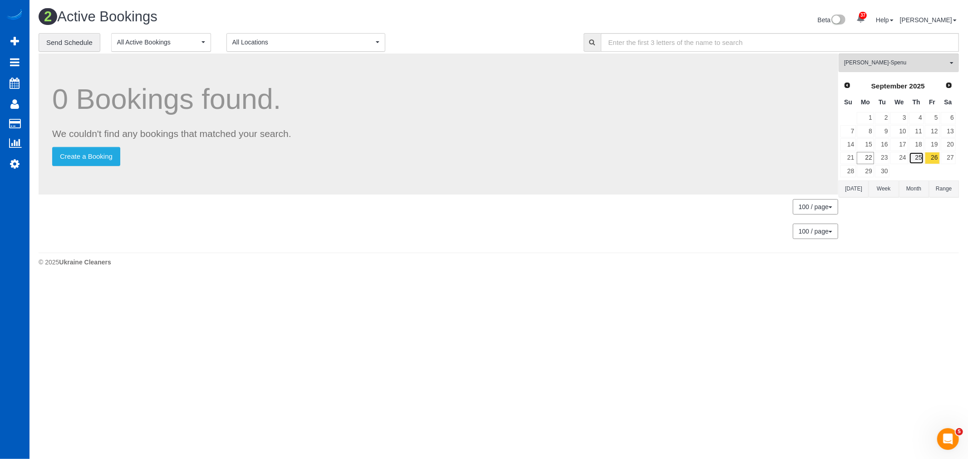
click at [920, 159] on link "25" at bounding box center [916, 158] width 15 height 12
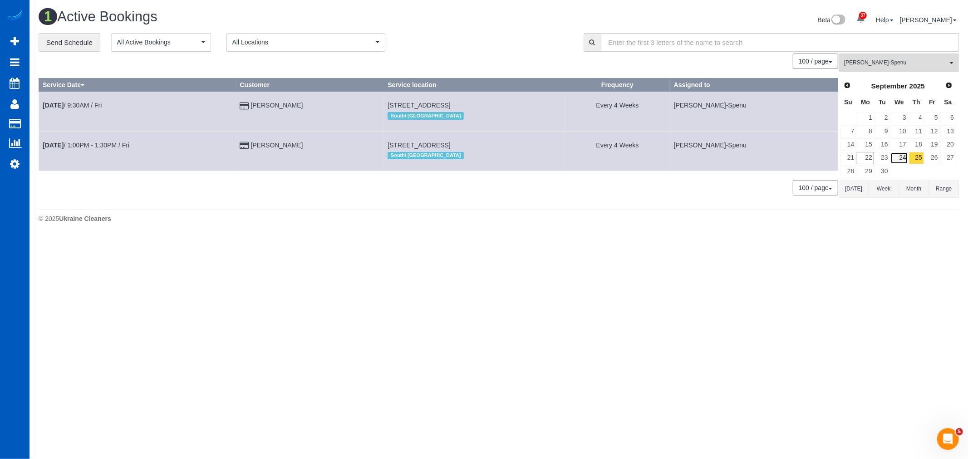
click at [900, 160] on link "24" at bounding box center [899, 158] width 17 height 12
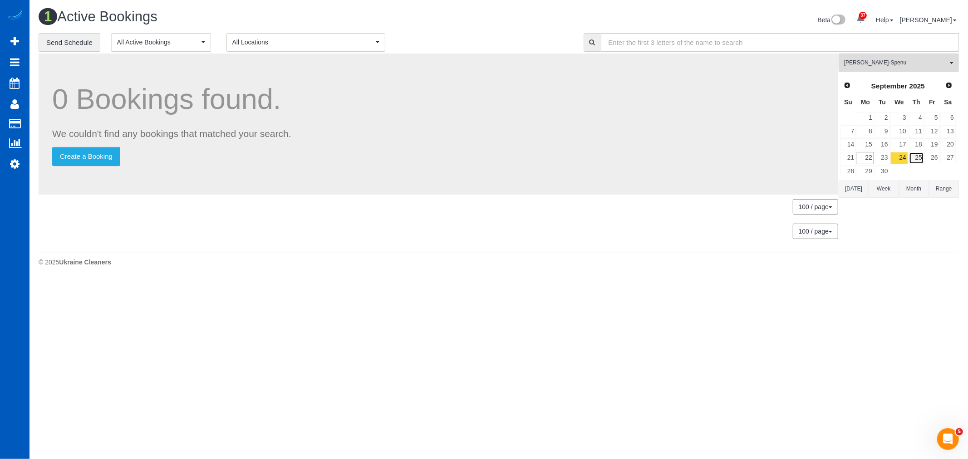
click at [909, 159] on link "25" at bounding box center [916, 158] width 15 height 12
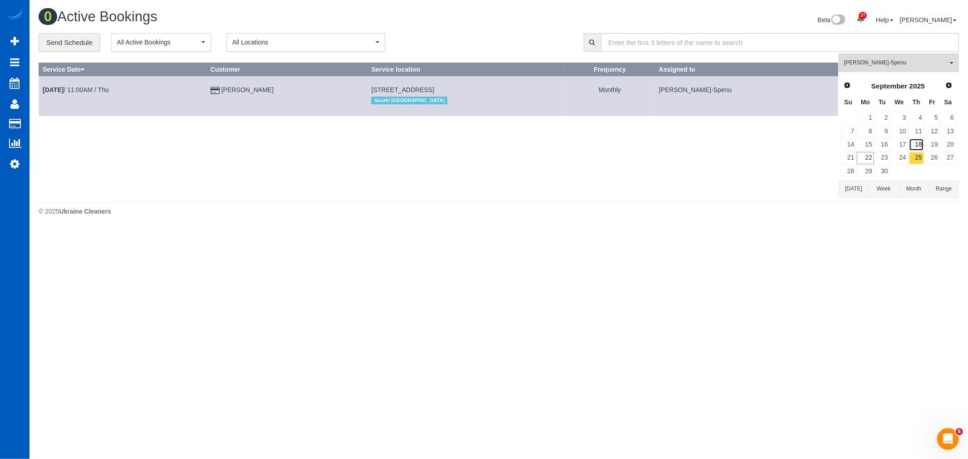
click at [916, 143] on link "18" at bounding box center [916, 144] width 15 height 12
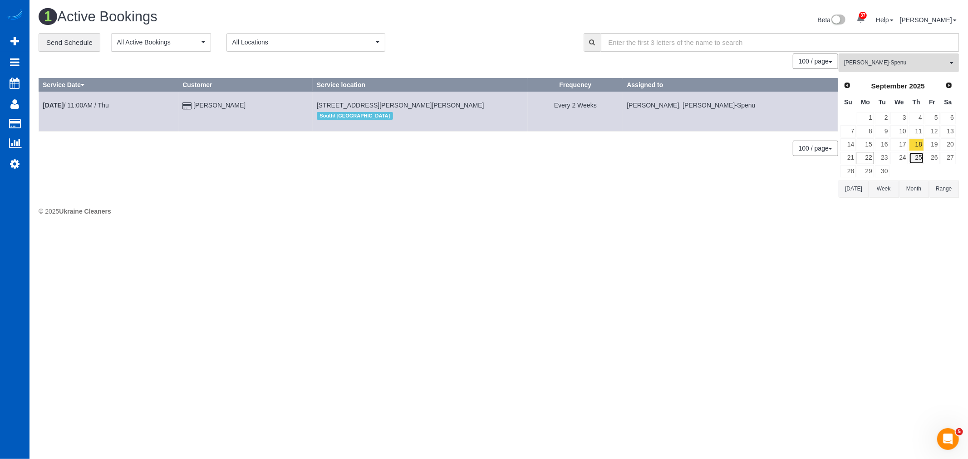
click at [918, 153] on link "25" at bounding box center [916, 158] width 15 height 12
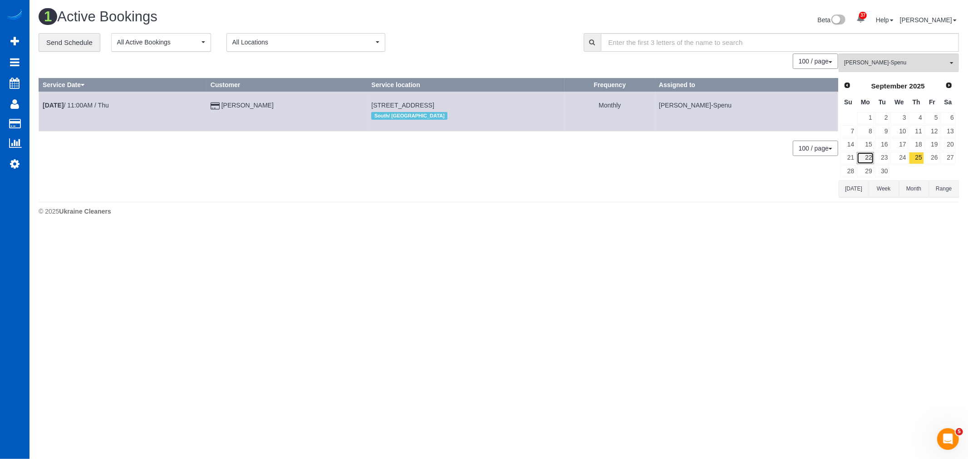
click at [869, 161] on link "22" at bounding box center [865, 158] width 17 height 12
click at [859, 62] on span "[PERSON_NAME]-Spenu" at bounding box center [896, 63] width 104 height 8
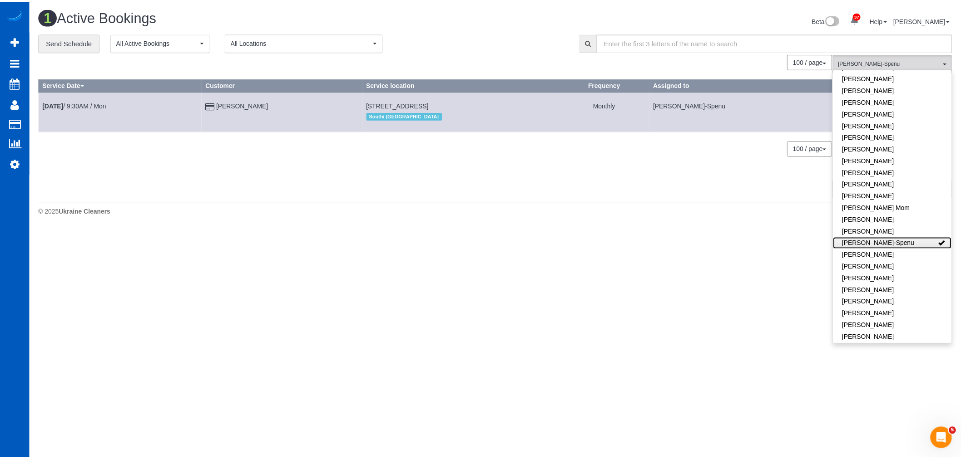
scroll to position [0, 0]
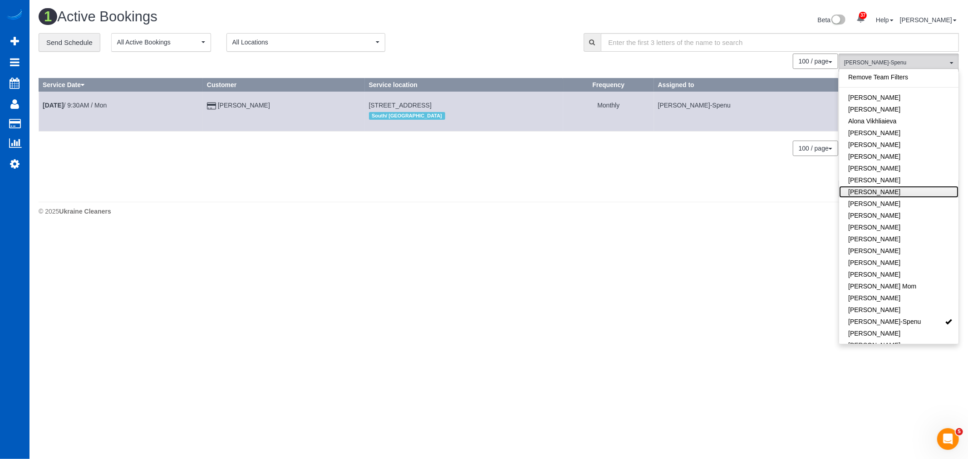
click at [904, 193] on link "[PERSON_NAME]" at bounding box center [898, 192] width 119 height 12
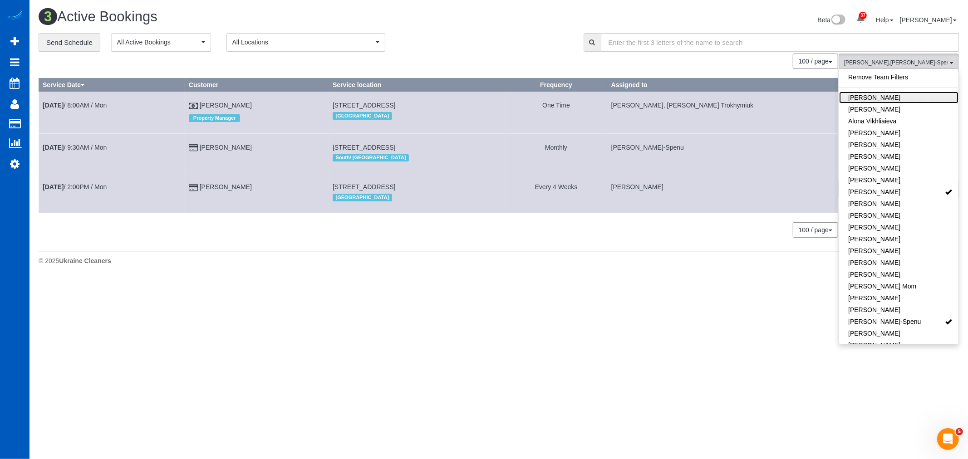
click at [889, 96] on link "[PERSON_NAME]" at bounding box center [898, 98] width 119 height 12
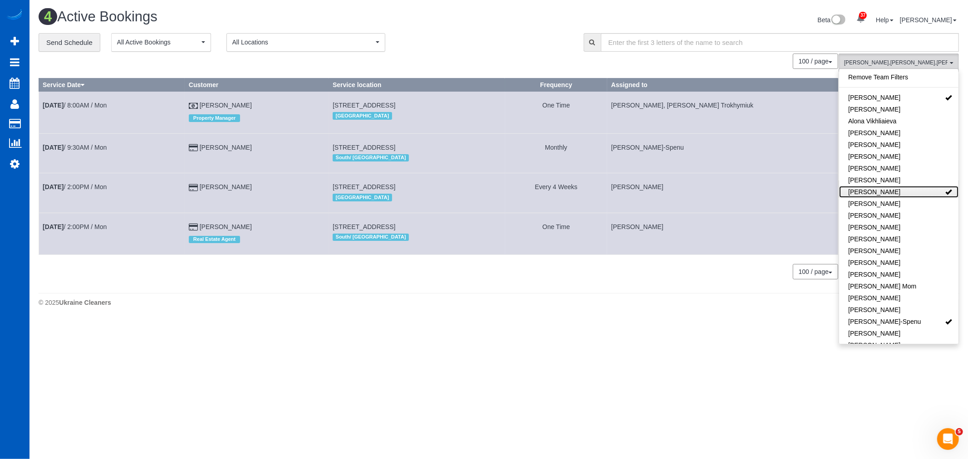
click at [918, 197] on link "[PERSON_NAME]" at bounding box center [898, 192] width 119 height 12
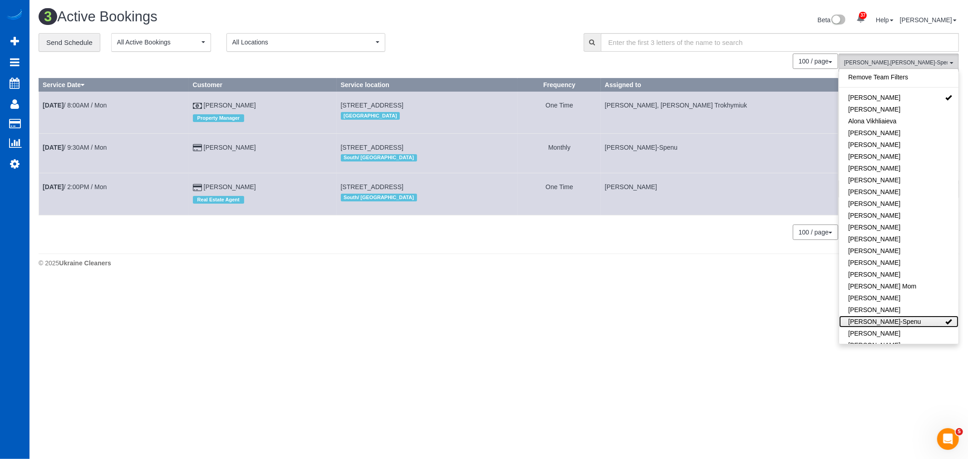
click at [929, 320] on link "[PERSON_NAME]-Spenu" at bounding box center [898, 322] width 119 height 12
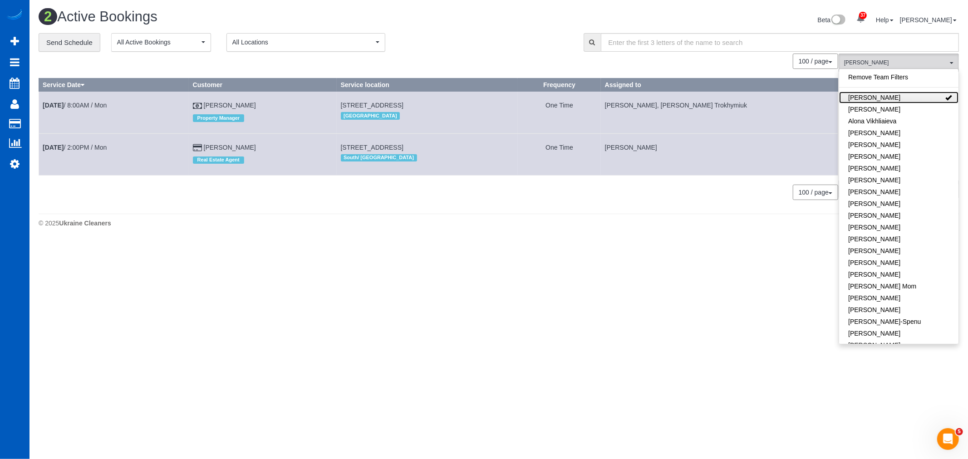
click at [910, 97] on link "[PERSON_NAME]" at bounding box center [898, 98] width 119 height 12
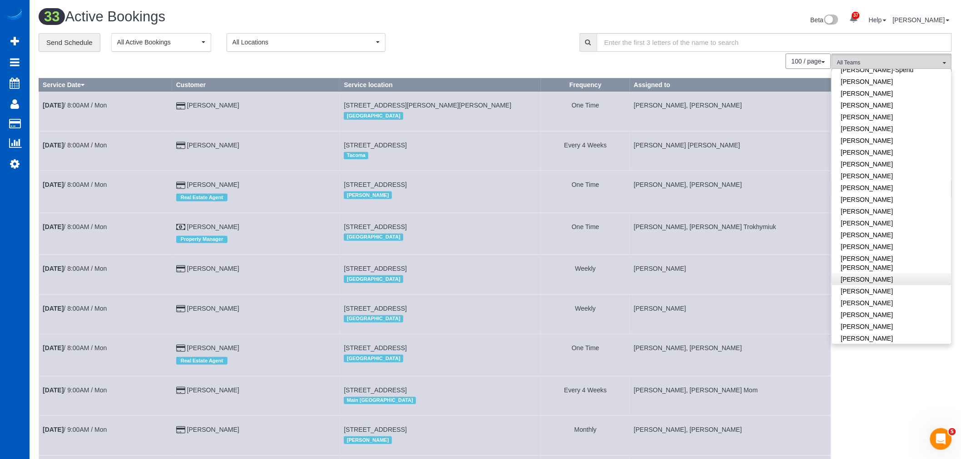
scroll to position [353, 0]
click at [894, 256] on link "[PERSON_NAME]" at bounding box center [891, 262] width 119 height 12
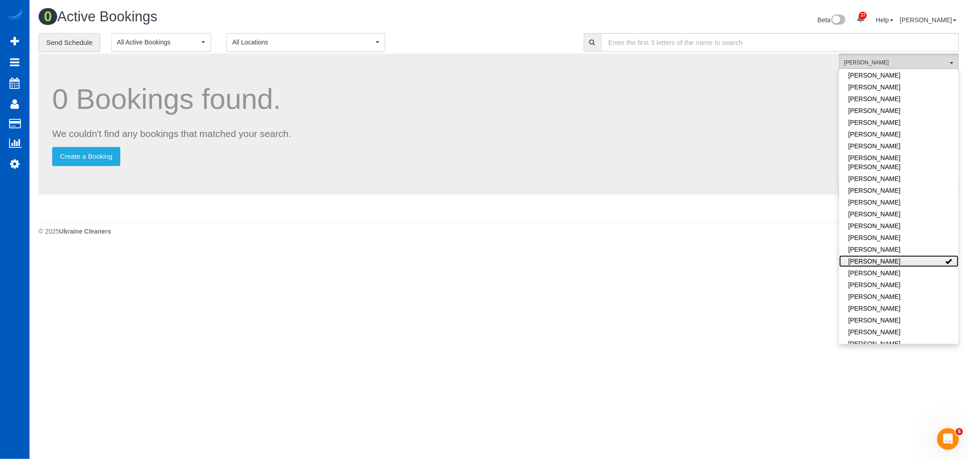
click at [894, 256] on link "[PERSON_NAME]" at bounding box center [898, 262] width 119 height 12
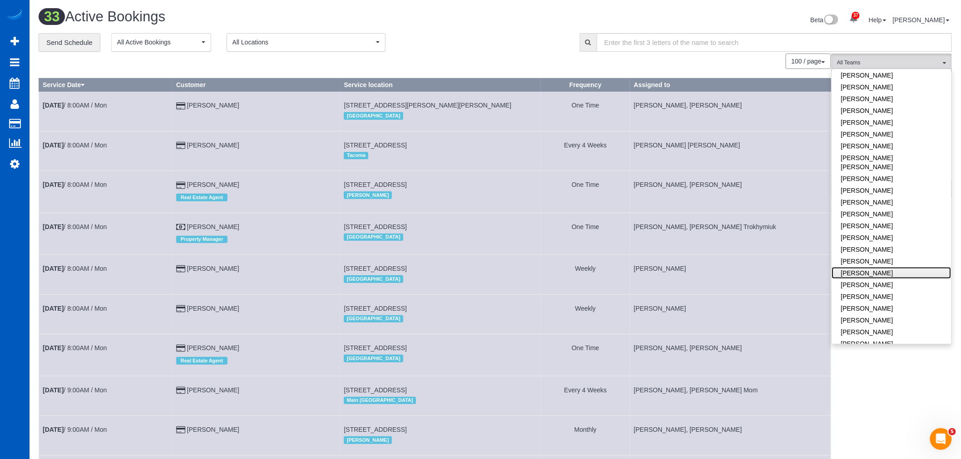
click at [888, 267] on link "[PERSON_NAME]" at bounding box center [891, 273] width 119 height 12
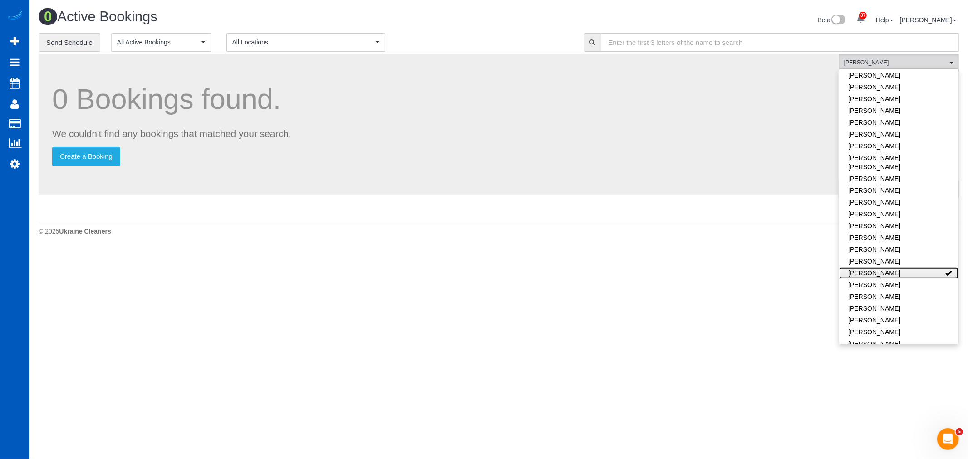
click at [888, 267] on link "[PERSON_NAME]" at bounding box center [898, 273] width 119 height 12
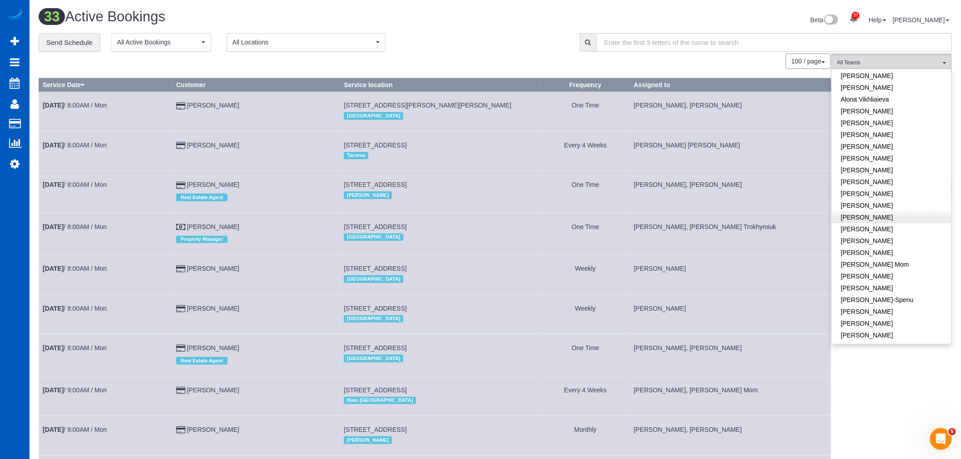
scroll to position [0, 0]
click at [878, 94] on link "[PERSON_NAME]" at bounding box center [891, 98] width 119 height 12
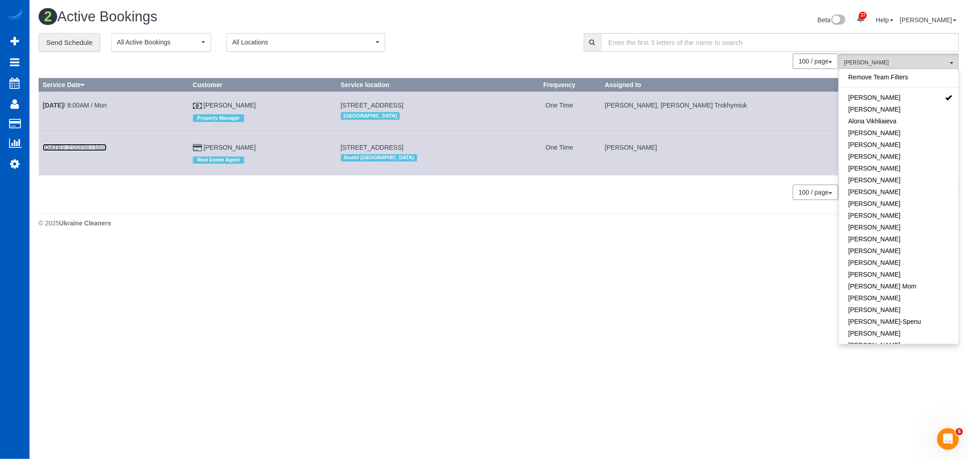
click at [74, 147] on link "[DATE] 2:00PM / Mon" at bounding box center [75, 147] width 64 height 7
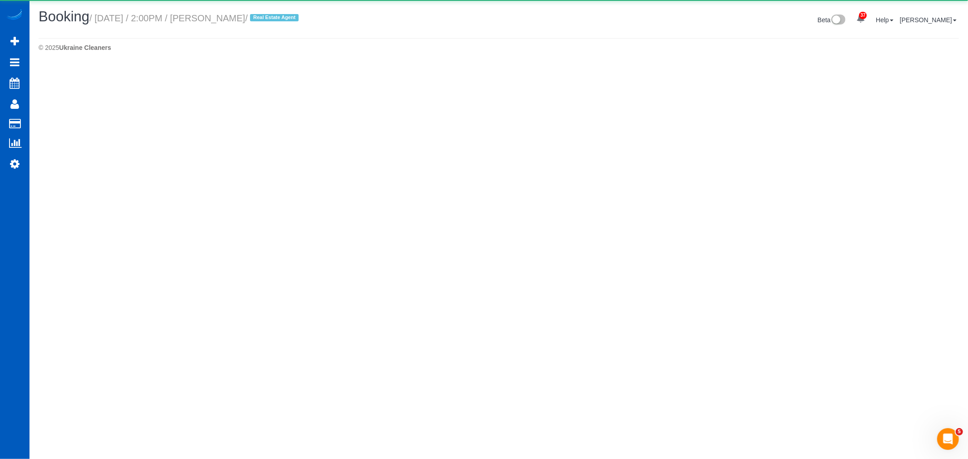
select select "WA"
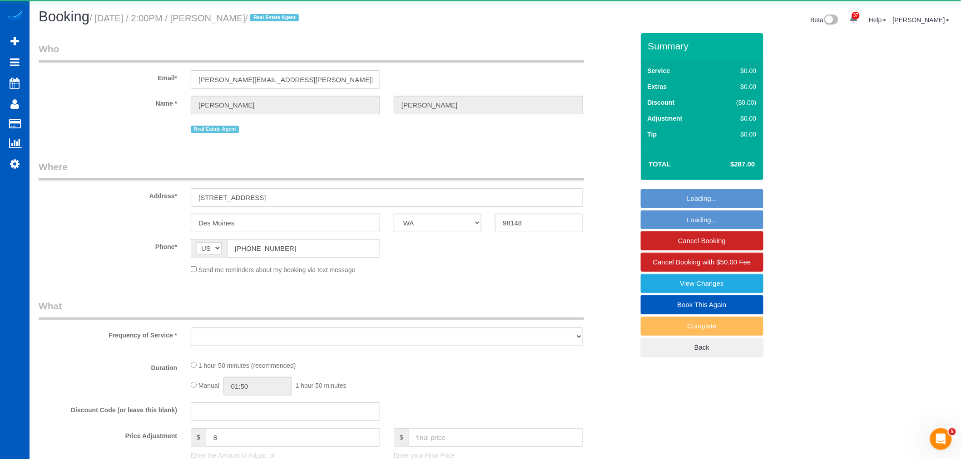
select select "string:fspay-c56d8751-4176-418a-a090-cecf6d12da0b"
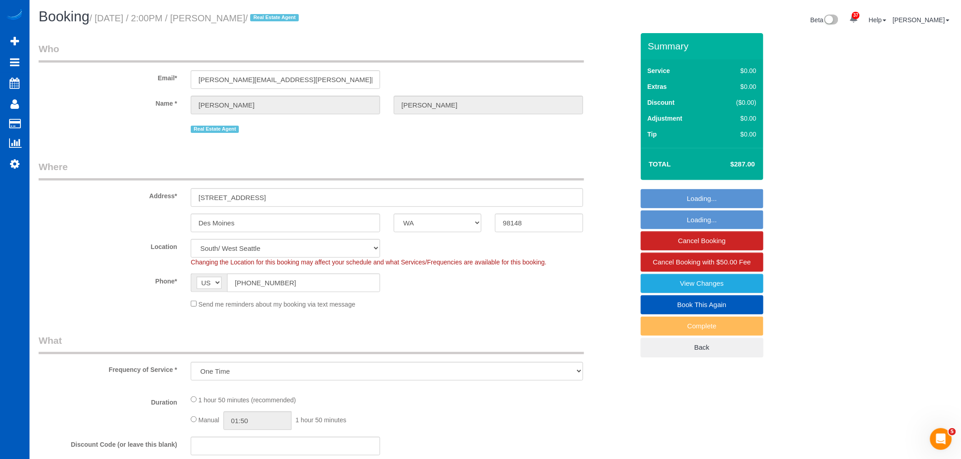
select select "object:11487"
select select "199"
select select "1001"
select select "3"
select select "2"
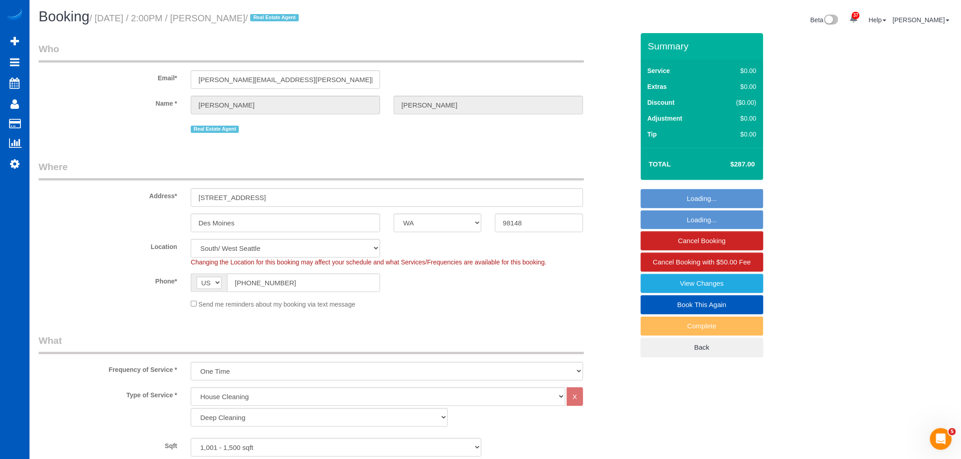
select select "spot42"
select select "1001"
select select "3"
select select "2"
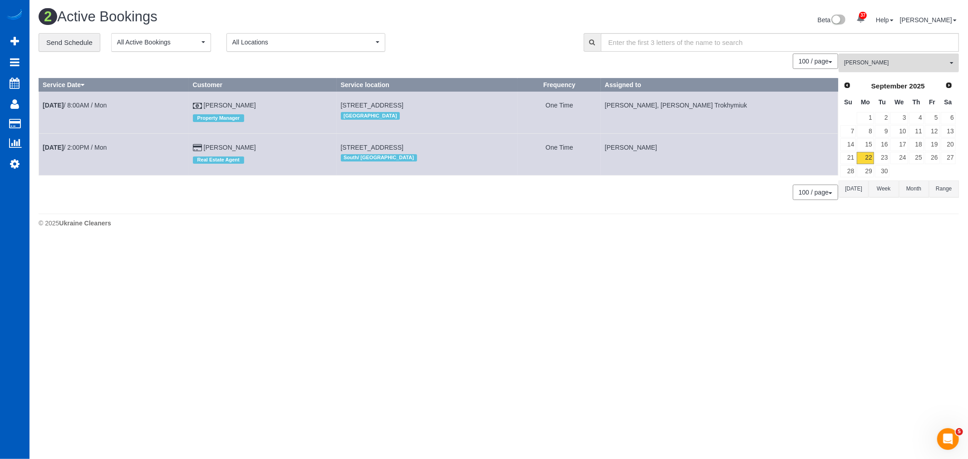
click at [880, 62] on span "[PERSON_NAME]" at bounding box center [896, 63] width 104 height 8
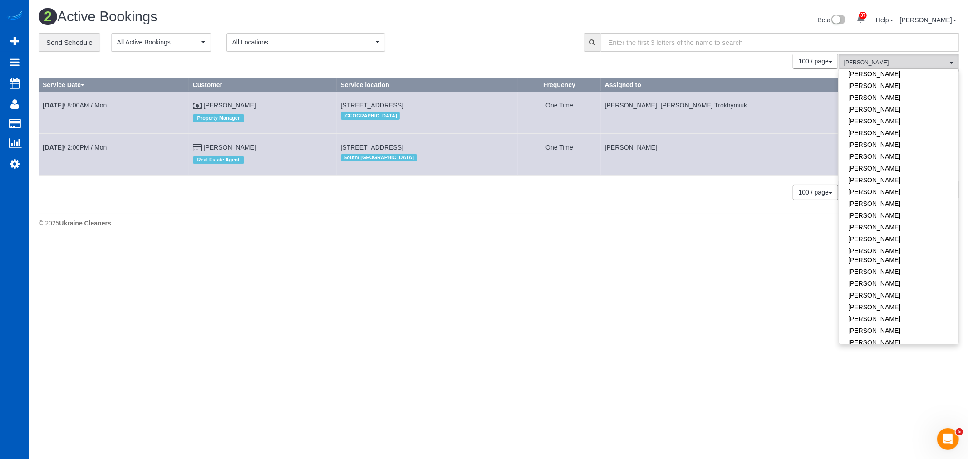
scroll to position [353, 0]
click at [888, 244] on link "[PERSON_NAME]" at bounding box center [898, 250] width 119 height 12
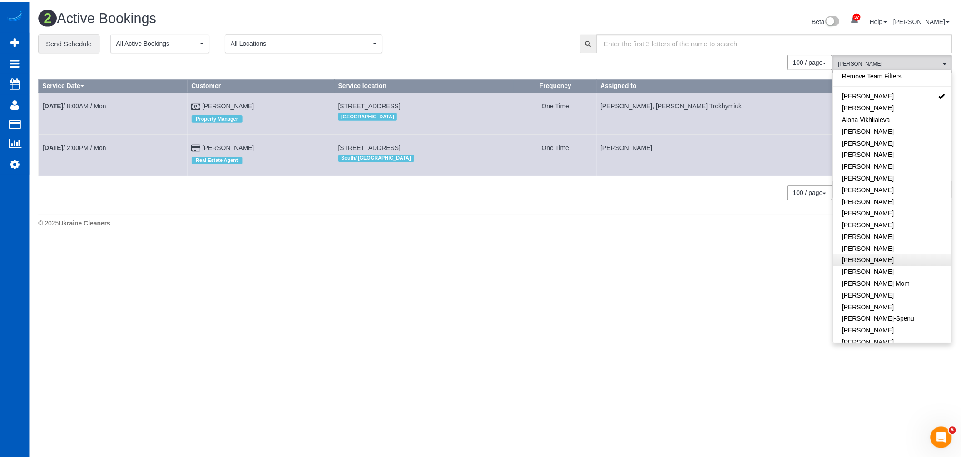
scroll to position [0, 0]
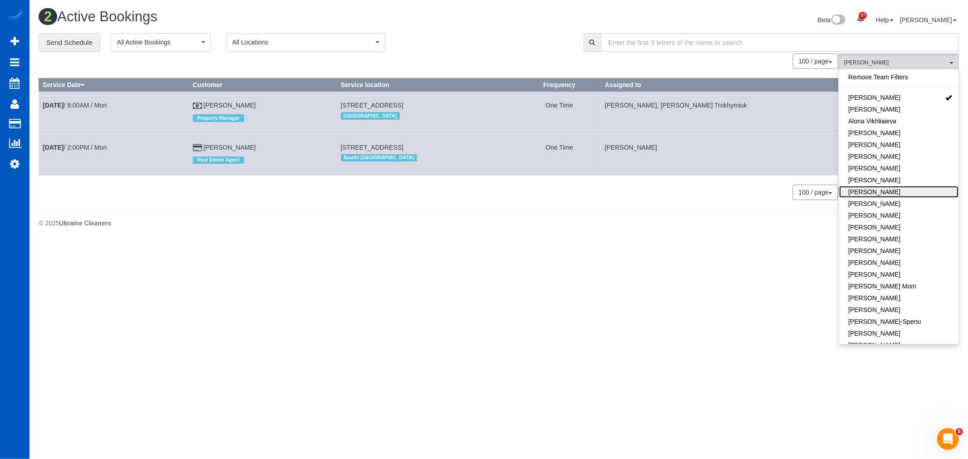
click at [900, 192] on link "[PERSON_NAME]" at bounding box center [898, 192] width 119 height 12
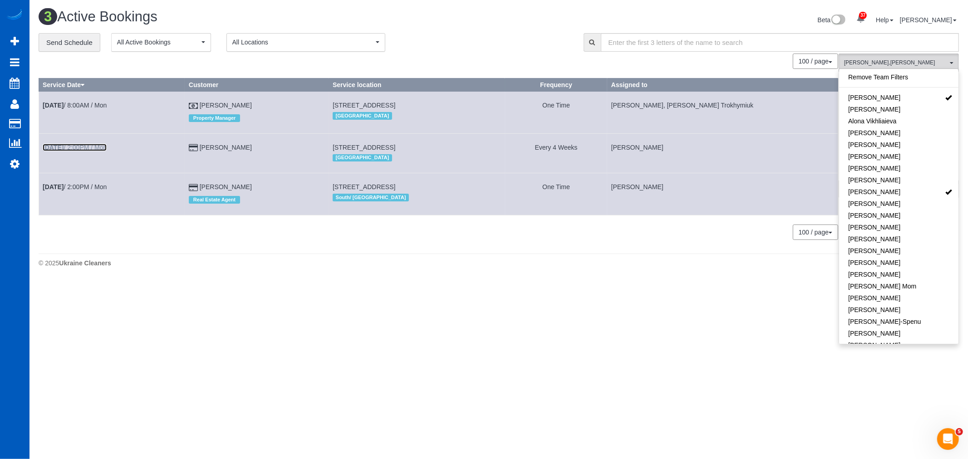
click at [82, 151] on link "[DATE] 2:00PM / Mon" at bounding box center [75, 147] width 64 height 7
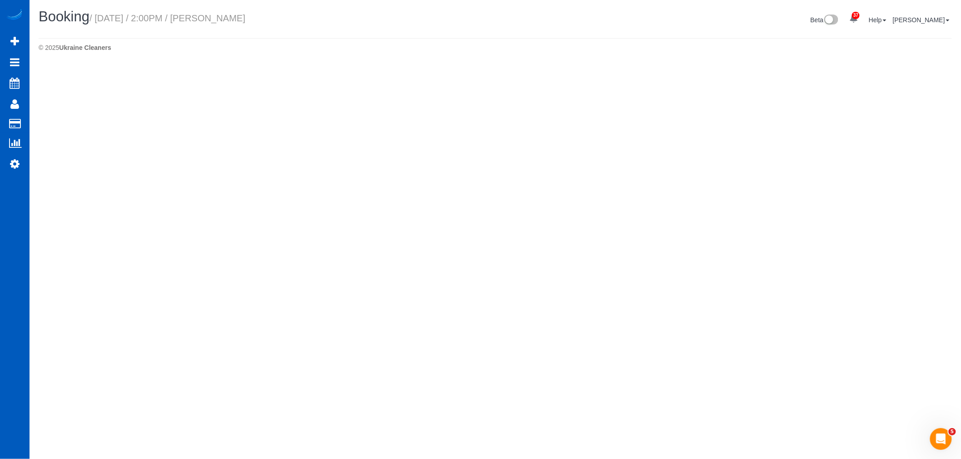
select select "WA"
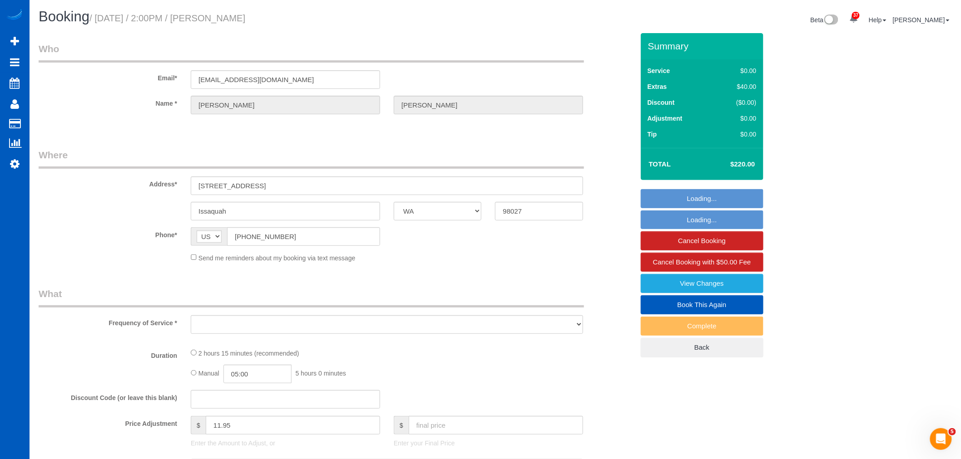
select select "string:fspay-f8b3d969-0a37-4bda-b4dc-7dfff5d3b1b3"
select select "199"
select select "1001"
select select "3"
select select "2"
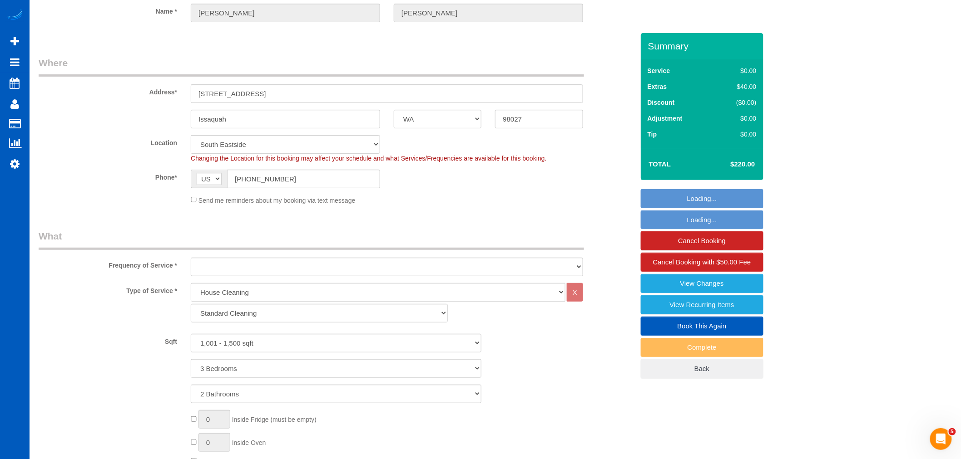
select select "object:12512"
select select "spot56"
select select "1001"
select select "3"
select select "2"
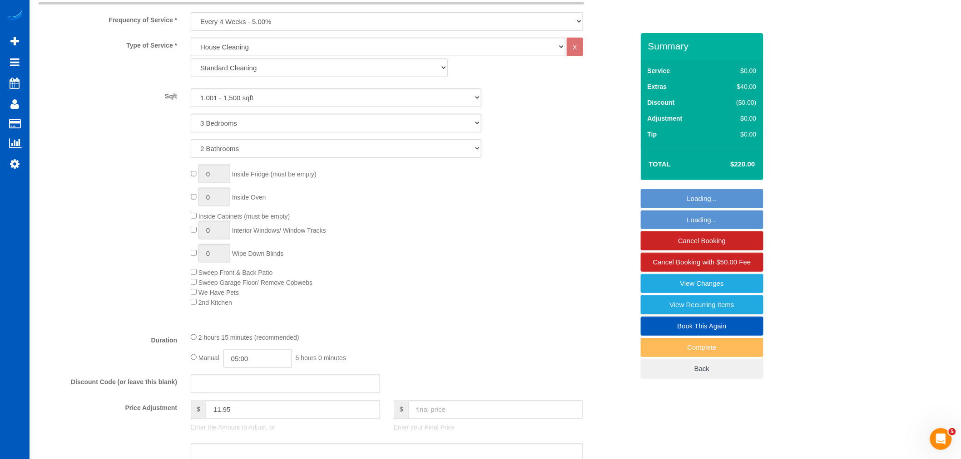
select select "object:12677"
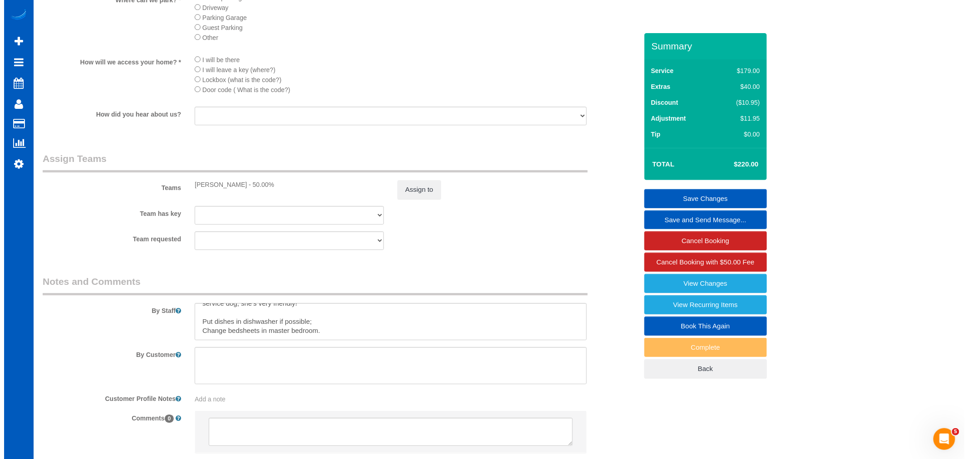
scroll to position [1059, 0]
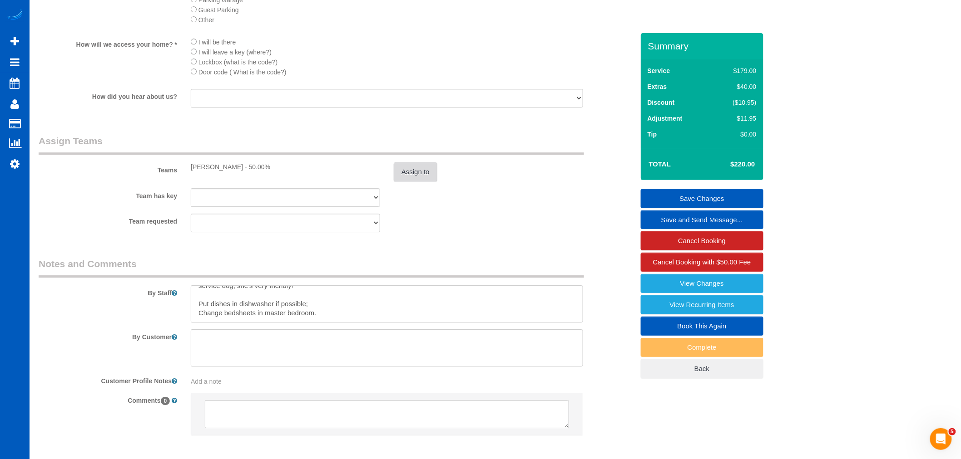
click at [420, 182] on button "Assign to" at bounding box center [416, 172] width 44 height 19
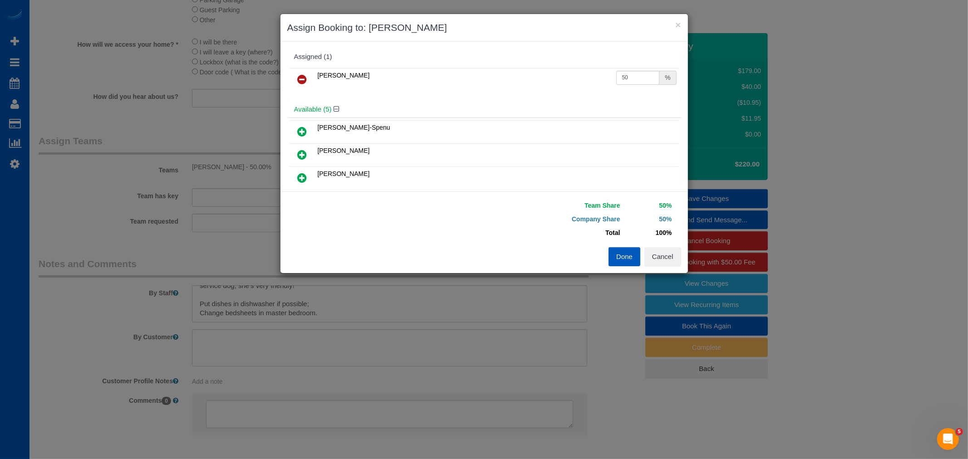
click at [306, 80] on icon at bounding box center [303, 79] width 10 height 11
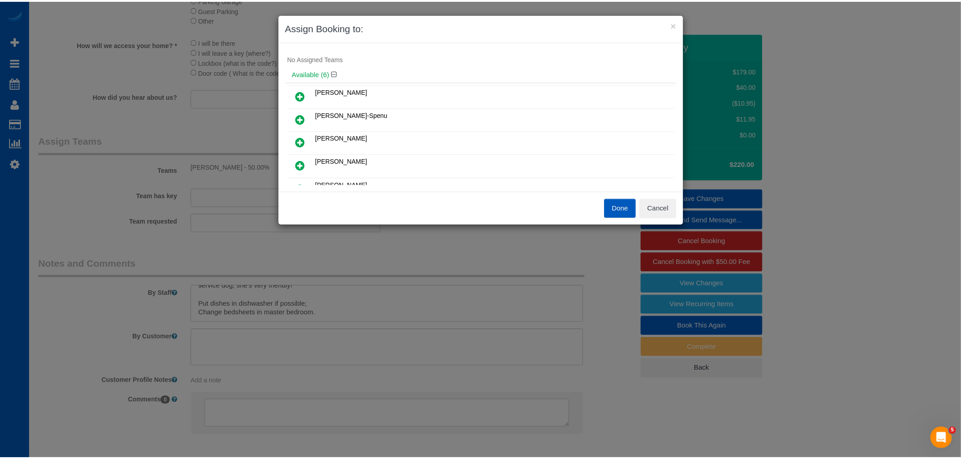
scroll to position [0, 0]
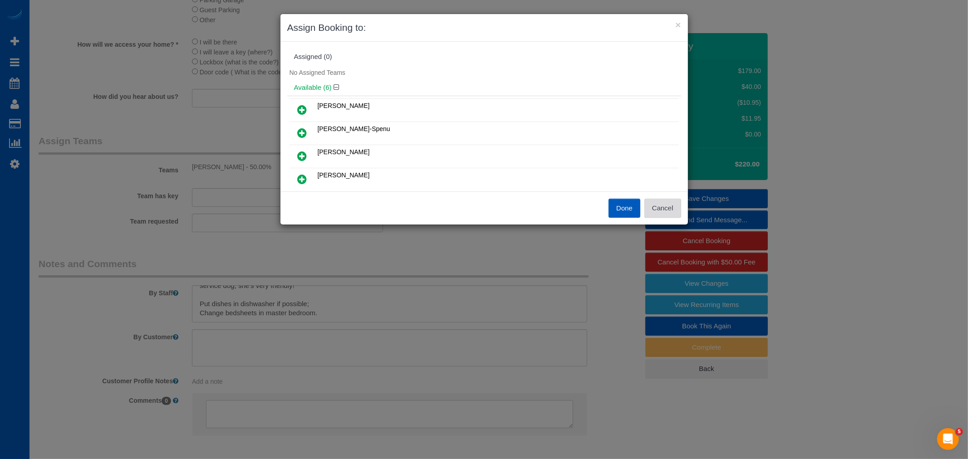
click at [672, 209] on button "Cancel" at bounding box center [663, 208] width 37 height 19
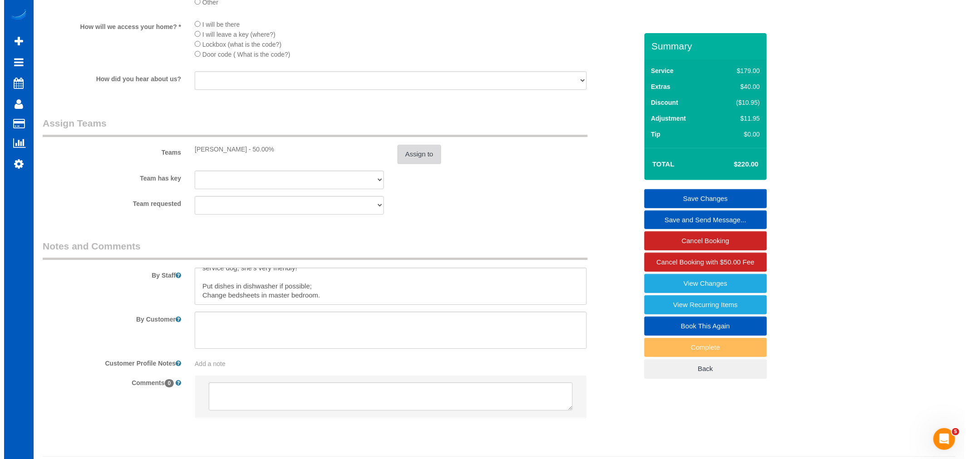
scroll to position [1059, 0]
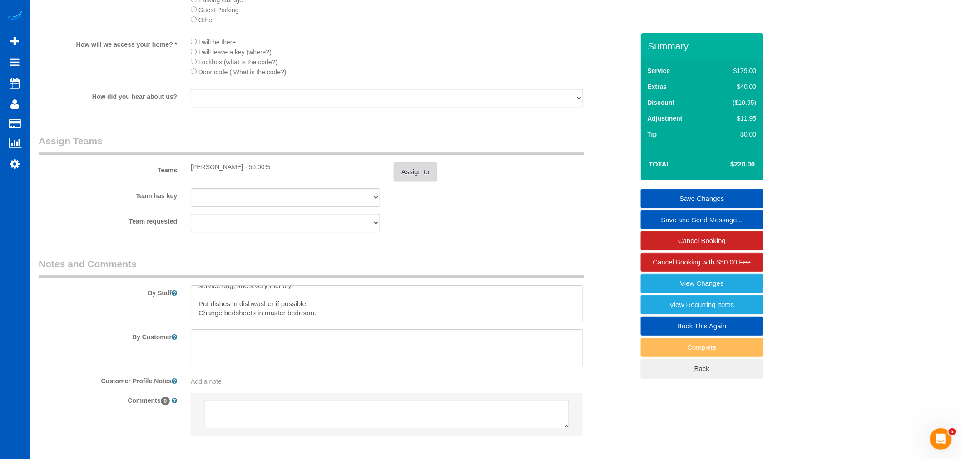
click at [404, 182] on button "Assign to" at bounding box center [416, 172] width 44 height 19
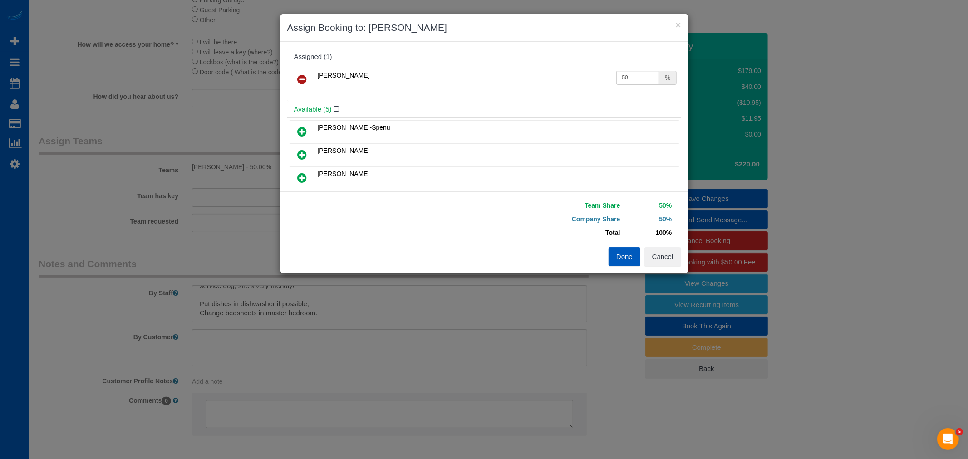
click at [306, 78] on icon at bounding box center [303, 79] width 10 height 11
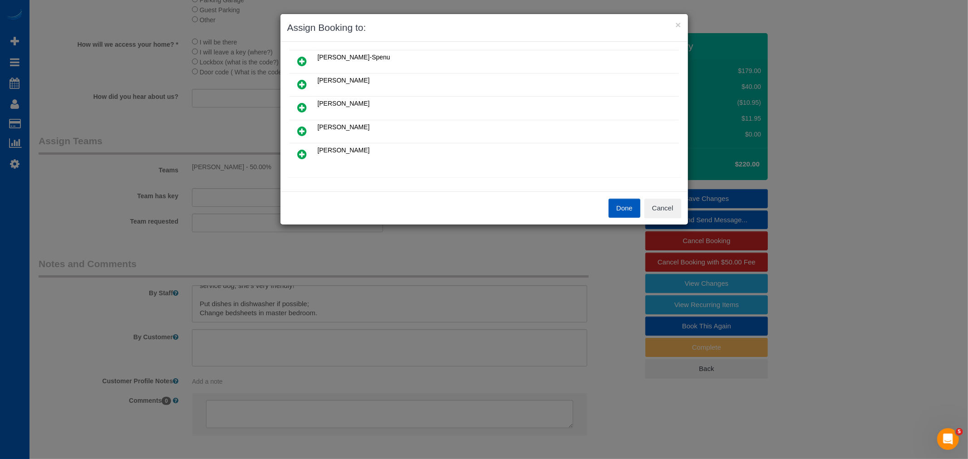
scroll to position [89, 0]
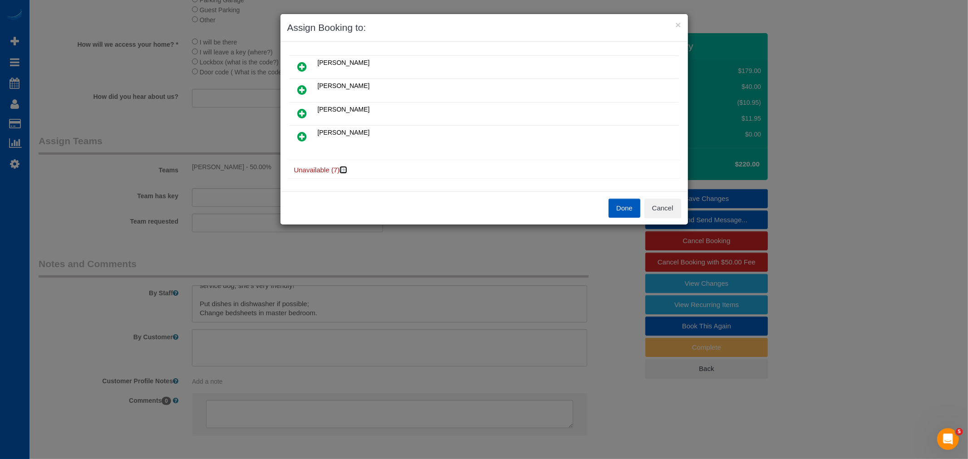
click at [346, 169] on icon at bounding box center [344, 170] width 5 height 7
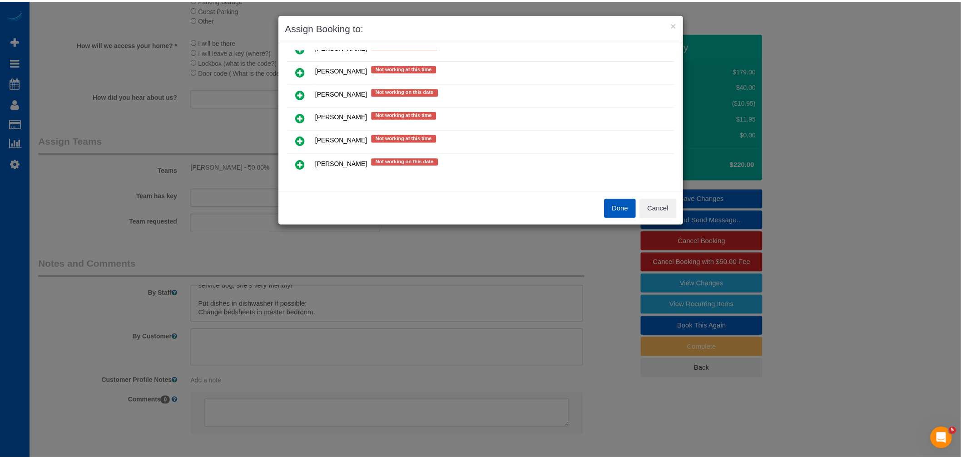
scroll to position [183, 0]
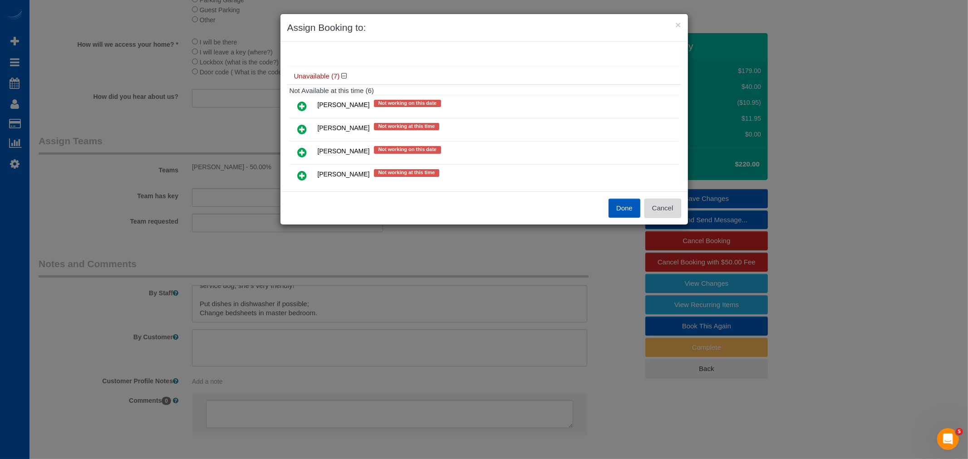
click at [649, 202] on button "Cancel" at bounding box center [663, 208] width 37 height 19
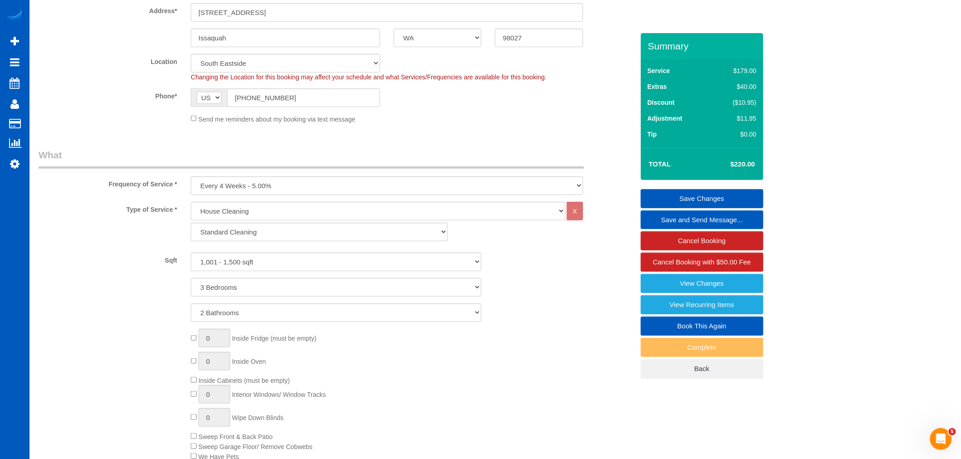
scroll to position [156, 0]
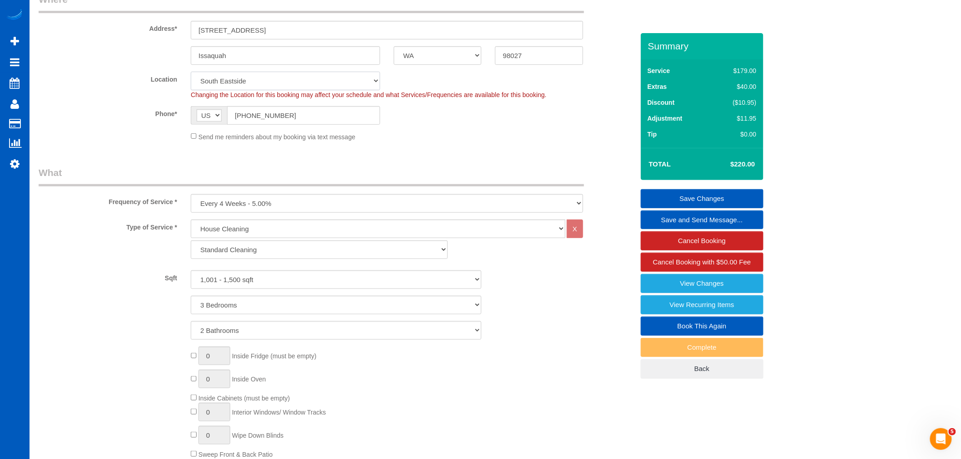
click at [247, 84] on select "North Seattle Atlanta GA Denver Everett Fort Worth TX Las Vegas Main Dallas Mai…" at bounding box center [285, 81] width 189 height 19
select select "8"
click at [191, 72] on select "North Seattle Atlanta GA Denver Everett Fort Worth TX Las Vegas Main Dallas Mai…" at bounding box center [285, 81] width 189 height 19
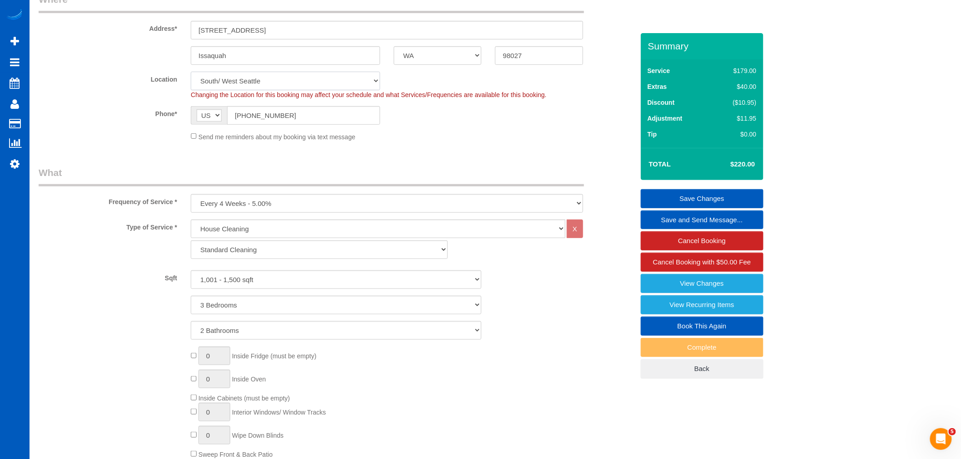
select select "object:13311"
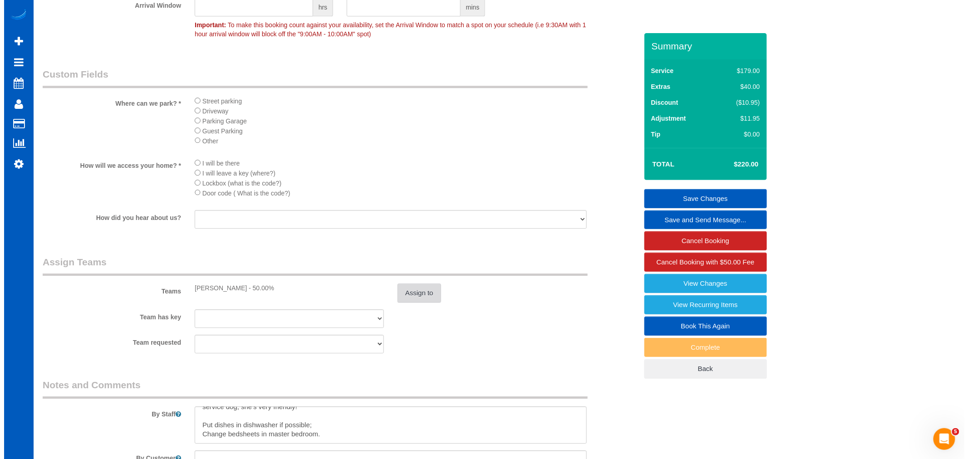
scroll to position [1013, 0]
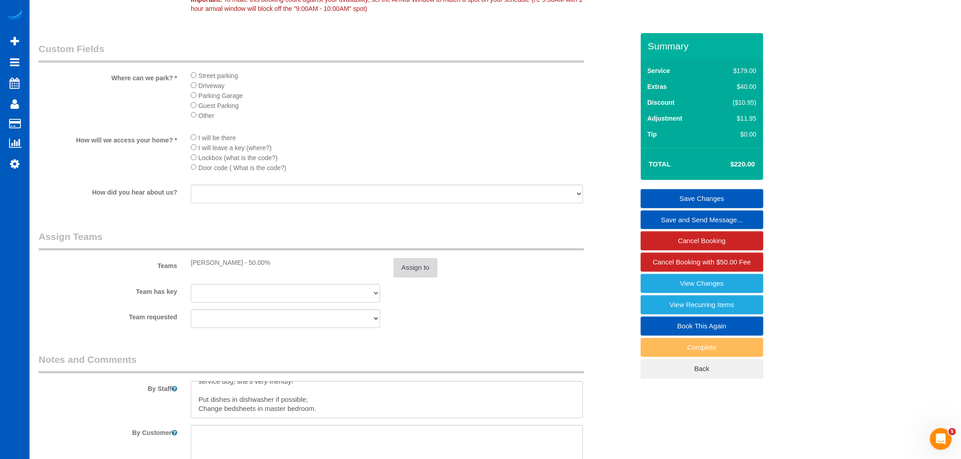
click at [425, 272] on button "Assign to" at bounding box center [416, 267] width 44 height 19
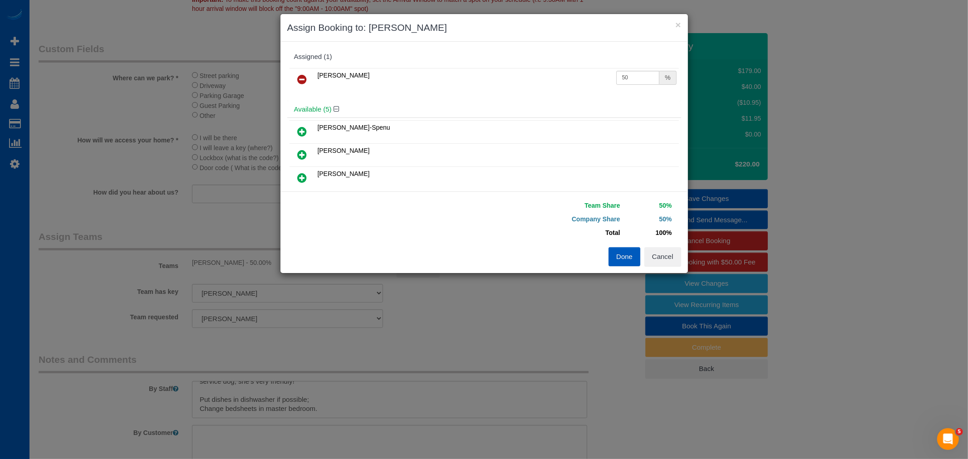
select select "1001"
select select "3"
select select "2"
click at [298, 74] on icon at bounding box center [303, 79] width 10 height 11
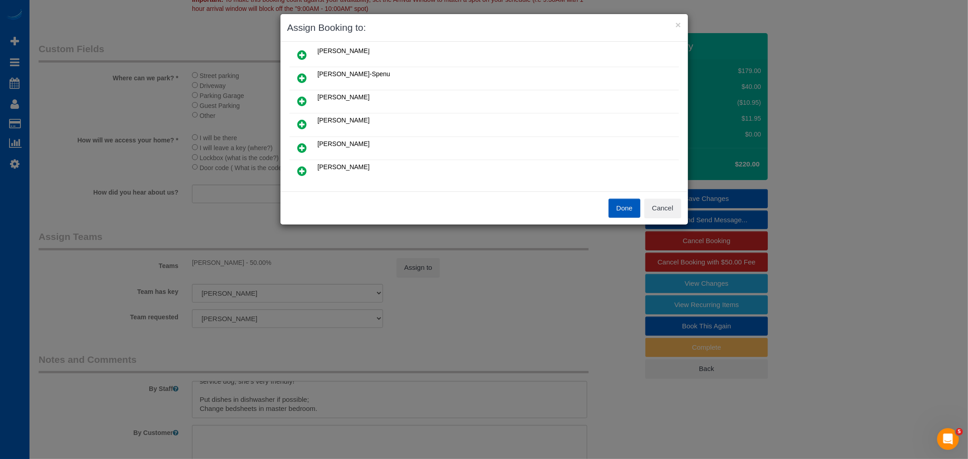
scroll to position [32, 0]
click at [629, 216] on button "Done" at bounding box center [625, 208] width 32 height 19
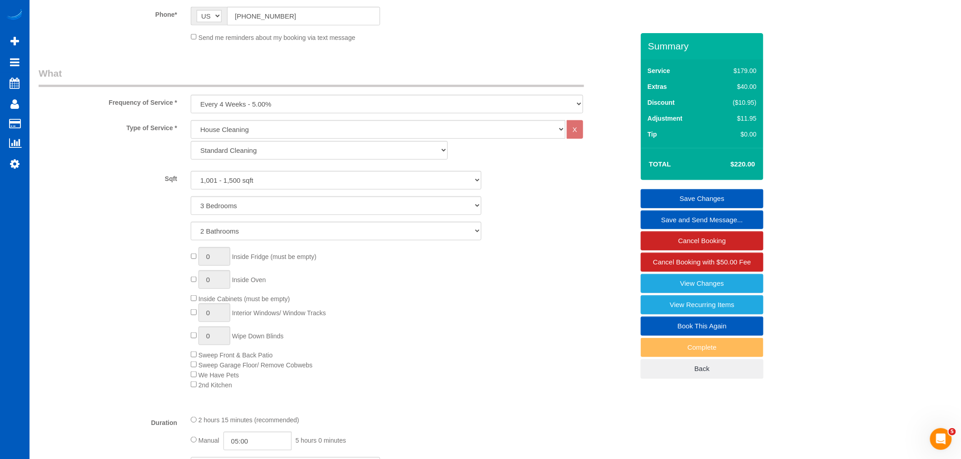
scroll to position [55, 0]
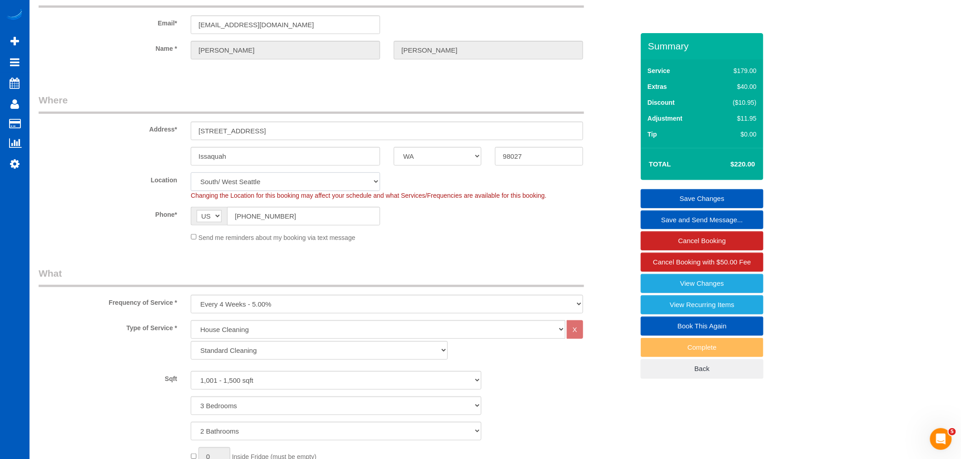
click at [233, 175] on select "North Seattle Atlanta GA Denver Everett Fort Worth TX Las Vegas Main Dallas Mai…" at bounding box center [285, 182] width 189 height 19
click at [191, 173] on select "North Seattle Atlanta GA Denver Everett Fort Worth TX Las Vegas Main Dallas Mai…" at bounding box center [285, 182] width 189 height 19
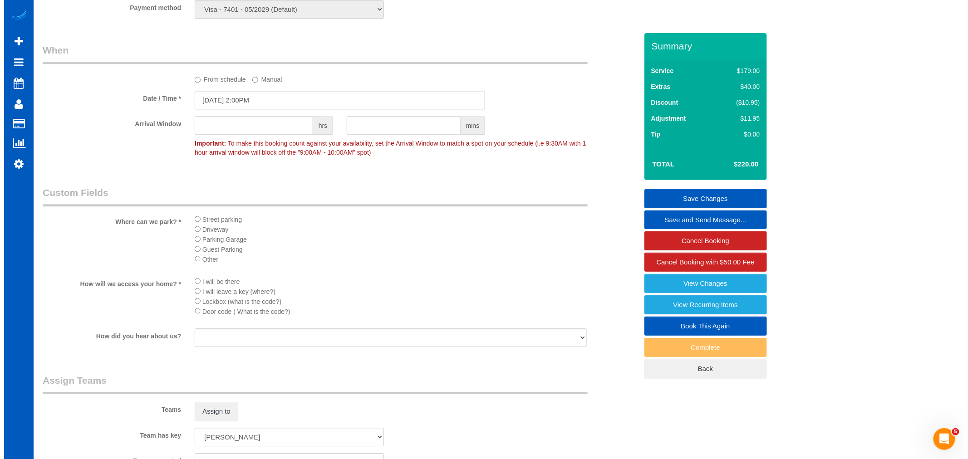
scroll to position [1064, 0]
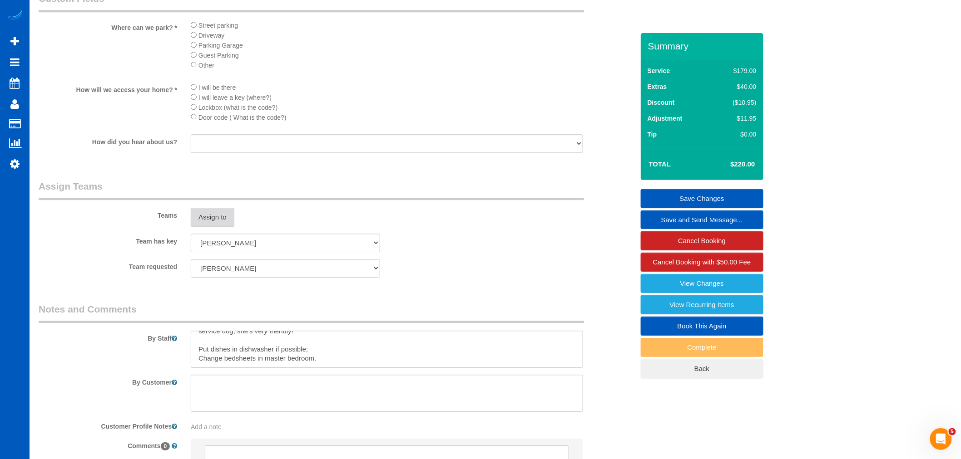
click at [217, 226] on button "Assign to" at bounding box center [213, 217] width 44 height 19
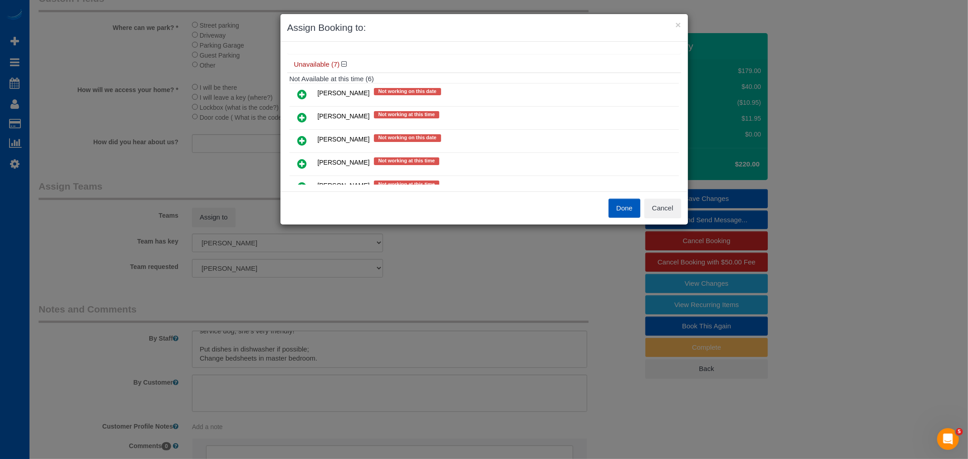
scroll to position [183, 0]
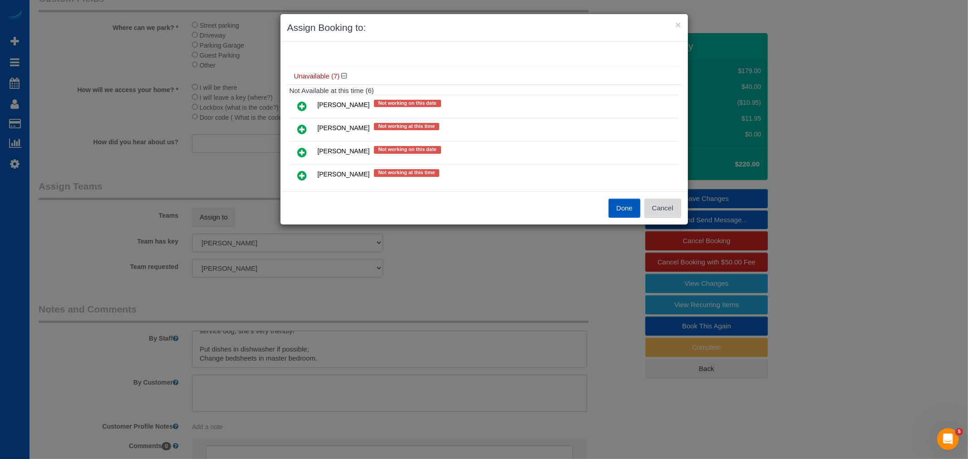
click at [659, 209] on button "Cancel" at bounding box center [663, 208] width 37 height 19
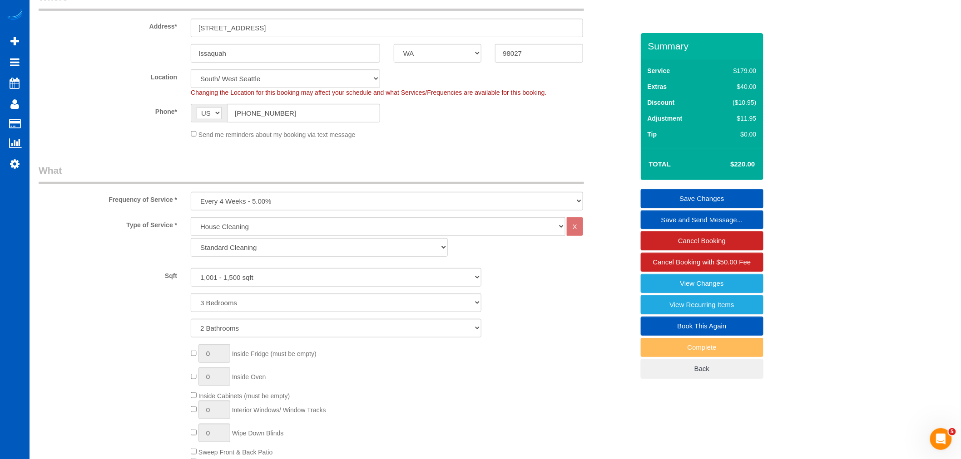
scroll to position [156, 0]
click at [255, 79] on select "North Seattle Atlanta GA Denver Everett Fort Worth TX Las Vegas Main Dallas Mai…" at bounding box center [285, 81] width 189 height 19
select select "5"
click at [191, 72] on select "North Seattle Atlanta GA Denver Everett Fort Worth TX Las Vegas Main Dallas Mai…" at bounding box center [285, 81] width 189 height 19
select select "1001"
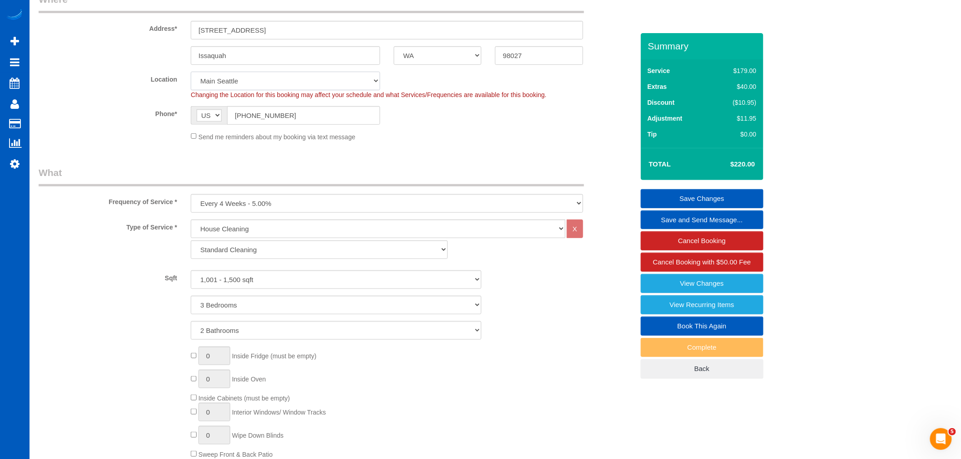
select select "3"
select select "2"
select select "object:14069"
click at [232, 83] on select "North Seattle Atlanta GA Denver Everett Fort Worth TX Las Vegas Main Dallas Mai…" at bounding box center [285, 81] width 189 height 19
select select "8"
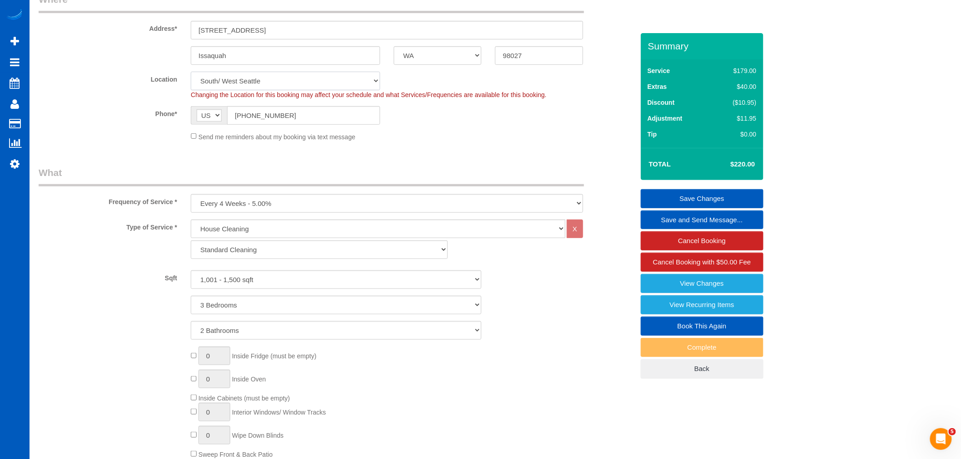
click at [191, 72] on select "North Seattle Atlanta GA Denver Everett Fort Worth TX Las Vegas Main Dallas Mai…" at bounding box center [285, 81] width 189 height 19
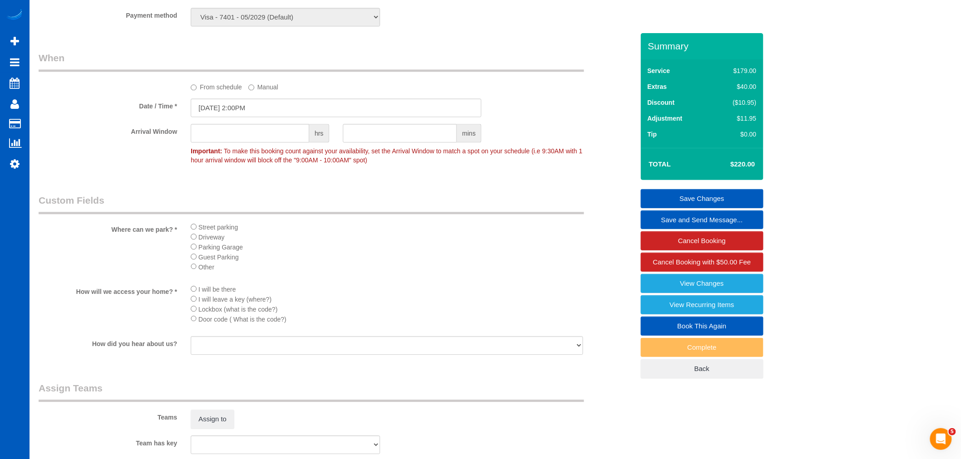
select select "object:14243"
select select "1001"
select select "3"
select select "2"
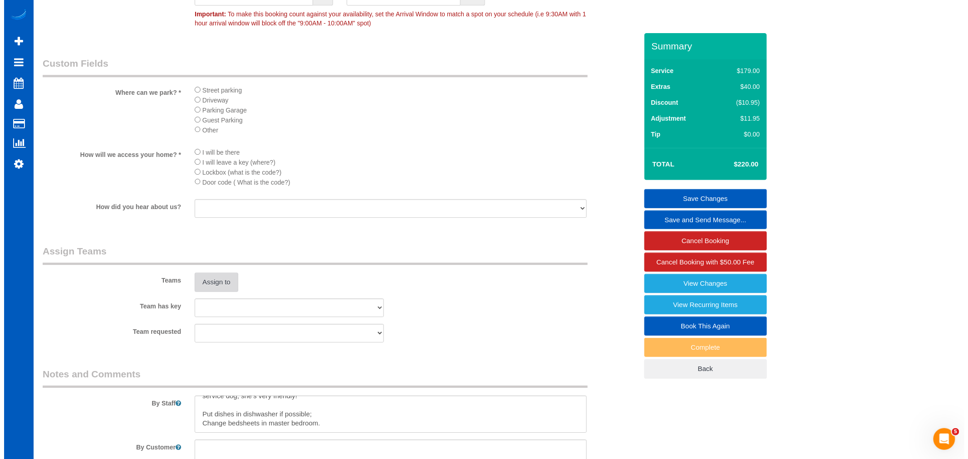
scroll to position [1013, 0]
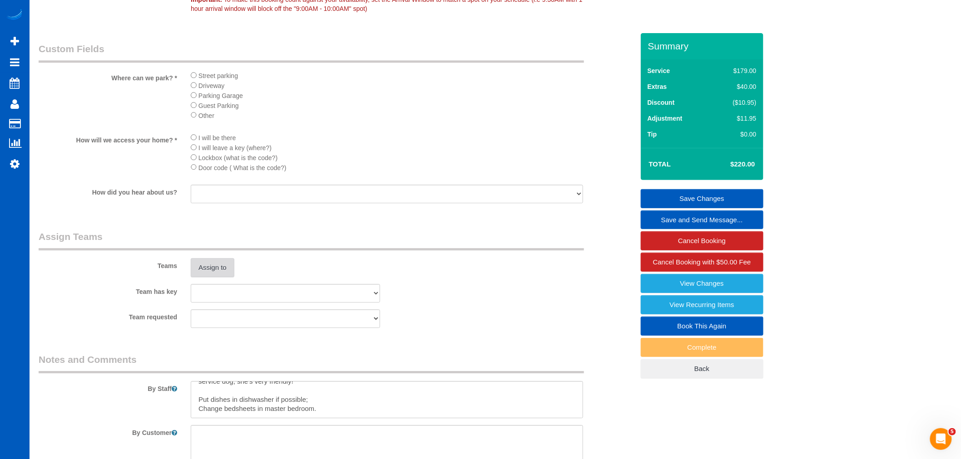
click at [207, 270] on button "Assign to" at bounding box center [213, 267] width 44 height 19
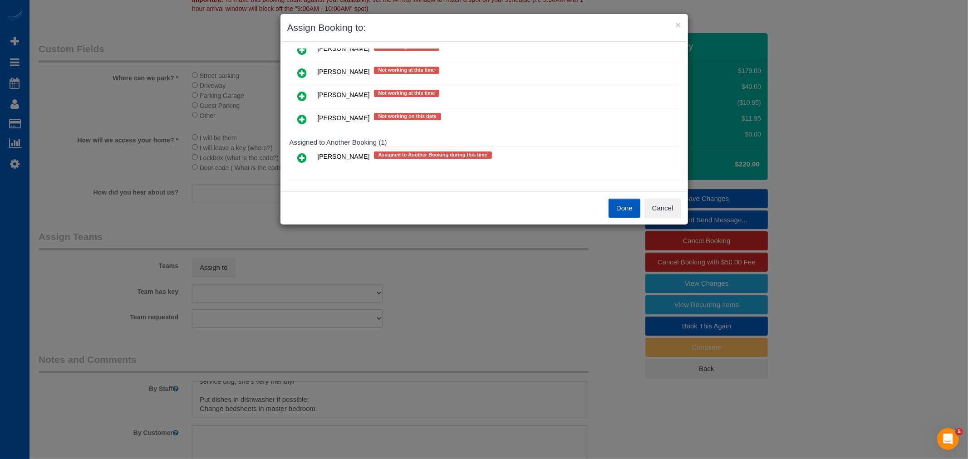
drag, startPoint x: 307, startPoint y: 74, endPoint x: 313, endPoint y: 74, distance: 5.9
click at [307, 74] on link at bounding box center [302, 73] width 21 height 18
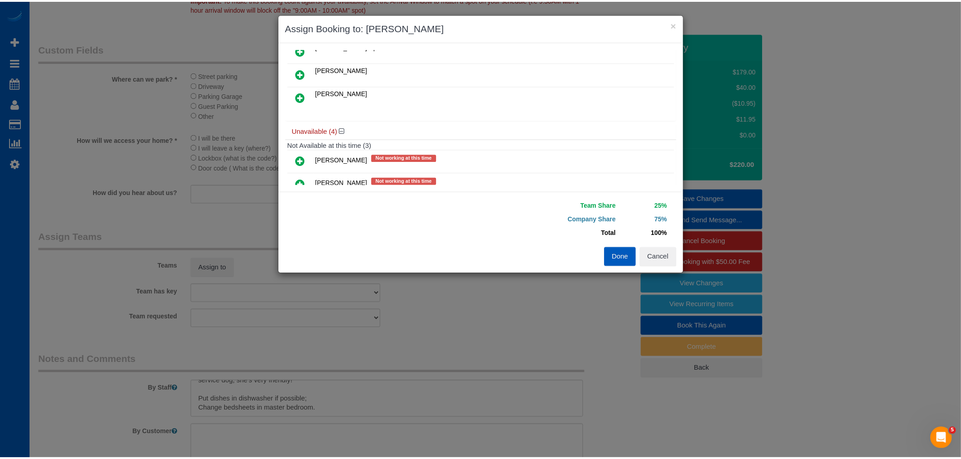
scroll to position [0, 0]
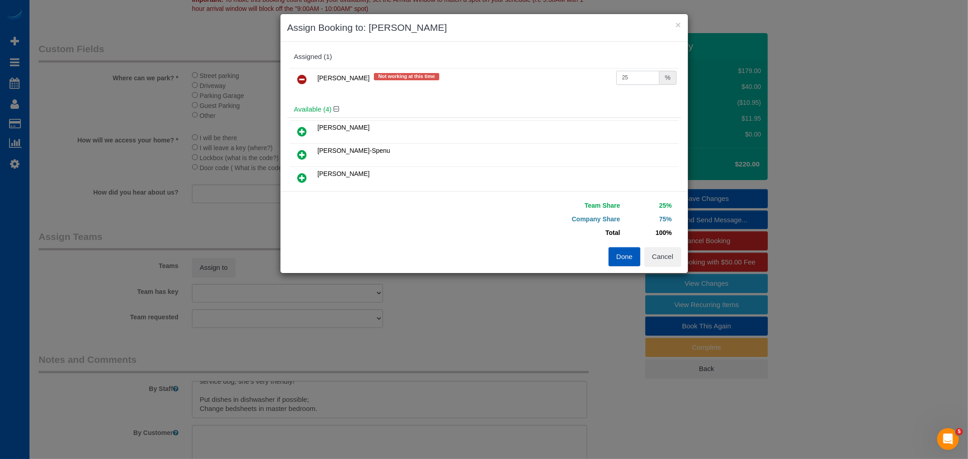
drag, startPoint x: 625, startPoint y: 75, endPoint x: 565, endPoint y: 89, distance: 61.5
click at [565, 89] on tr "Oksana Milisevych Not working at this time 25 %" at bounding box center [485, 79] width 390 height 23
type input "50"
click at [633, 257] on button "Done" at bounding box center [625, 256] width 32 height 19
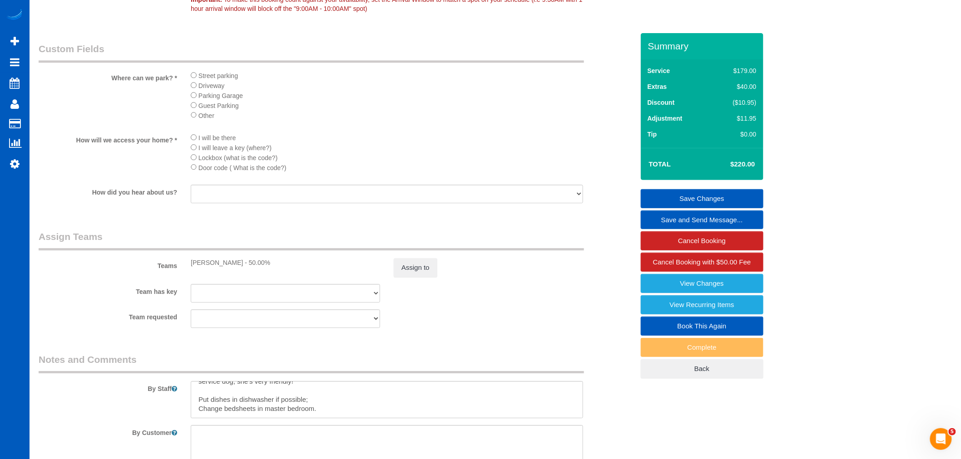
click at [697, 195] on link "Save Changes" at bounding box center [702, 198] width 123 height 19
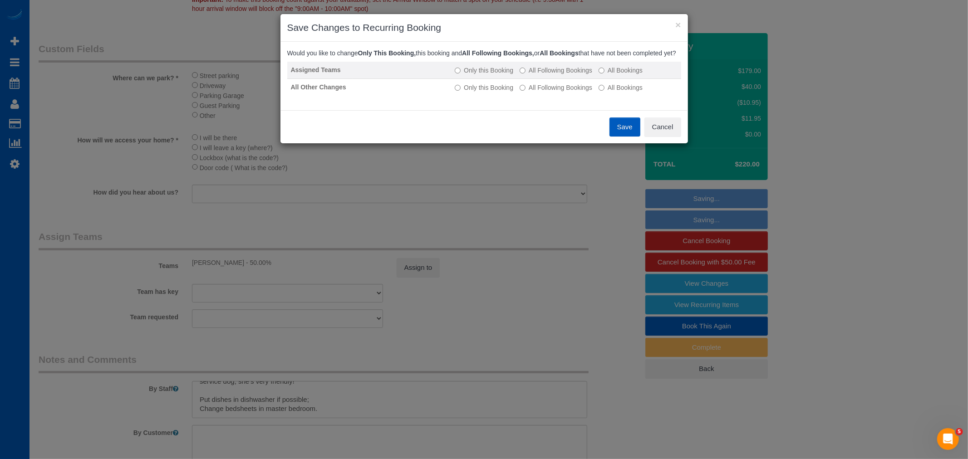
click at [533, 75] on label "All Following Bookings" at bounding box center [556, 70] width 73 height 9
click at [543, 92] on label "All Following Bookings" at bounding box center [556, 87] width 73 height 9
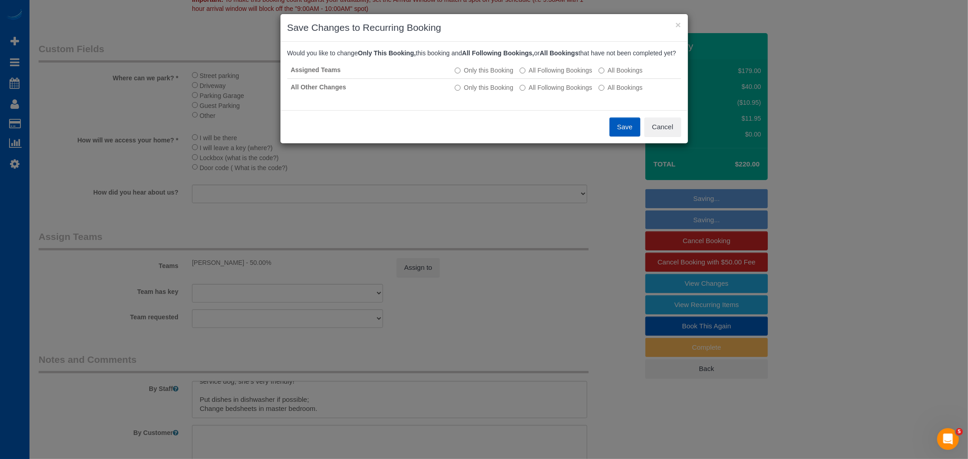
click at [637, 137] on button "Save" at bounding box center [625, 127] width 31 height 19
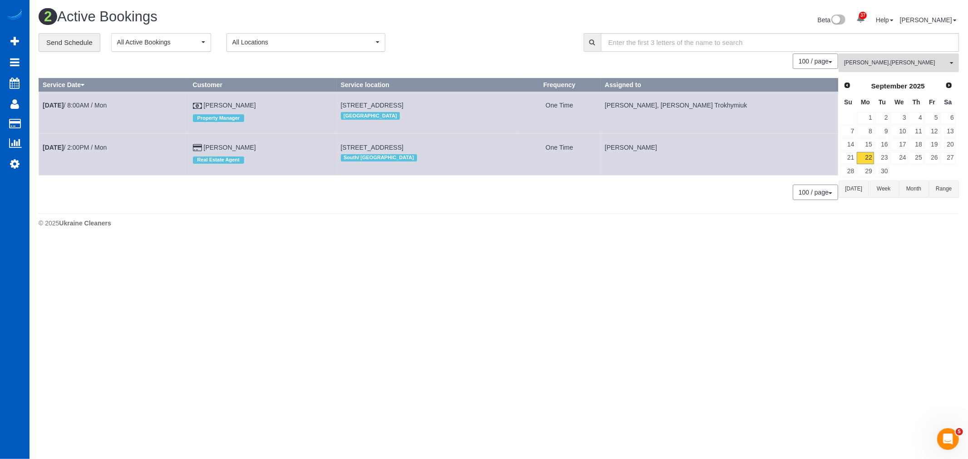
click at [874, 62] on span "Alina Kruchok , Anzhela Trokhymiuk" at bounding box center [896, 63] width 104 height 8
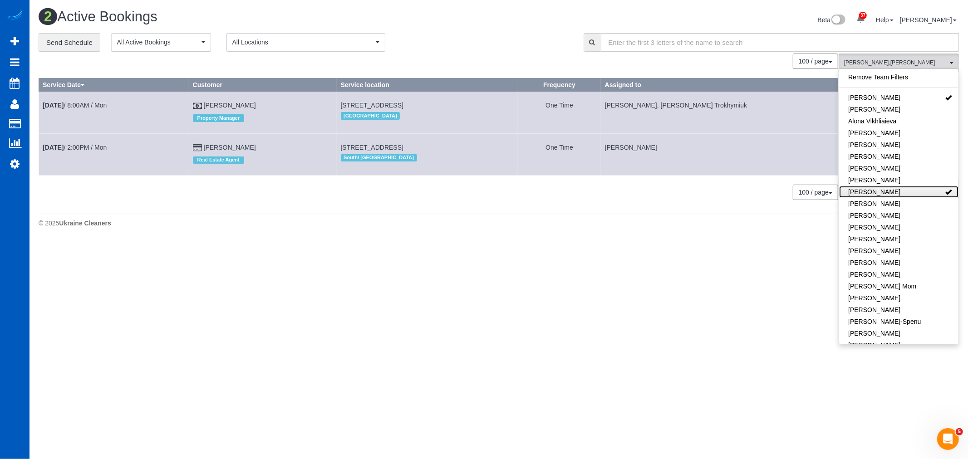
click at [926, 188] on link "[PERSON_NAME]" at bounding box center [898, 192] width 119 height 12
click at [929, 94] on link "[PERSON_NAME]" at bounding box center [898, 98] width 119 height 12
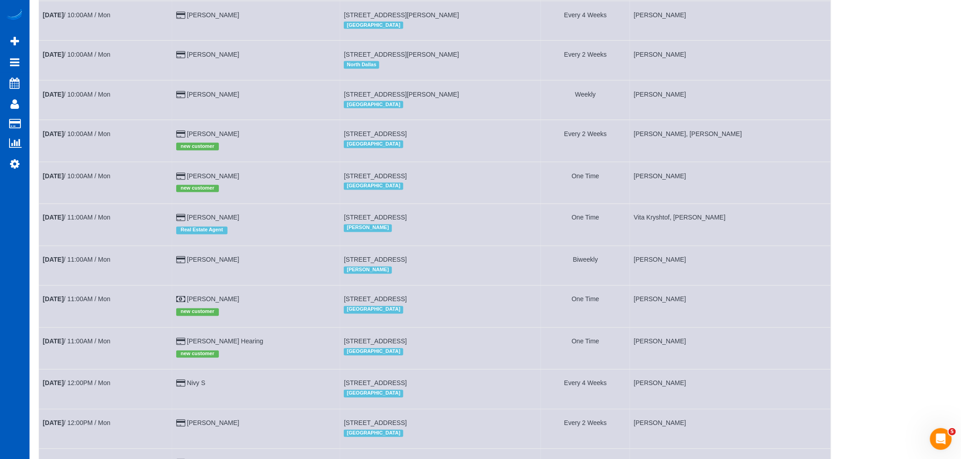
scroll to position [605, 0]
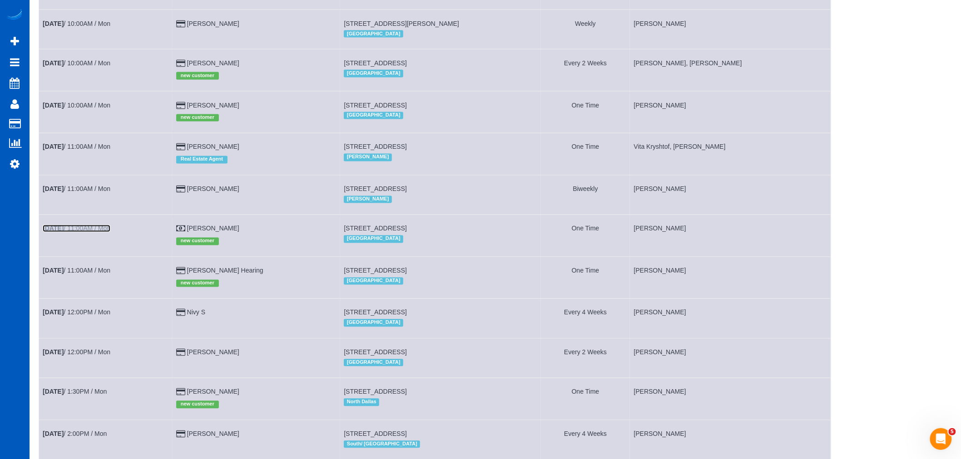
click at [79, 232] on link "Sep 22nd / 11:00AM / Mon" at bounding box center [77, 228] width 68 height 7
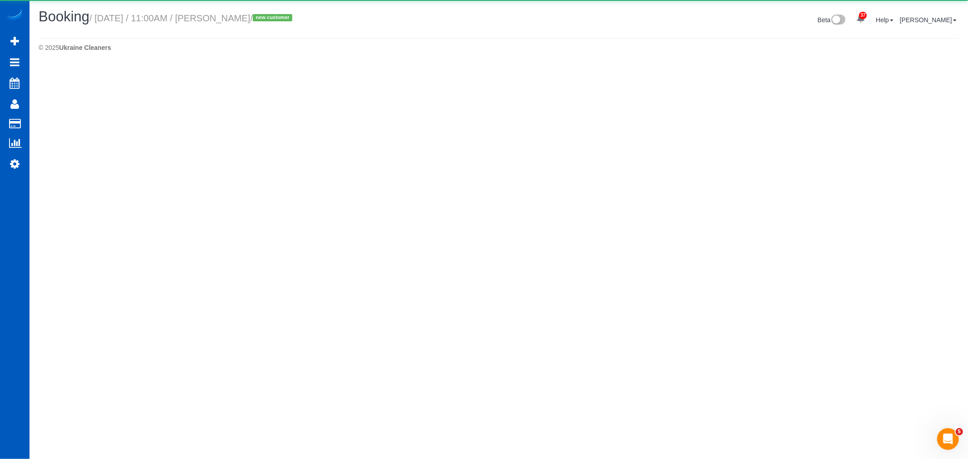
select select "OR"
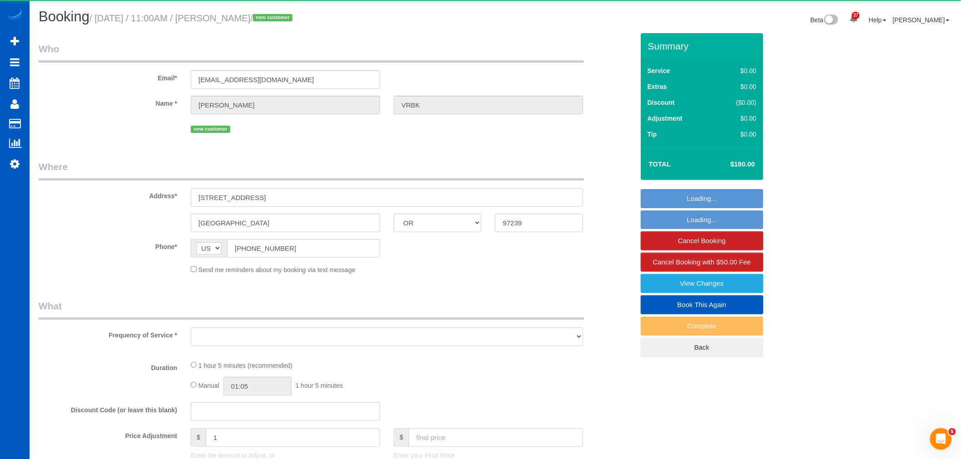
select select "object:15882"
select select "199"
select select "spot83"
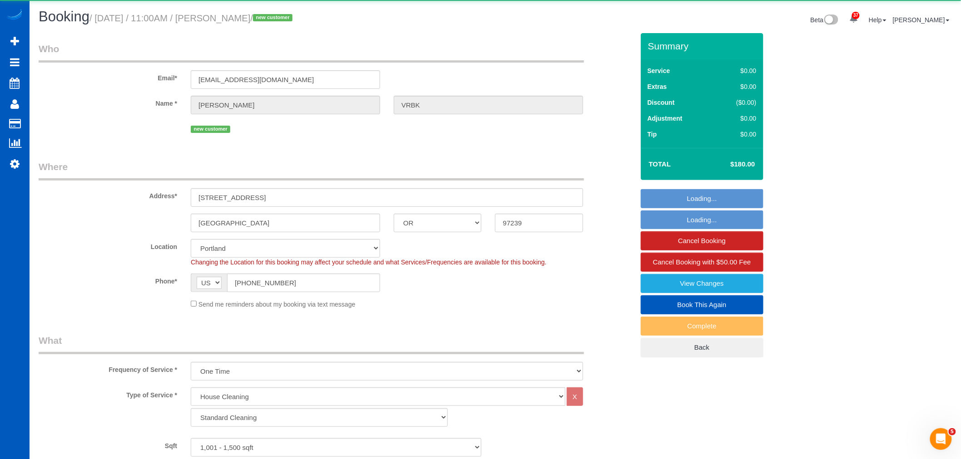
select select "1001"
select select "2"
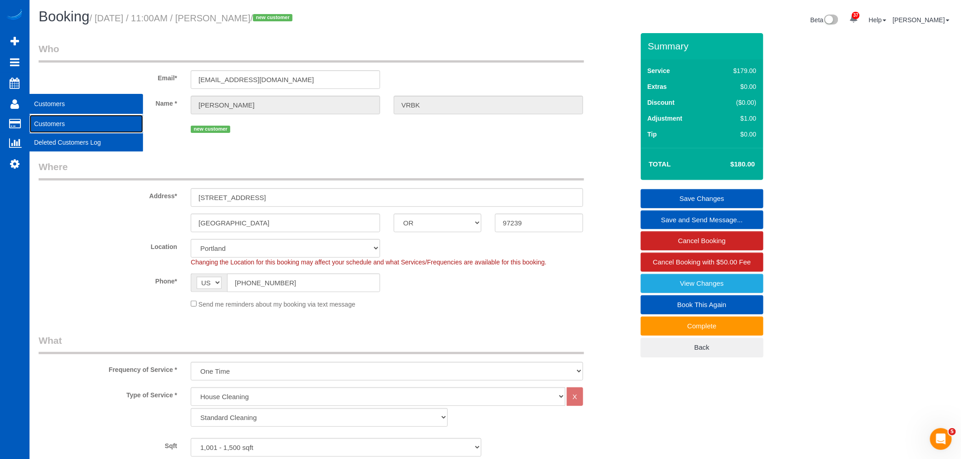
click at [62, 126] on link "Customers" at bounding box center [87, 124] width 114 height 18
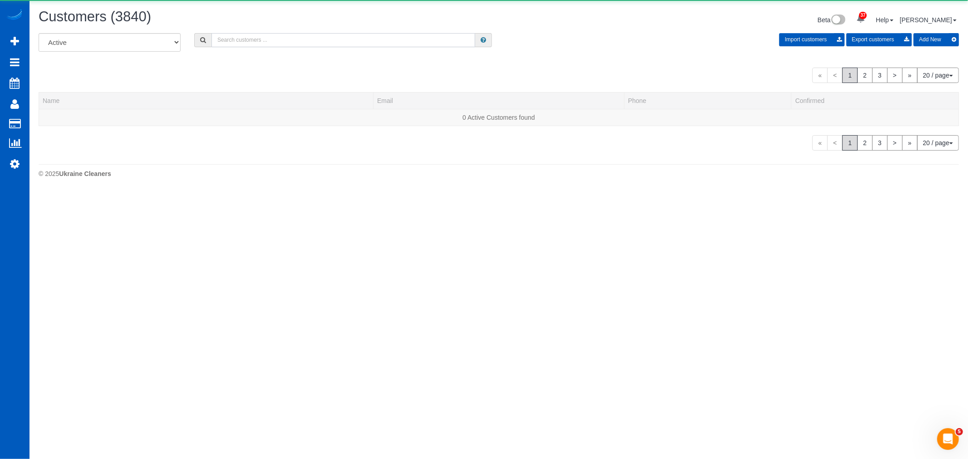
click at [239, 40] on input "text" at bounding box center [344, 40] width 264 height 14
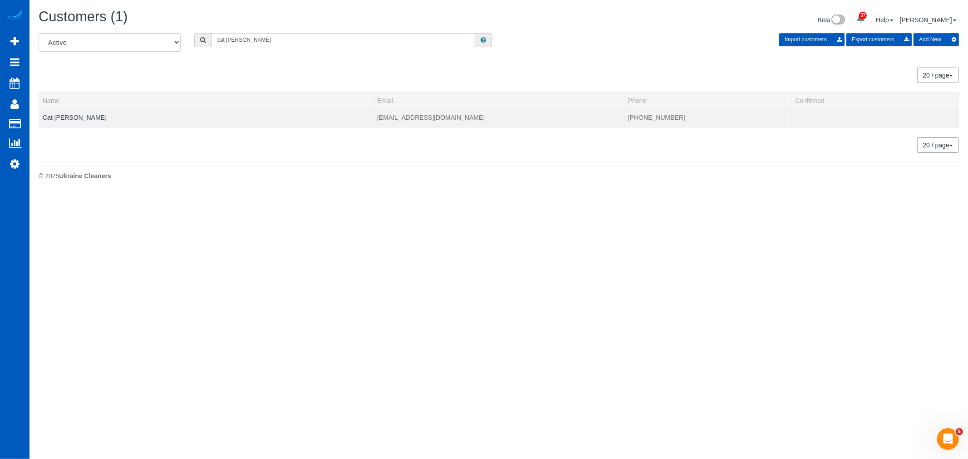
type input "cat klein"
drag, startPoint x: 71, startPoint y: 117, endPoint x: 63, endPoint y: 120, distance: 8.8
click at [65, 119] on td "Cat Klein" at bounding box center [206, 118] width 335 height 19
click at [63, 120] on link "Cat Klein" at bounding box center [75, 117] width 64 height 7
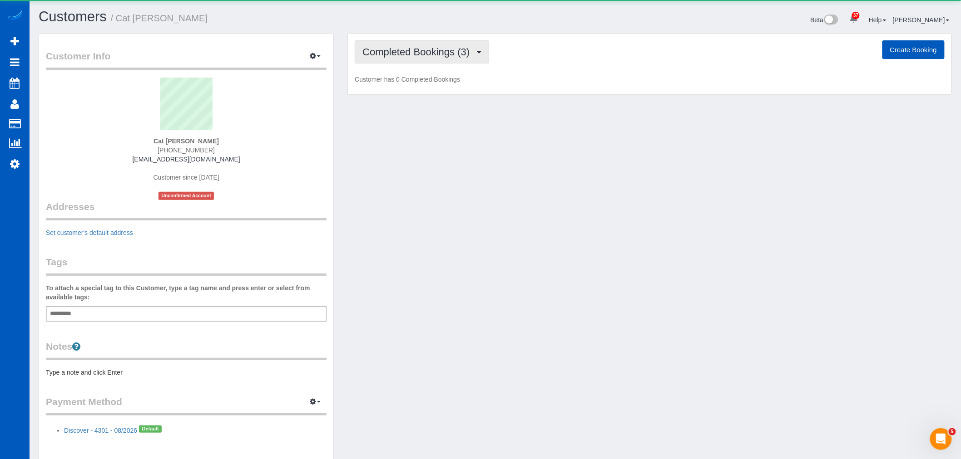
click at [415, 47] on span "Completed Bookings (3)" at bounding box center [418, 51] width 112 height 11
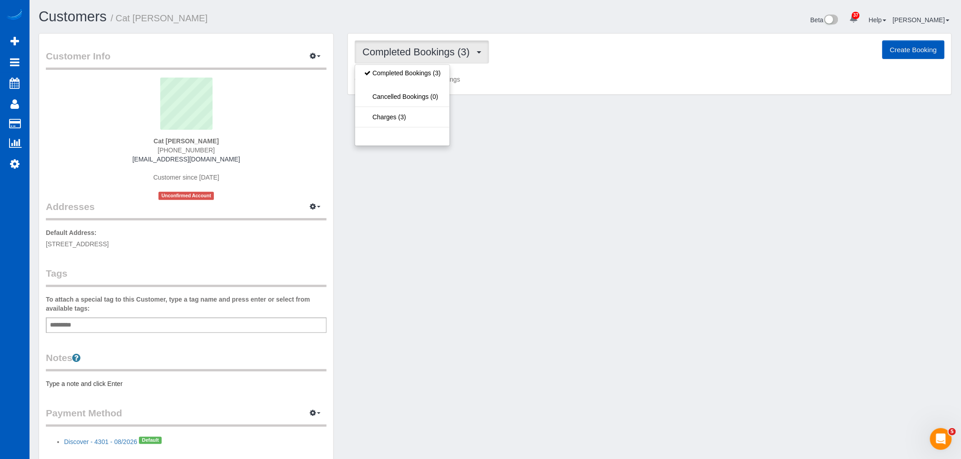
click at [582, 165] on div "Customer Info Edit Contact Info Send Message Email Preferences Special Sales Ta…" at bounding box center [495, 257] width 927 height 448
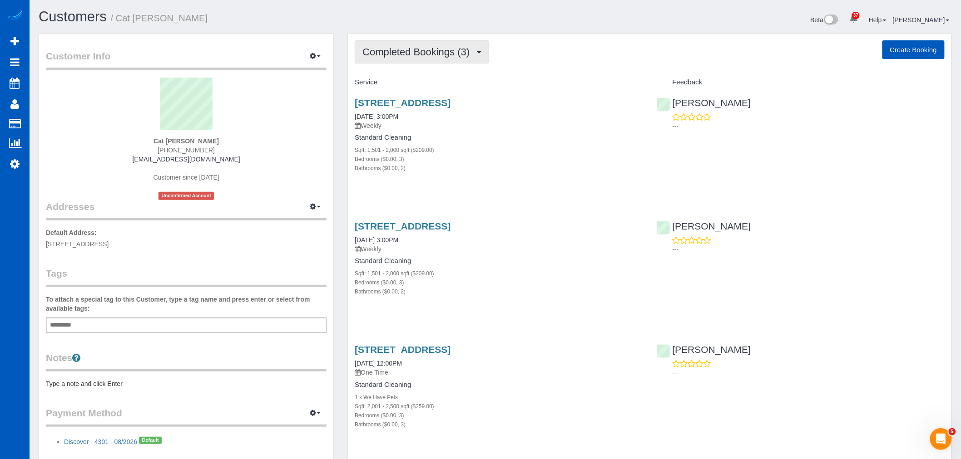
click at [420, 59] on button "Completed Bookings (3)" at bounding box center [422, 51] width 134 height 23
click at [518, 64] on div "Completed Bookings (3) Completed Bookings (3) Upcoming Bookings (11) Cancelled …" at bounding box center [650, 51] width 590 height 23
click at [410, 103] on link "10000 E Yale Ave Unit #17, Denver, CO 80231" at bounding box center [403, 103] width 96 height 10
click at [378, 37] on div "Completed Bookings (3) Completed Bookings (3) Upcoming Bookings (11) Cancelled …" at bounding box center [649, 255] width 603 height 443
click at [387, 52] on span "Completed Bookings (3)" at bounding box center [418, 51] width 112 height 11
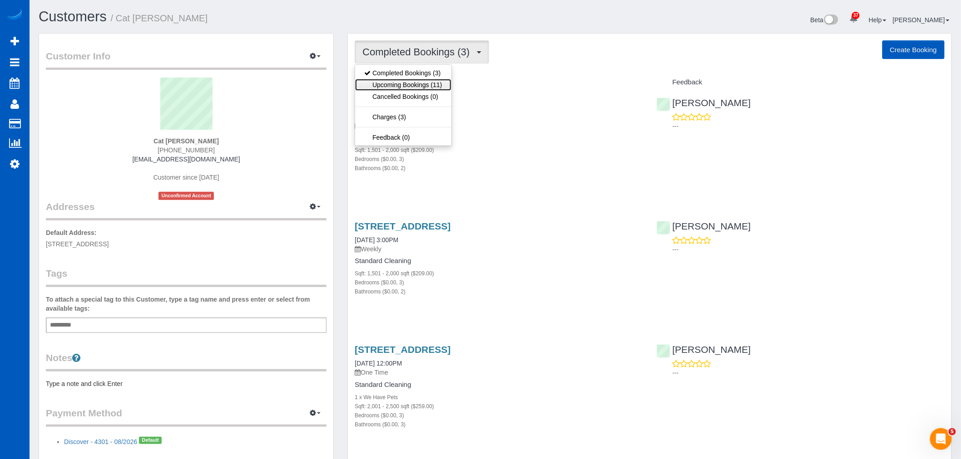
click at [400, 84] on link "Upcoming Bookings (11)" at bounding box center [403, 85] width 96 height 12
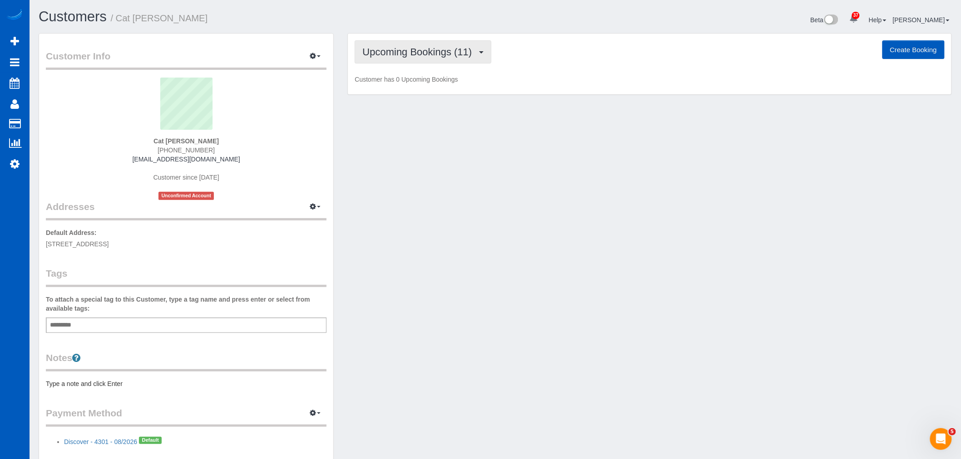
click at [457, 51] on span "Upcoming Bookings (11)" at bounding box center [419, 51] width 114 height 11
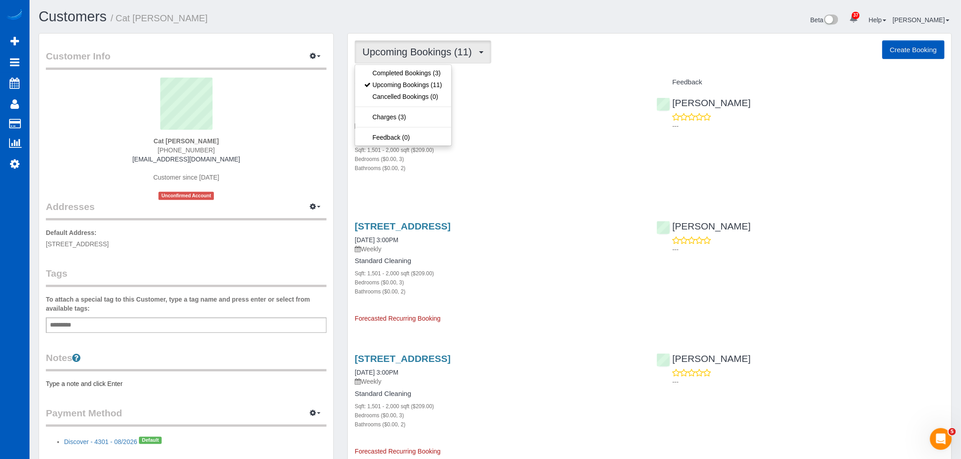
click at [543, 151] on div "Sqft: 1,501 - 2,000 sqft ($209.00)" at bounding box center [499, 149] width 288 height 9
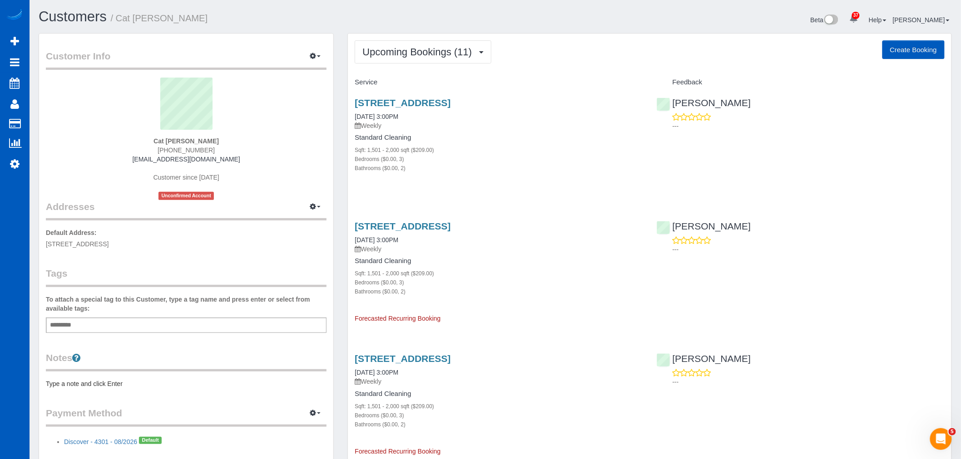
click at [464, 97] on div "10000 E Yale Ave Unit #17, Denver, CO 80231 09/27/2025 3:00PM Weekly Standard C…" at bounding box center [498, 140] width 301 height 101
click at [448, 105] on link "10000 E Yale Ave Unit #17, Denver, CO 80231" at bounding box center [403, 103] width 96 height 10
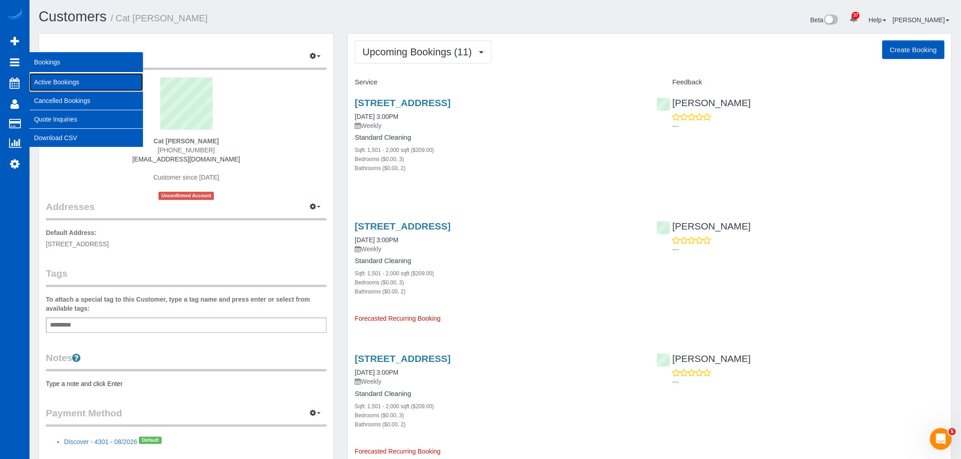
click at [59, 75] on link "Active Bookings" at bounding box center [87, 82] width 114 height 18
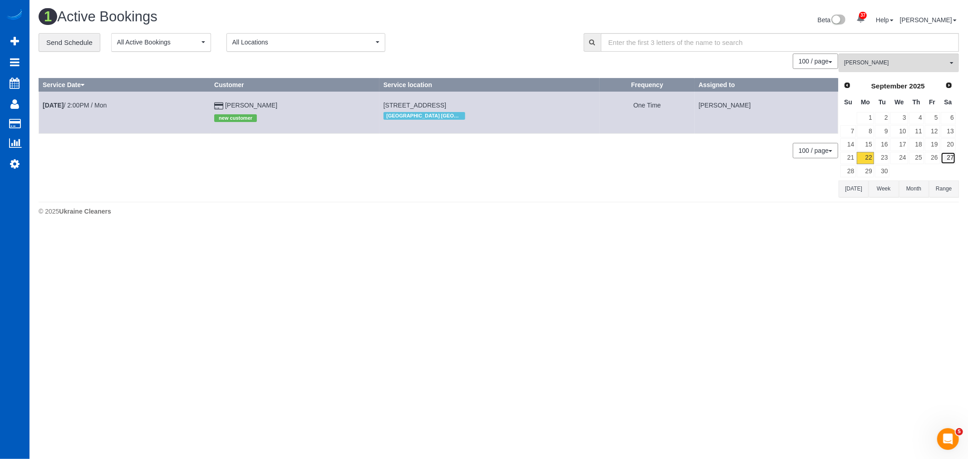
click at [952, 164] on link "27" at bounding box center [948, 158] width 15 height 12
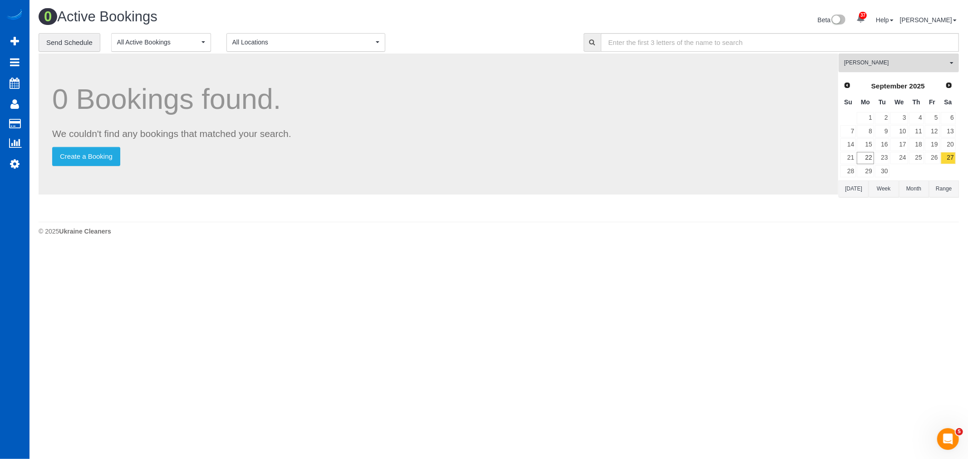
click at [885, 63] on span "[PERSON_NAME]" at bounding box center [896, 63] width 104 height 8
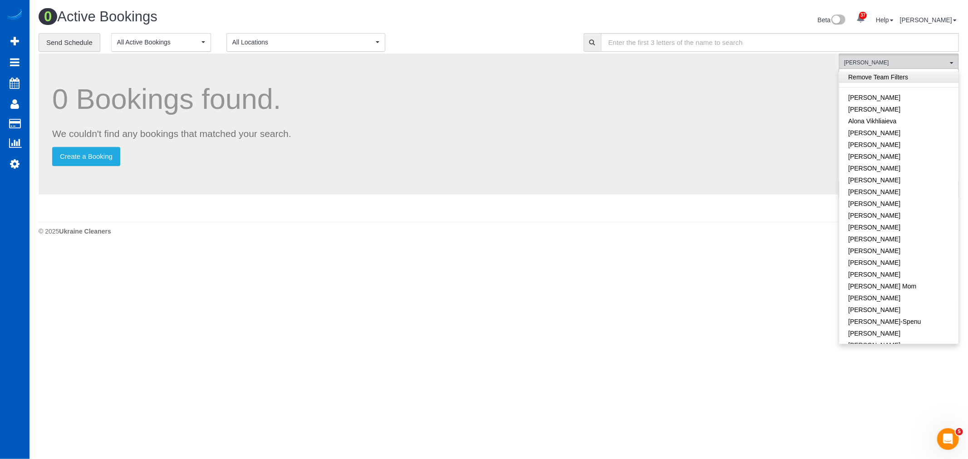
click at [886, 79] on link "Remove Team Filters" at bounding box center [898, 77] width 119 height 12
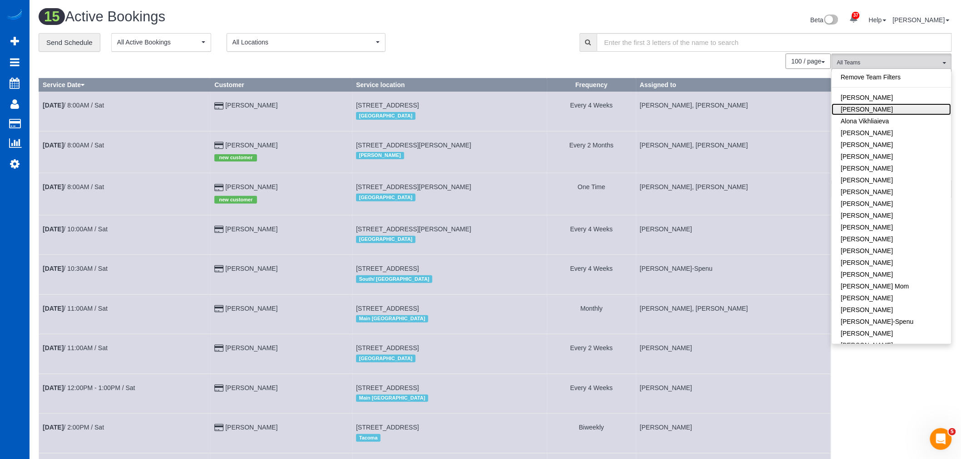
click at [884, 105] on link "[PERSON_NAME]" at bounding box center [891, 110] width 119 height 12
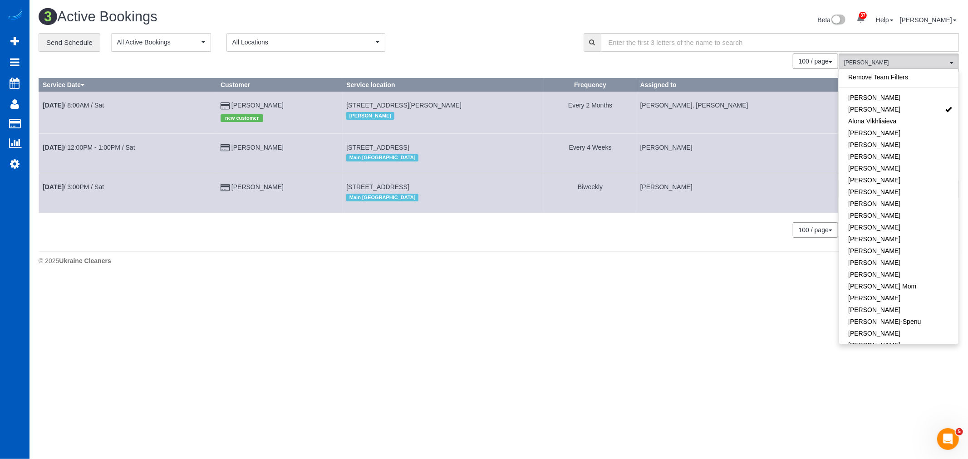
click at [520, 326] on body "37 Beta Your Notifications You have 0 alerts × You have 3 to charge for 09/20/2…" at bounding box center [484, 229] width 968 height 459
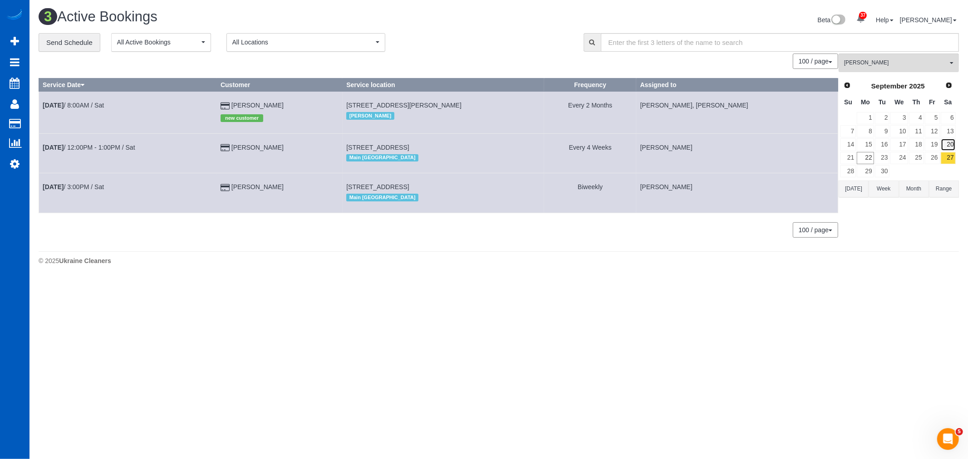
click at [951, 143] on link "20" at bounding box center [948, 144] width 15 height 12
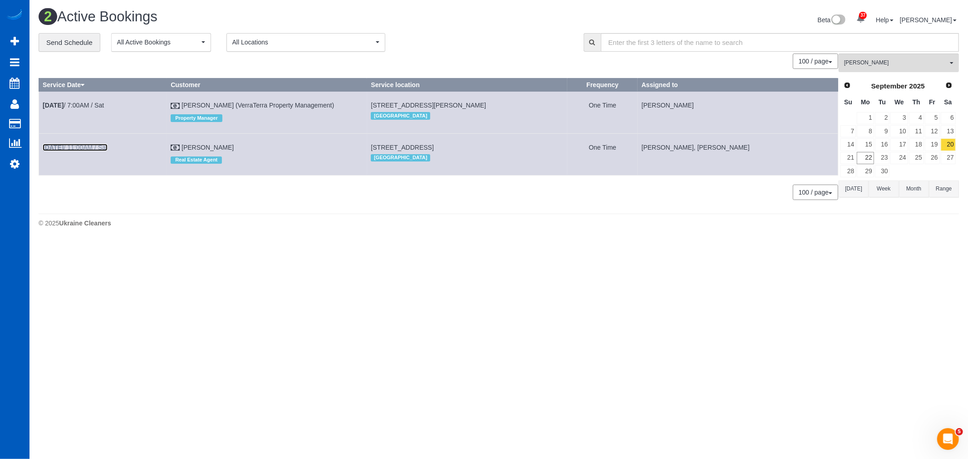
click at [79, 148] on link "Sep 20th / 11:00AM / Sat" at bounding box center [75, 147] width 65 height 7
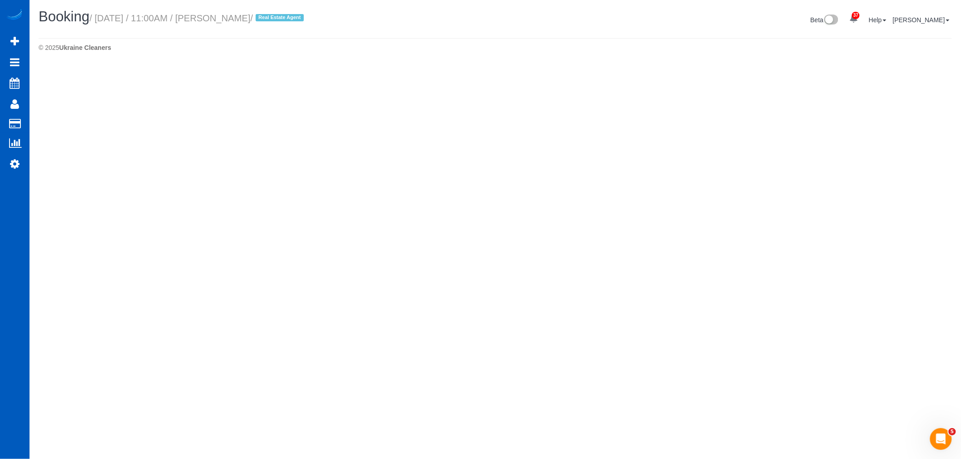
select select "WA"
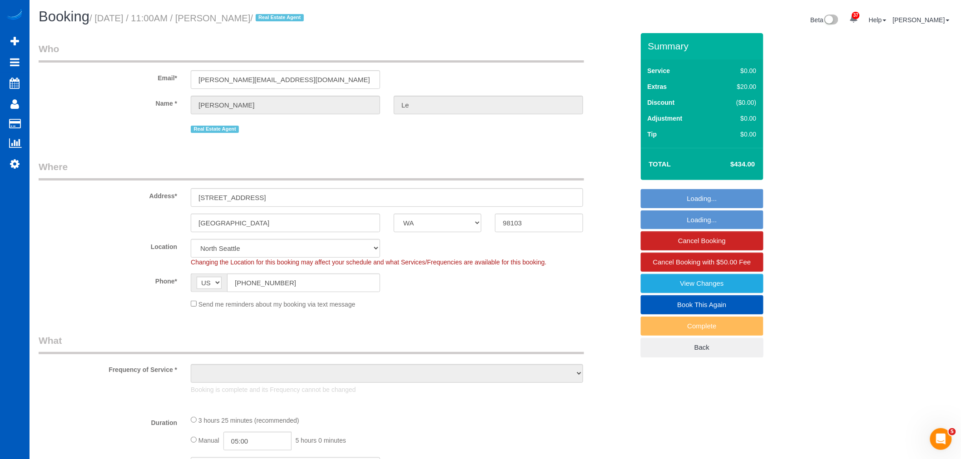
select select "spot98"
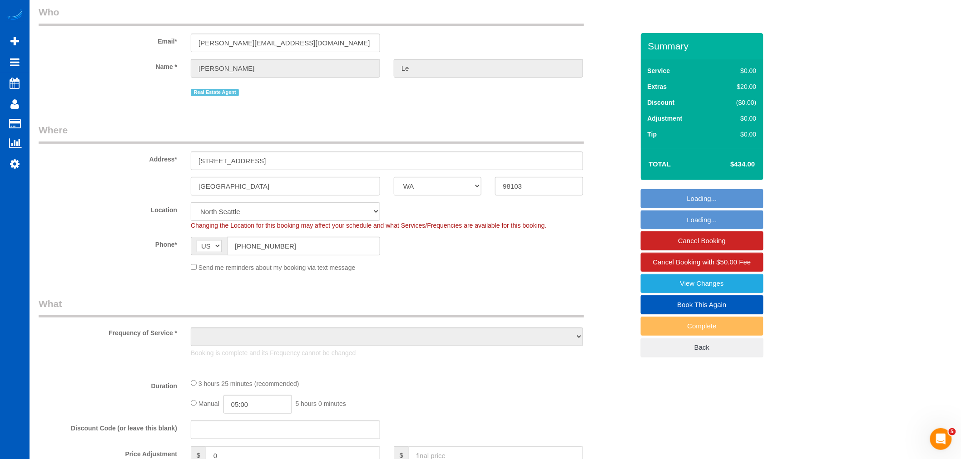
select select "object:18273"
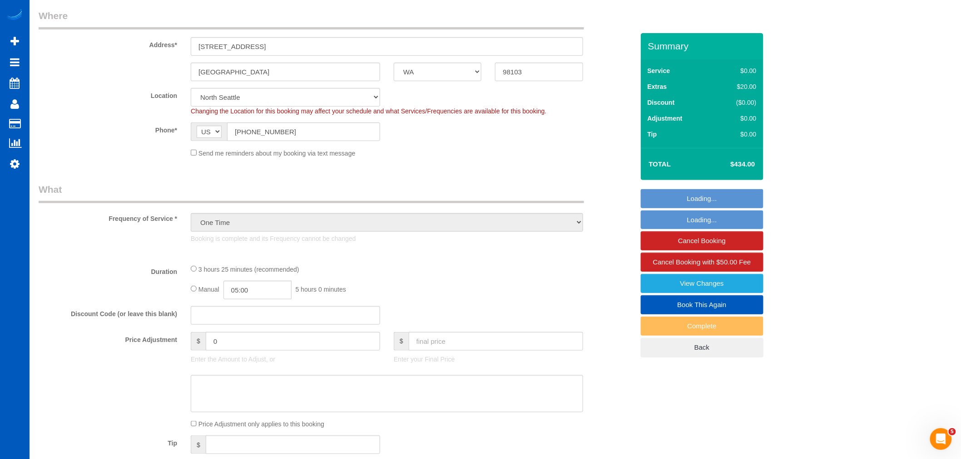
select select "199"
select select "1001"
select select "2"
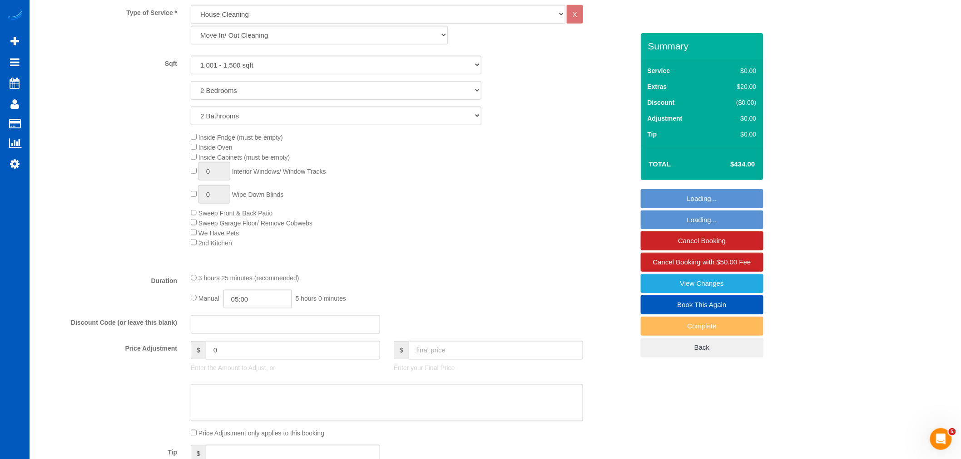
select select "1001"
select select "2"
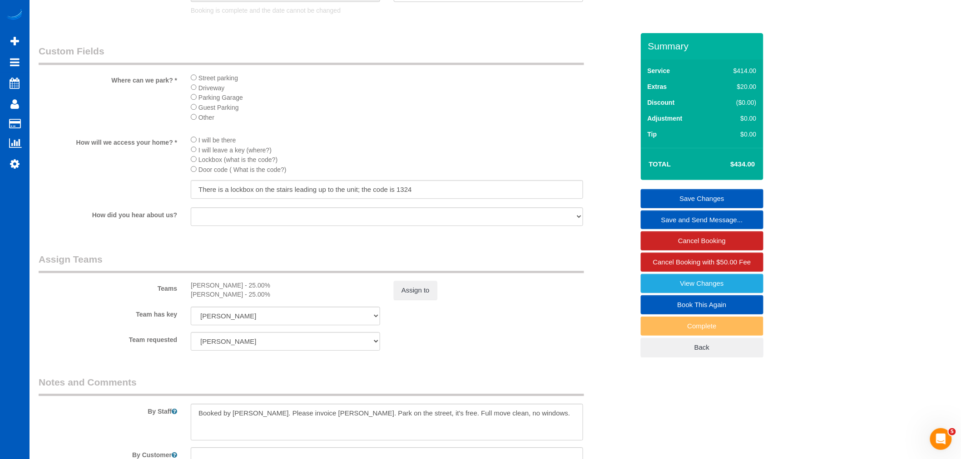
scroll to position [1007, 0]
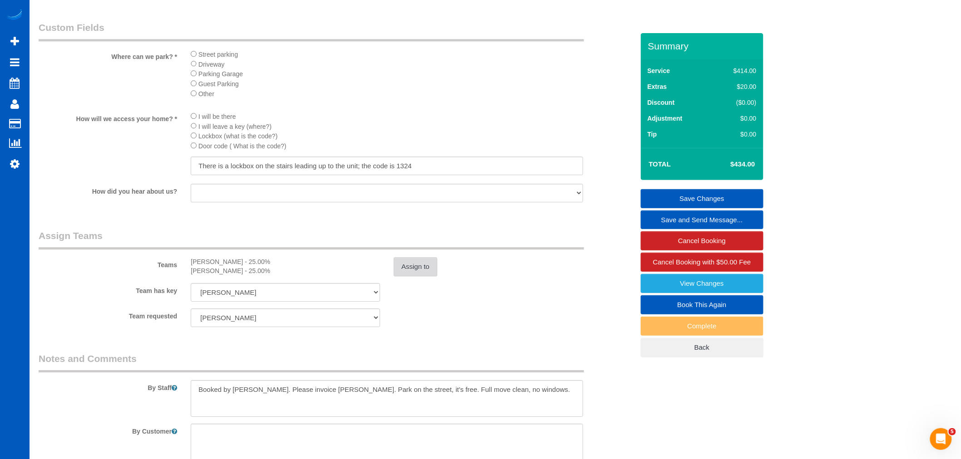
click at [421, 276] on button "Assign to" at bounding box center [416, 266] width 44 height 19
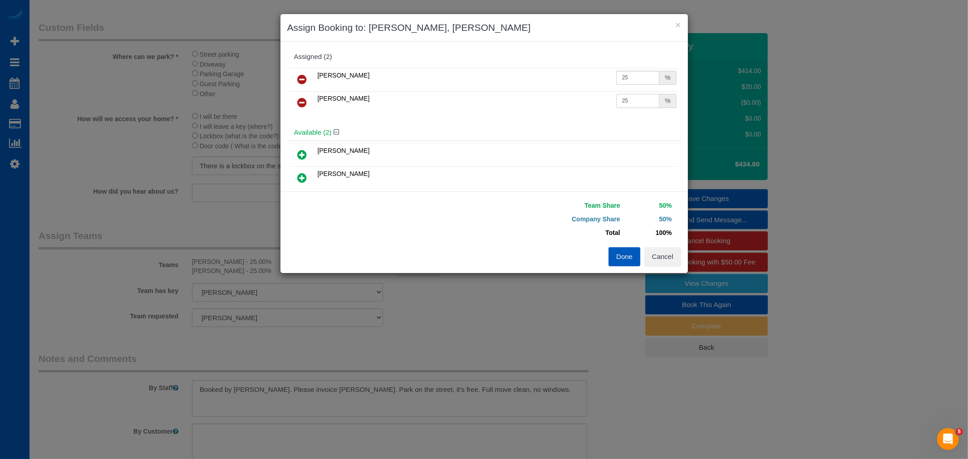
drag, startPoint x: 627, startPoint y: 101, endPoint x: 587, endPoint y: 110, distance: 40.9
click at [587, 110] on tr "Miliena Shchokina 25 %" at bounding box center [485, 102] width 390 height 23
type input "31"
click at [617, 249] on button "Done" at bounding box center [625, 256] width 32 height 19
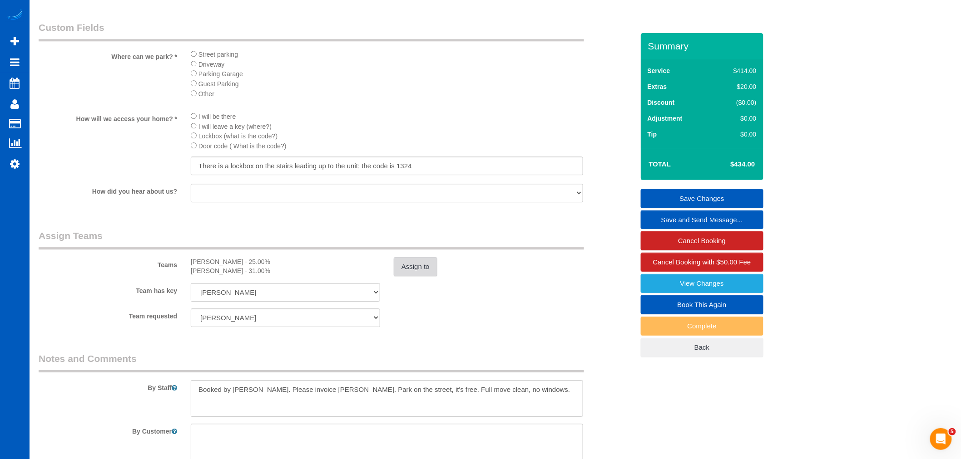
click at [410, 276] on button "Assign to" at bounding box center [416, 266] width 44 height 19
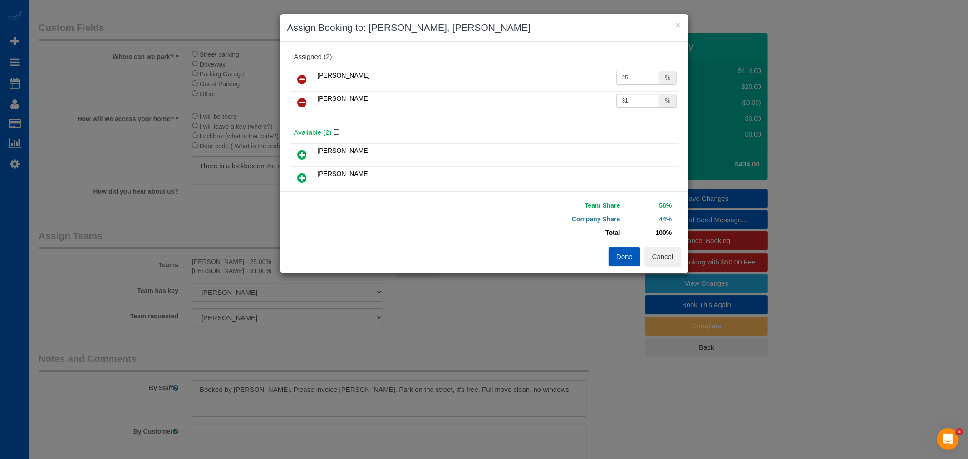
drag, startPoint x: 624, startPoint y: 82, endPoint x: 607, endPoint y: 86, distance: 17.8
click at [614, 86] on td "25 %" at bounding box center [646, 79] width 65 height 23
type input "7.1"
click at [627, 252] on button "Done" at bounding box center [625, 256] width 32 height 19
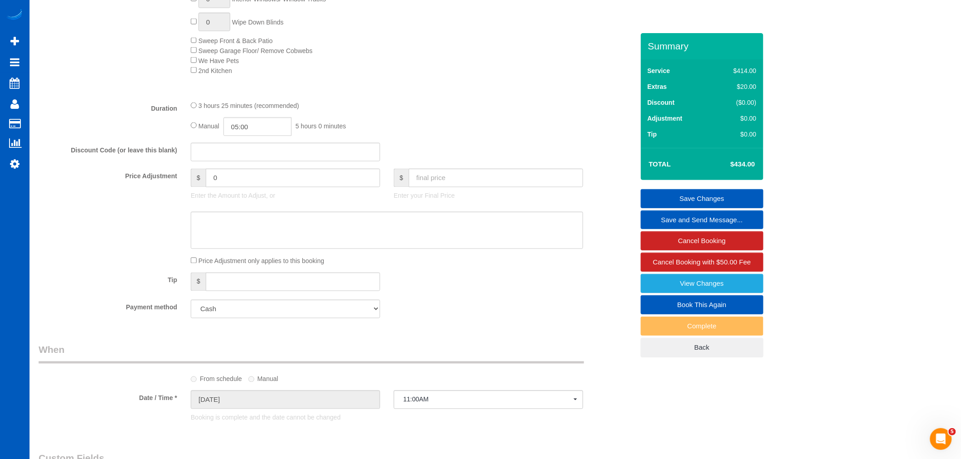
scroll to position [553, 0]
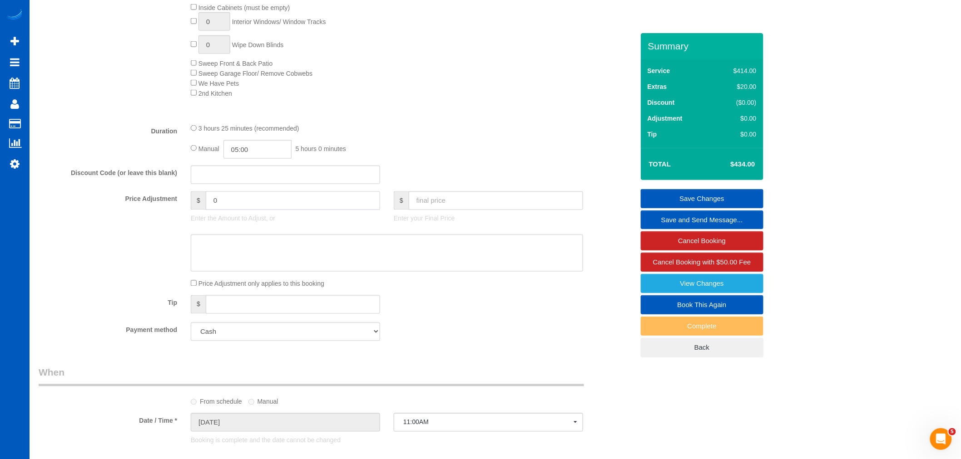
drag, startPoint x: 224, startPoint y: 207, endPoint x: 178, endPoint y: 225, distance: 49.9
click at [178, 225] on div "Price Adjustment $ 0 Enter the Amount to Adjust, or $ Enter your Final Price" at bounding box center [336, 210] width 609 height 36
type input "-83.44"
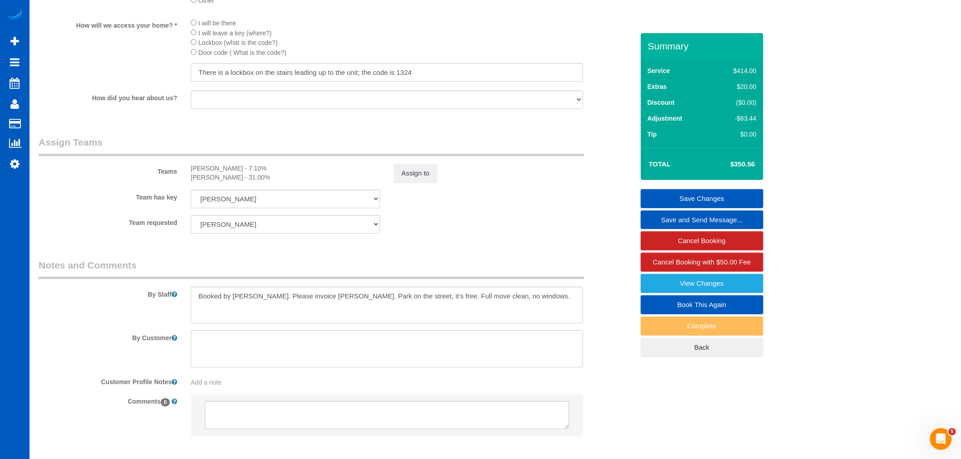
scroll to position [1108, 0]
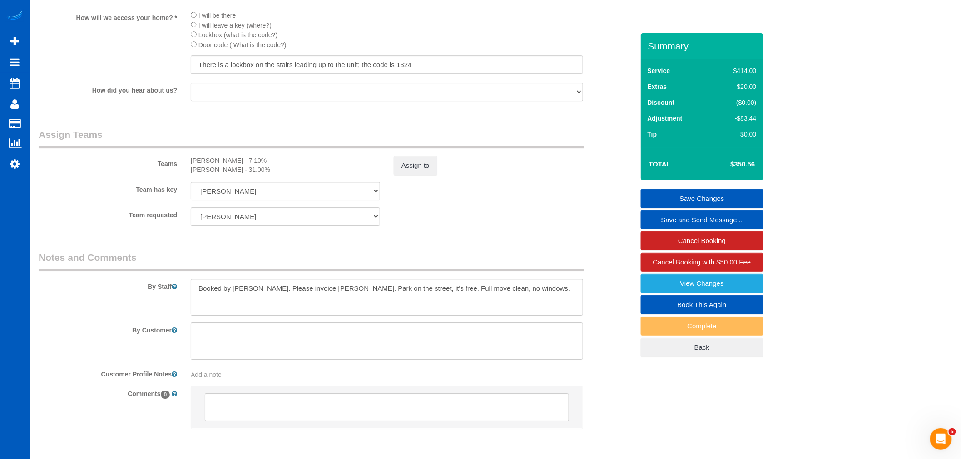
click at [704, 193] on link "Save Changes" at bounding box center [702, 198] width 123 height 19
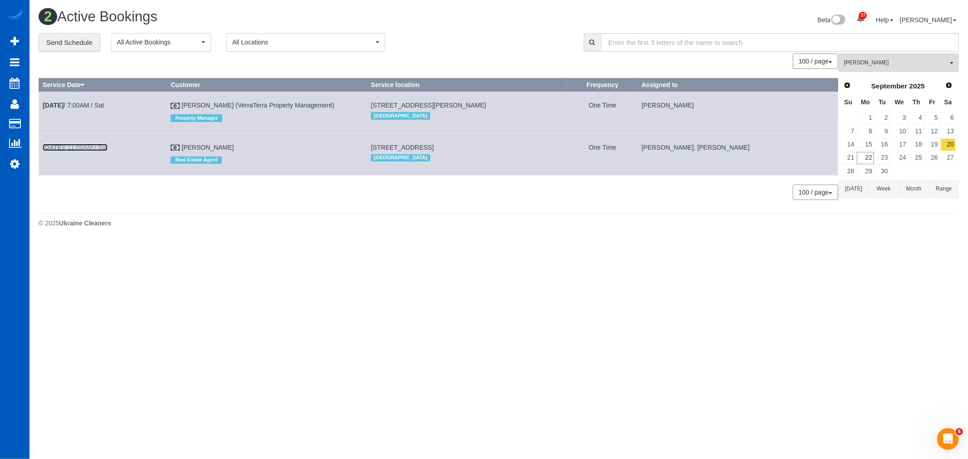
click at [75, 150] on link "Sep 20th / 11:00AM / Sat" at bounding box center [75, 147] width 65 height 7
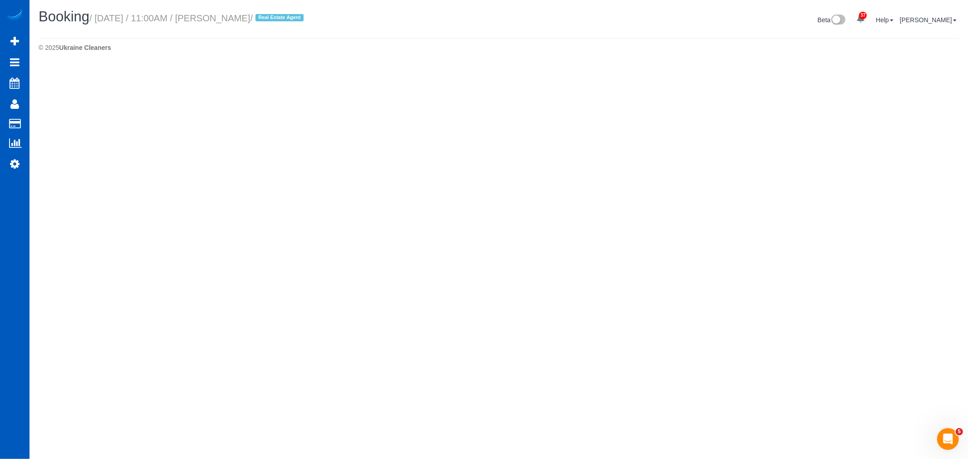
select select "WA"
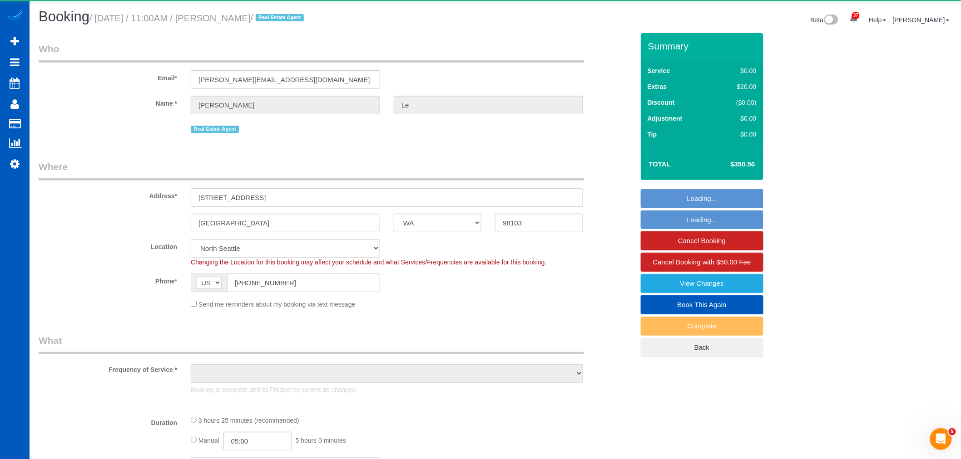
select select "199"
select select "1001"
select select "2"
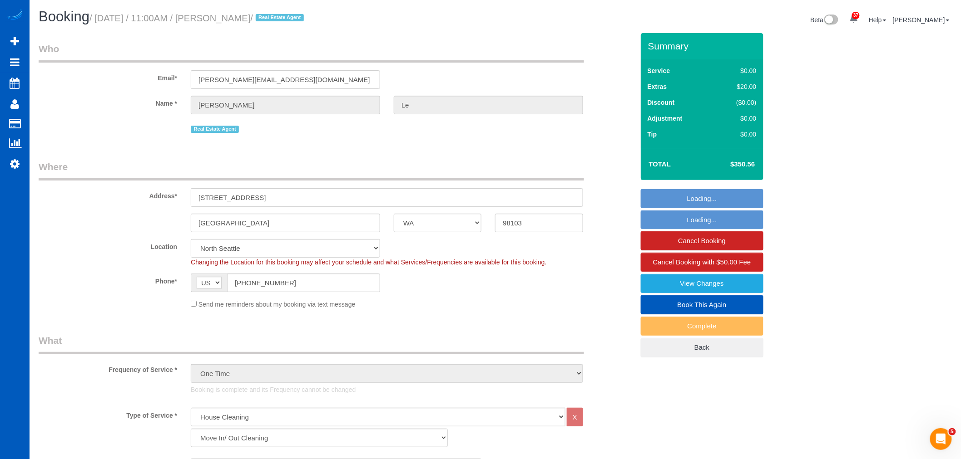
select select "object:20247"
select select "spot105"
select select "object:20375"
select select "1001"
select select "2"
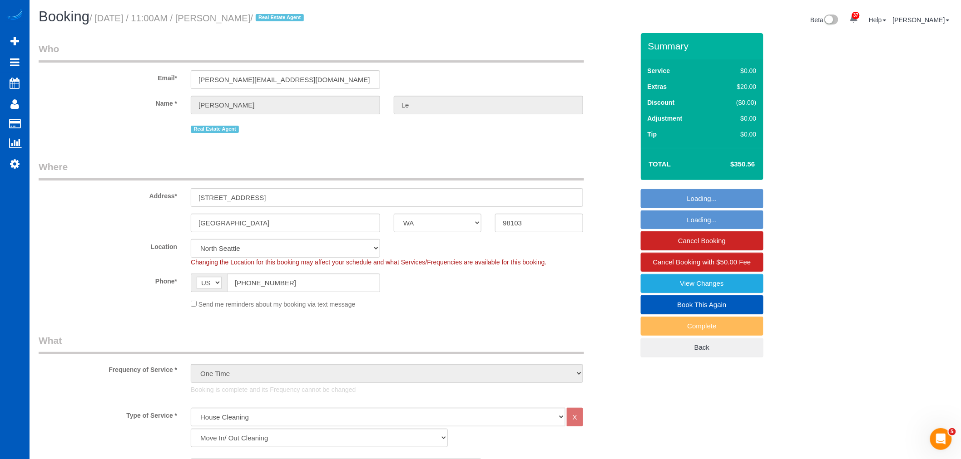
select select "2"
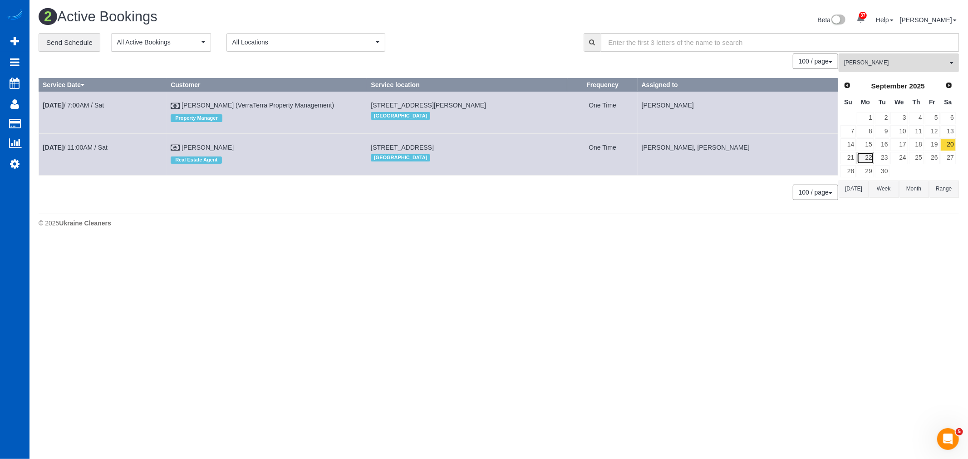
click at [870, 159] on link "22" at bounding box center [865, 158] width 17 height 12
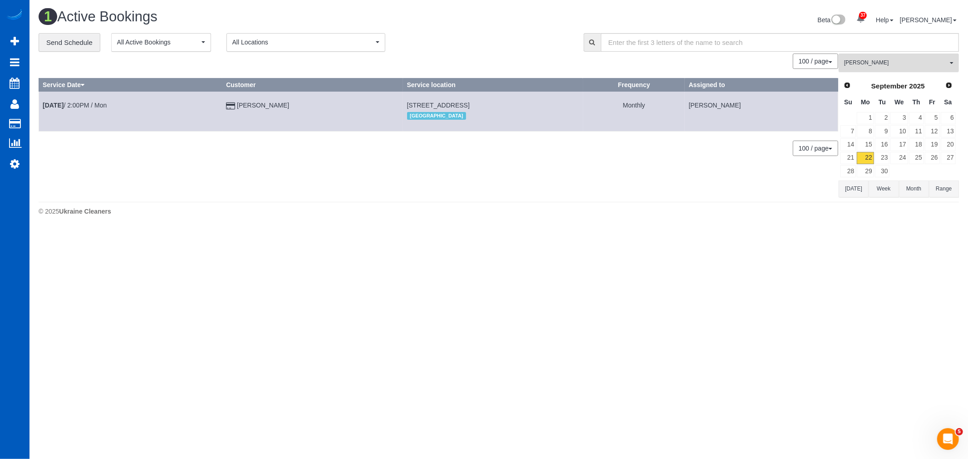
click at [881, 59] on span "[PERSON_NAME]" at bounding box center [896, 63] width 104 height 8
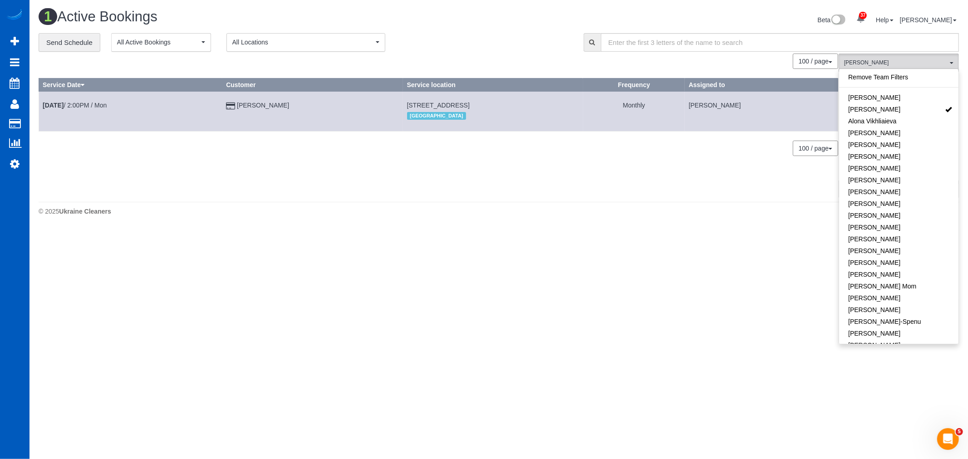
click at [525, 150] on div "100 / page 10 / page 20 / page 30 / page 40 / page 50 / page 100 / page" at bounding box center [439, 148] width 800 height 15
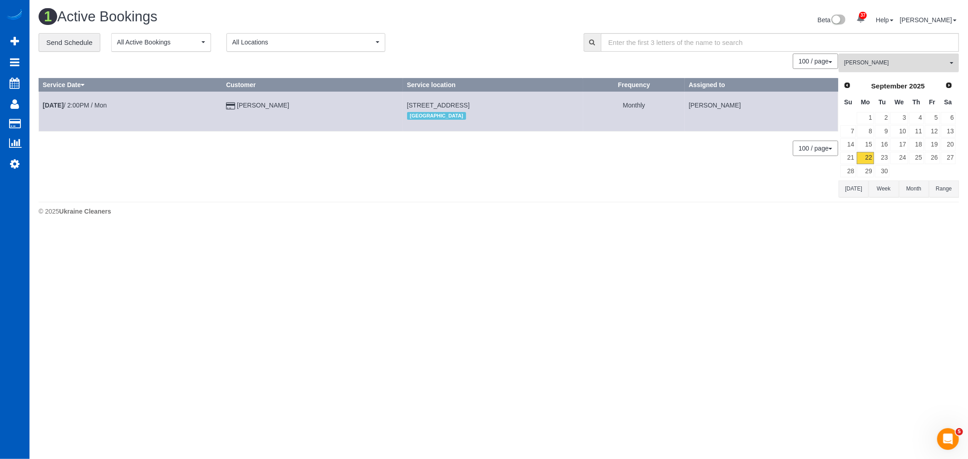
click at [866, 66] on span "[PERSON_NAME]" at bounding box center [896, 63] width 104 height 8
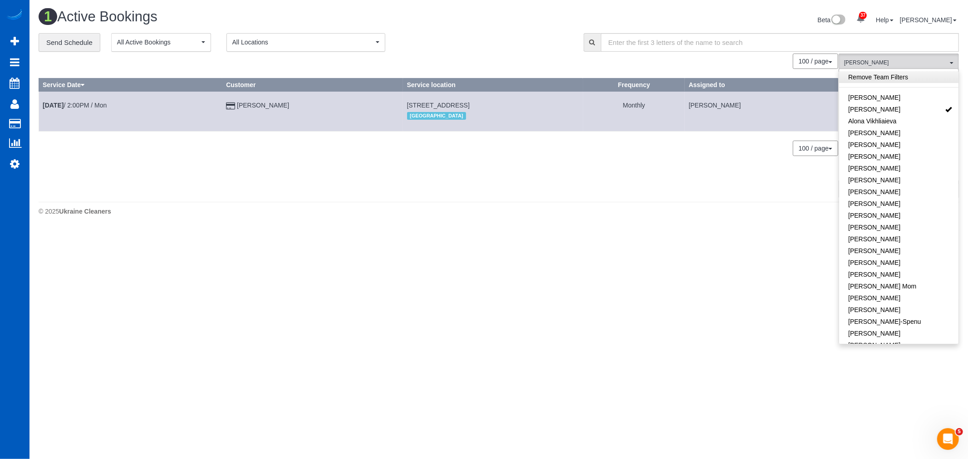
click at [879, 74] on link "Remove Team Filters" at bounding box center [898, 77] width 119 height 12
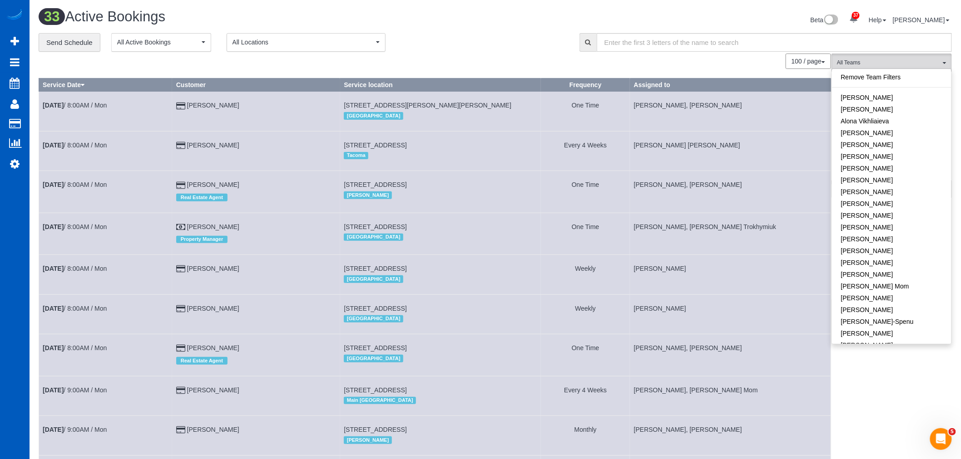
click at [589, 328] on td "Weekly" at bounding box center [585, 314] width 89 height 39
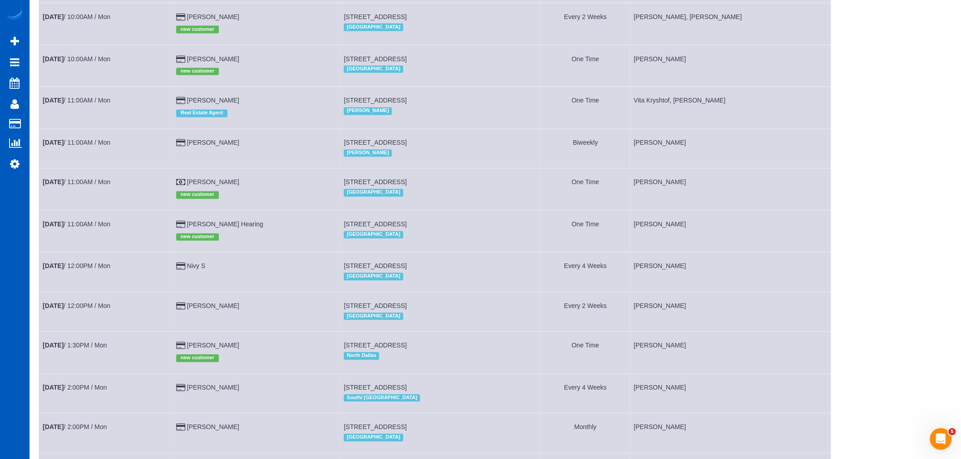
scroll to position [706, 0]
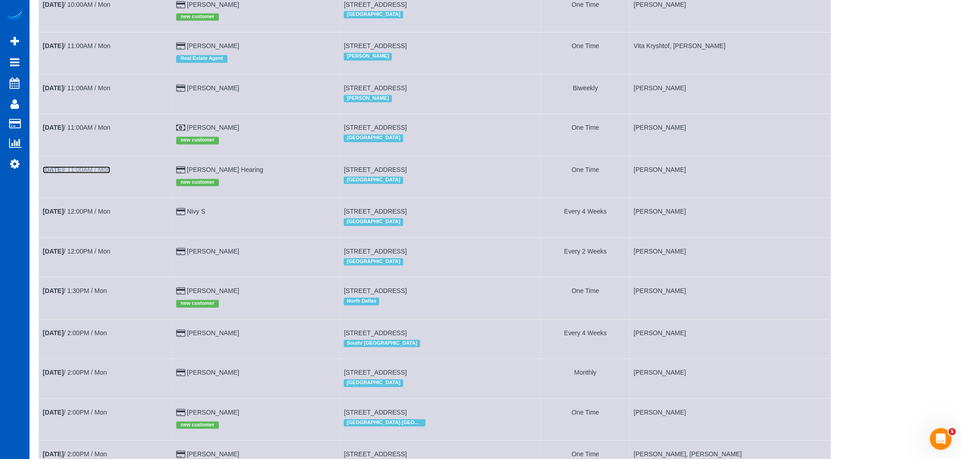
click at [64, 174] on b "[DATE]" at bounding box center [53, 170] width 21 height 7
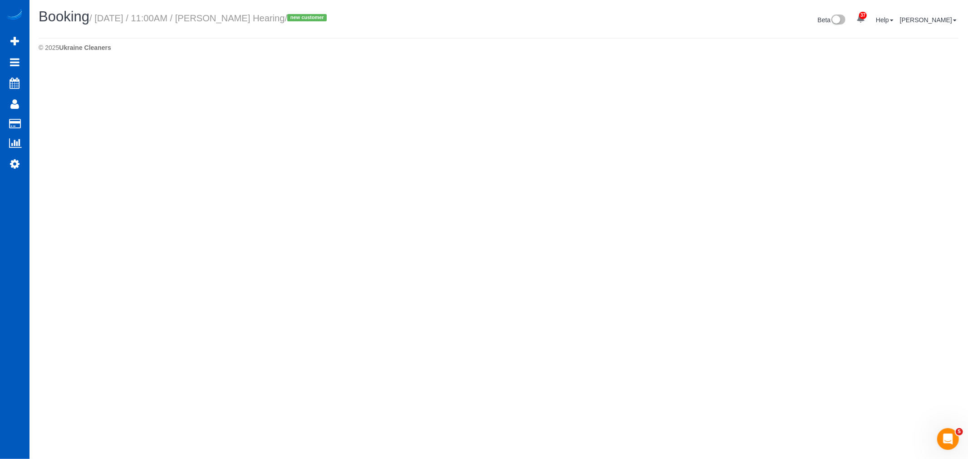
select select "OR"
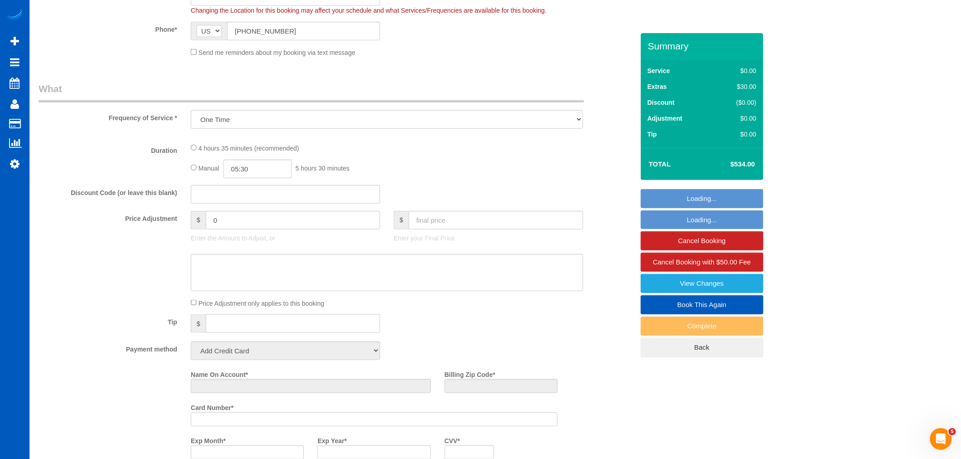
select select "object:21813"
select select "string:fspay-8b78eb3e-364f-47ce-aeff-1b4b7ec3e38f"
select select "199"
select select "2001"
select select "3"
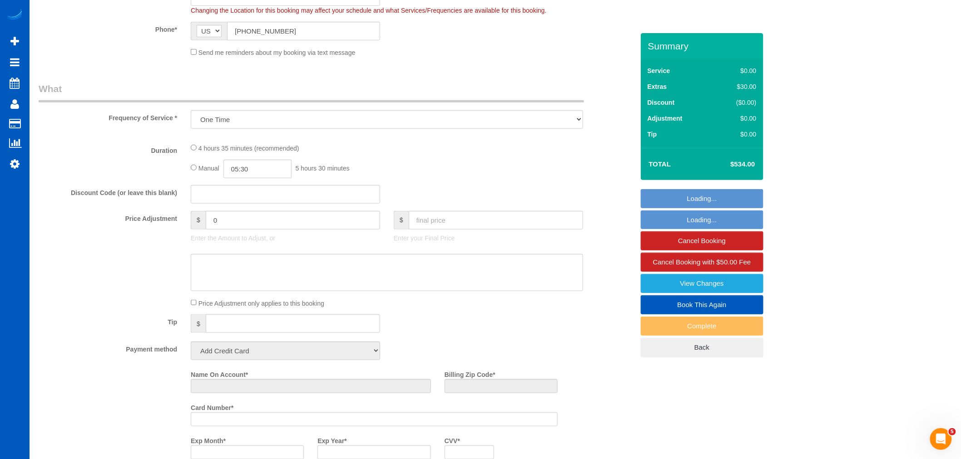
select select "2"
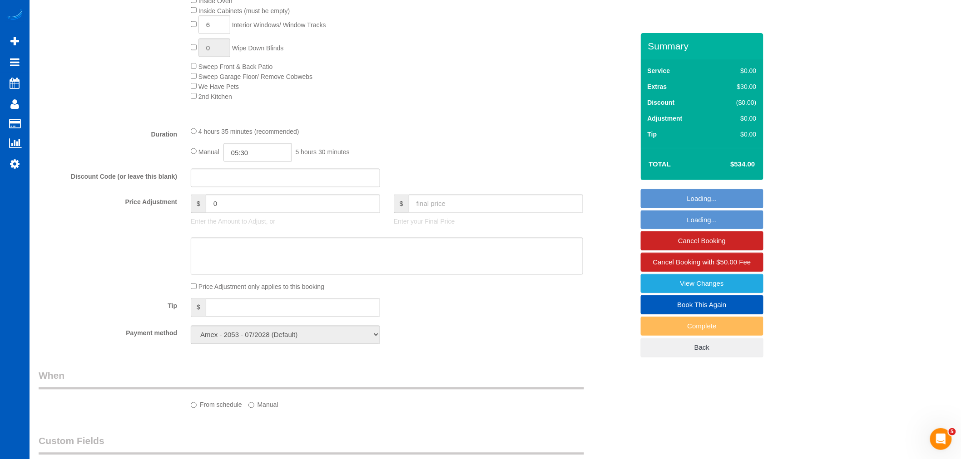
select select "2001"
select select "3"
select select "2"
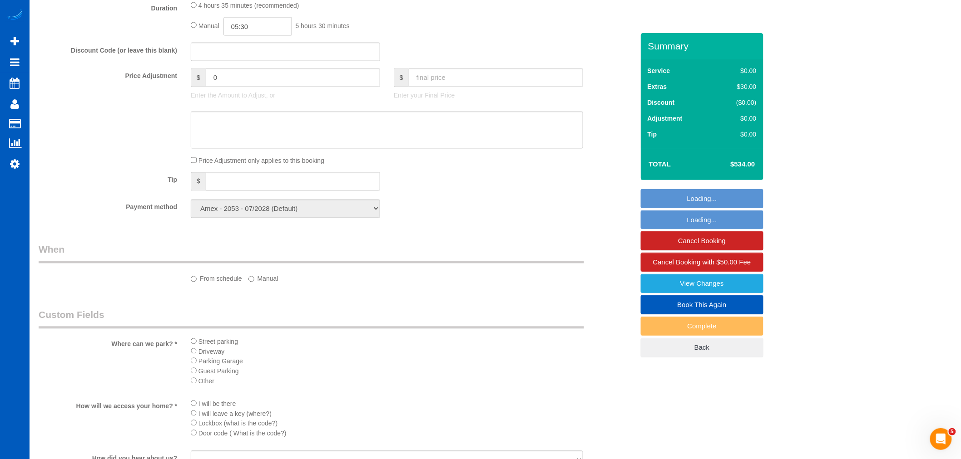
select select "spot112"
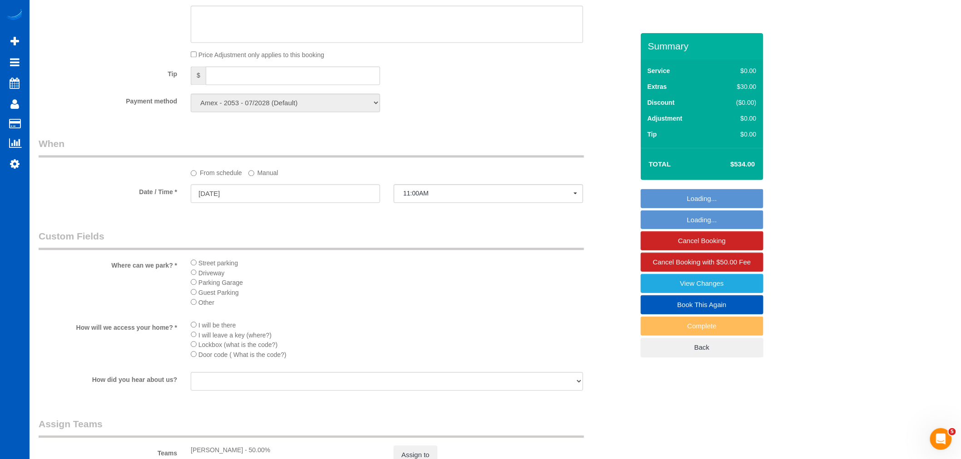
scroll to position [807, 0]
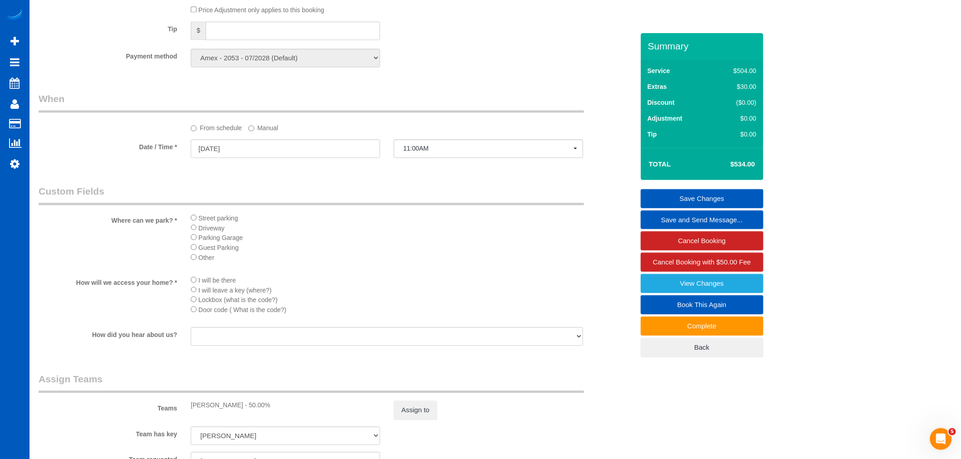
click at [262, 133] on label "Manual" at bounding box center [263, 126] width 30 height 12
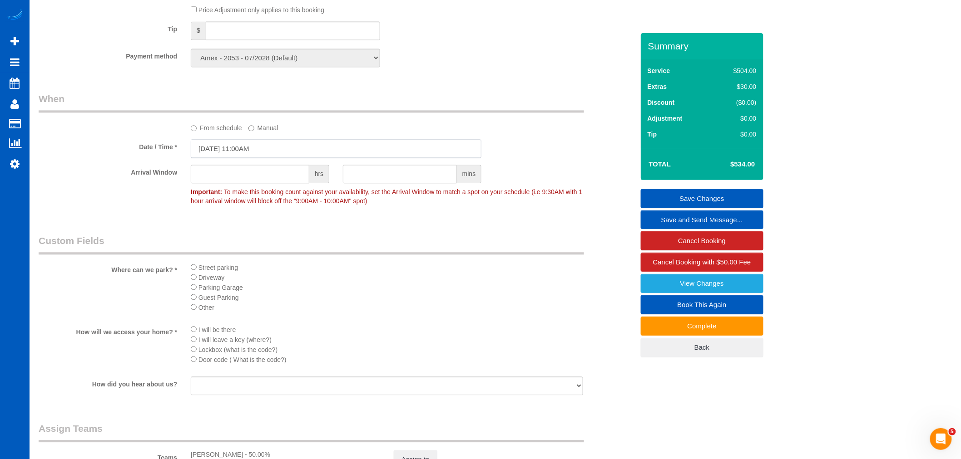
click at [242, 157] on input "09/22/2025 11:00AM" at bounding box center [336, 148] width 291 height 19
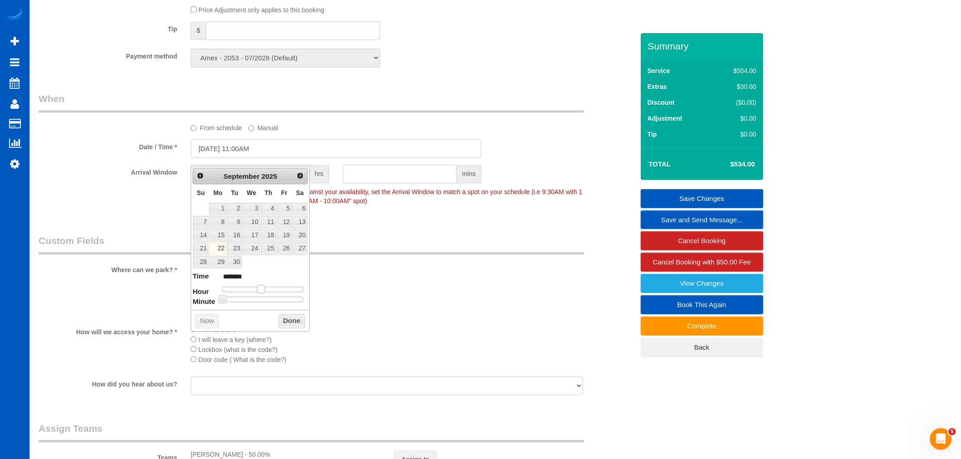
type input "09/22/2025 12:00PM"
type input "*******"
click at [268, 291] on span at bounding box center [264, 289] width 8 height 8
click at [282, 323] on button "Done" at bounding box center [291, 321] width 27 height 15
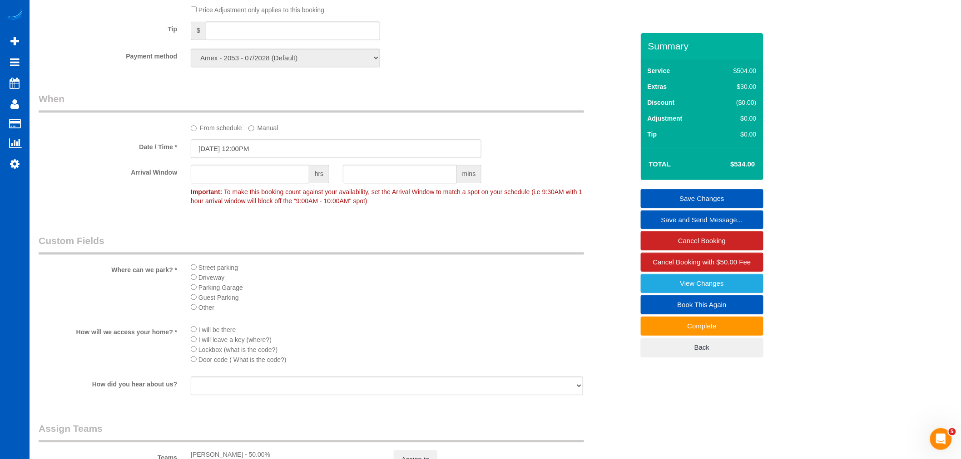
click at [684, 196] on link "Save Changes" at bounding box center [702, 198] width 123 height 19
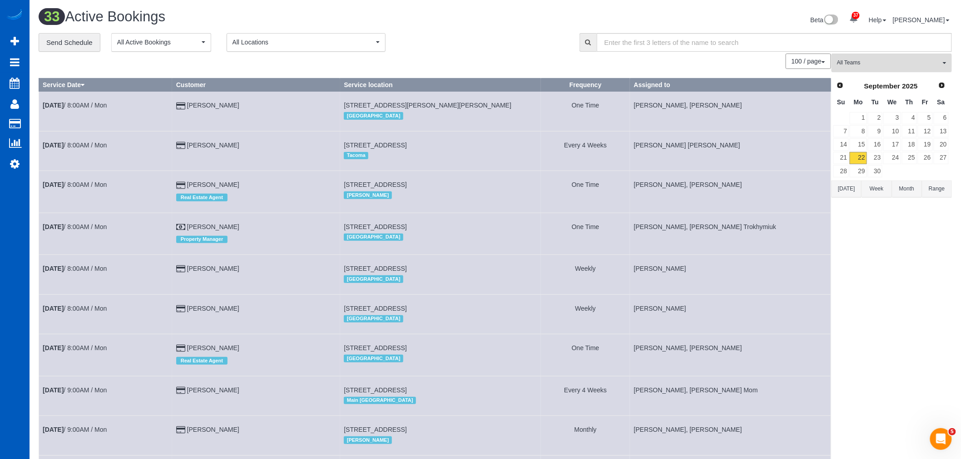
click at [869, 64] on span "All Teams" at bounding box center [889, 63] width 104 height 8
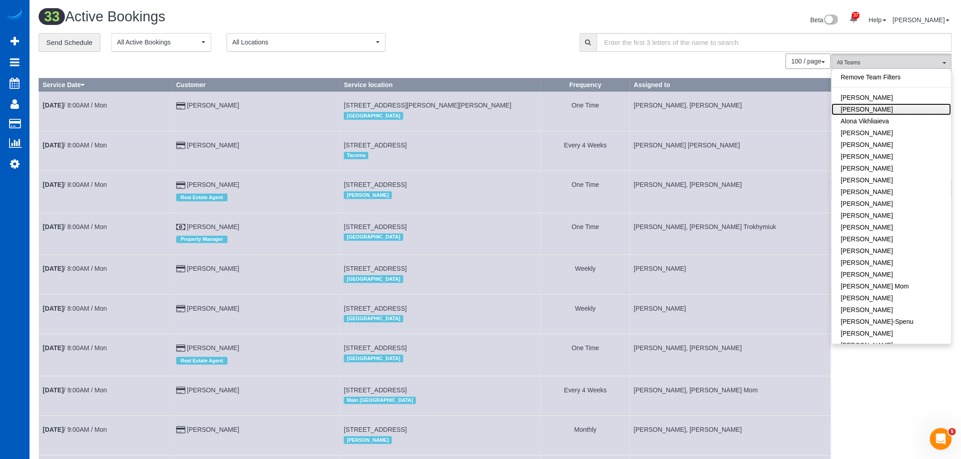
click at [879, 112] on link "[PERSON_NAME]" at bounding box center [891, 110] width 119 height 12
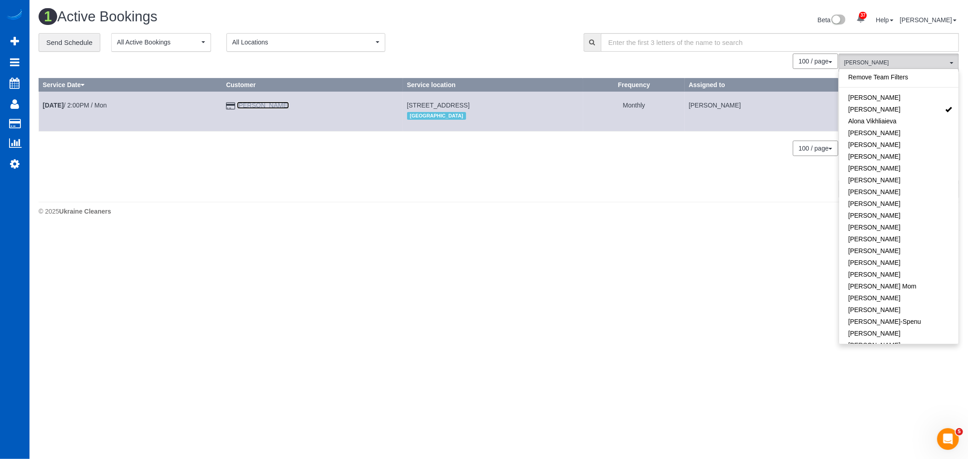
click at [264, 106] on link "[PERSON_NAME]" at bounding box center [263, 105] width 52 height 7
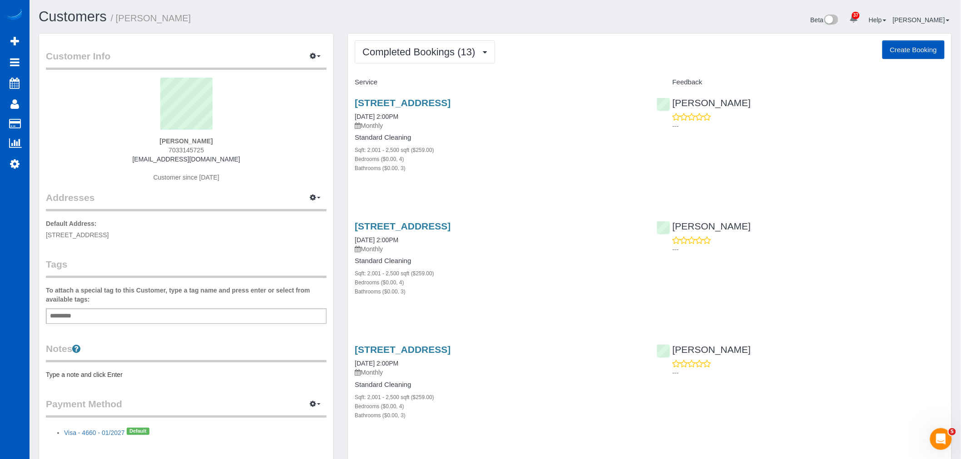
click at [434, 50] on span "Completed Bookings (13)" at bounding box center [420, 51] width 117 height 11
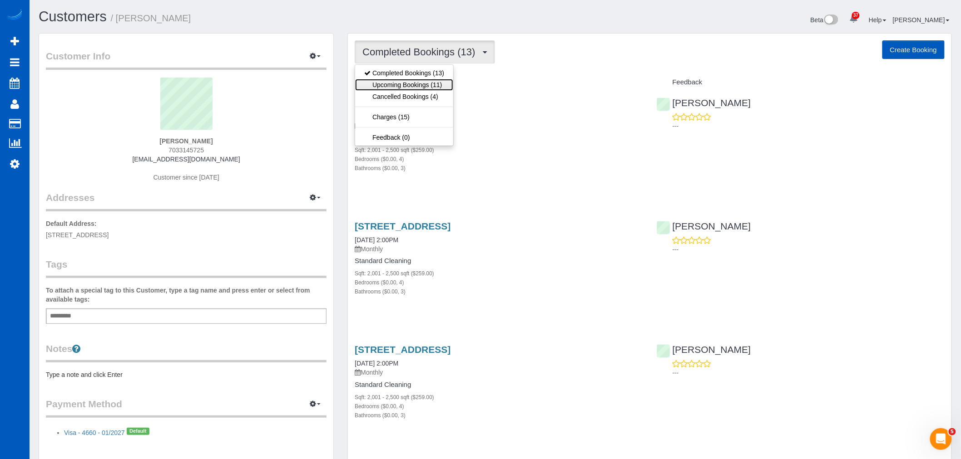
click at [409, 87] on link "Upcoming Bookings (11)" at bounding box center [404, 85] width 98 height 12
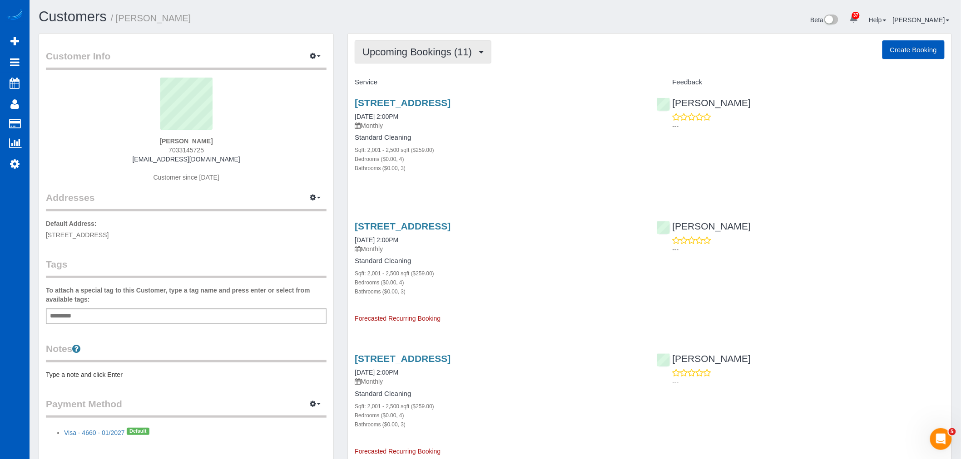
click at [418, 60] on button "Upcoming Bookings (11)" at bounding box center [423, 51] width 137 height 23
click at [409, 73] on link "Completed Bookings (13)" at bounding box center [404, 73] width 98 height 12
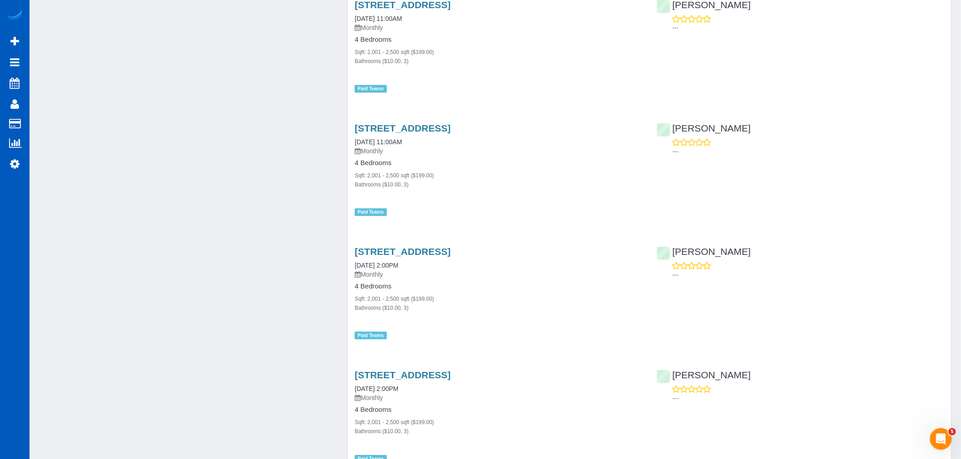
scroll to position [1009, 0]
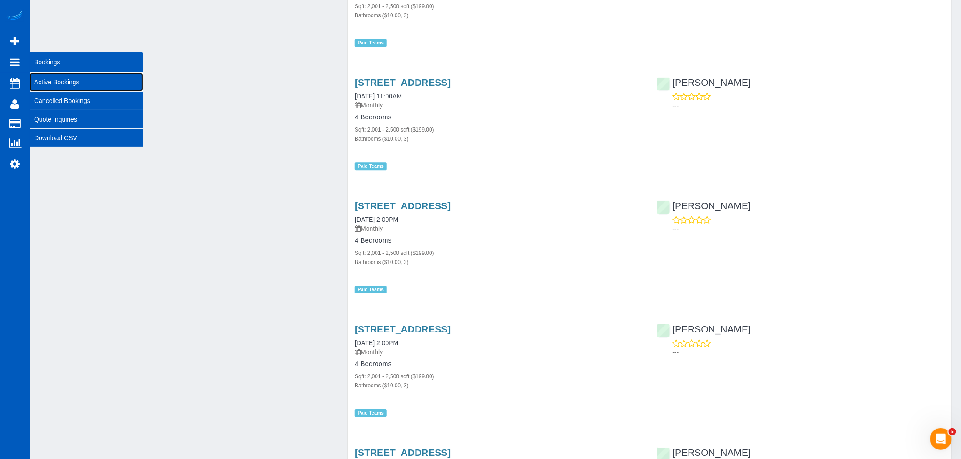
click at [64, 77] on link "Active Bookings" at bounding box center [87, 82] width 114 height 18
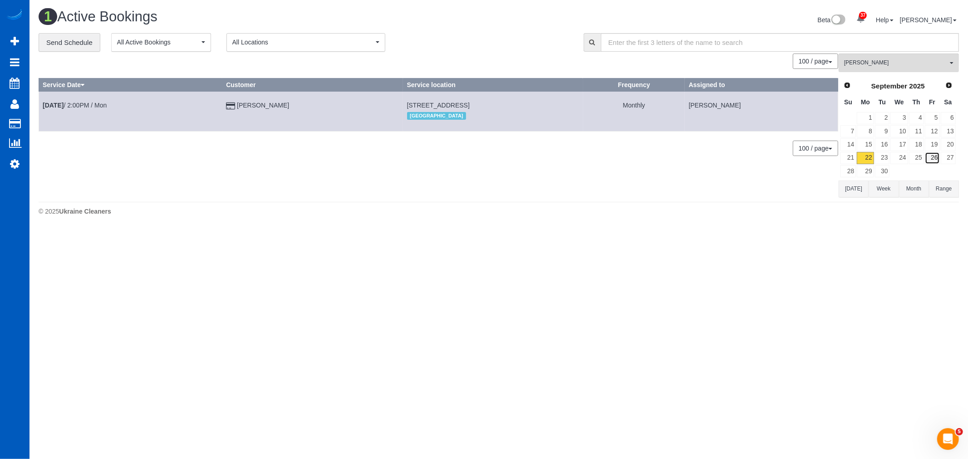
click at [936, 158] on link "26" at bounding box center [932, 158] width 15 height 12
click at [899, 55] on button "Alona Tarasiuk All Teams" at bounding box center [899, 63] width 120 height 19
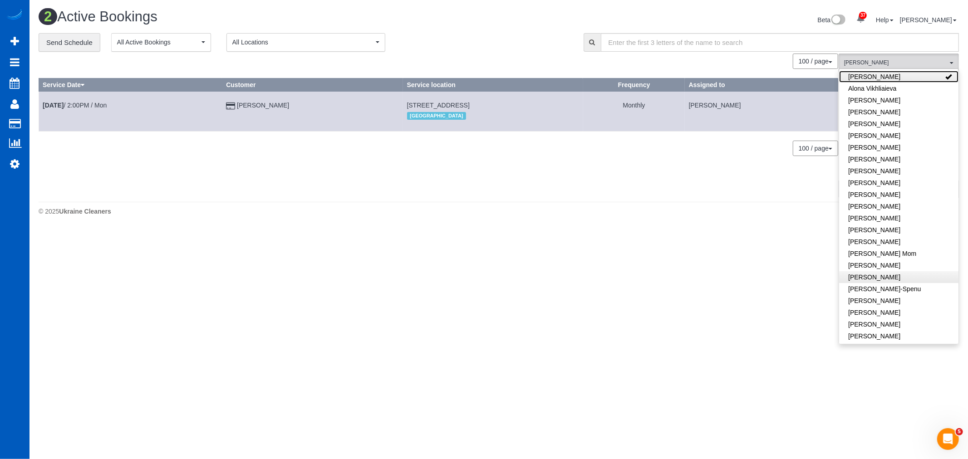
scroll to position [50, 0]
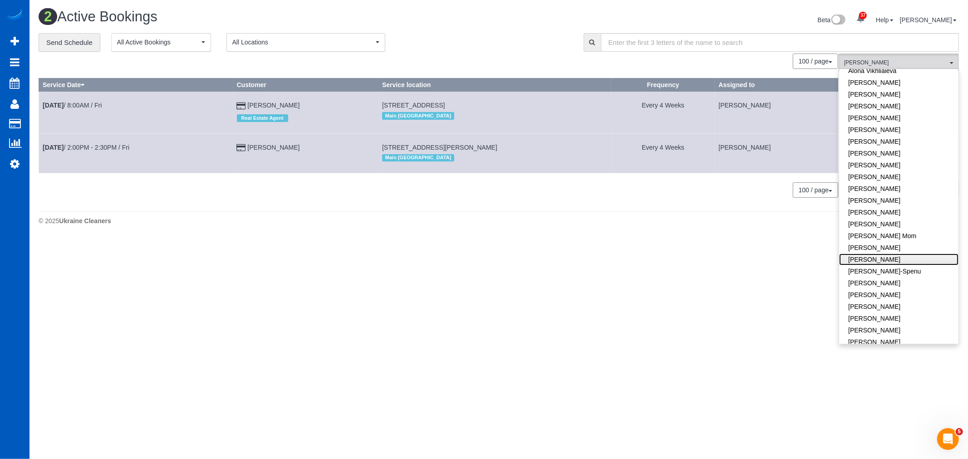
click at [920, 265] on link "[PERSON_NAME]" at bounding box center [898, 260] width 119 height 12
click at [918, 267] on link "[PERSON_NAME]-Spenu" at bounding box center [898, 272] width 119 height 12
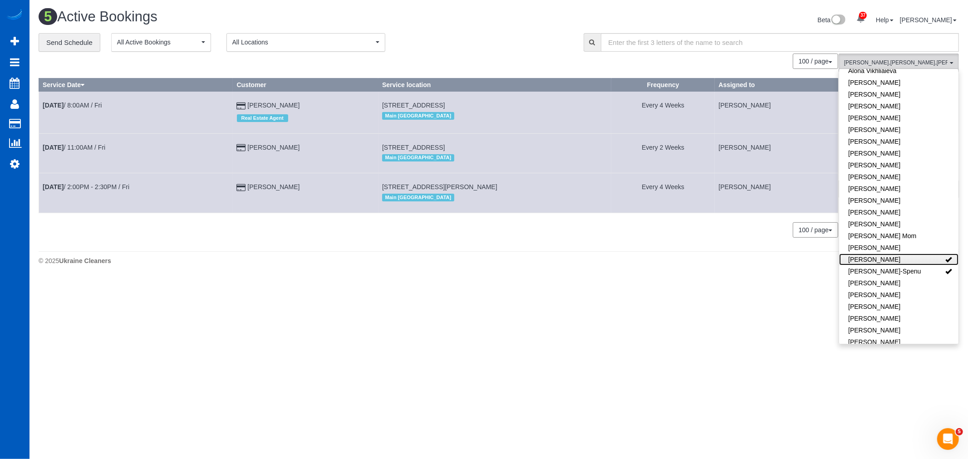
click at [915, 261] on link "[PERSON_NAME]" at bounding box center [898, 260] width 119 height 12
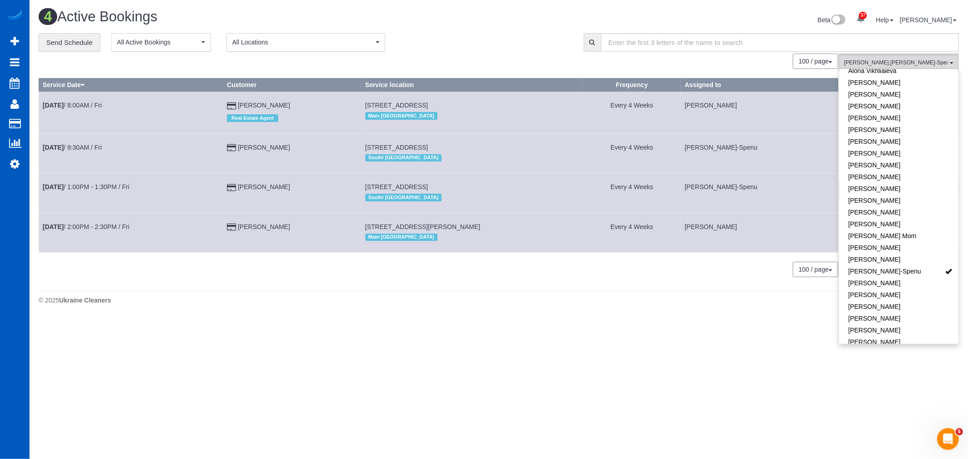
click at [534, 360] on body "37 Beta Your Notifications You have 0 alerts × You have 3 to charge for 09/20/2…" at bounding box center [484, 229] width 968 height 459
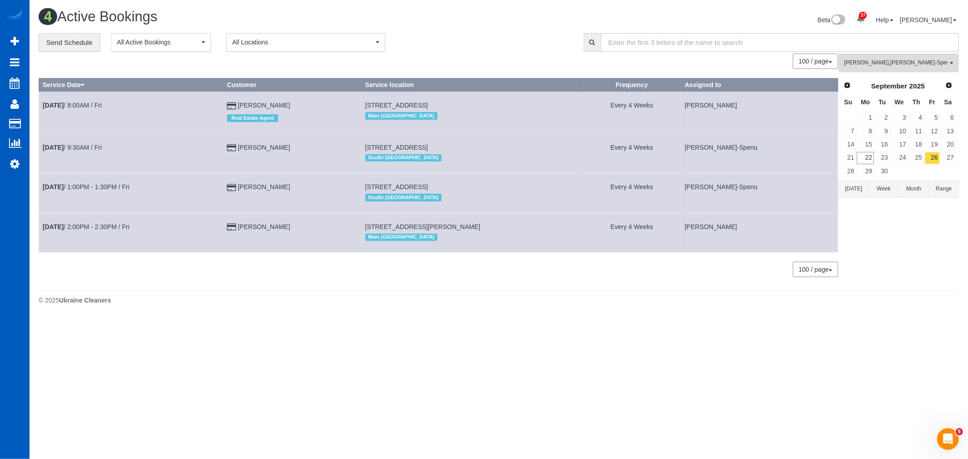
click at [868, 69] on button "Alona Tarasiuk , Iryna Kuzmenko-Spenu All Teams" at bounding box center [899, 63] width 120 height 19
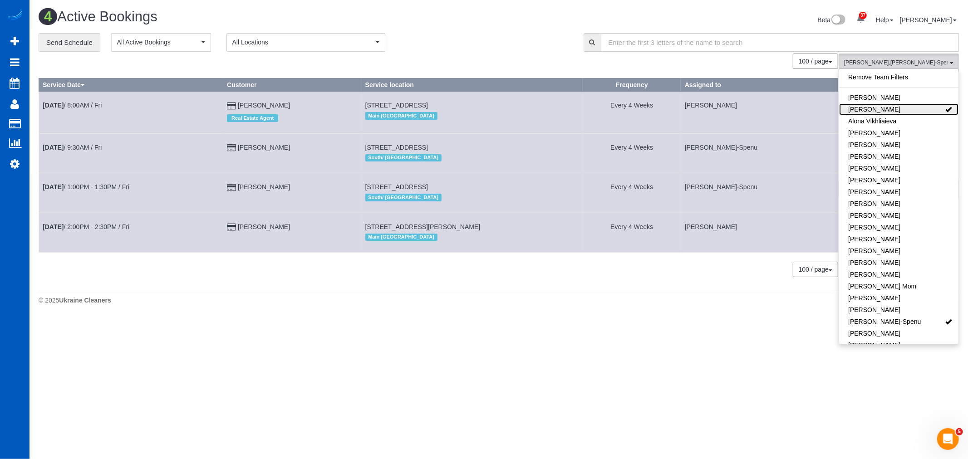
click at [873, 104] on link "[PERSON_NAME]" at bounding box center [898, 110] width 119 height 12
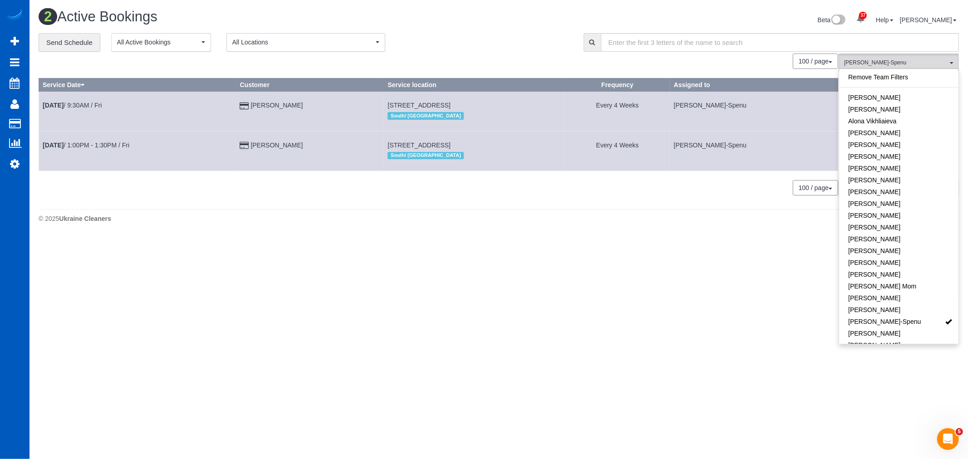
click at [285, 293] on body "37 Beta Your Notifications You have 0 alerts × You have 3 to charge for 09/20/2…" at bounding box center [484, 229] width 968 height 459
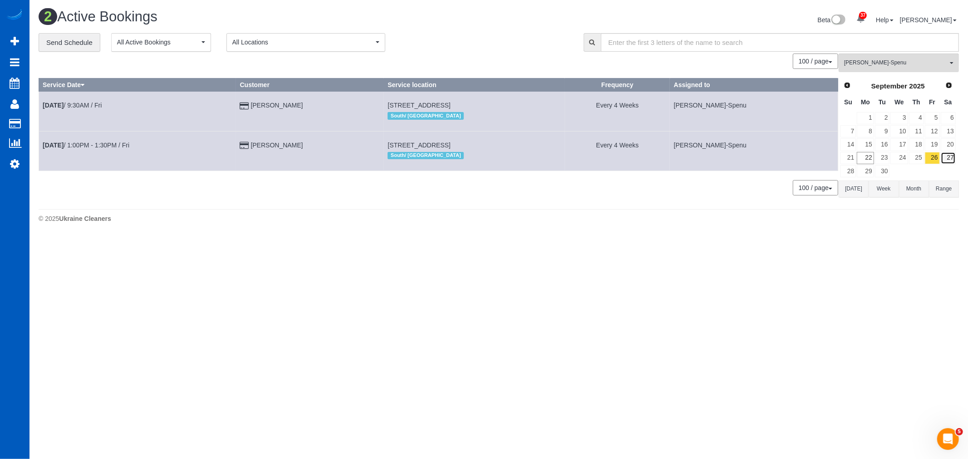
click at [952, 156] on link "27" at bounding box center [948, 158] width 15 height 12
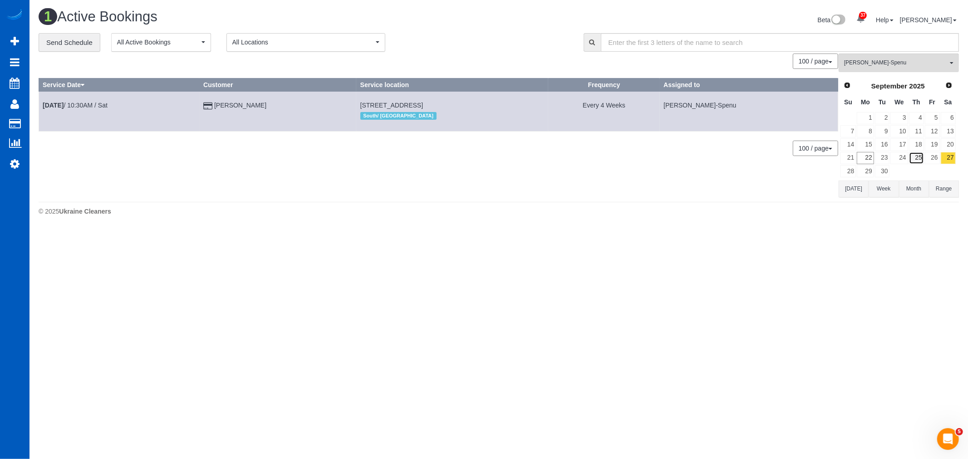
click at [914, 156] on link "25" at bounding box center [916, 158] width 15 height 12
click at [87, 102] on link "Sep 25th / 11:00AM / Thu" at bounding box center [76, 105] width 66 height 7
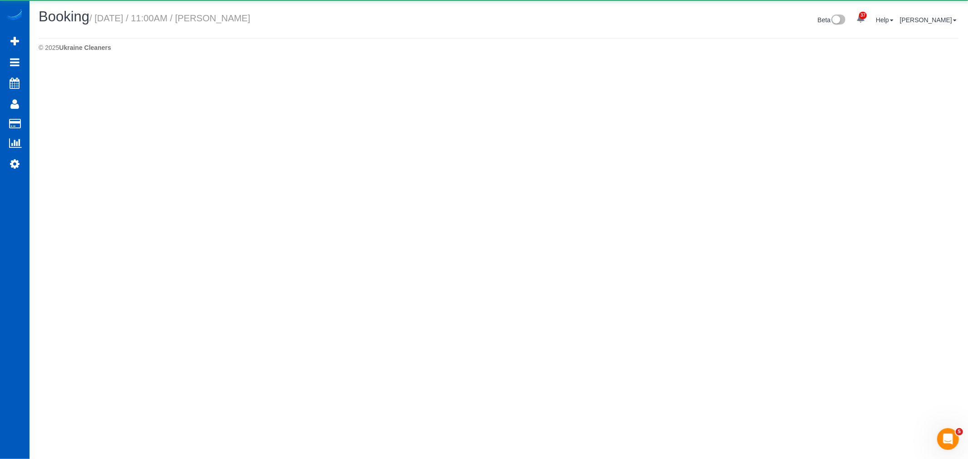
select select "WA"
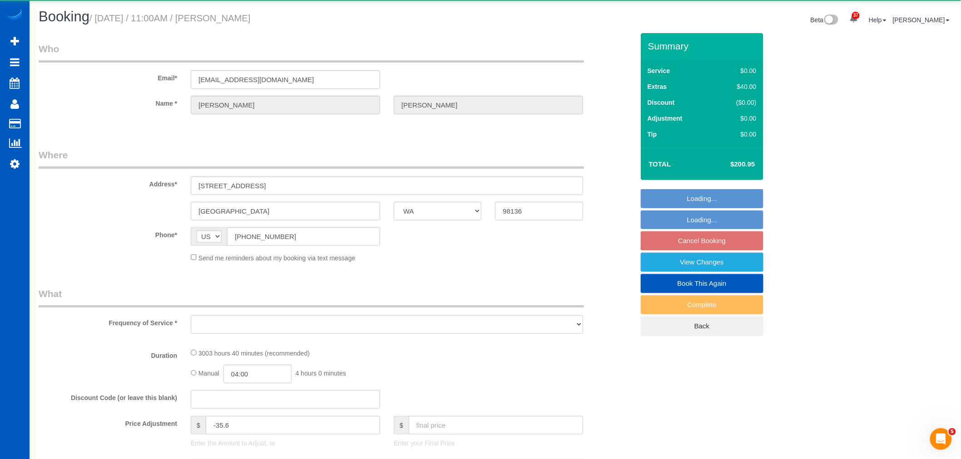
select select "object:25531"
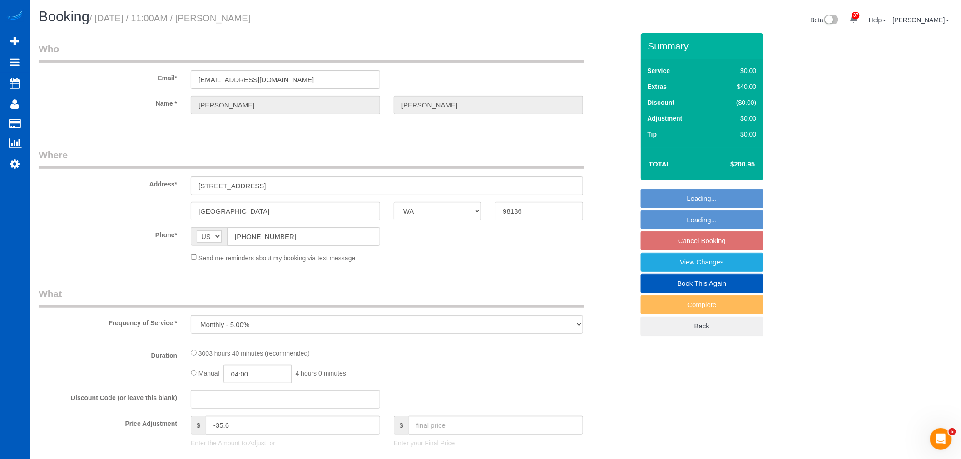
select select "string:fspay-69feeac0-d068-4a3f-ad81-411aec11967f"
select select "1501"
select select "3"
select select "spot128"
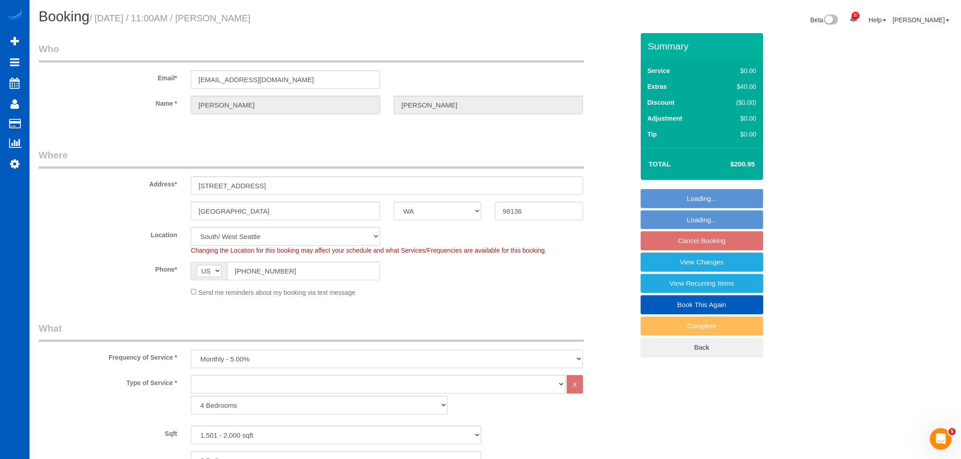
select select "object:25842"
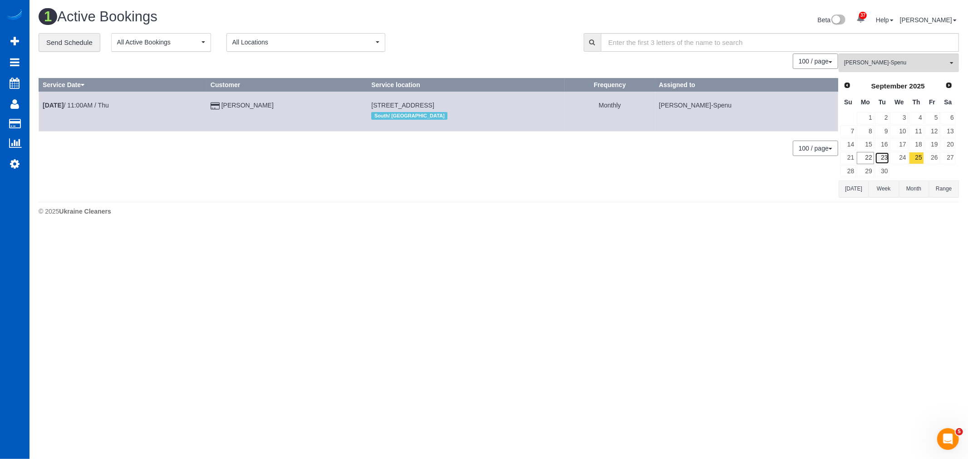
click at [888, 160] on link "23" at bounding box center [882, 158] width 15 height 12
drag, startPoint x: 888, startPoint y: 160, endPoint x: 897, endPoint y: 161, distance: 9.1
click at [897, 161] on link "24" at bounding box center [899, 158] width 17 height 12
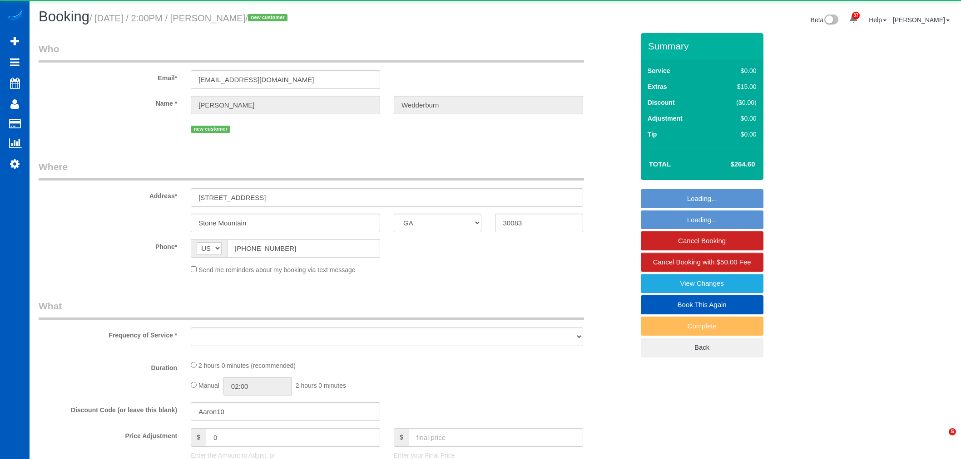
select select "GA"
select select "string:fspay-66aef80c-a4f3-4cf1-af05-8bb9e5020c5d"
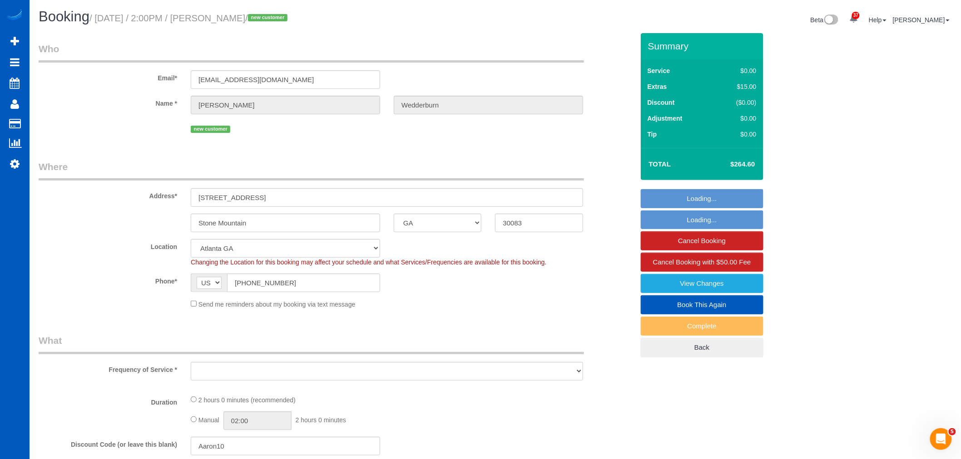
select select "object:5898"
select select "199"
select select "1001"
select select "2"
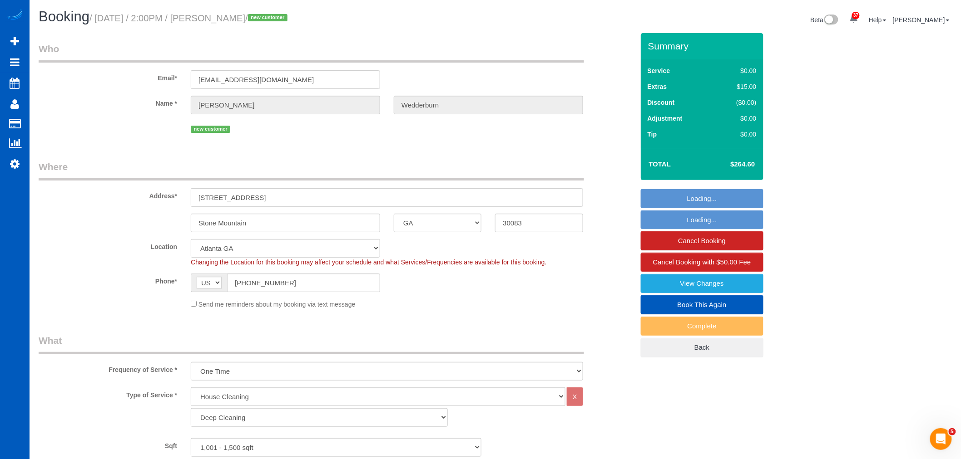
select select "spot1"
select select "1001"
select select "2"
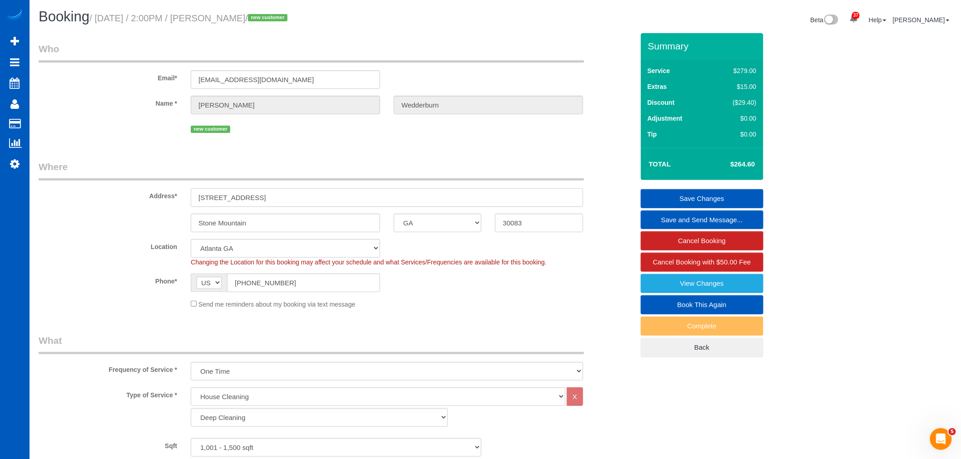
drag, startPoint x: 294, startPoint y: 196, endPoint x: 192, endPoint y: 210, distance: 103.6
click at [182, 213] on sui-booking-address "Address* [STREET_ADDRESS] [GEOGRAPHIC_DATA] AK AL AR AZ CA CO CT DC DE [GEOGRAP…" at bounding box center [336, 196] width 595 height 72
drag, startPoint x: 238, startPoint y: 186, endPoint x: 197, endPoint y: 198, distance: 43.1
click at [210, 203] on input "[STREET_ADDRESS]" at bounding box center [387, 197] width 392 height 19
drag, startPoint x: 197, startPoint y: 197, endPoint x: 268, endPoint y: 205, distance: 71.6
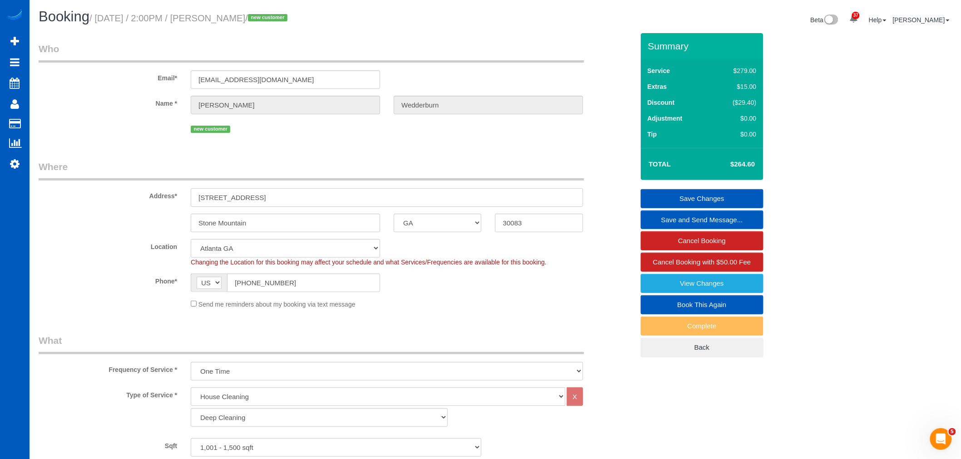
click at [314, 194] on input "[STREET_ADDRESS]" at bounding box center [387, 197] width 392 height 19
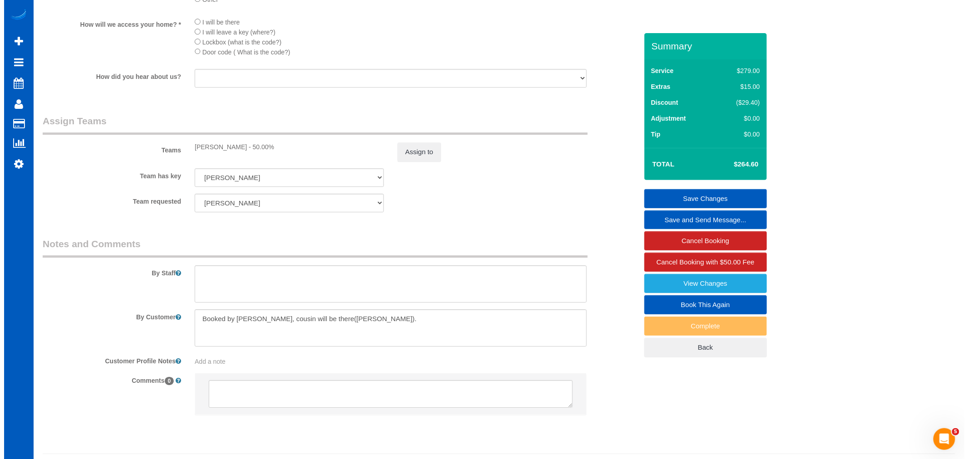
scroll to position [1127, 0]
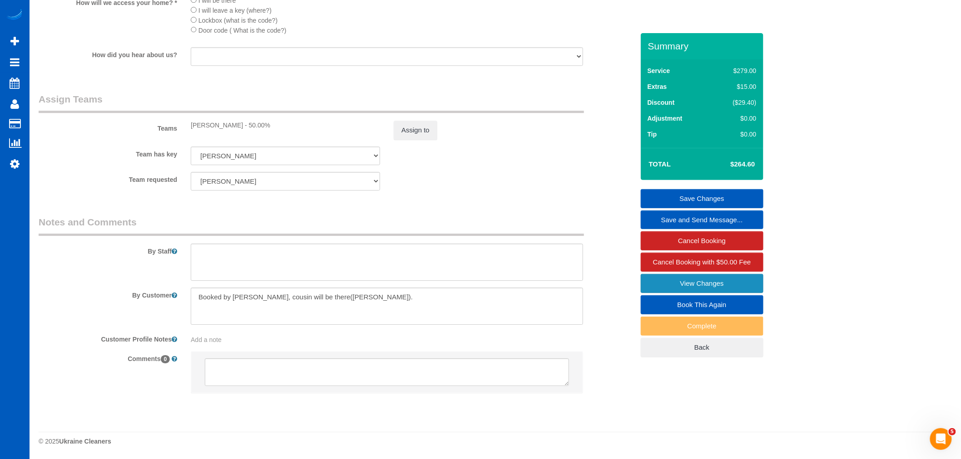
click at [660, 283] on link "View Changes" at bounding box center [702, 283] width 123 height 19
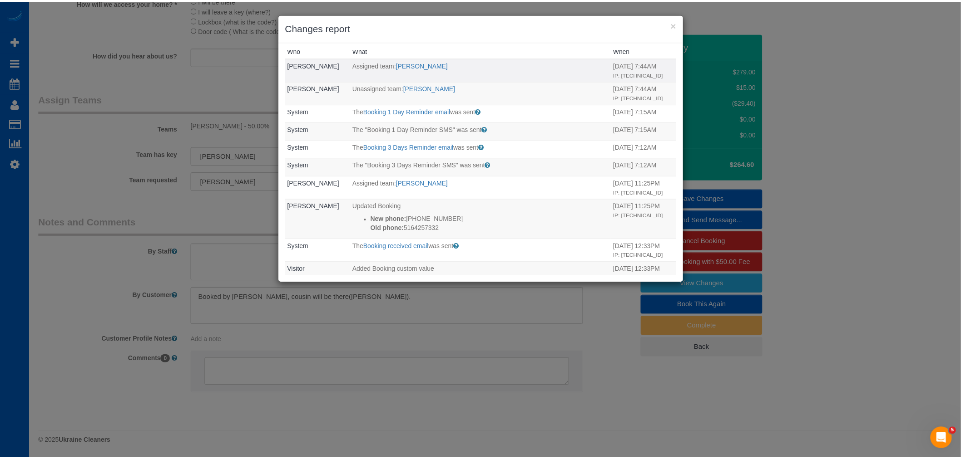
scroll to position [0, 0]
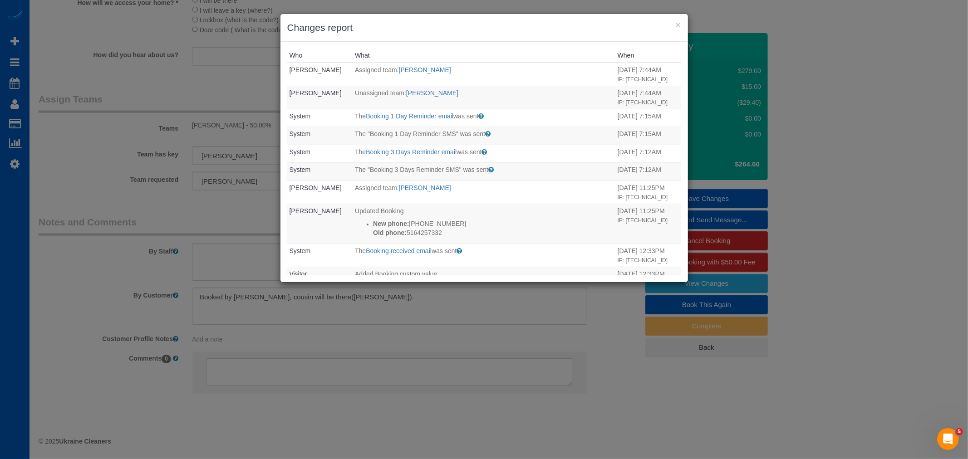
click at [674, 24] on h3 "Changes report" at bounding box center [484, 28] width 394 height 14
click at [676, 24] on button "×" at bounding box center [678, 25] width 5 height 10
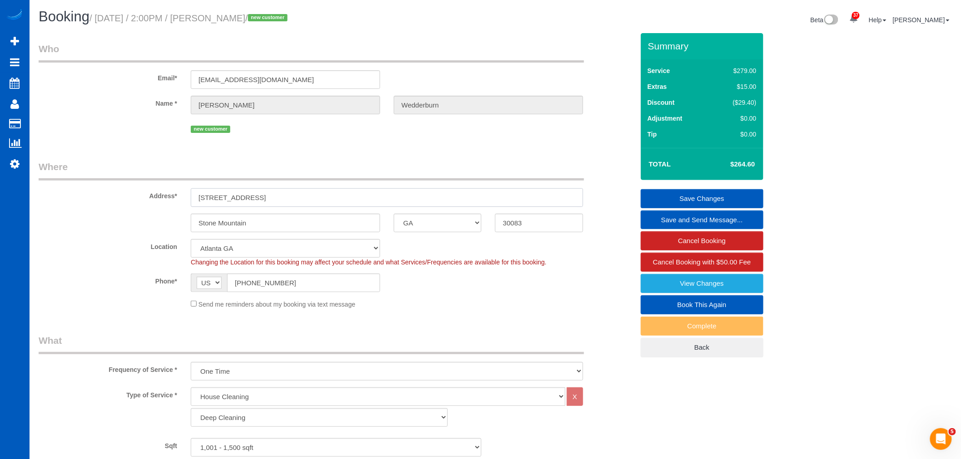
drag, startPoint x: 292, startPoint y: 201, endPoint x: 180, endPoint y: 207, distance: 112.7
click at [176, 208] on sui-booking-address "Address* 2137 Gladeview Parkway Stone Mountain AK AL AR AZ CA CO CT DC DE FL GA…" at bounding box center [336, 196] width 595 height 72
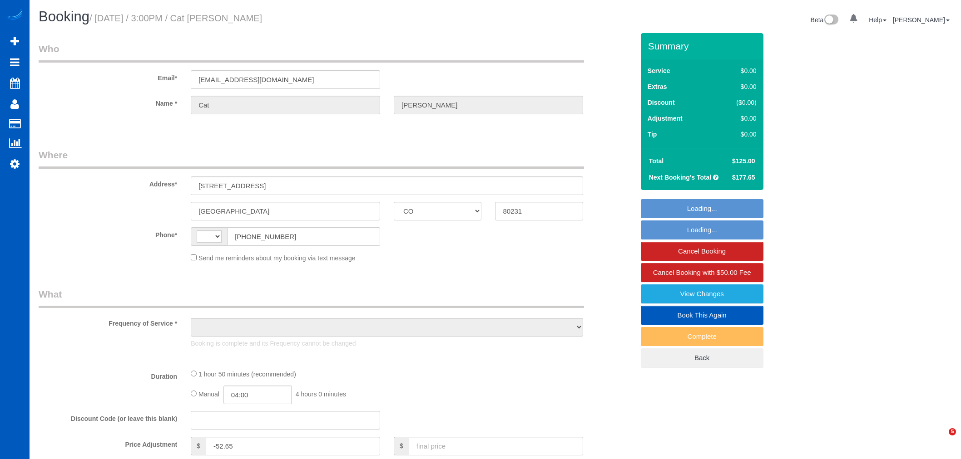
select select "CO"
select select "string:[GEOGRAPHIC_DATA]"
select select "object:375"
select select "199"
select select "1501"
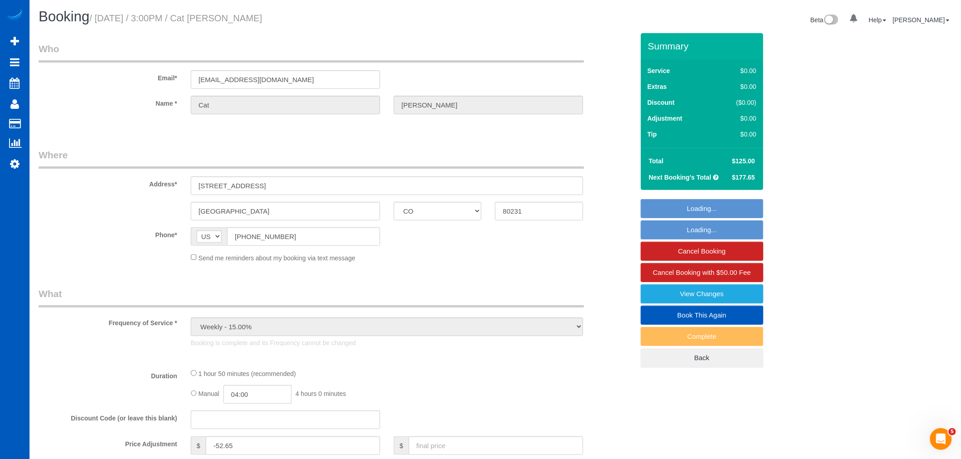
select select "3"
select select "2"
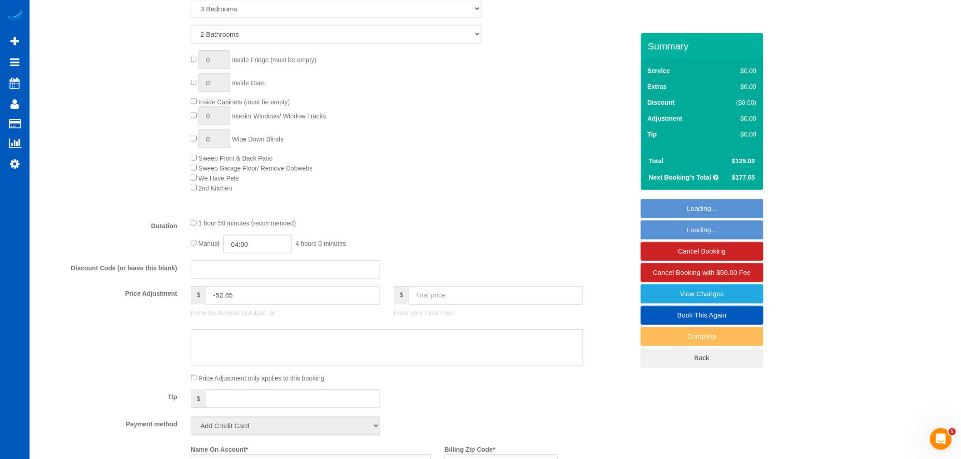
select select "string:fspay-53d7a2b1-834c-403d-8924-bc8eb1a23809"
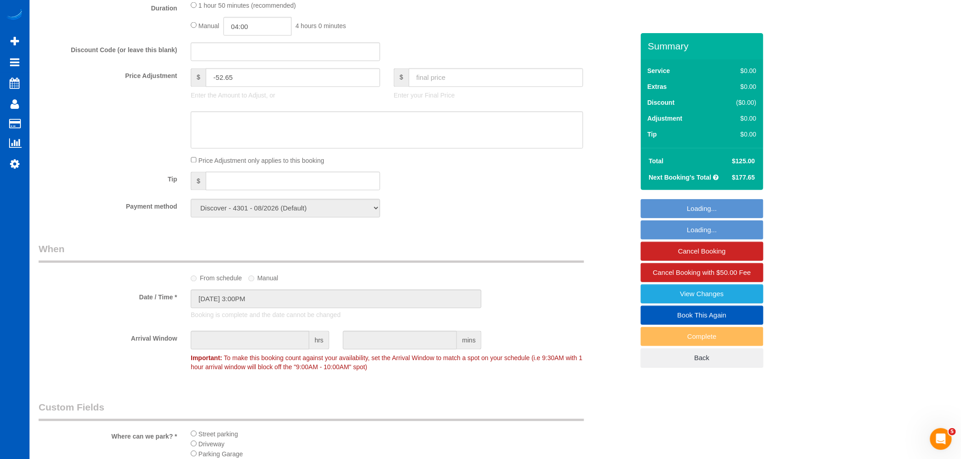
select select "object:1050"
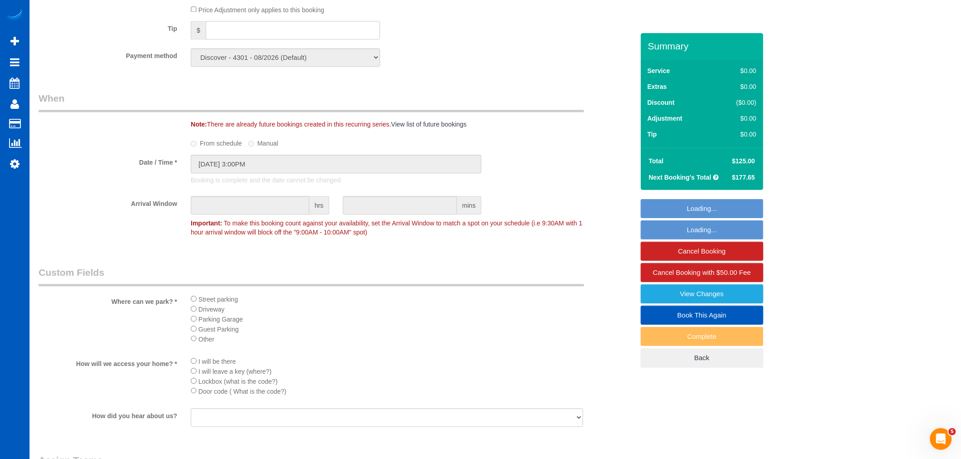
select select "1501"
select select "3"
select select "2"
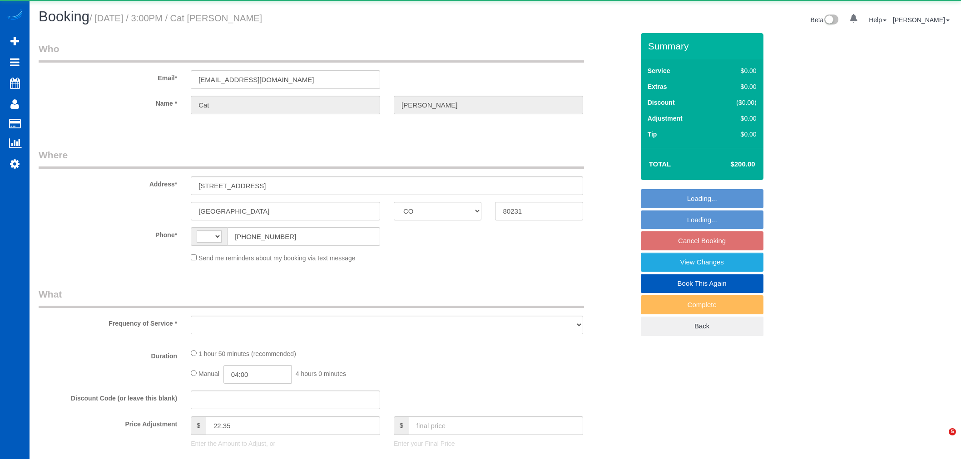
select select "CO"
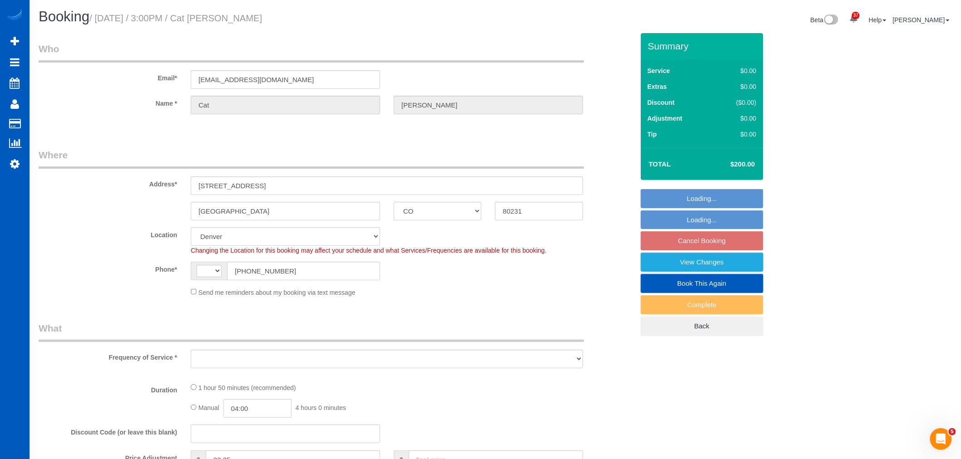
select select "string:[GEOGRAPHIC_DATA]"
select select "string:fspay-53d7a2b1-834c-403d-8924-bc8eb1a23809"
select select "199"
select select "1501"
select select "3"
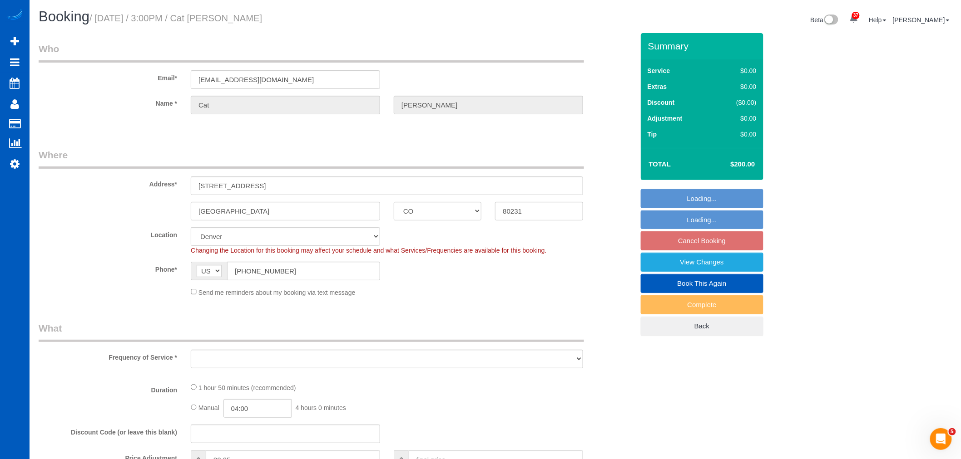
select select "2"
select select "object:1103"
select select "1501"
select select "3"
select select "2"
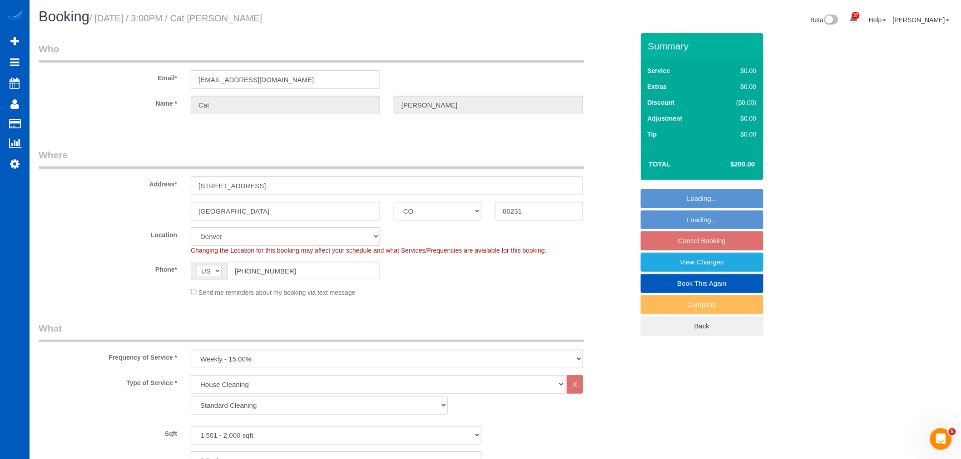
select select "object:1192"
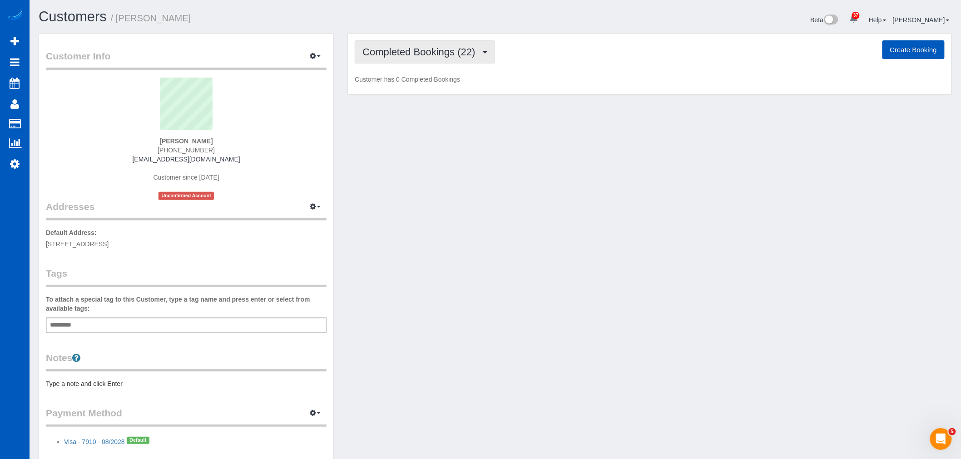
click at [395, 54] on span "Completed Bookings (22)" at bounding box center [420, 51] width 117 height 11
click at [407, 84] on link "Upcoming Bookings (11)" at bounding box center [404, 85] width 98 height 12
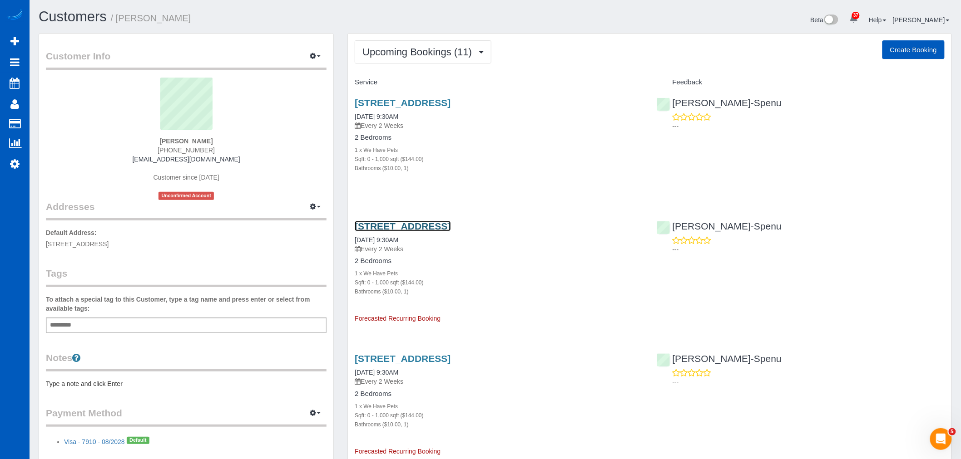
click at [414, 222] on link "5042 30th Ave S, Seattle, WA 98108" at bounding box center [403, 226] width 96 height 10
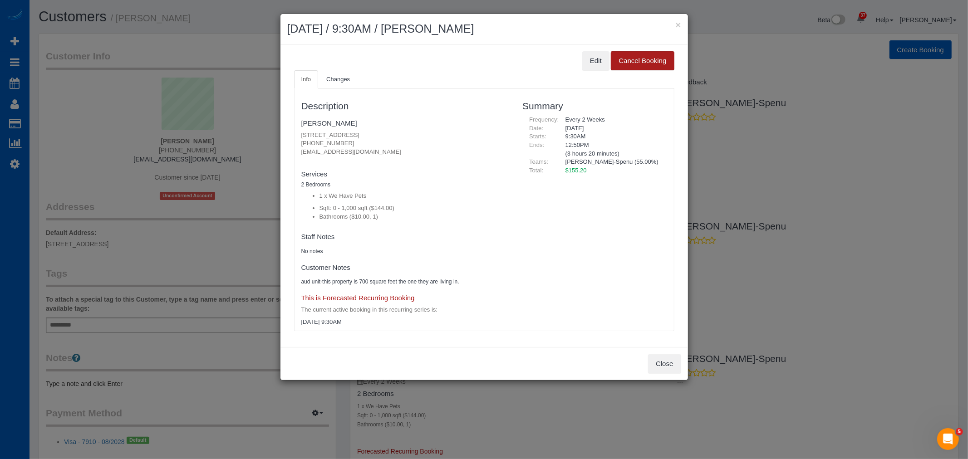
click at [654, 64] on button "Cancel Booking" at bounding box center [642, 60] width 63 height 19
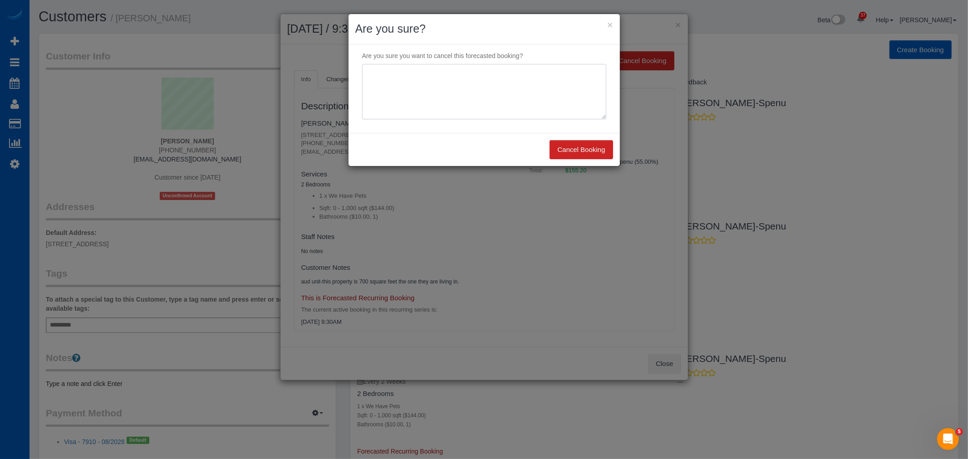
click at [526, 89] on textarea at bounding box center [484, 91] width 244 height 55
type textarea "out of town"
click at [592, 151] on button "Cancel Booking" at bounding box center [581, 149] width 63 height 19
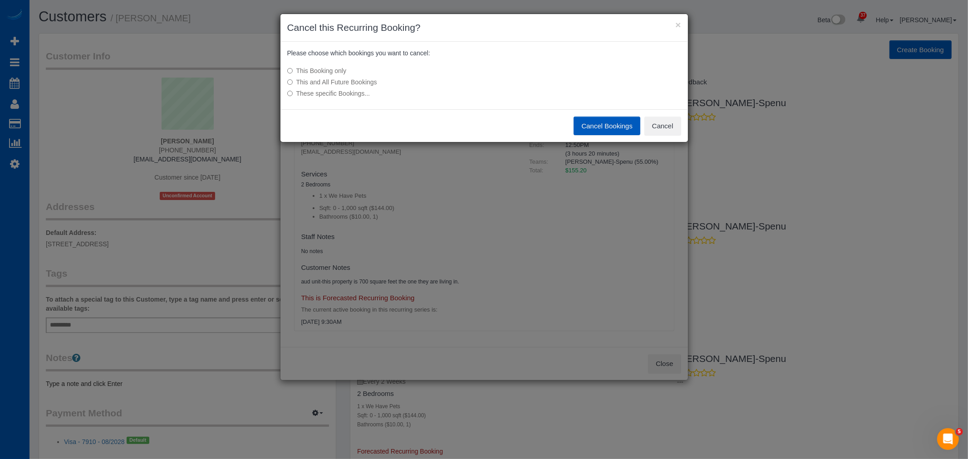
click at [614, 128] on button "Cancel Bookings" at bounding box center [607, 126] width 67 height 19
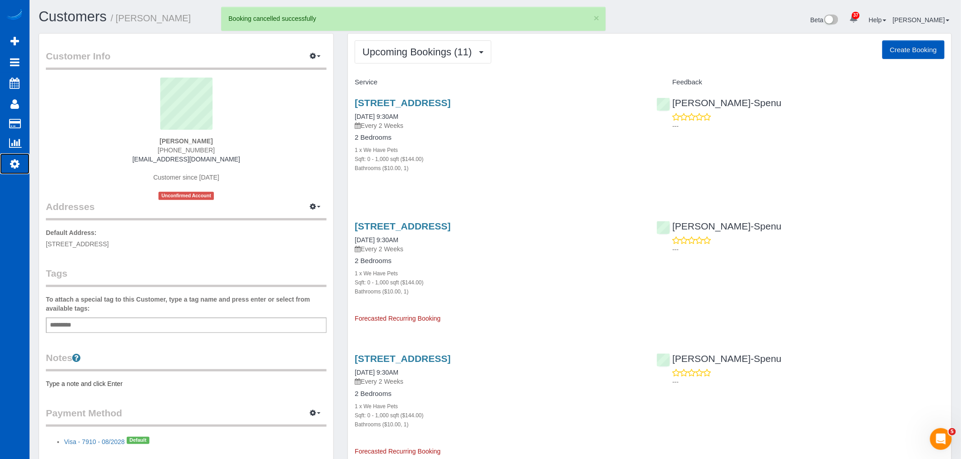
click at [15, 168] on icon at bounding box center [15, 163] width 10 height 11
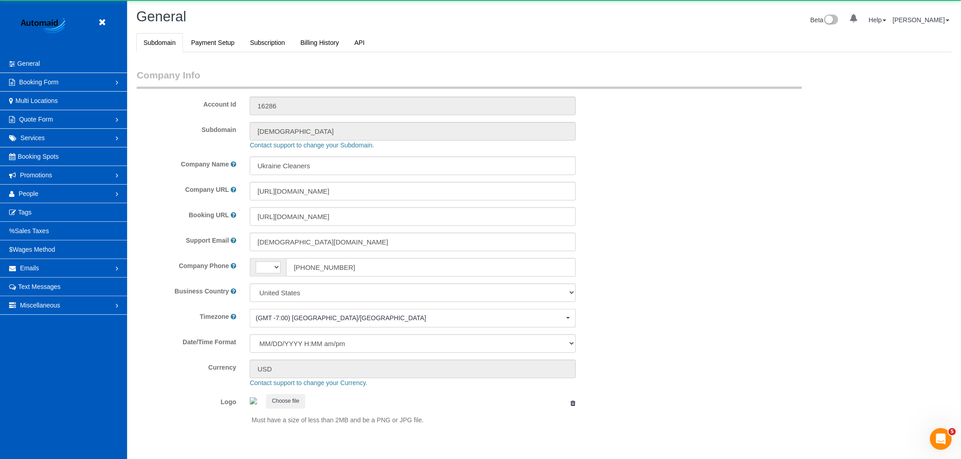
select select "string:[GEOGRAPHIC_DATA]"
select select "1"
click at [49, 188] on link "People" at bounding box center [63, 194] width 127 height 18
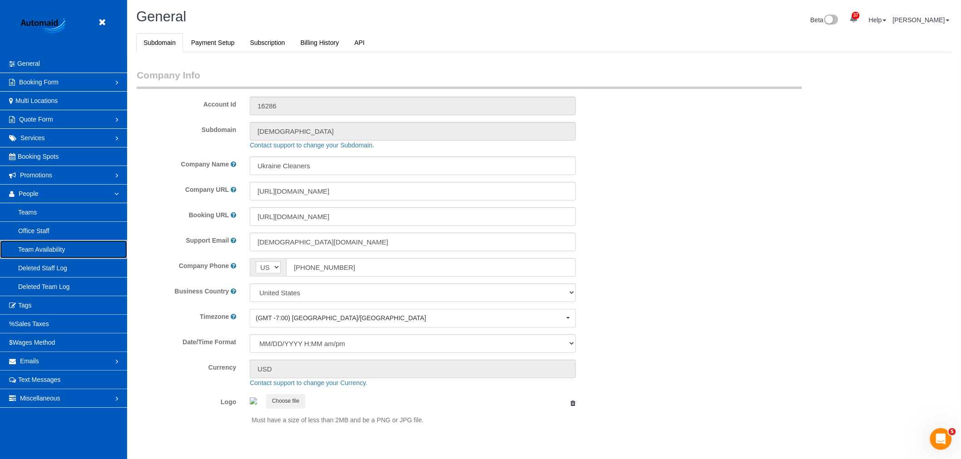
click at [71, 252] on link "Team Availability" at bounding box center [63, 250] width 127 height 18
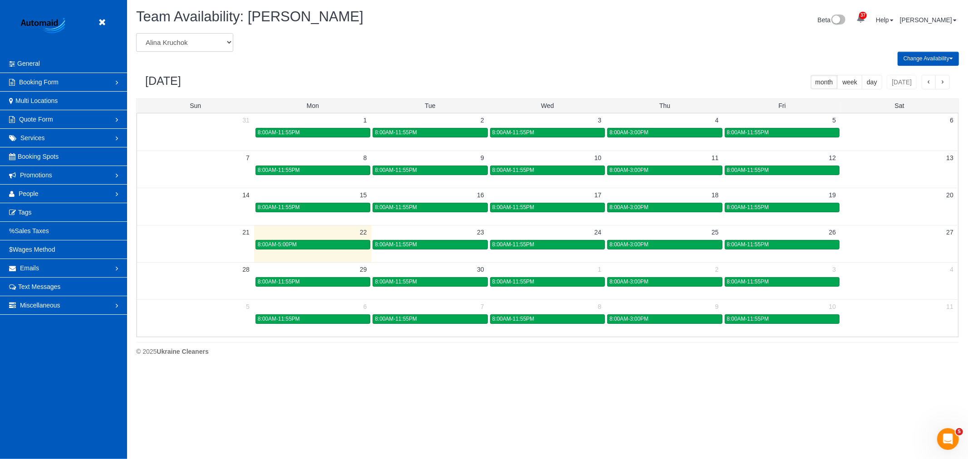
click at [183, 35] on select "Alina Kruchok Alona Tarasiuk Alona Vikhliaieva Anastasiia Demchenko Anastasiia …" at bounding box center [184, 42] width 97 height 19
select select "number:864"
click at [136, 34] on select "Alina Kruchok Alona Tarasiuk Alona Vikhliaieva Anastasiia Demchenko Anastasiia …" at bounding box center [184, 42] width 97 height 19
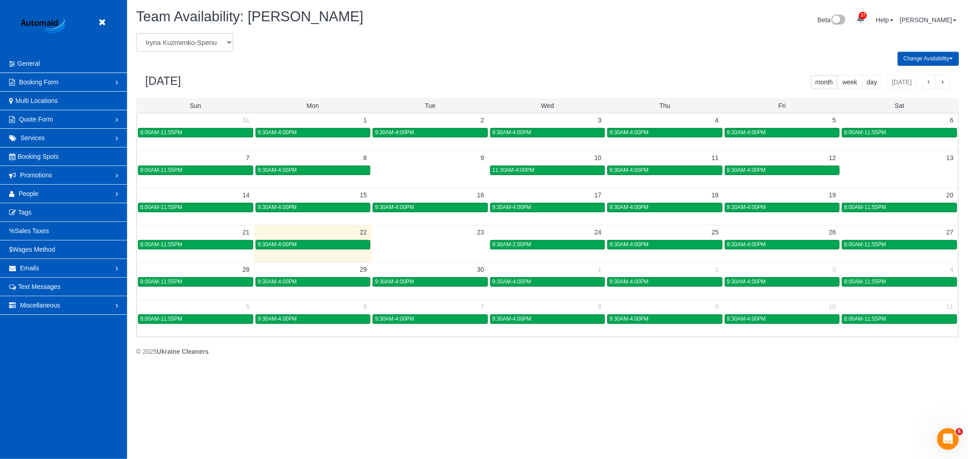
click at [568, 247] on div "9:30AM-2:00PM" at bounding box center [548, 245] width 110 height 7
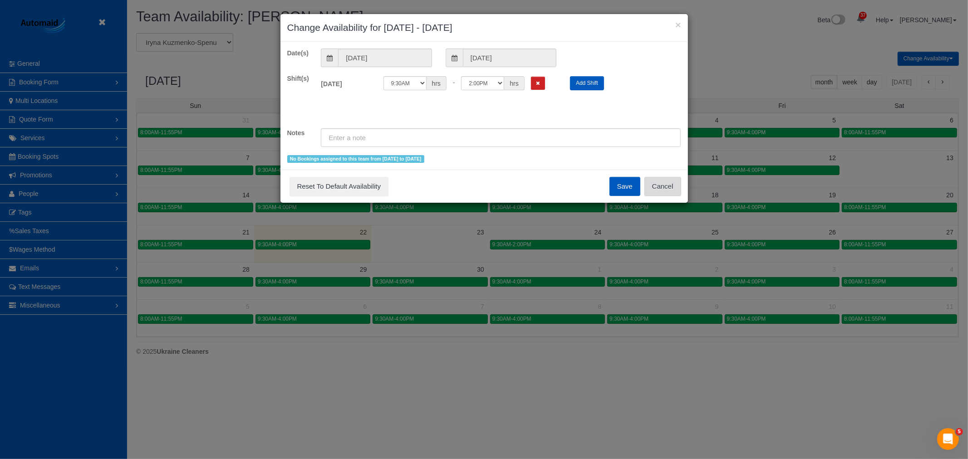
click at [673, 184] on button "Cancel" at bounding box center [663, 186] width 37 height 19
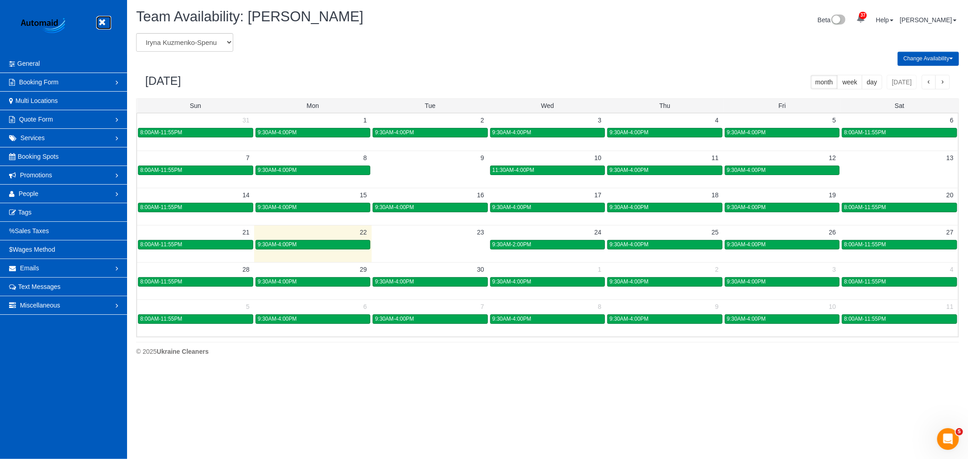
drag, startPoint x: 102, startPoint y: 23, endPoint x: 98, endPoint y: 30, distance: 7.9
click at [102, 23] on icon at bounding box center [101, 22] width 11 height 11
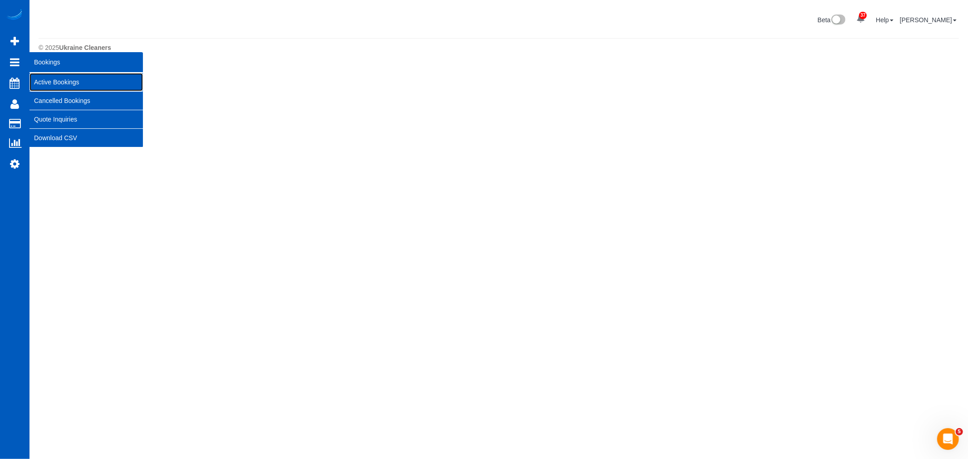
click at [51, 83] on link "Active Bookings" at bounding box center [87, 82] width 114 height 18
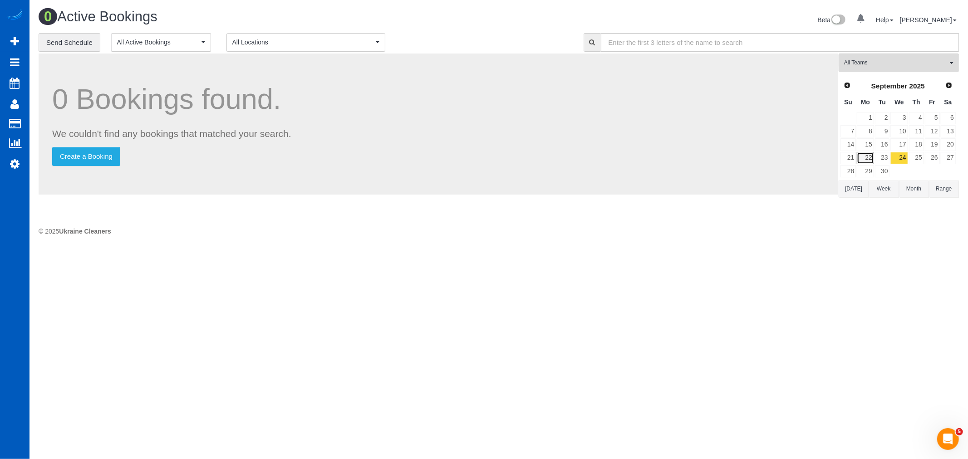
click at [868, 160] on link "22" at bounding box center [865, 158] width 17 height 12
click at [902, 77] on div "All Teams Remove Team Filters We are loading your active teams. Prev Next Septe…" at bounding box center [899, 136] width 120 height 164
click at [900, 71] on button "All Teams" at bounding box center [899, 63] width 120 height 19
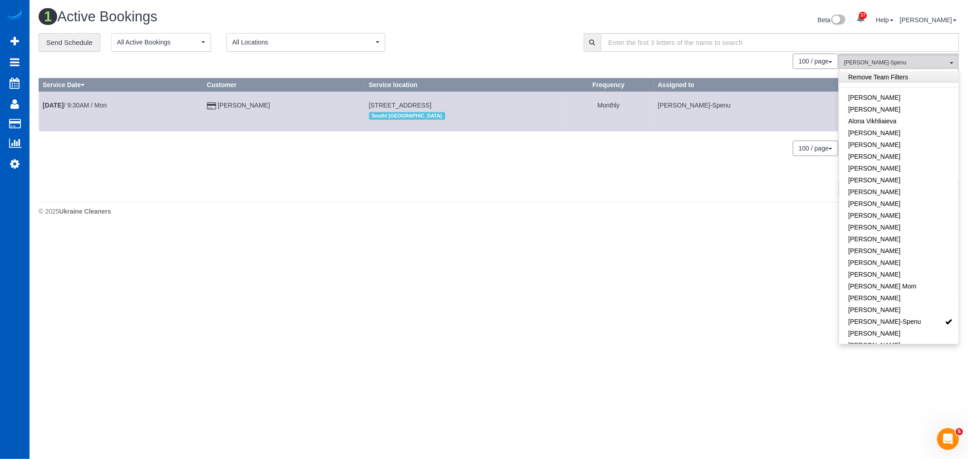
click at [896, 78] on link "Remove Team Filters" at bounding box center [898, 77] width 119 height 12
click at [734, 214] on div "© 2025 Ukraine Cleaners" at bounding box center [499, 211] width 921 height 9
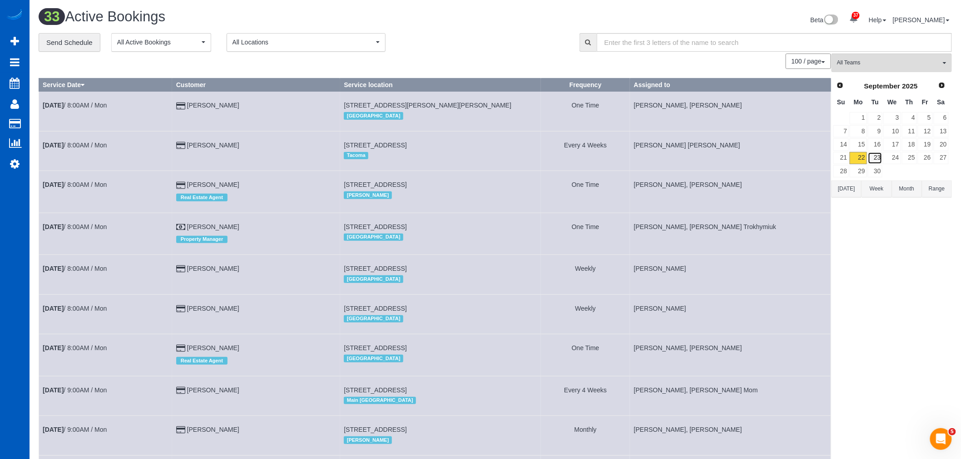
click at [874, 161] on link "23" at bounding box center [875, 158] width 15 height 12
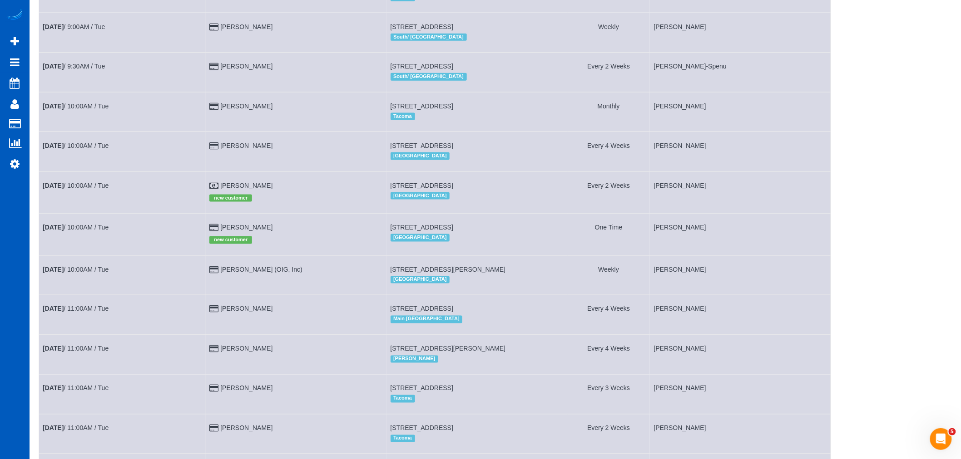
scroll to position [377, 0]
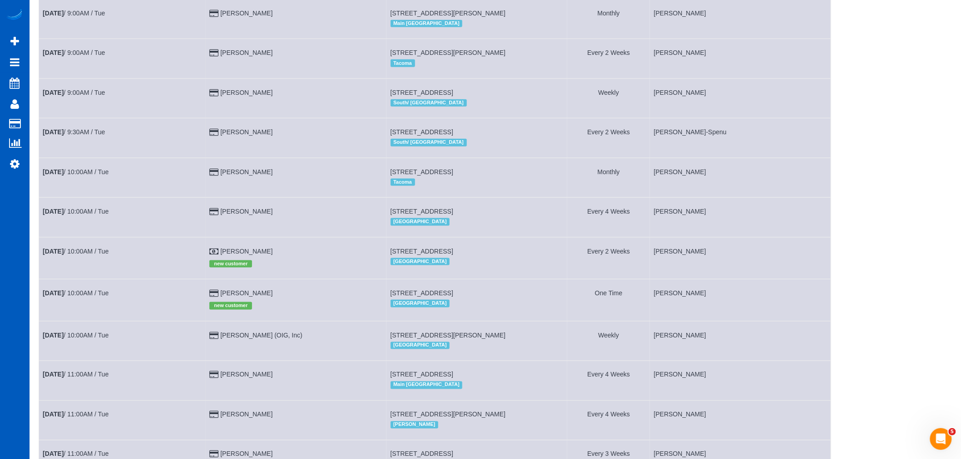
click at [74, 257] on td "Sep 23rd / 10:00AM / Tue" at bounding box center [122, 258] width 167 height 42
click at [73, 255] on link "Sep 23rd / 10:00AM / Tue" at bounding box center [76, 251] width 66 height 7
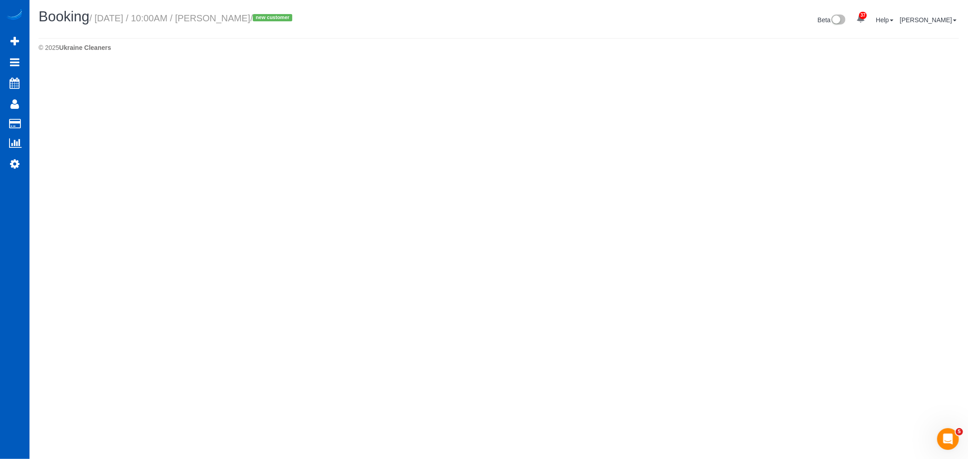
select select "CO"
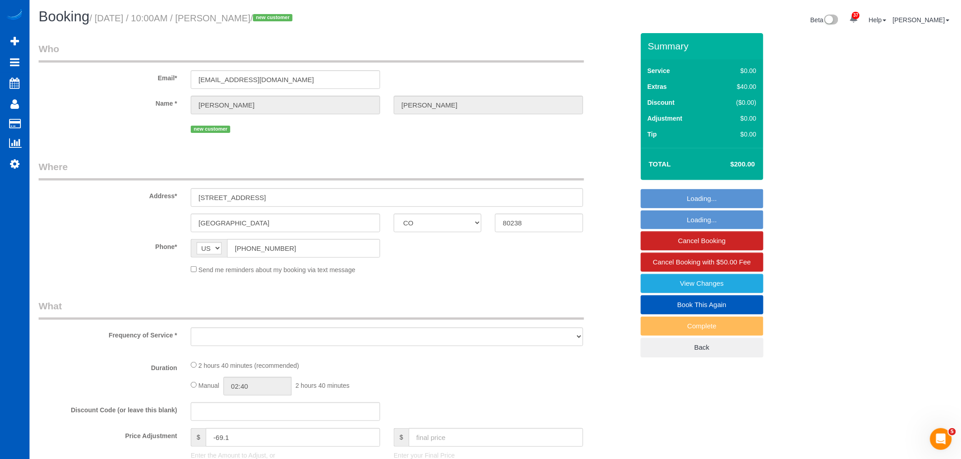
select select "object:5717"
select select "199"
select select "2001"
select select "3"
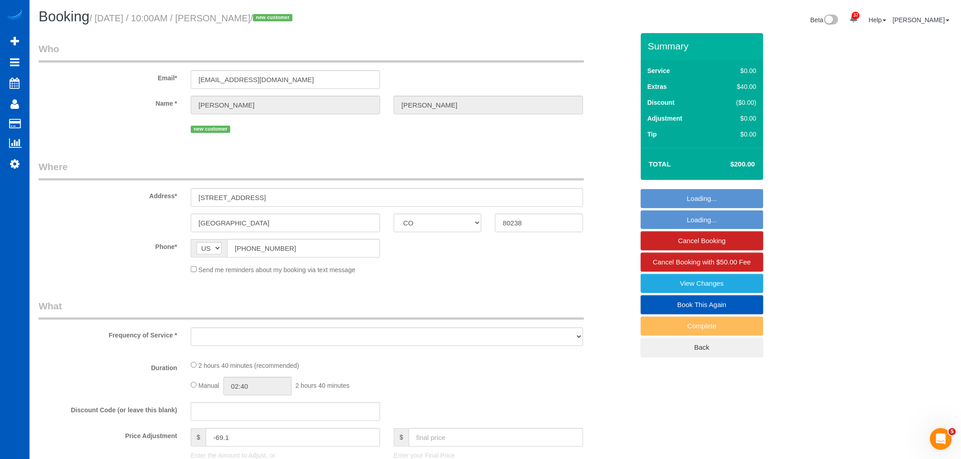
select select "spot1"
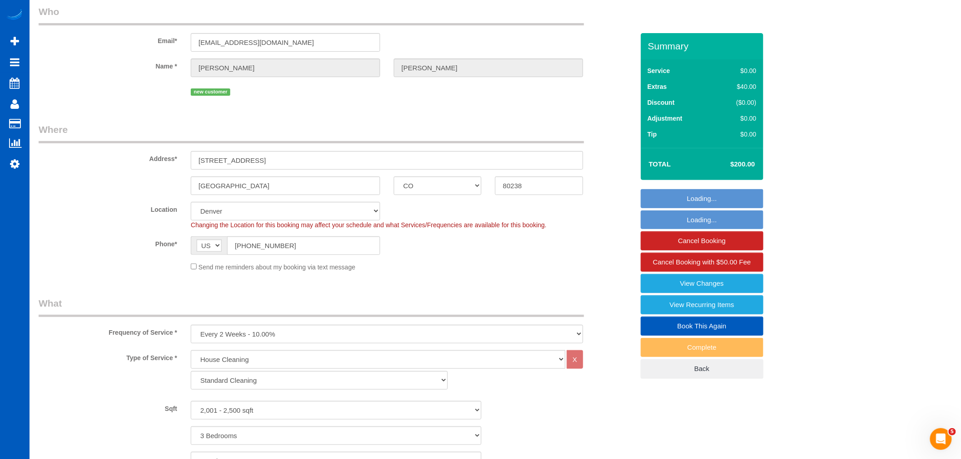
select select "spot12"
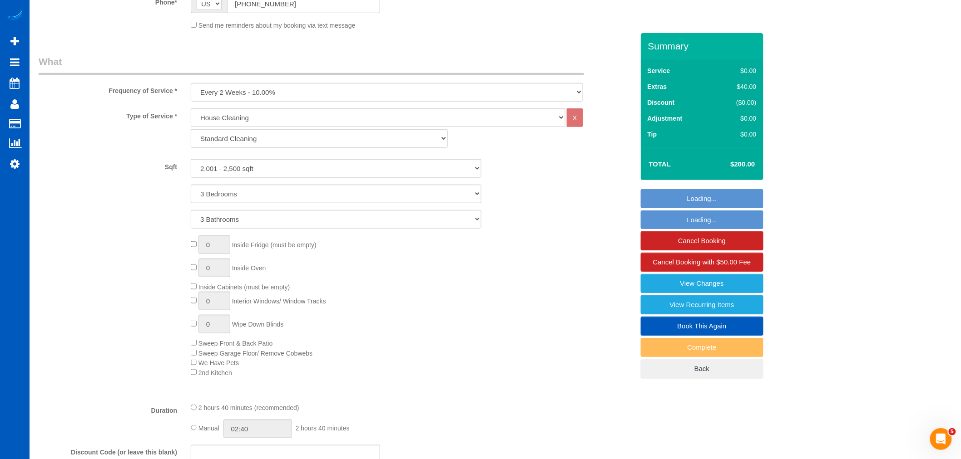
select select "2001"
select select "3"
select select "object:5934"
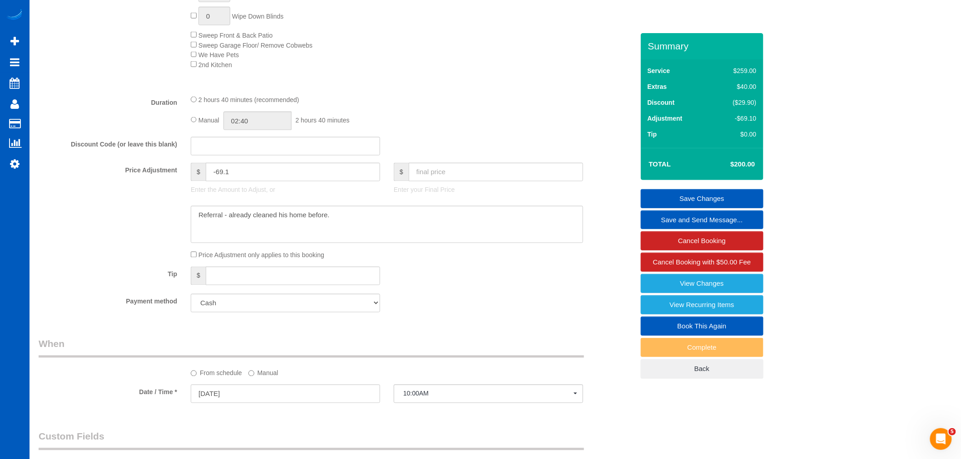
scroll to position [656, 0]
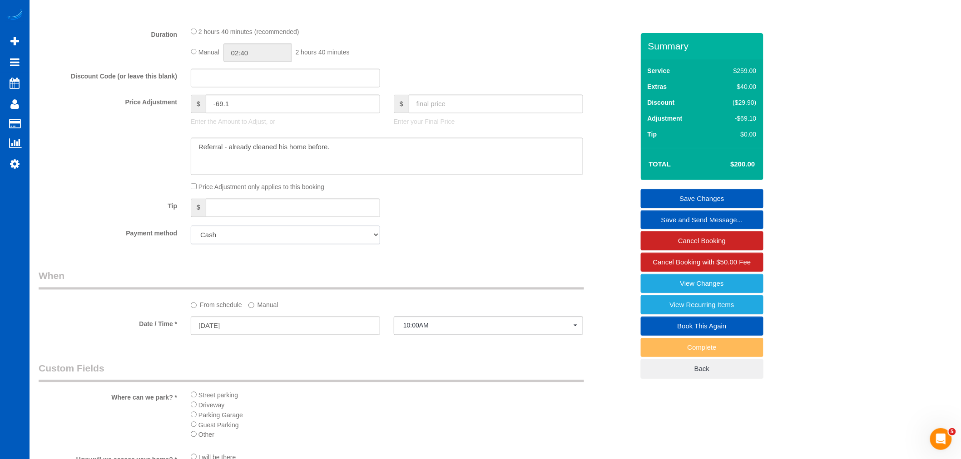
click at [331, 245] on select "Add Credit Card Cash Check Paypal" at bounding box center [285, 235] width 189 height 19
click at [332, 245] on select "Add Credit Card Cash Check Paypal" at bounding box center [285, 235] width 189 height 19
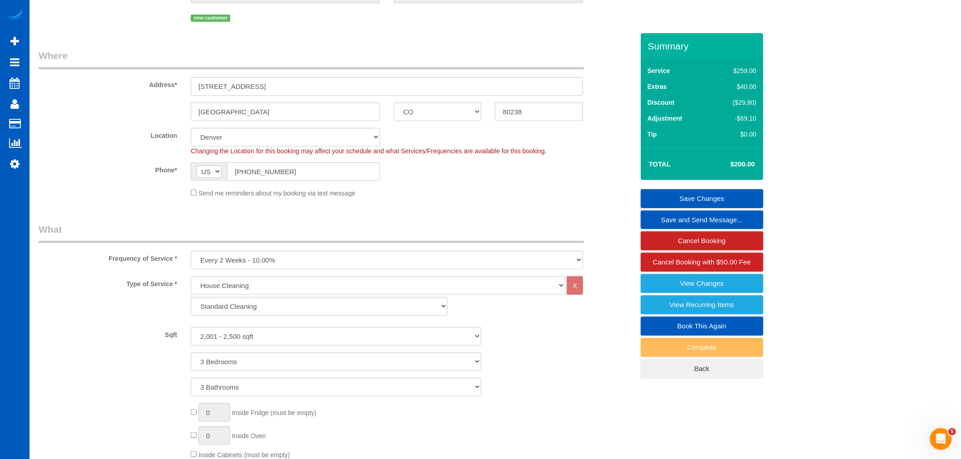
scroll to position [101, 0]
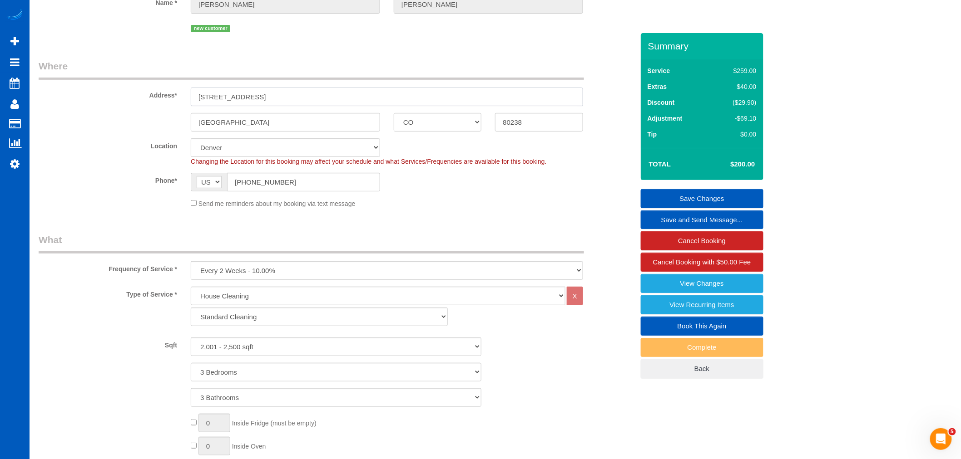
drag, startPoint x: 259, startPoint y: 101, endPoint x: 196, endPoint y: 101, distance: 63.1
click at [196, 101] on input "8958 E 59th Pl" at bounding box center [387, 97] width 392 height 19
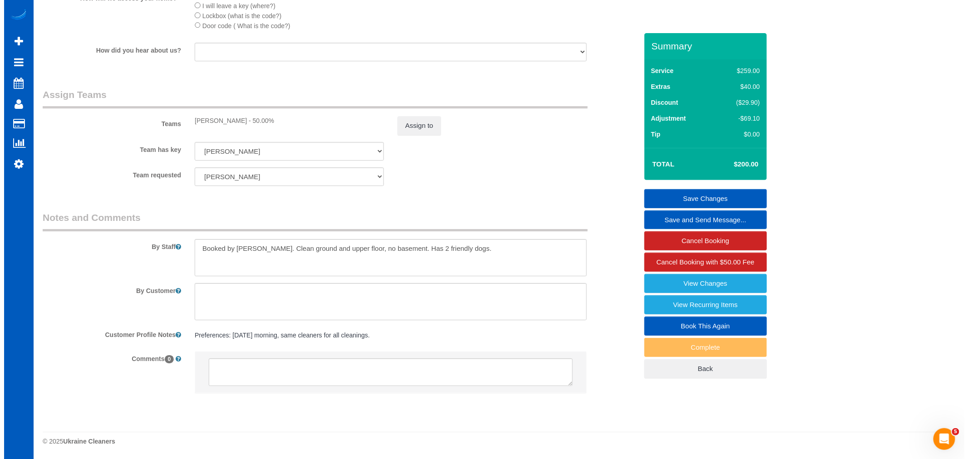
scroll to position [1131, 0]
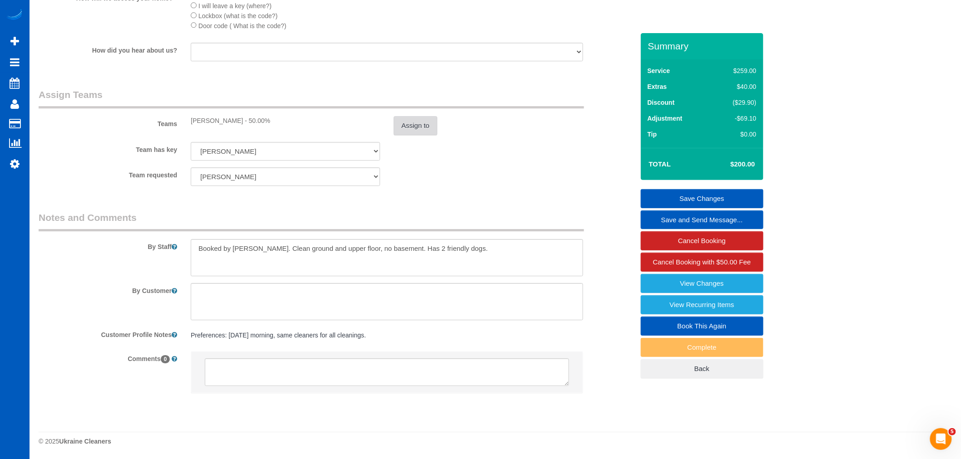
click at [414, 126] on button "Assign to" at bounding box center [416, 125] width 44 height 19
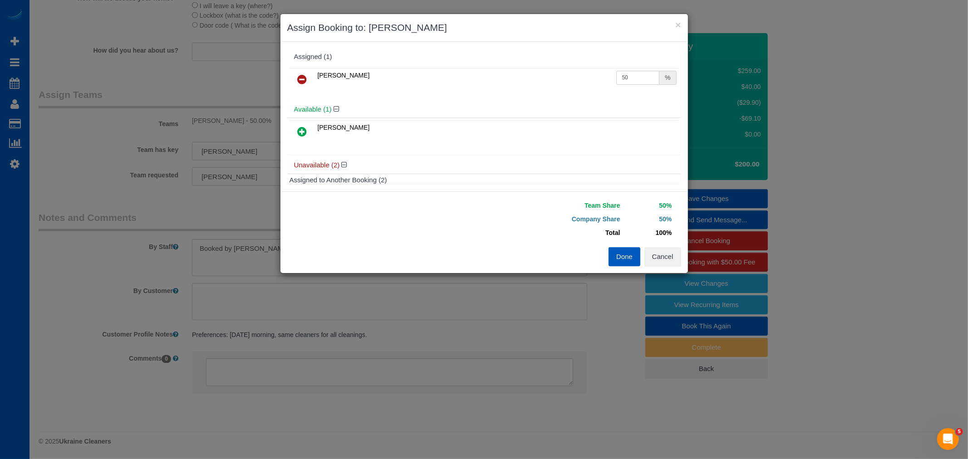
drag, startPoint x: 635, startPoint y: 81, endPoint x: 423, endPoint y: 106, distance: 213.1
click at [423, 106] on div "Assigned (1) Ivanna Atamaniuk 50 % Available (1) Tamara Serdechna" at bounding box center [484, 117] width 394 height 136
type input "55"
click at [665, 257] on button "Cancel" at bounding box center [663, 256] width 37 height 19
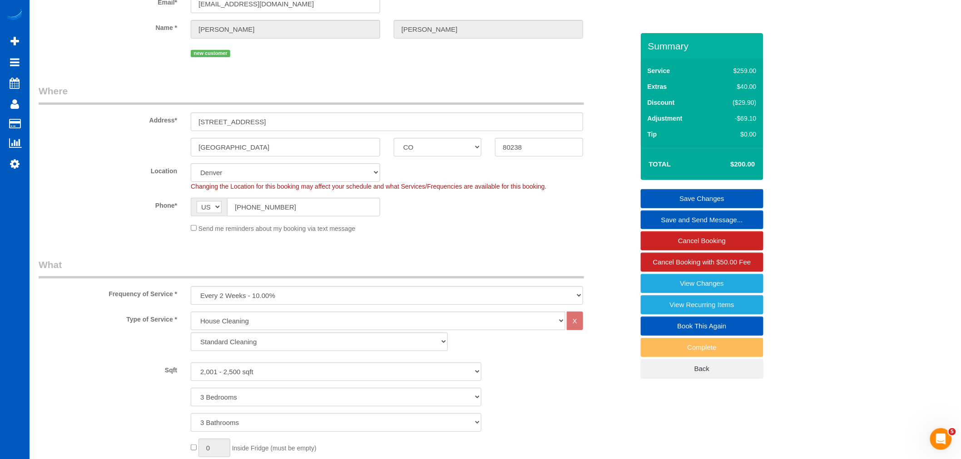
scroll to position [0, 0]
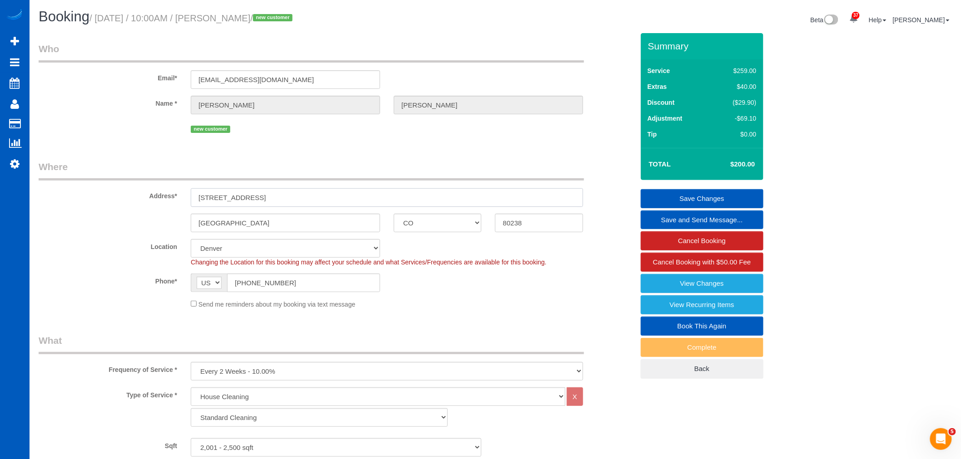
drag, startPoint x: 256, startPoint y: 203, endPoint x: 193, endPoint y: 210, distance: 63.9
click at [193, 210] on sui-booking-address "Address* 8958 E 59th Pl Denver AK AL AR AZ CA CO CT DC DE FL GA HI IA ID IL IN …" at bounding box center [336, 196] width 595 height 72
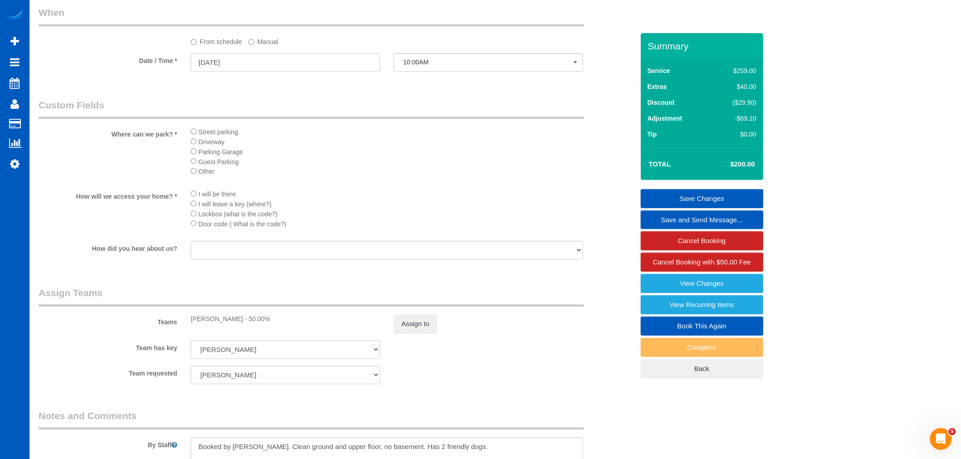
scroll to position [958, 0]
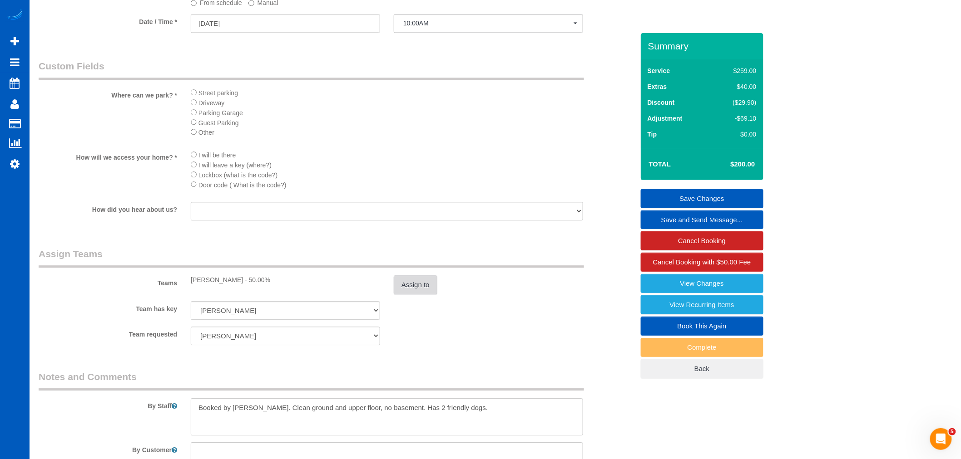
click at [405, 295] on button "Assign to" at bounding box center [416, 285] width 44 height 19
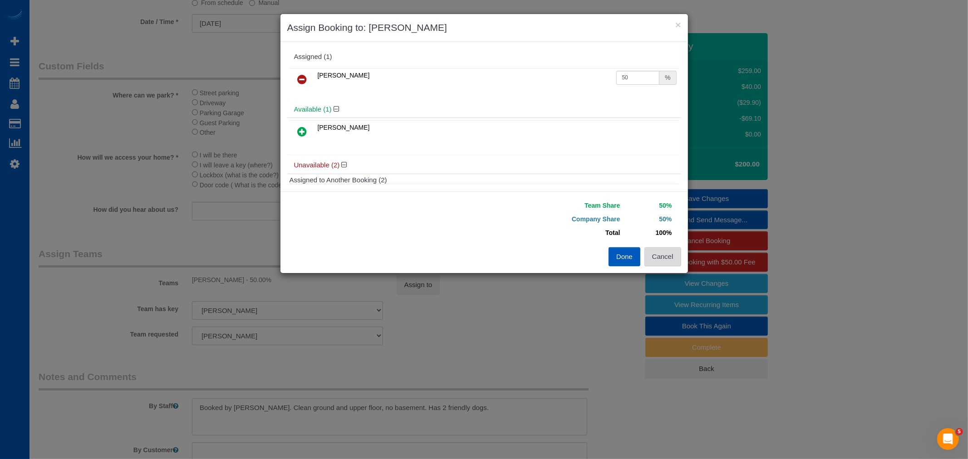
click at [660, 259] on button "Cancel" at bounding box center [663, 256] width 37 height 19
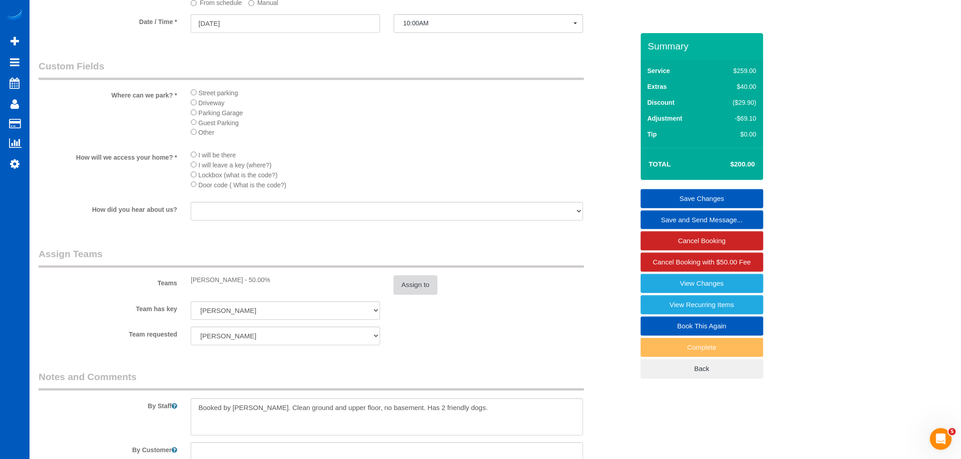
click at [396, 295] on button "Assign to" at bounding box center [416, 285] width 44 height 19
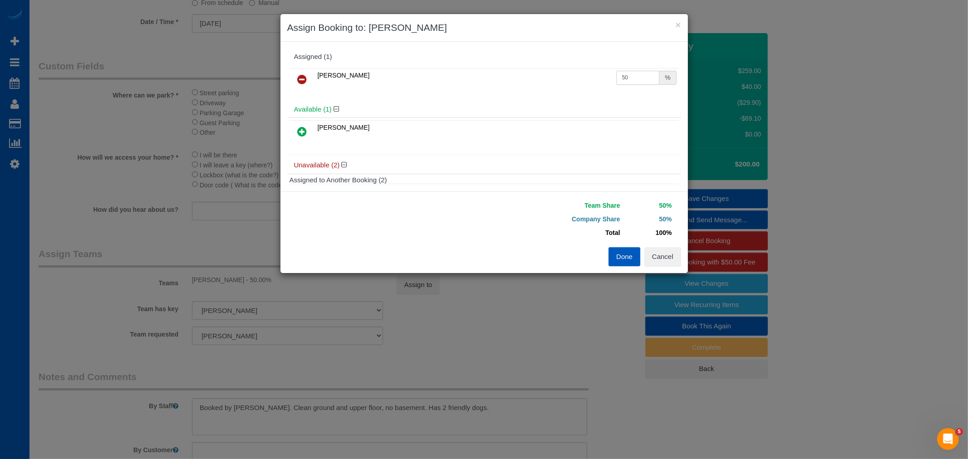
click at [621, 80] on input "50" at bounding box center [639, 78] width 44 height 14
type input "55"
click at [621, 256] on button "Done" at bounding box center [625, 256] width 32 height 19
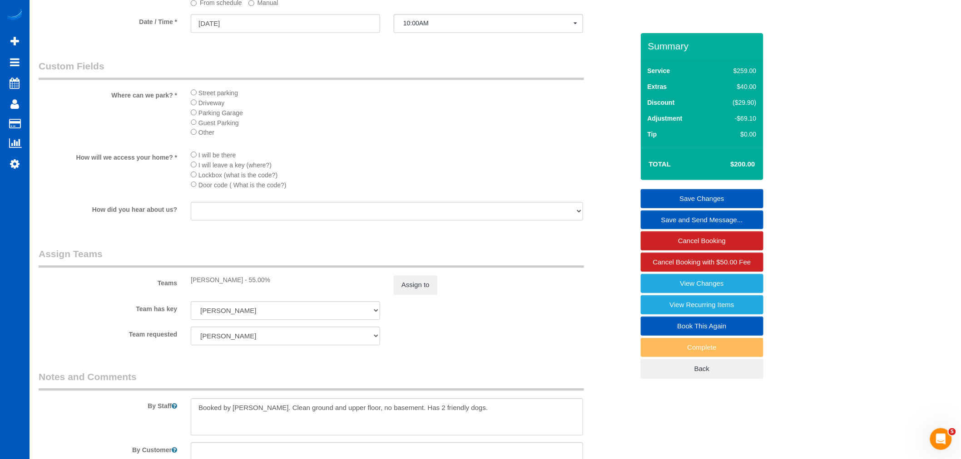
click at [737, 201] on link "Save Changes" at bounding box center [702, 198] width 123 height 19
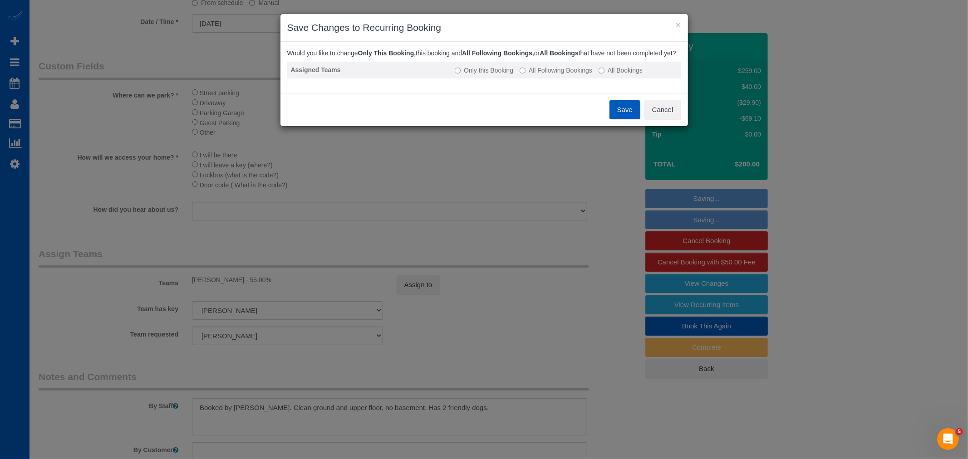
click at [557, 75] on label "All Following Bookings" at bounding box center [556, 70] width 73 height 9
click at [614, 119] on button "Save" at bounding box center [625, 109] width 31 height 19
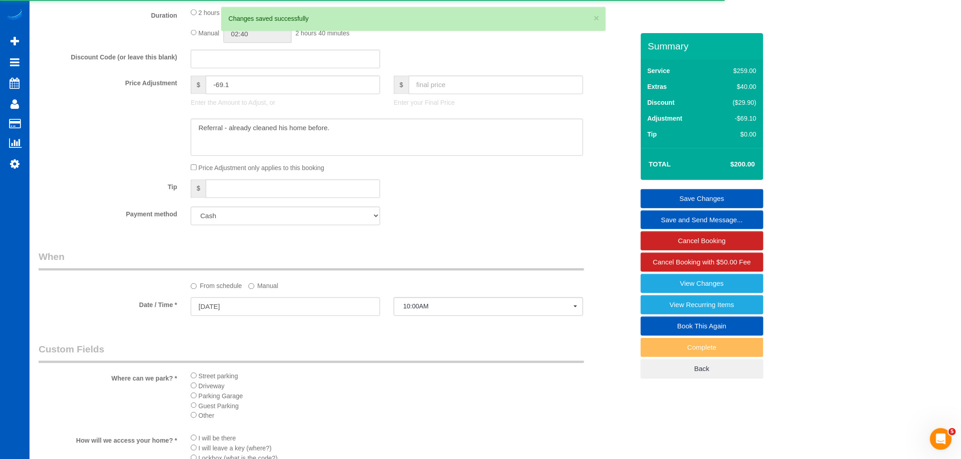
scroll to position [656, 0]
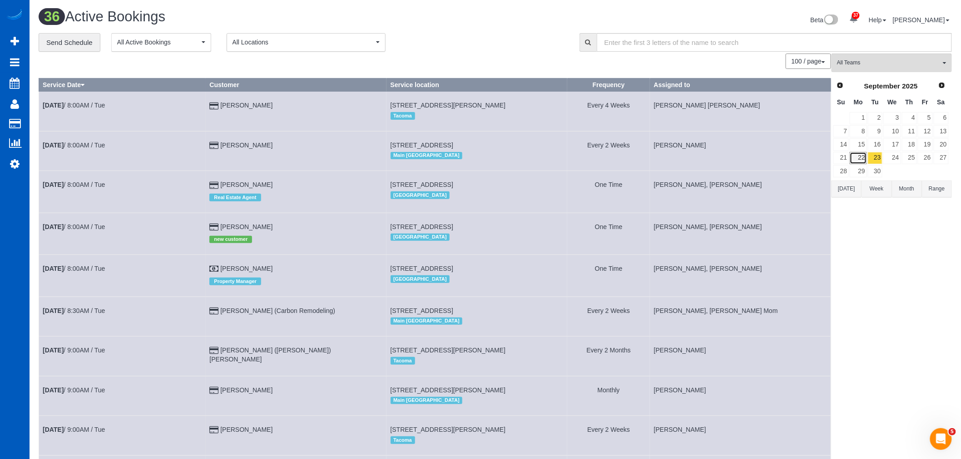
click at [864, 156] on link "22" at bounding box center [857, 158] width 17 height 12
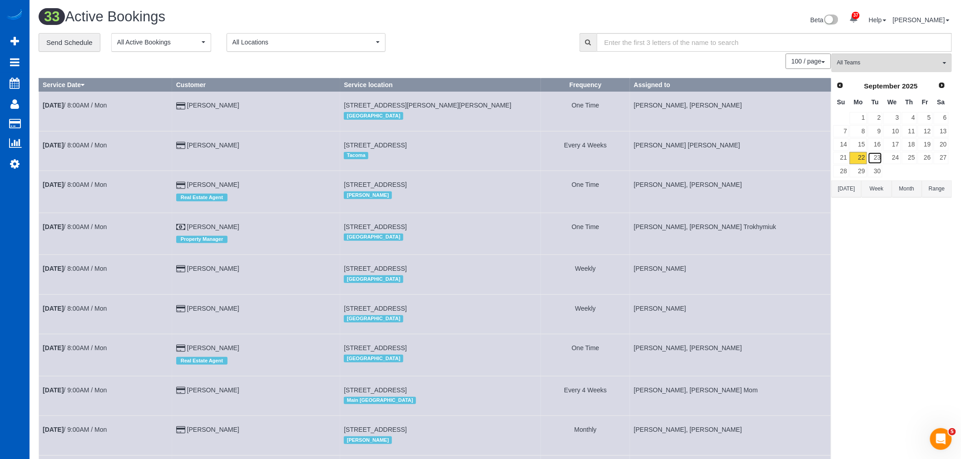
click at [875, 159] on link "23" at bounding box center [875, 158] width 15 height 12
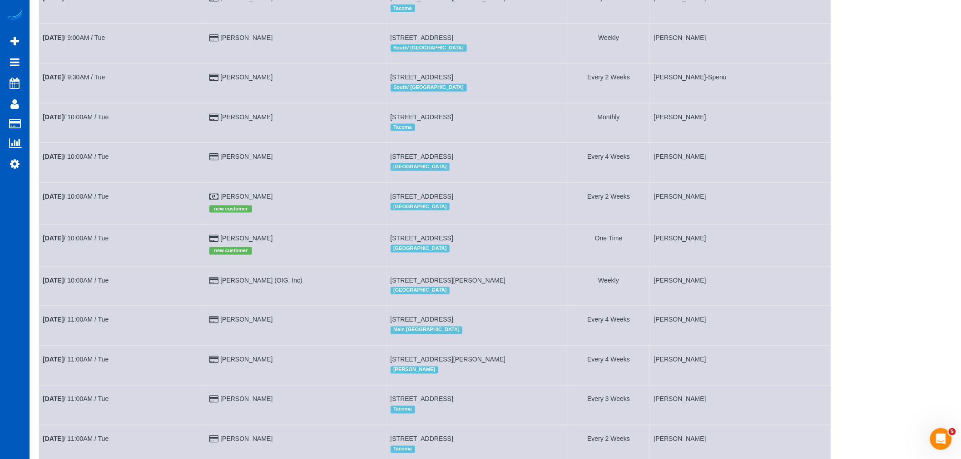
scroll to position [377, 0]
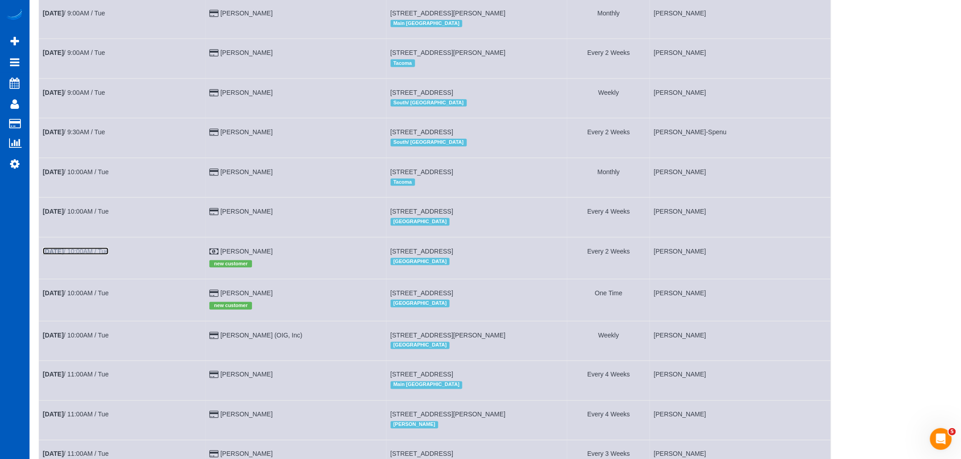
click at [62, 255] on b "[DATE]" at bounding box center [53, 251] width 21 height 7
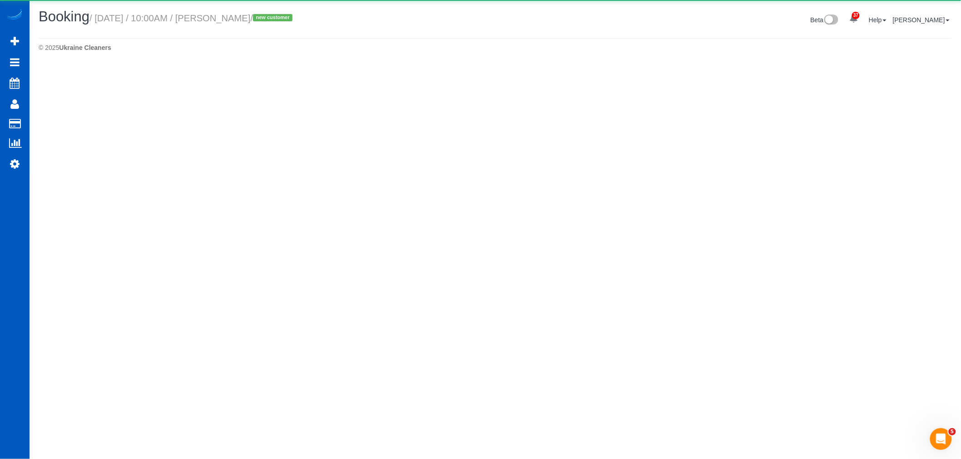
select select "CO"
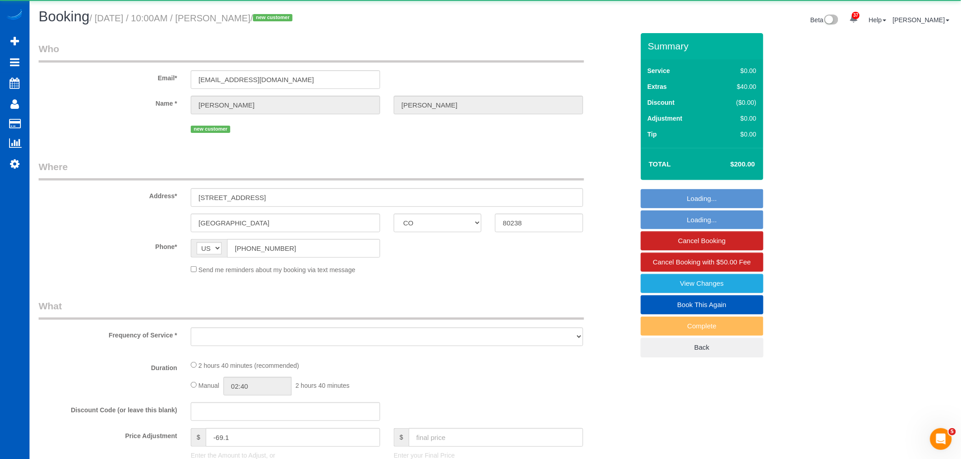
select select "object:8353"
select select "199"
select select "2001"
select select "3"
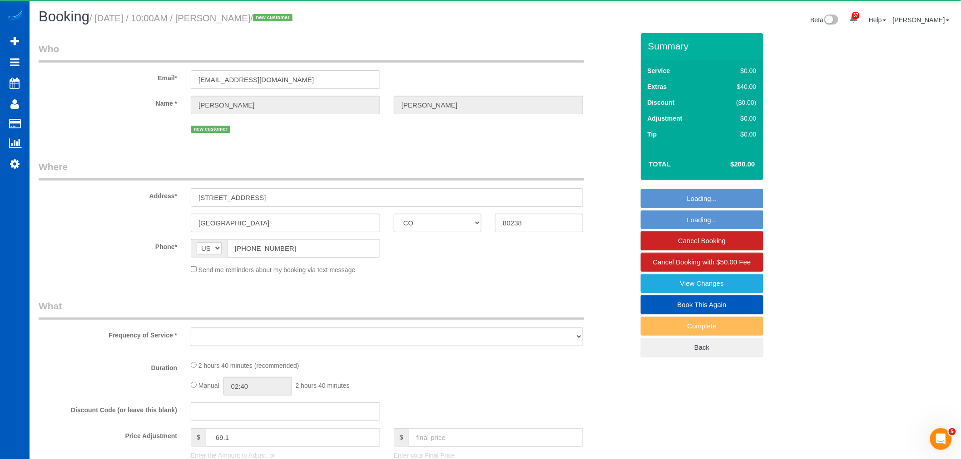
select select "spot23"
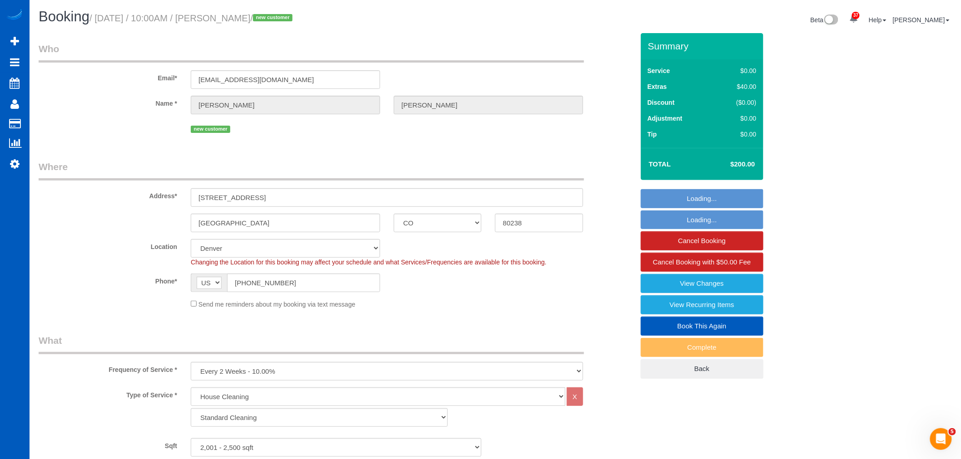
select select "object:8614"
select select "2001"
select select "3"
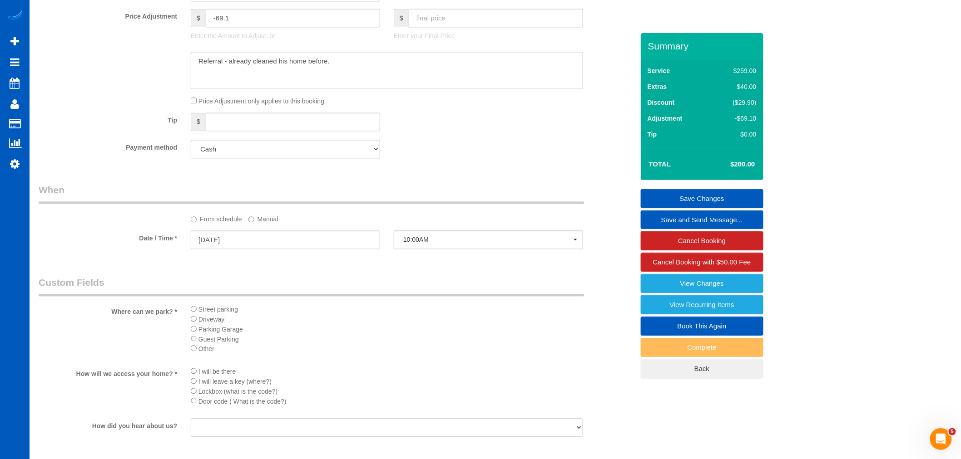
scroll to position [756, 0]
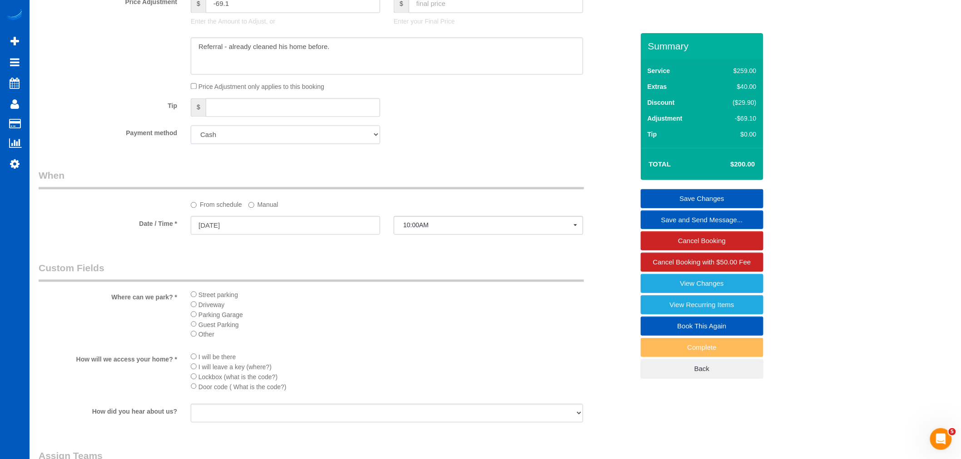
click at [238, 140] on select "Add Credit Card Cash Check Paypal" at bounding box center [285, 134] width 189 height 19
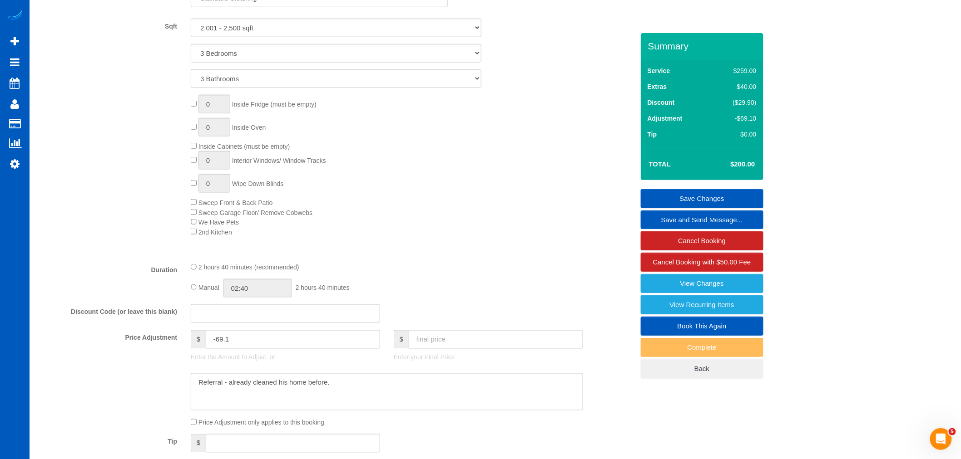
scroll to position [555, 0]
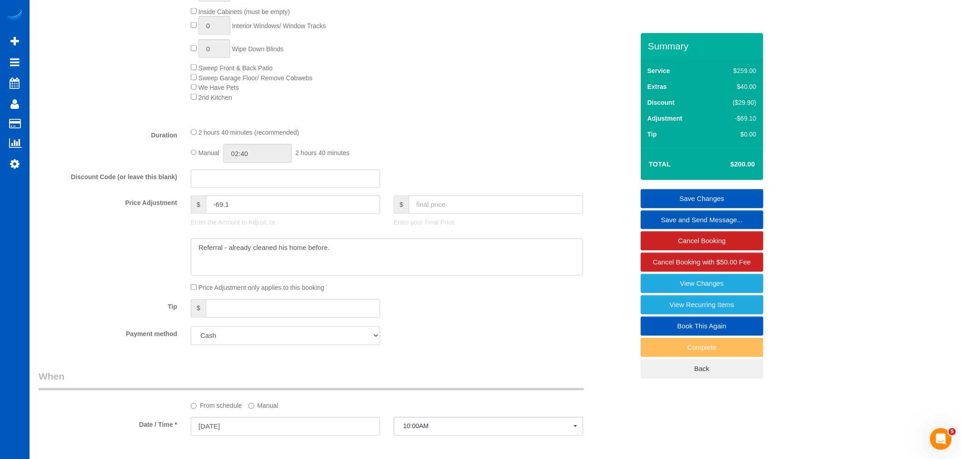
click at [215, 342] on select "Add Credit Card Cash Check Paypal" at bounding box center [285, 336] width 189 height 19
click at [249, 342] on select "Add Credit Card Cash Check Paypal" at bounding box center [285, 336] width 189 height 19
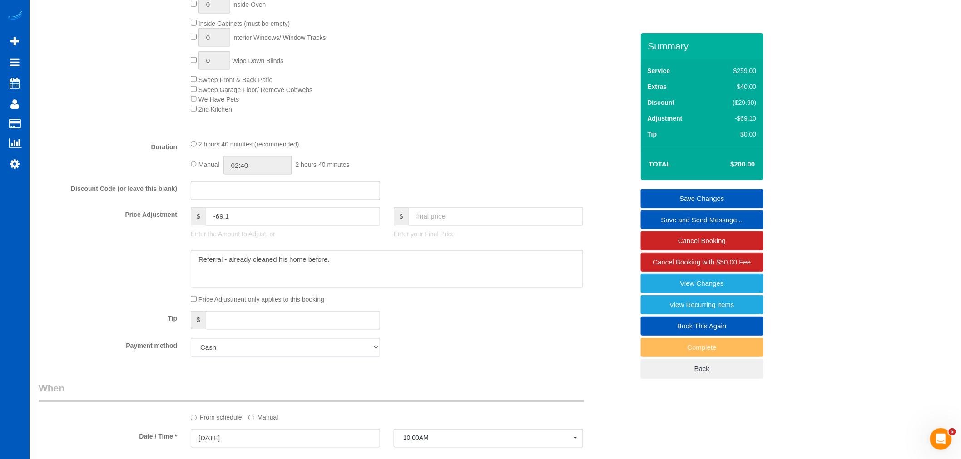
scroll to position [605, 0]
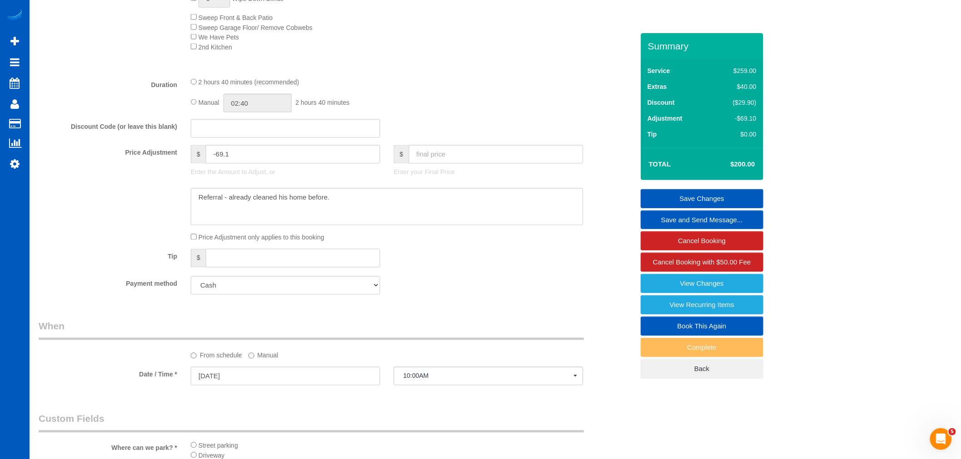
click at [239, 268] on input "text" at bounding box center [293, 258] width 174 height 19
click at [238, 295] on select "Add Credit Card Cash Check Paypal" at bounding box center [285, 285] width 189 height 19
select select "string:fspay"
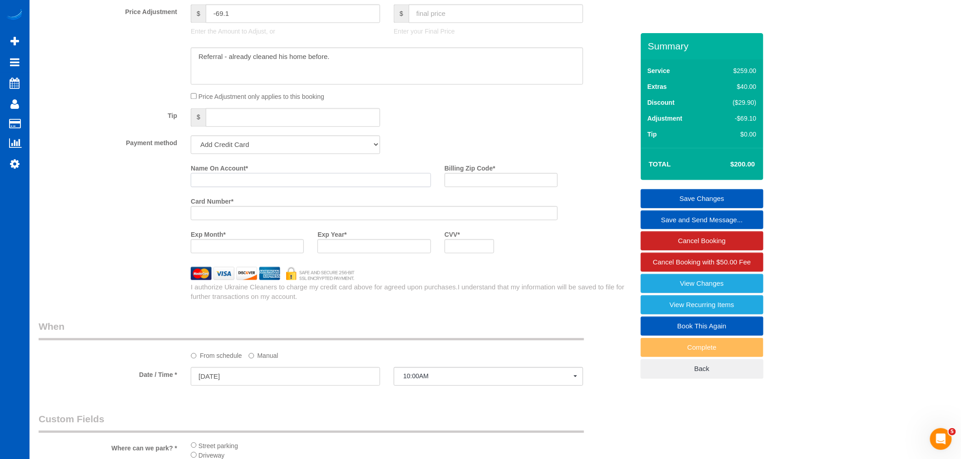
click at [270, 187] on input "Name On Account *" at bounding box center [311, 180] width 240 height 14
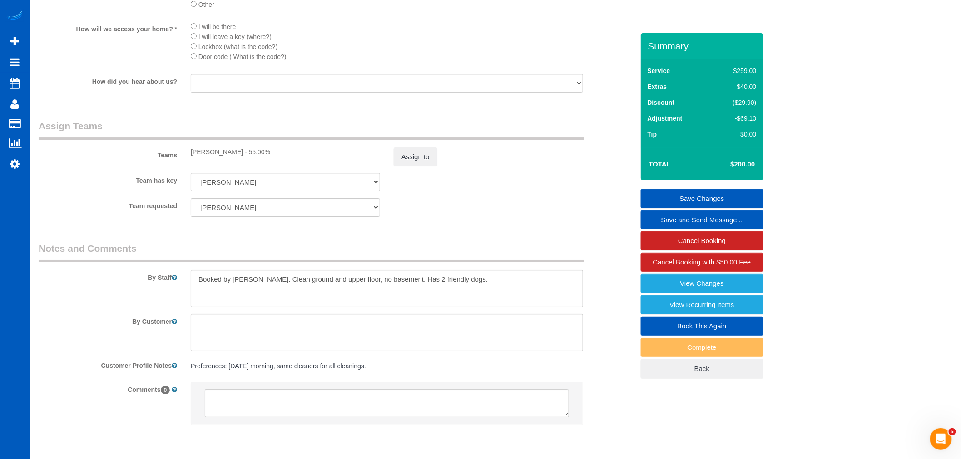
scroll to position [1172, 0]
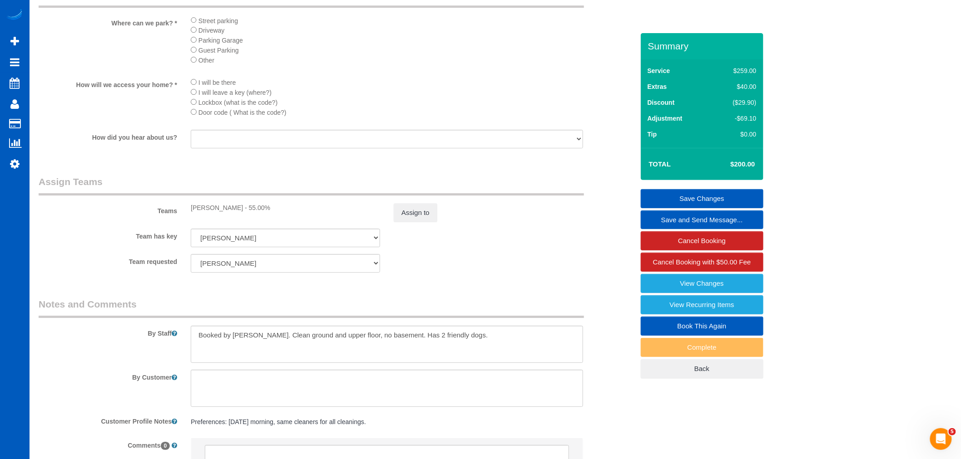
drag, startPoint x: 246, startPoint y: 221, endPoint x: 288, endPoint y: 219, distance: 41.8
click at [288, 212] on div "Ivanna Atamaniuk - 55.00%" at bounding box center [285, 207] width 189 height 9
click at [280, 212] on div "Ivanna Atamaniuk - 55.00%" at bounding box center [285, 207] width 189 height 9
click at [273, 212] on div "Ivanna Atamaniuk - 55.00%" at bounding box center [285, 207] width 189 height 9
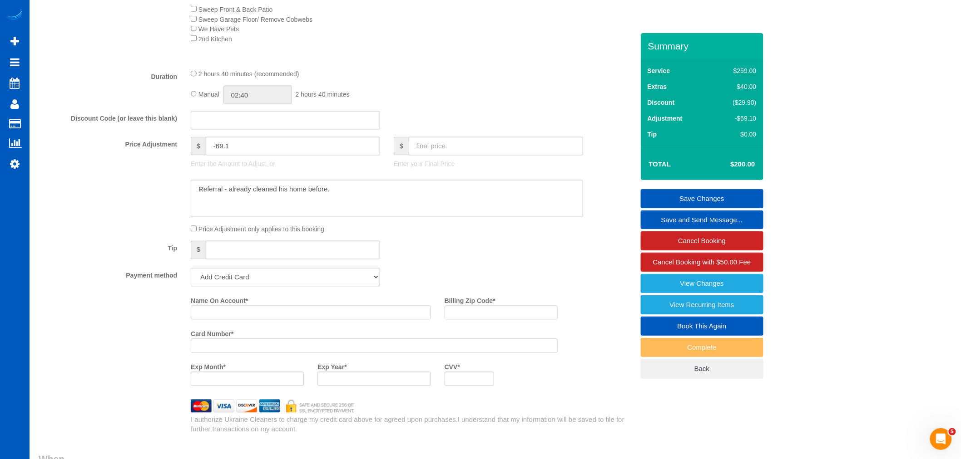
scroll to position [617, 0]
click at [223, 316] on input "Name On Account *" at bounding box center [311, 310] width 240 height 14
click at [207, 316] on input "Name On Account *" at bounding box center [311, 310] width 240 height 14
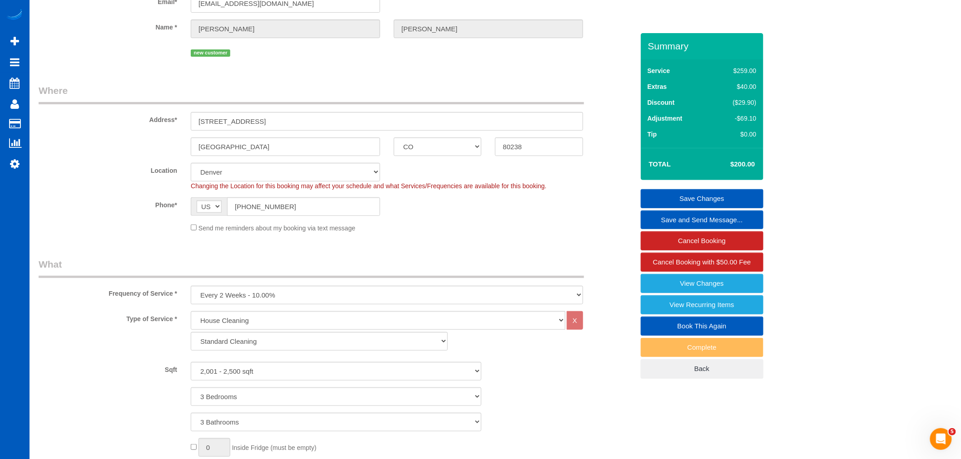
scroll to position [0, 0]
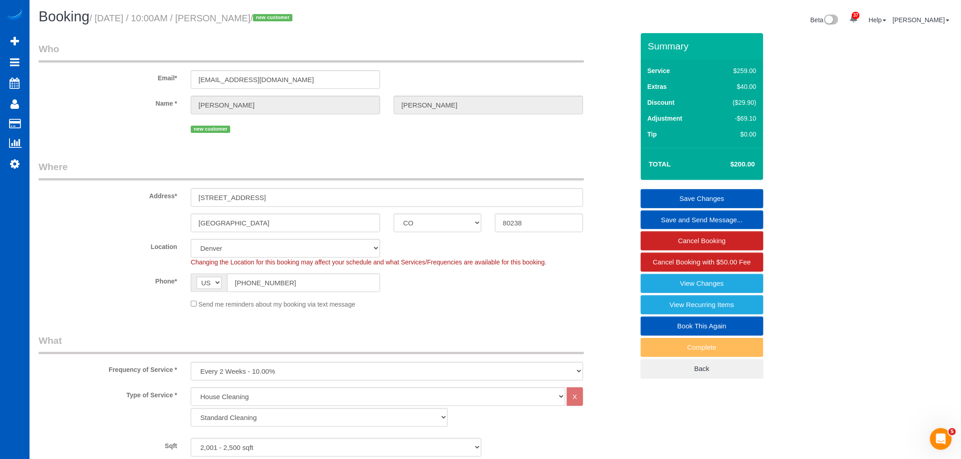
drag, startPoint x: 287, startPoint y: 16, endPoint x: 234, endPoint y: 24, distance: 53.2
click at [234, 24] on h1 "Booking / September 23, 2025 / 10:00AM / Brad Howard / new customer" at bounding box center [264, 16] width 450 height 15
copy small "[PERSON_NAME]"
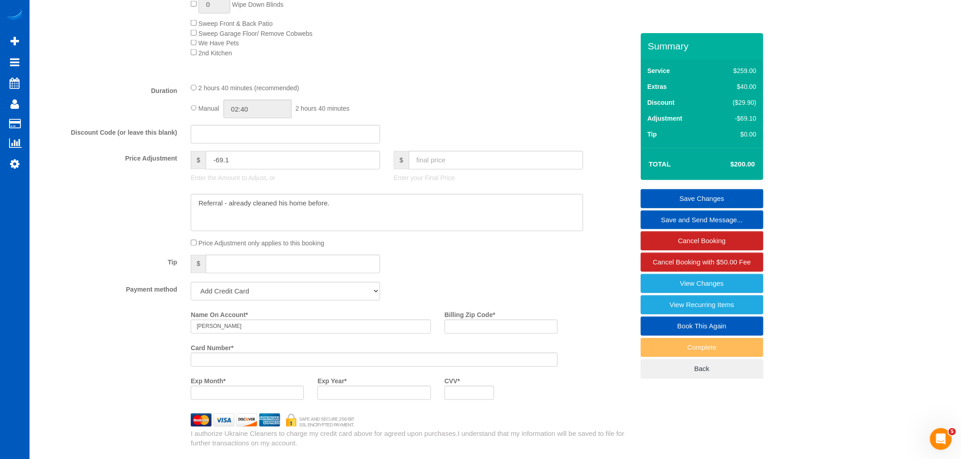
scroll to position [605, 0]
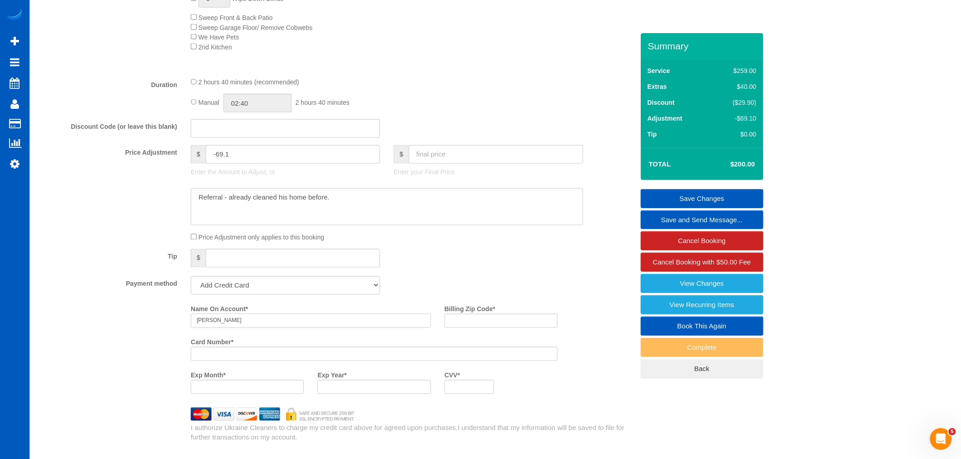
drag, startPoint x: 241, startPoint y: 326, endPoint x: 151, endPoint y: 327, distance: 89.9
click at [151, 327] on div "Name On Account * Brad Billing Zip Code * Card Number * Exp Month * Exp Year * …" at bounding box center [336, 351] width 609 height 99
paste input "Howard"
type input "[PERSON_NAME]"
click at [205, 355] on div at bounding box center [374, 354] width 367 height 14
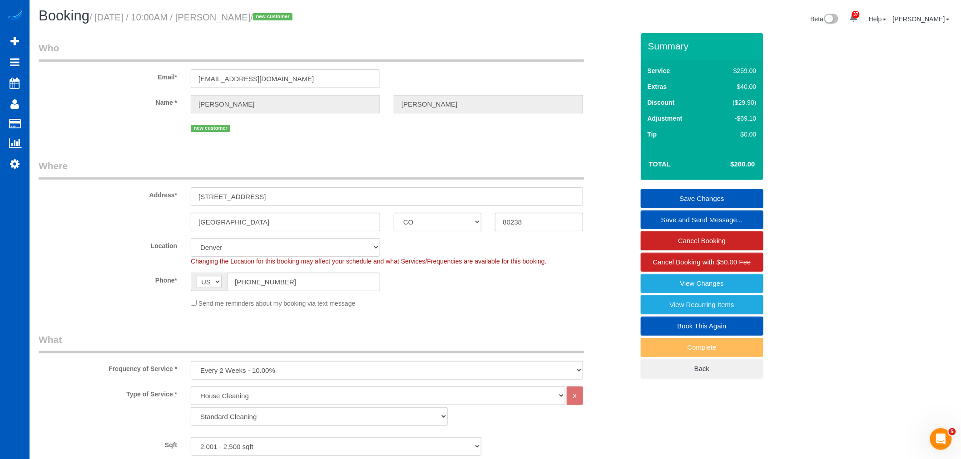
scroll to position [0, 0]
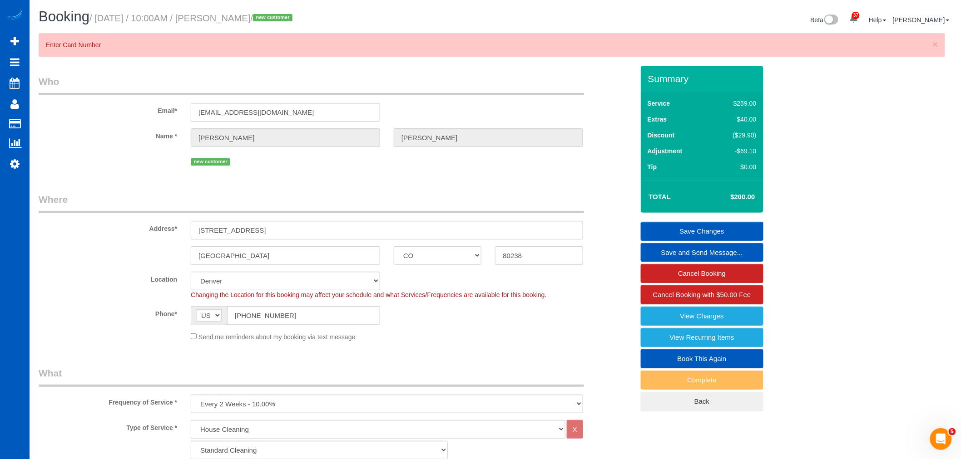
drag, startPoint x: 545, startPoint y: 224, endPoint x: 425, endPoint y: 240, distance: 120.8
click at [400, 234] on sui-booking-address "Address* 8958 E 59th Pl Denver AK AL AR AZ CA CO CT DC DE FL GA HI IA ID IL IN …" at bounding box center [336, 229] width 595 height 72
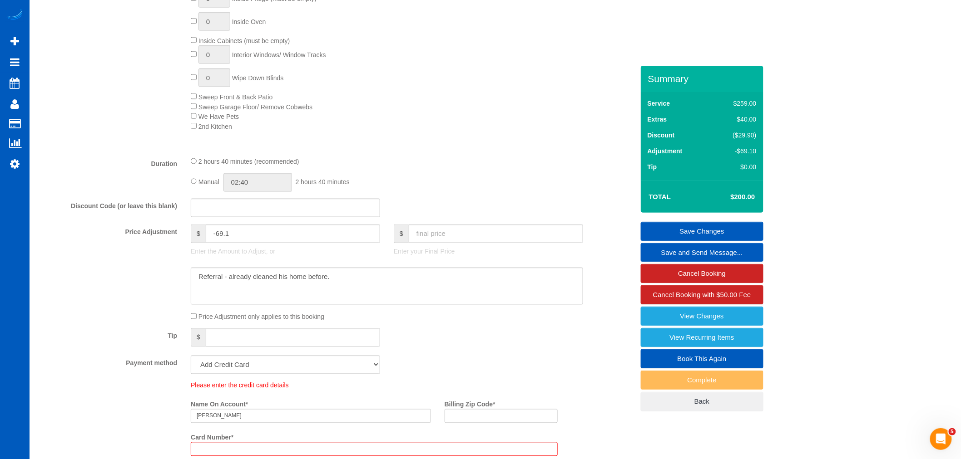
scroll to position [706, 0]
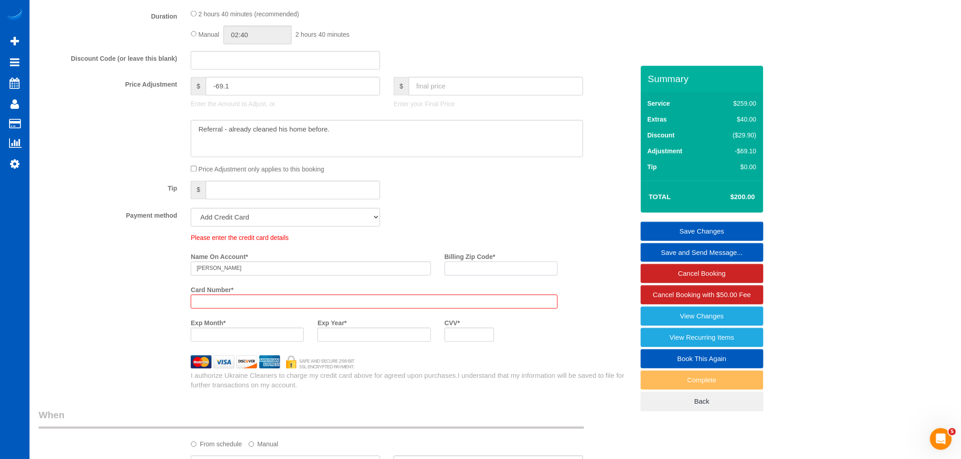
click at [468, 271] on input "Billing Zip Code *" at bounding box center [500, 269] width 113 height 14
paste input "80238"
type input "80238"
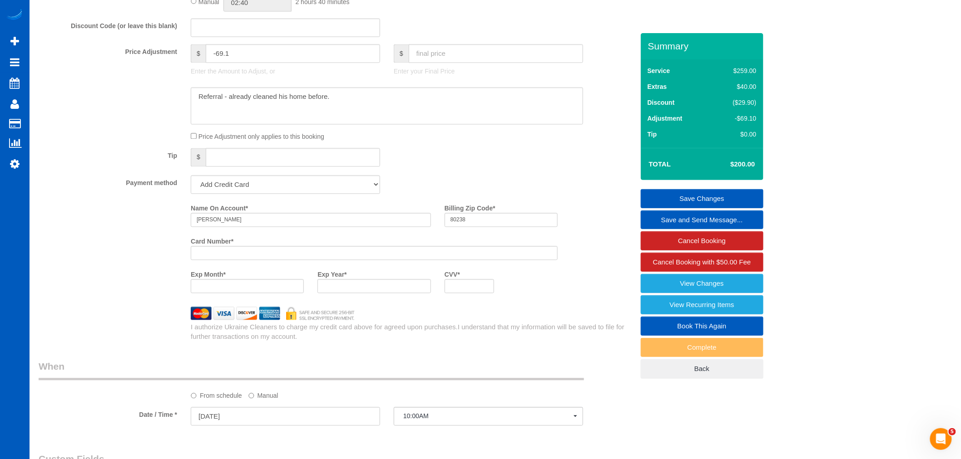
scroll to position [673, 0]
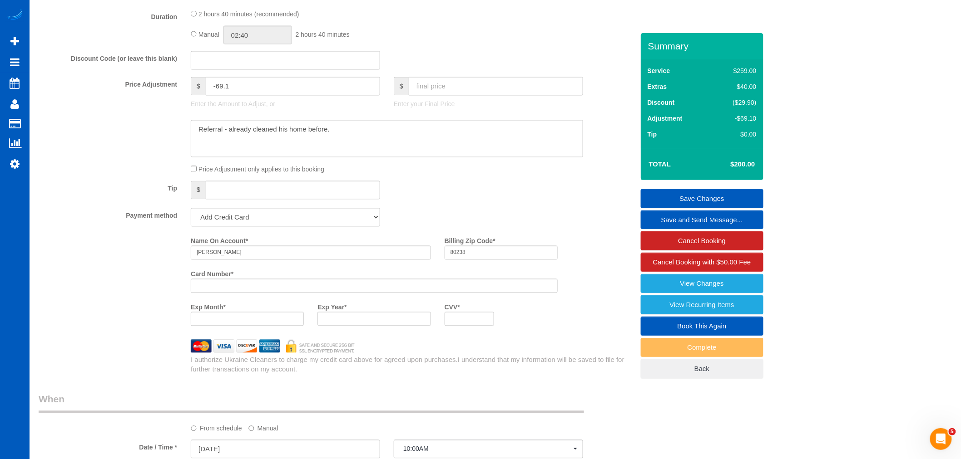
click at [690, 199] on link "Save Changes" at bounding box center [702, 198] width 123 height 19
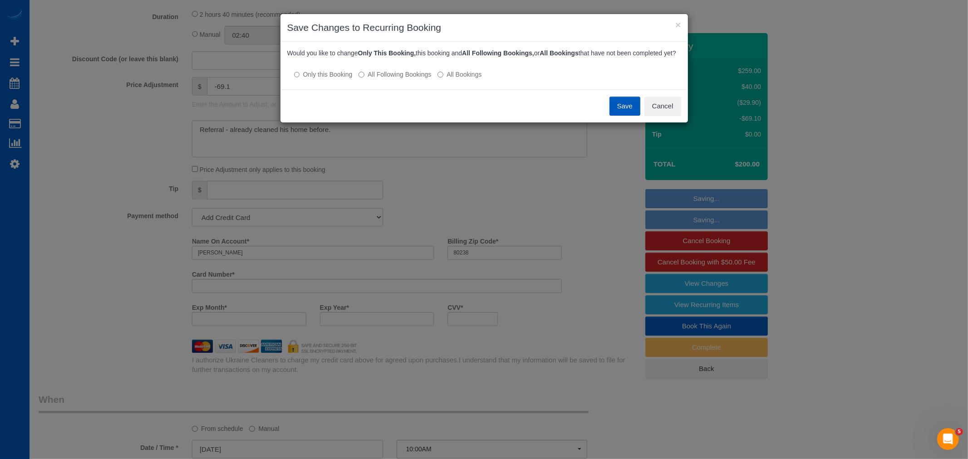
click at [413, 79] on label "All Following Bookings" at bounding box center [395, 74] width 73 height 9
click at [627, 114] on button "Save" at bounding box center [625, 106] width 31 height 19
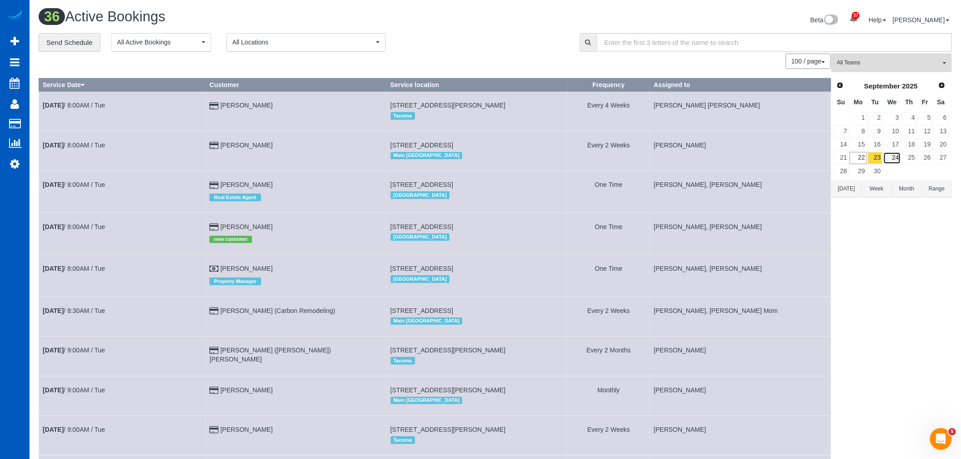
click at [891, 162] on link "24" at bounding box center [891, 158] width 17 height 12
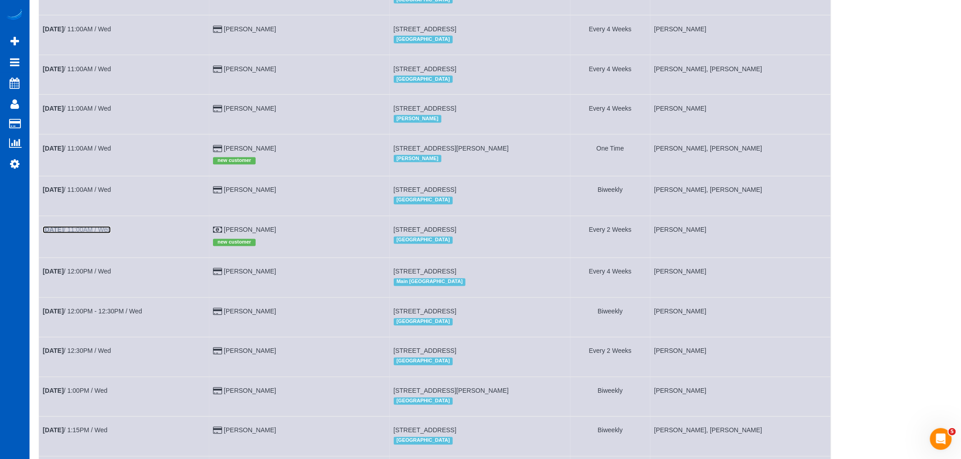
scroll to position [555, 0]
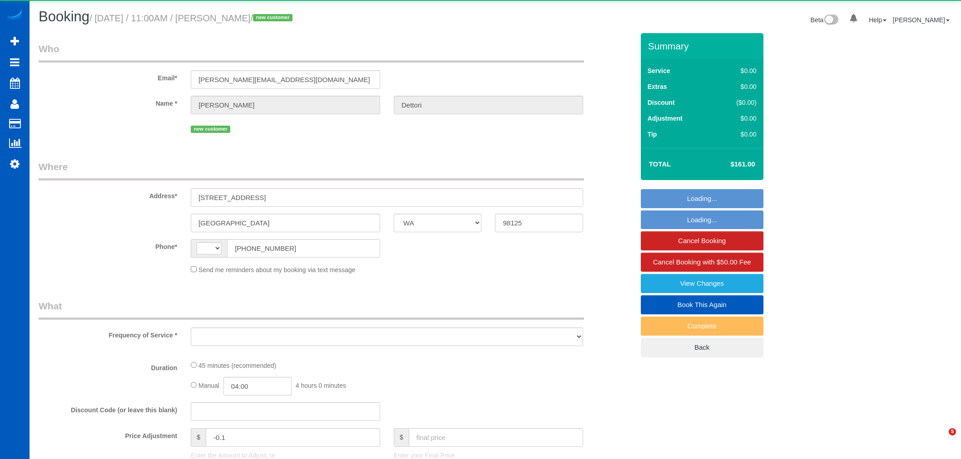
select select "WA"
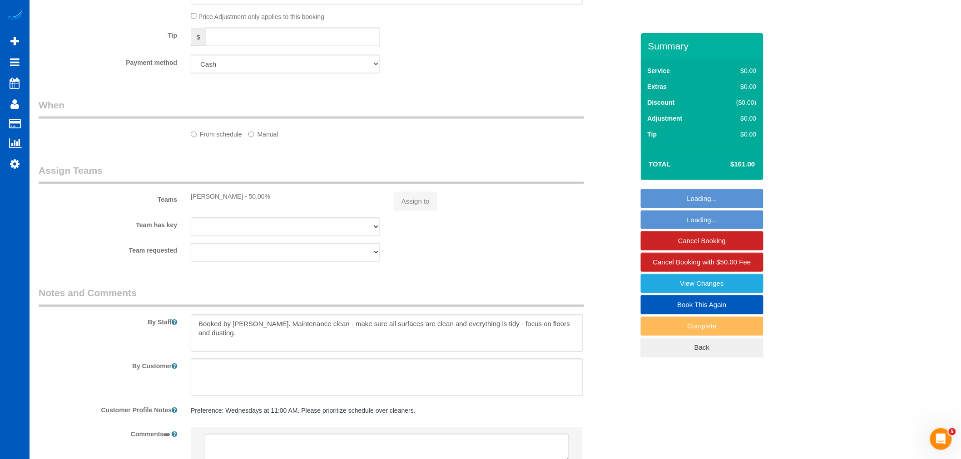
select select "string:[GEOGRAPHIC_DATA]"
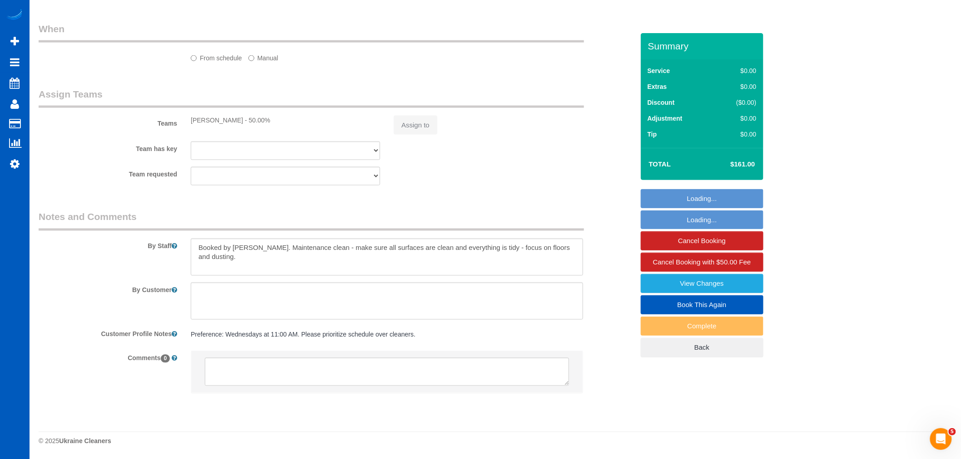
select select "199"
select select "1001"
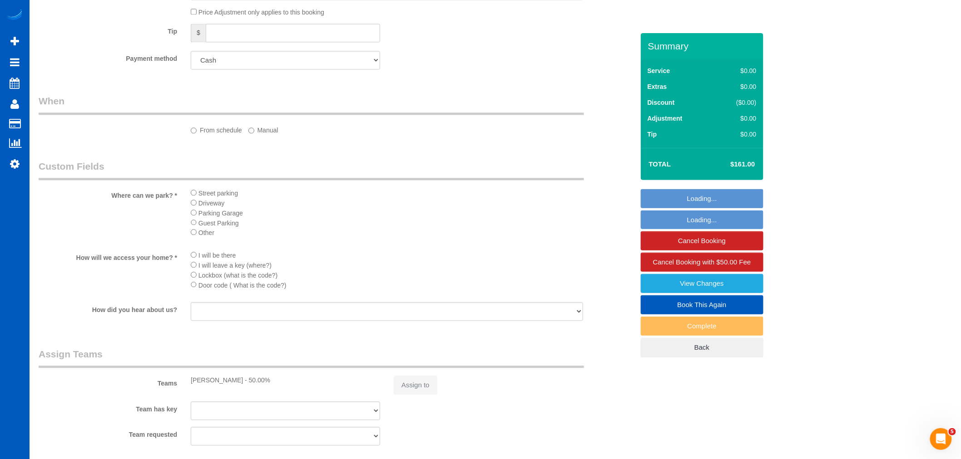
select select "object:1168"
select select "spot2"
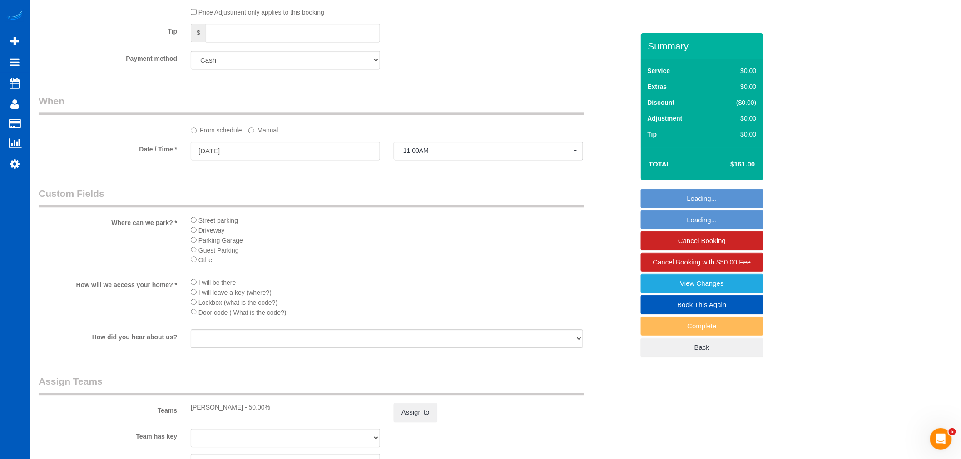
select select "object:1173"
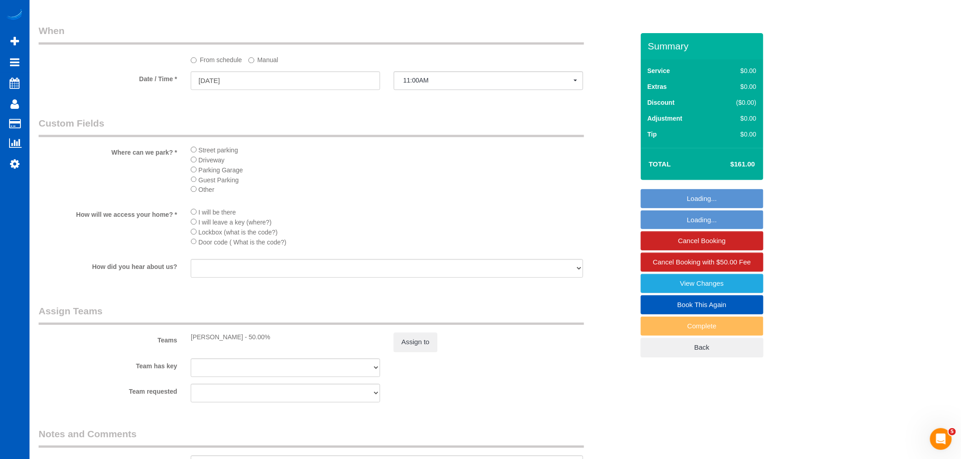
select select "1001"
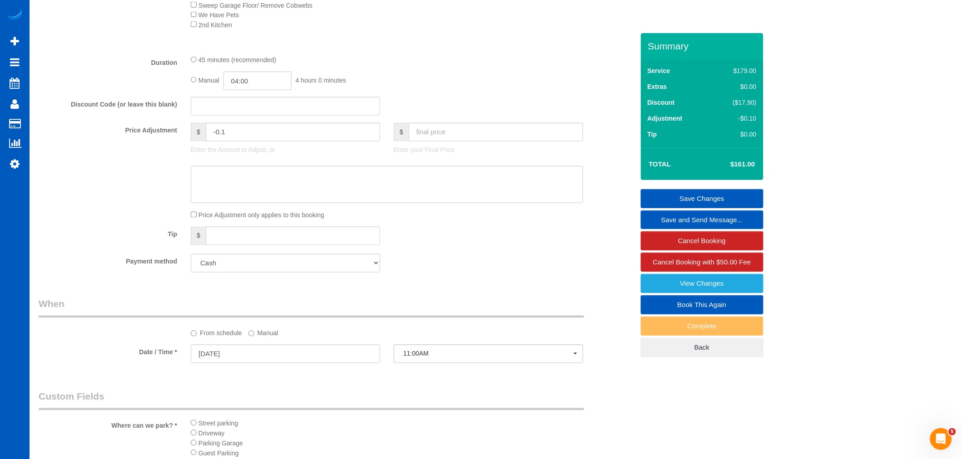
scroll to position [627, 0]
click at [299, 271] on select "Amex - 4003 - 05/2028 (Default) Add Credit Card ─────────────── Cash Check Payp…" at bounding box center [285, 264] width 189 height 19
select select "string:fspay-5a1f0a83-2a57-43d6-bc3b-5044af280d94"
click at [191, 262] on select "Amex - 4003 - 05/2028 (Default) Add Credit Card ─────────────── Cash Check Payp…" at bounding box center [285, 264] width 189 height 19
click at [439, 262] on div "Payment method Amex - 4003 - 05/2028 (Default) Add Credit Card ─────────────── …" at bounding box center [336, 264] width 609 height 19
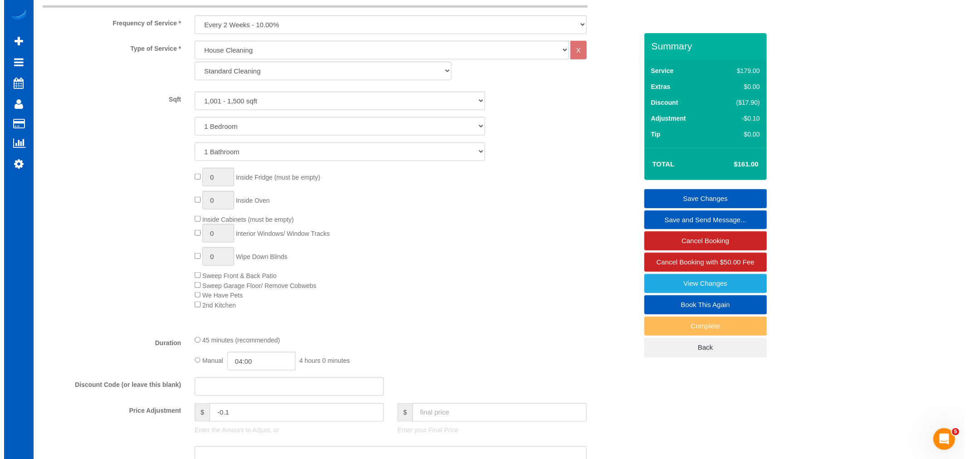
scroll to position [504, 0]
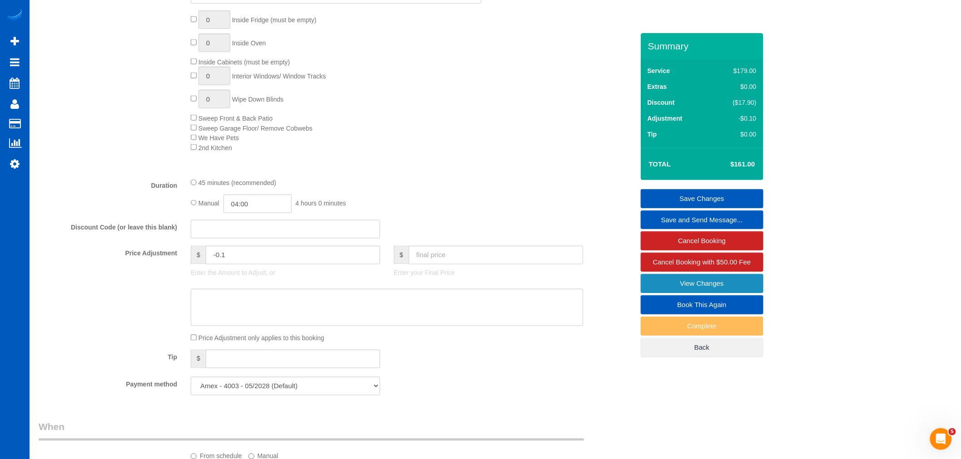
click at [706, 285] on link "View Changes" at bounding box center [702, 283] width 123 height 19
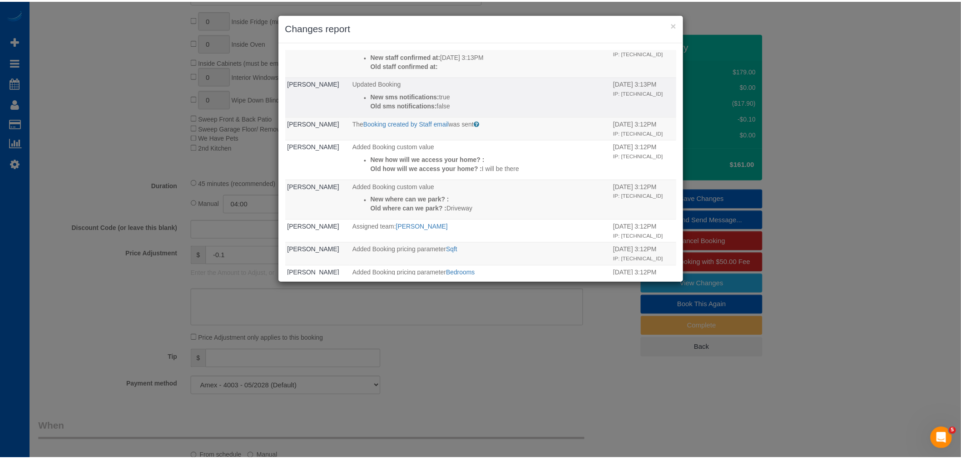
scroll to position [0, 0]
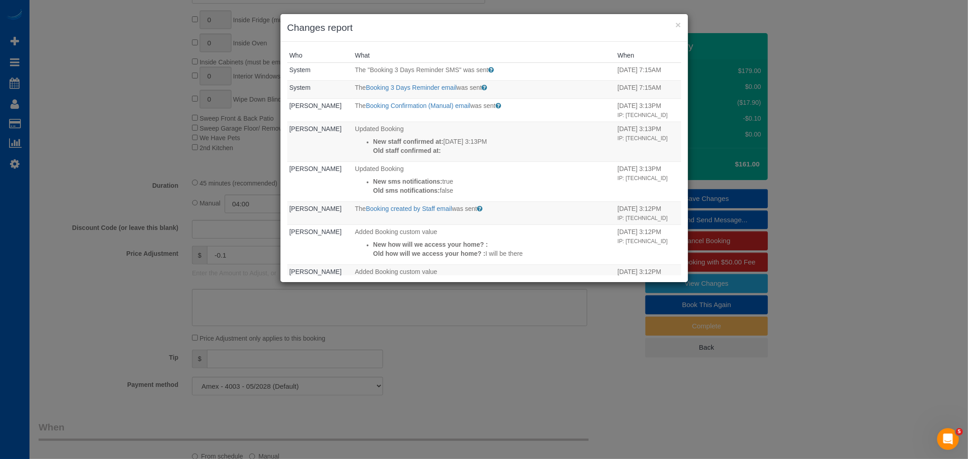
drag, startPoint x: 669, startPoint y: 23, endPoint x: 673, endPoint y: 21, distance: 4.9
click at [669, 23] on h3 "Changes report" at bounding box center [484, 28] width 394 height 14
click at [673, 21] on h3 "Changes report" at bounding box center [484, 28] width 394 height 14
click at [677, 25] on button "×" at bounding box center [678, 25] width 5 height 10
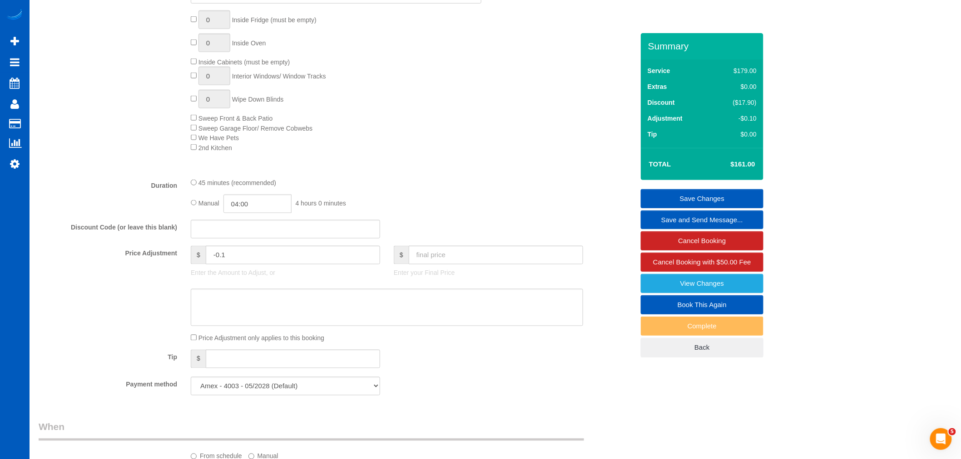
click at [688, 200] on link "Save Changes" at bounding box center [702, 198] width 123 height 19
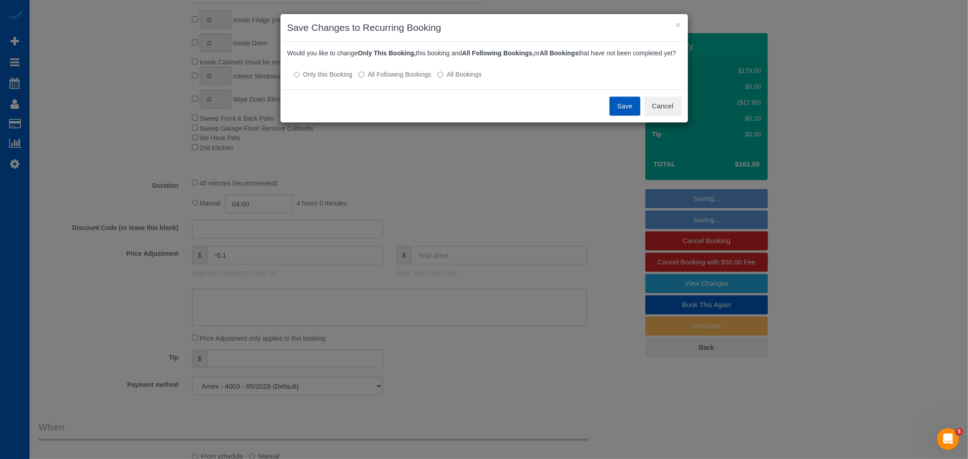
click at [401, 79] on label "All Following Bookings" at bounding box center [395, 74] width 73 height 9
click at [375, 79] on label "All Following Bookings" at bounding box center [395, 74] width 73 height 9
click at [612, 116] on button "Save" at bounding box center [625, 106] width 31 height 19
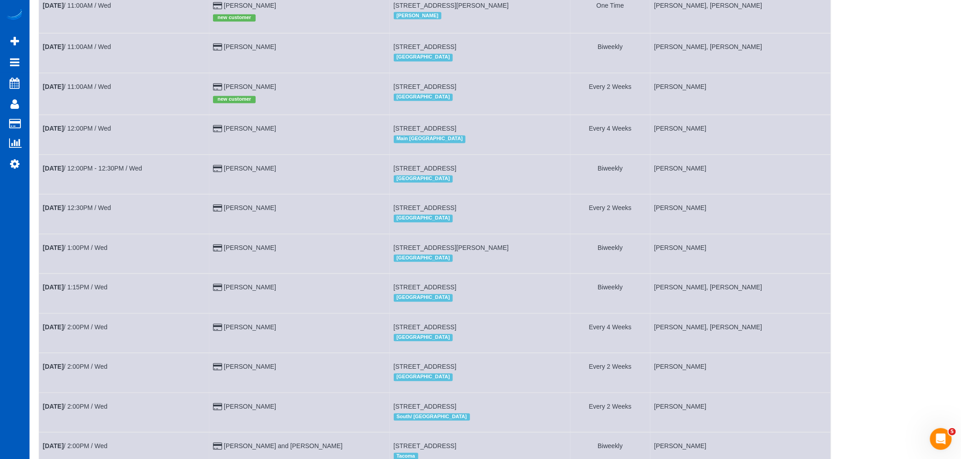
scroll to position [656, 0]
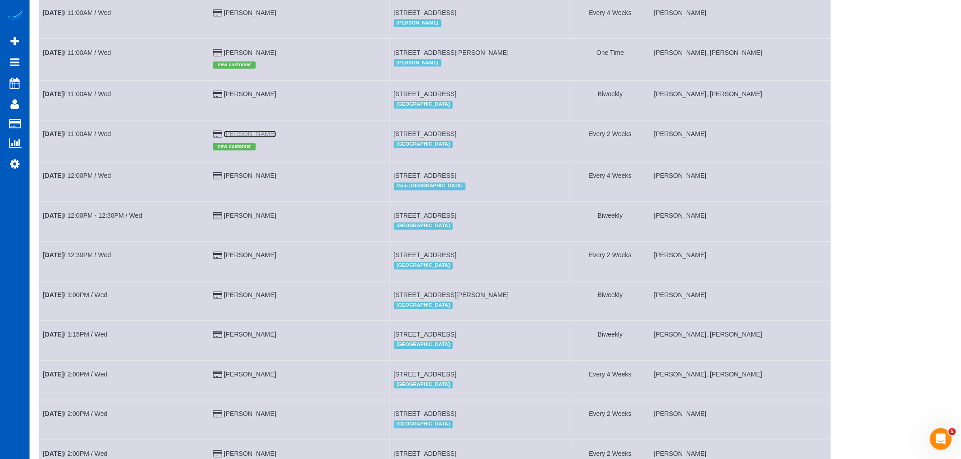
click at [250, 138] on link "[PERSON_NAME]" at bounding box center [250, 134] width 52 height 7
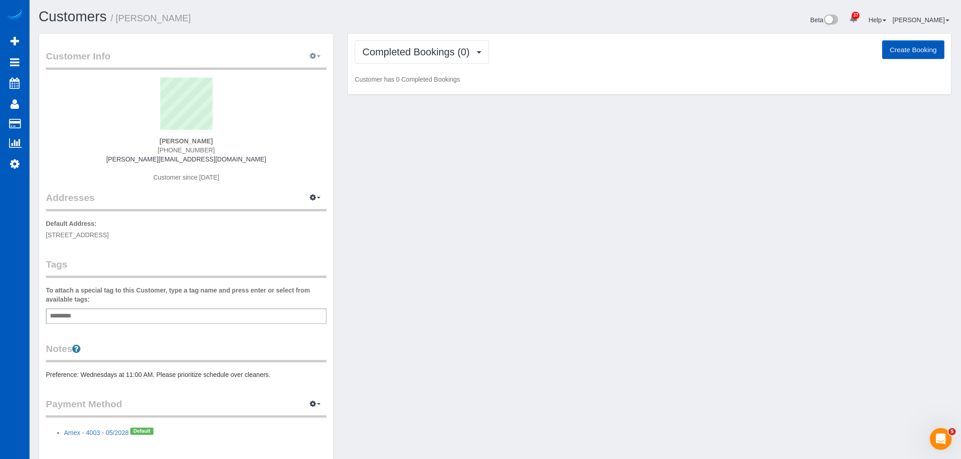
click at [311, 57] on icon "button" at bounding box center [313, 55] width 6 height 5
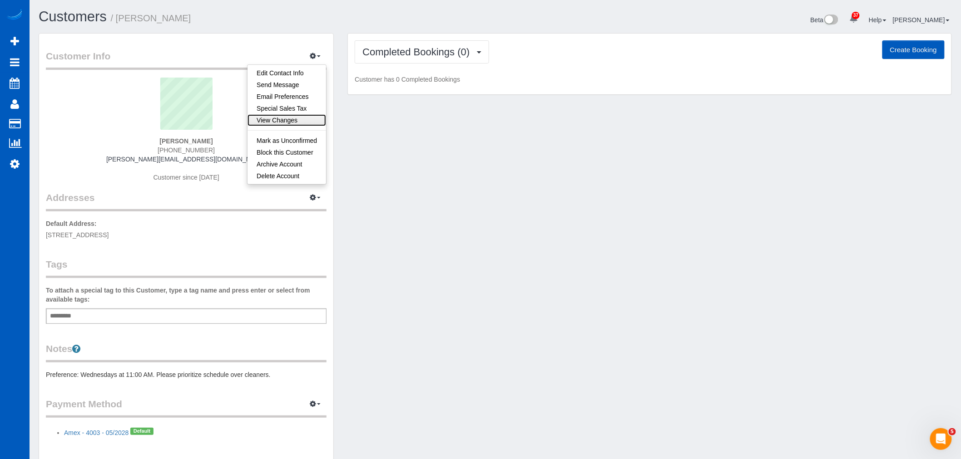
click at [288, 123] on link "View Changes" at bounding box center [286, 120] width 79 height 12
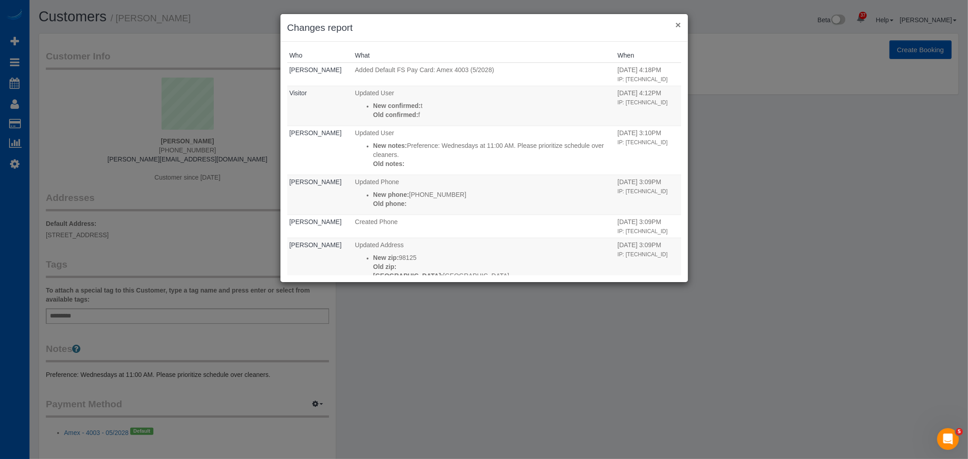
click at [679, 23] on button "×" at bounding box center [678, 25] width 5 height 10
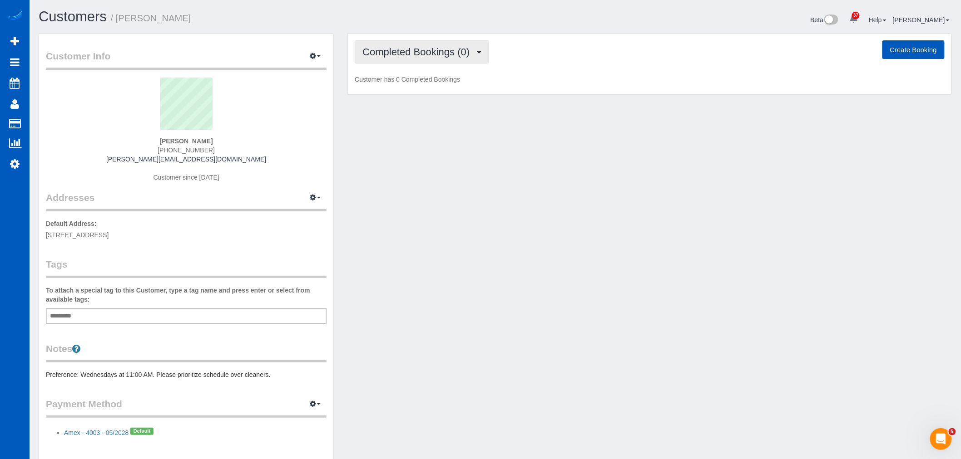
click at [373, 52] on span "Completed Bookings (0)" at bounding box center [418, 51] width 112 height 11
click at [391, 81] on link "Upcoming Bookings (11)" at bounding box center [403, 85] width 96 height 12
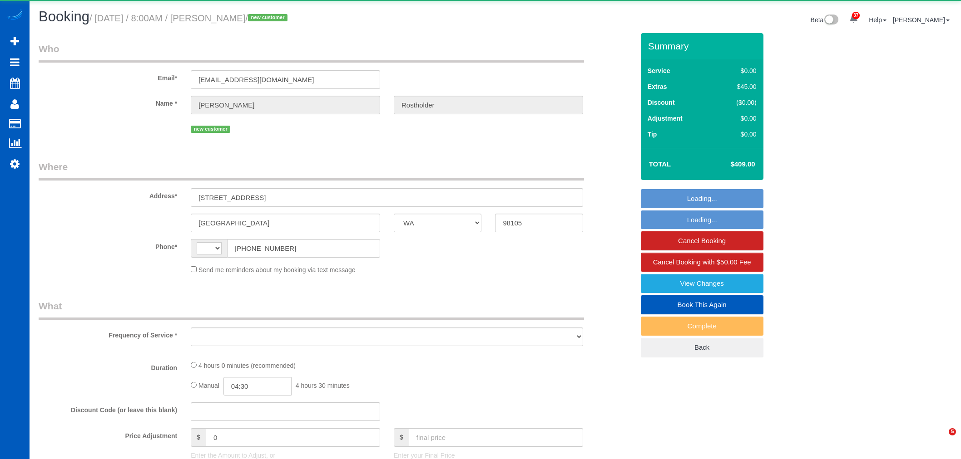
select select "WA"
select select "string:[GEOGRAPHIC_DATA]"
select select "object:1693"
select select "199"
select select "spot1"
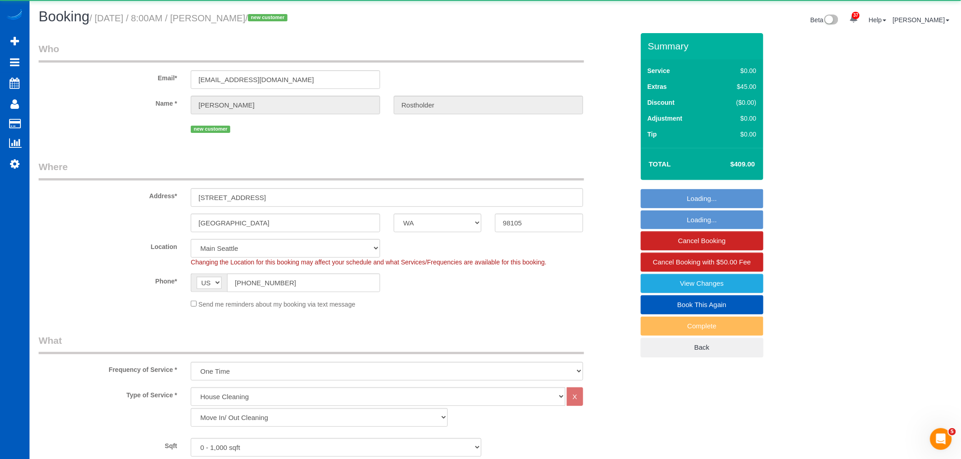
select select "object:1794"
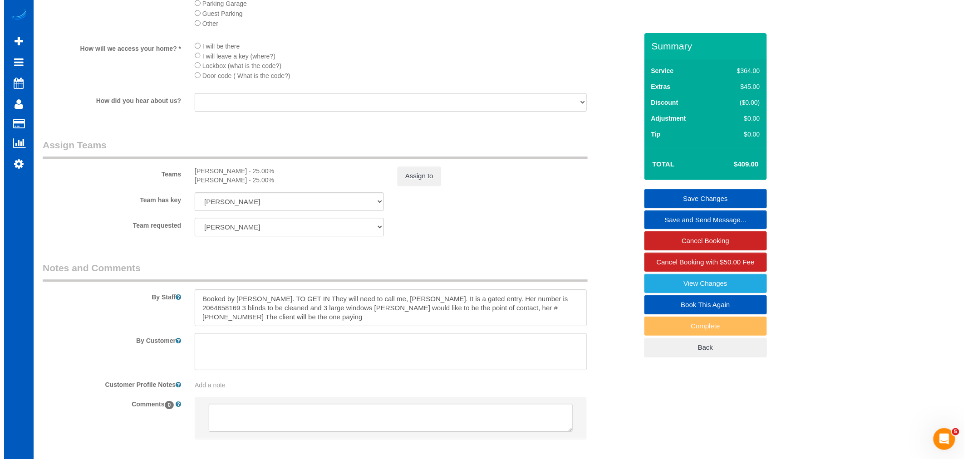
scroll to position [951, 0]
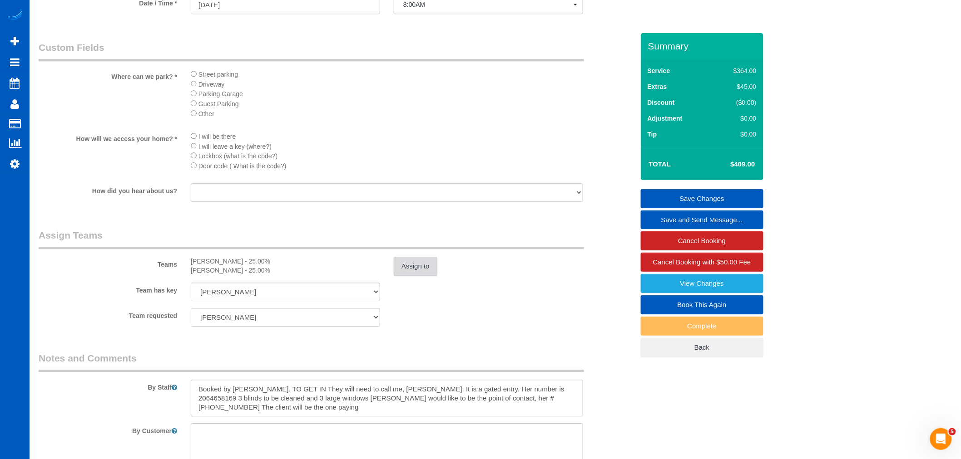
click at [396, 273] on button "Assign to" at bounding box center [416, 266] width 44 height 19
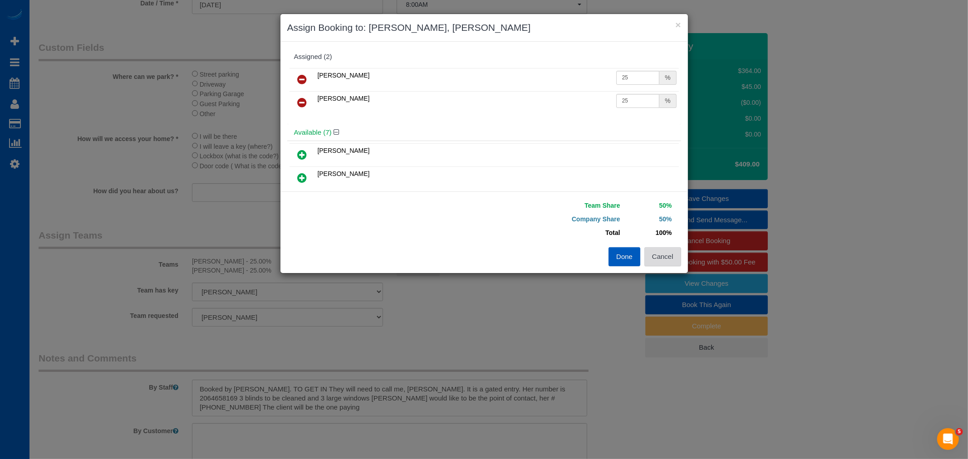
drag, startPoint x: 657, startPoint y: 258, endPoint x: 455, endPoint y: 233, distance: 204.0
click at [655, 258] on button "Cancel" at bounding box center [663, 256] width 37 height 19
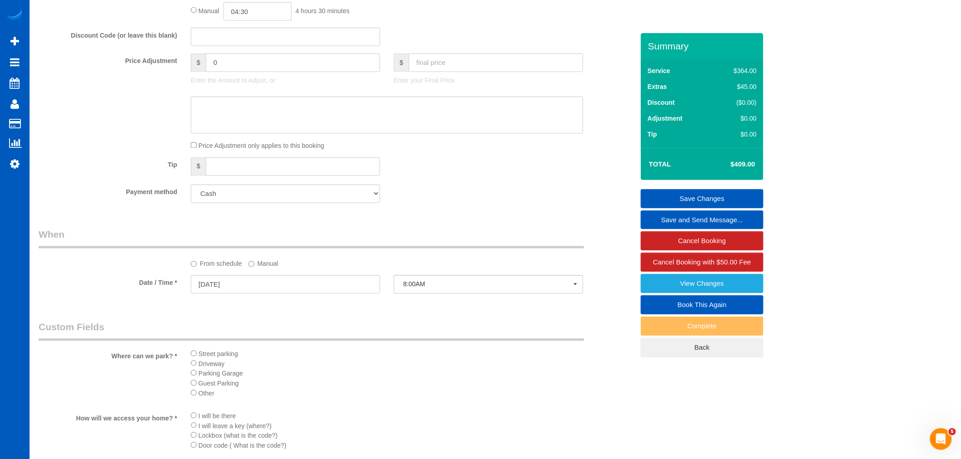
scroll to position [648, 0]
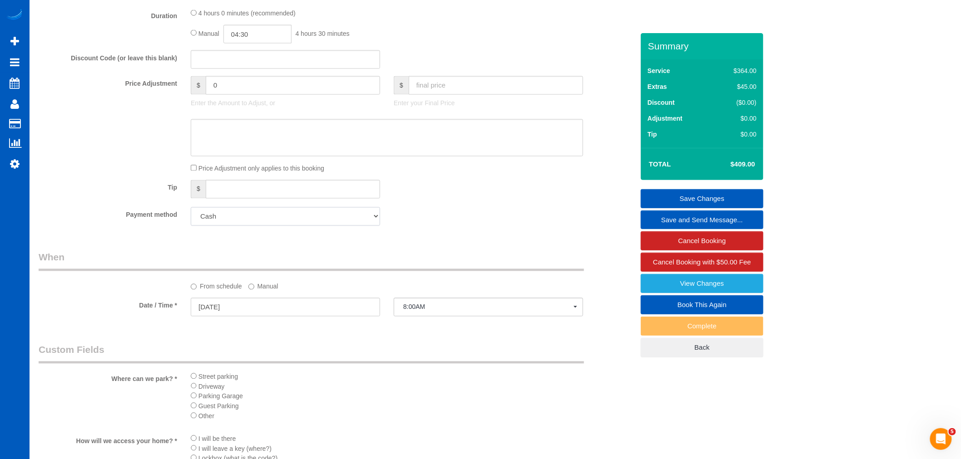
click at [242, 225] on select "Add Credit Card Cash Check Paypal" at bounding box center [285, 216] width 189 height 19
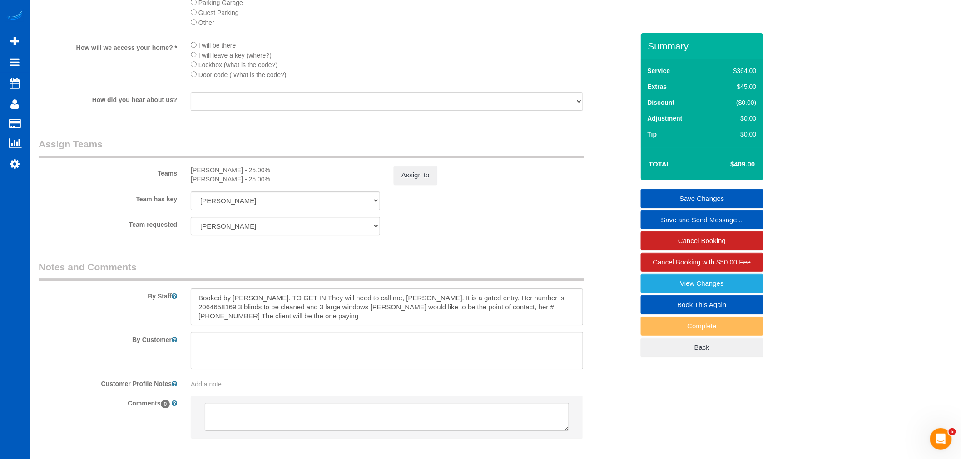
scroll to position [1102, 0]
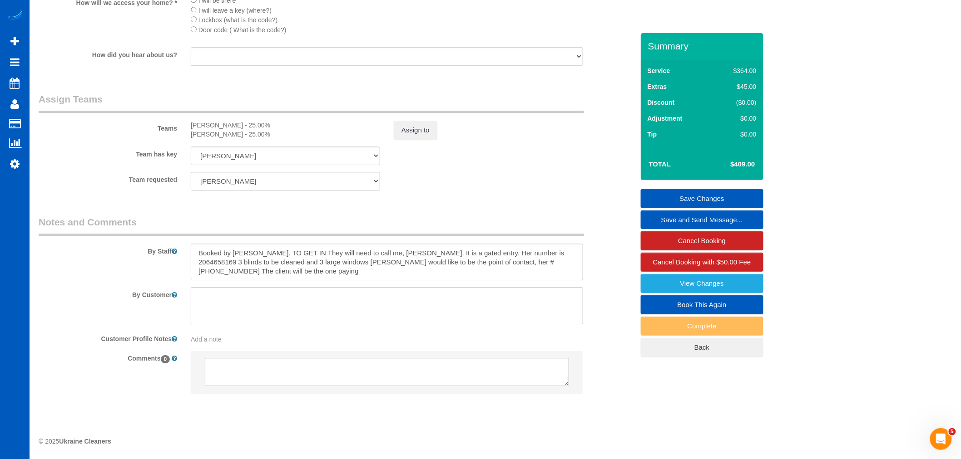
drag, startPoint x: 291, startPoint y: 283, endPoint x: 577, endPoint y: 281, distance: 286.0
click at [577, 281] on sui-booking-comments "By Staff By Customer Customer Profile Notes Add a note Comments 0" at bounding box center [336, 310] width 595 height 188
click at [258, 270] on textarea at bounding box center [387, 262] width 392 height 37
click at [277, 275] on textarea at bounding box center [387, 262] width 392 height 37
click at [274, 265] on textarea at bounding box center [387, 262] width 392 height 37
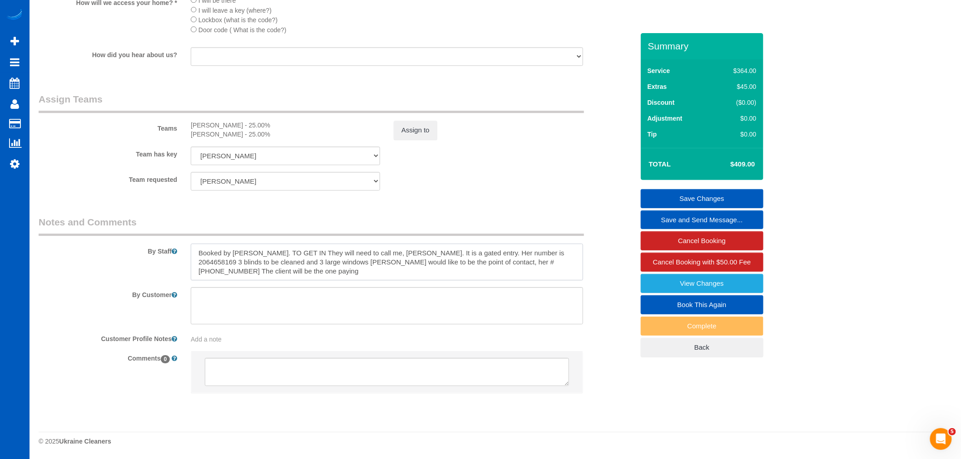
click at [268, 268] on textarea at bounding box center [387, 262] width 392 height 37
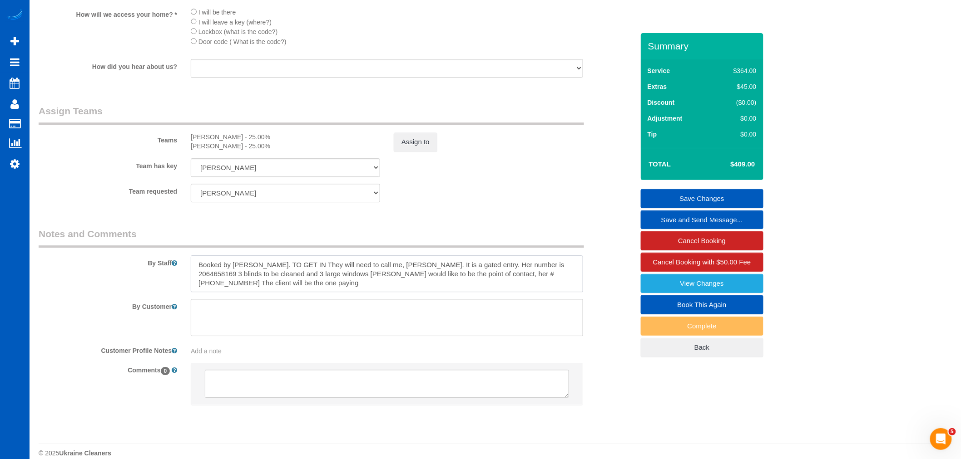
scroll to position [1051, 0]
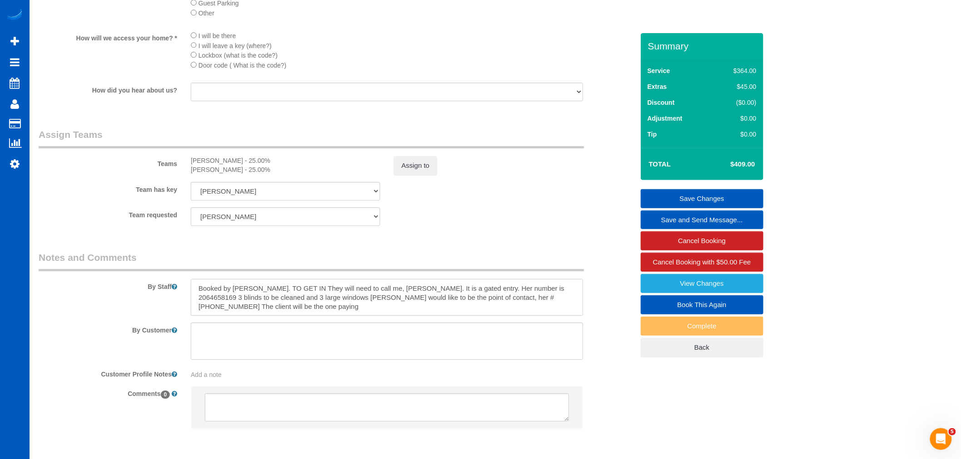
click at [278, 316] on textarea at bounding box center [387, 297] width 392 height 37
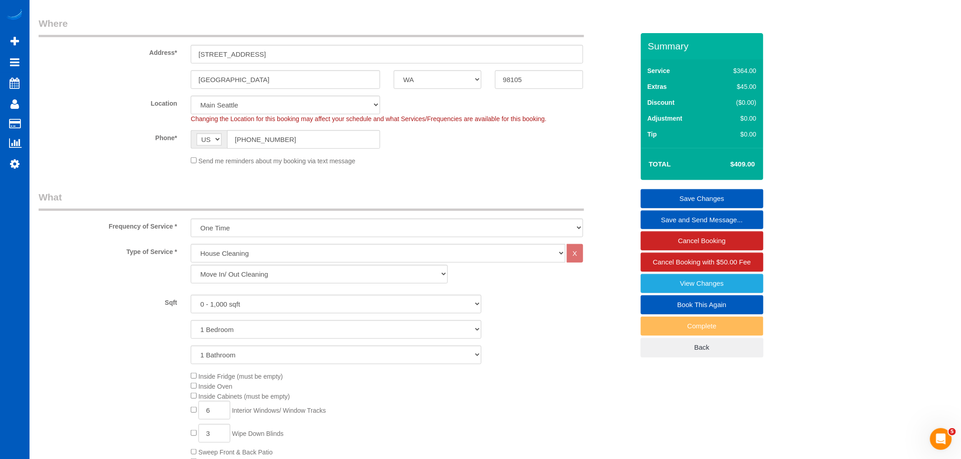
scroll to position [43, 0]
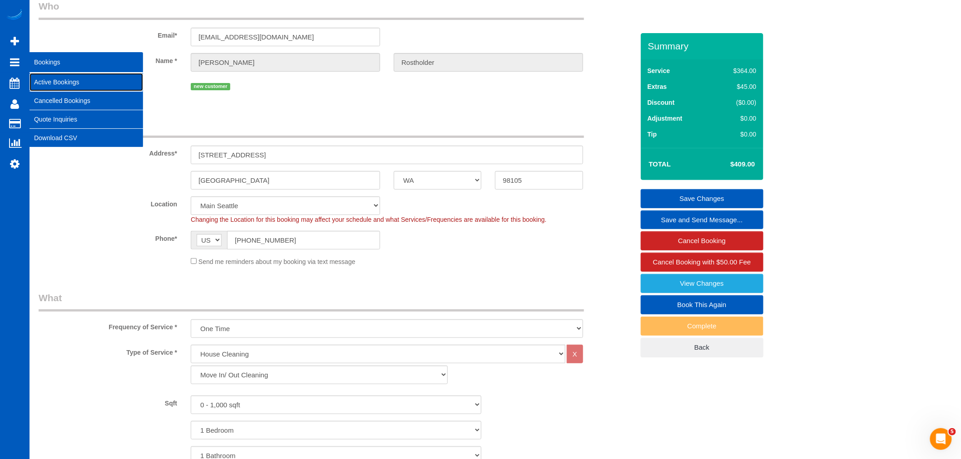
click at [61, 82] on link "Active Bookings" at bounding box center [87, 82] width 114 height 18
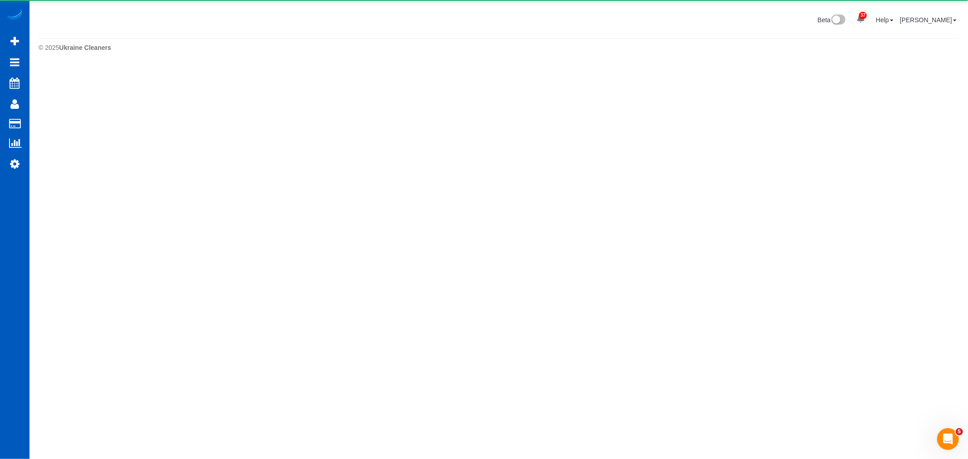
scroll to position [0, 0]
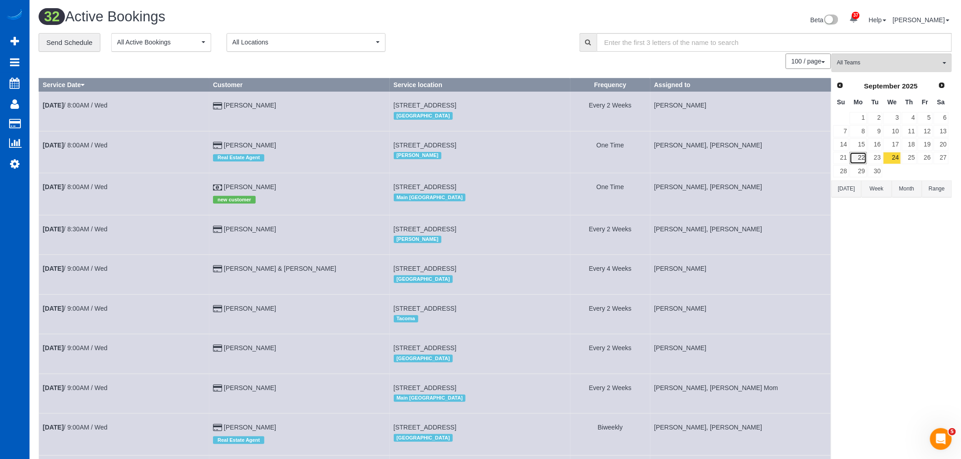
click at [858, 162] on link "22" at bounding box center [857, 158] width 17 height 12
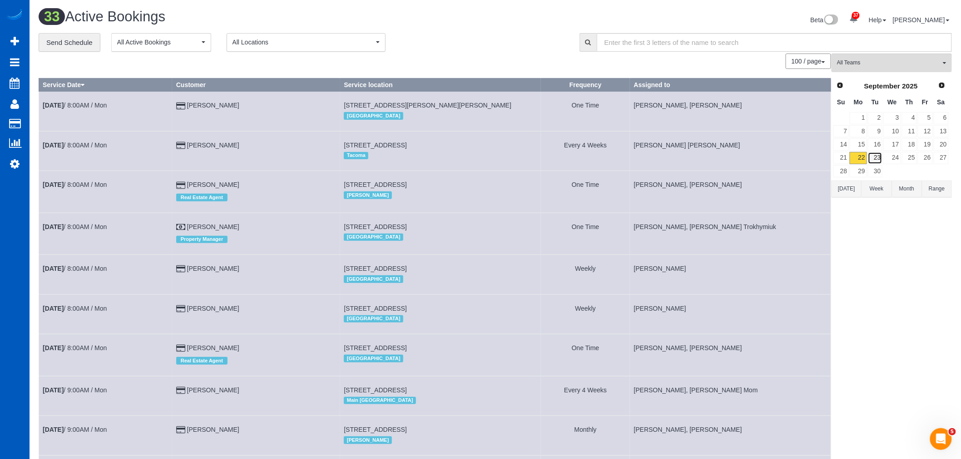
click at [875, 159] on link "23" at bounding box center [875, 158] width 15 height 12
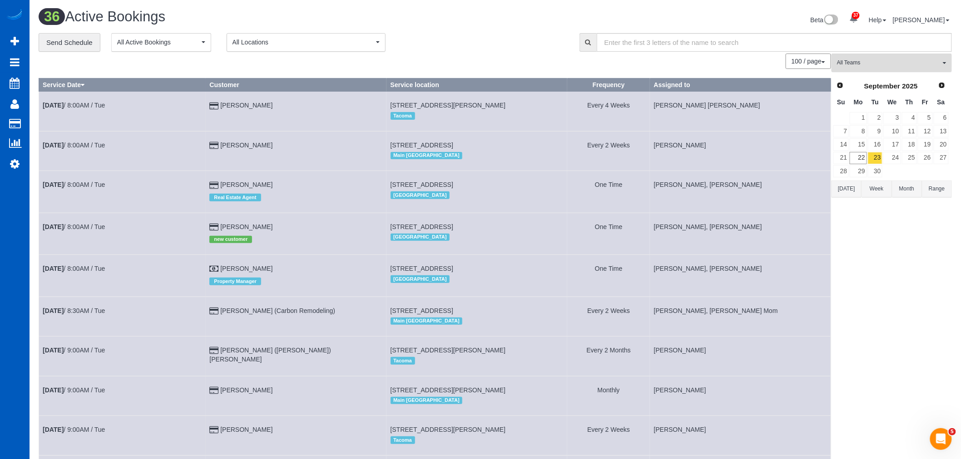
click at [864, 68] on button "All Teams" at bounding box center [891, 63] width 120 height 19
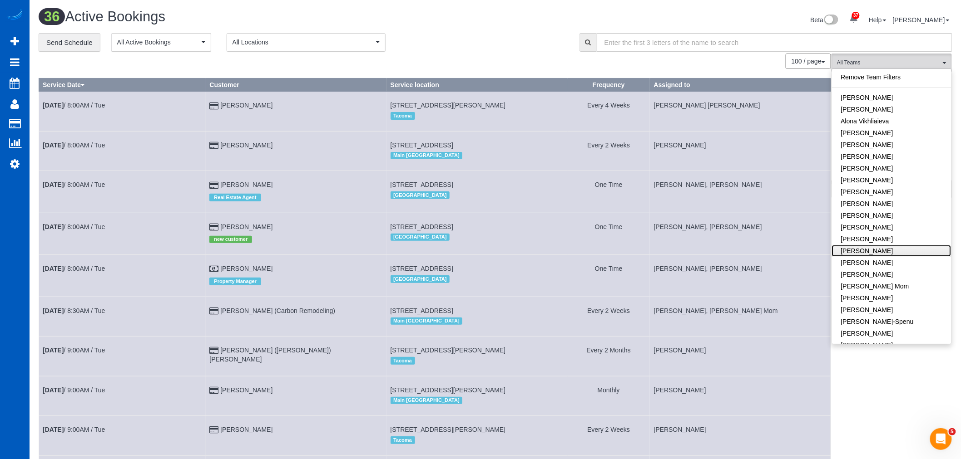
click at [888, 250] on link "[PERSON_NAME]" at bounding box center [891, 251] width 119 height 12
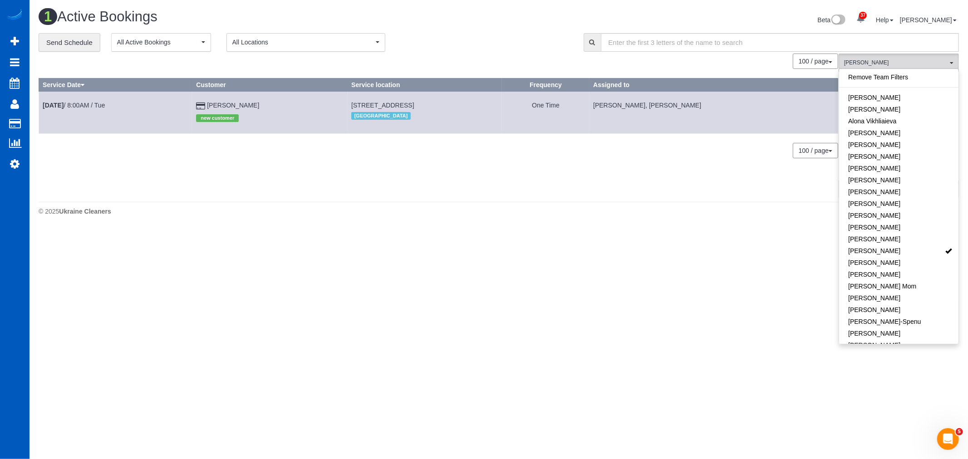
click at [451, 49] on div "**********" at bounding box center [305, 42] width 532 height 19
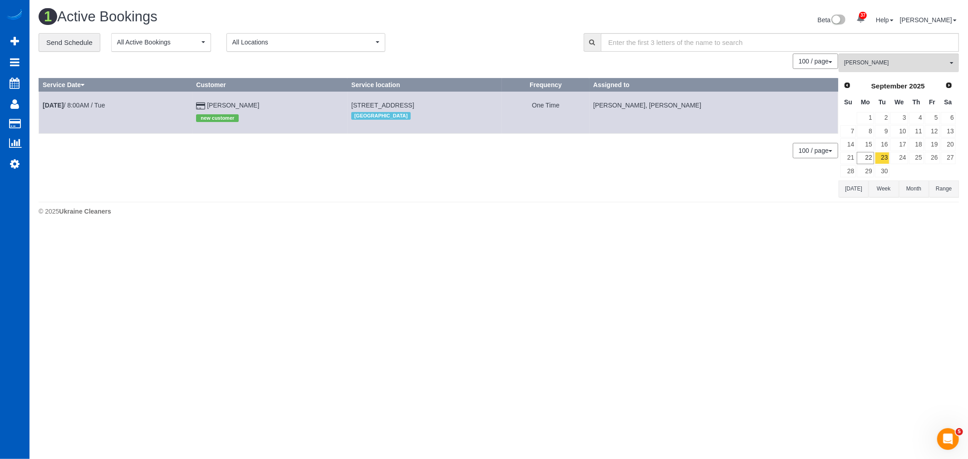
click at [468, 169] on div "0 Bookings found. We couldn't find any bookings that matched your search. Creat…" at bounding box center [439, 125] width 800 height 143
click at [875, 157] on link "23" at bounding box center [882, 158] width 15 height 12
click at [870, 159] on link "22" at bounding box center [865, 158] width 17 height 12
click at [882, 160] on link "23" at bounding box center [882, 158] width 15 height 12
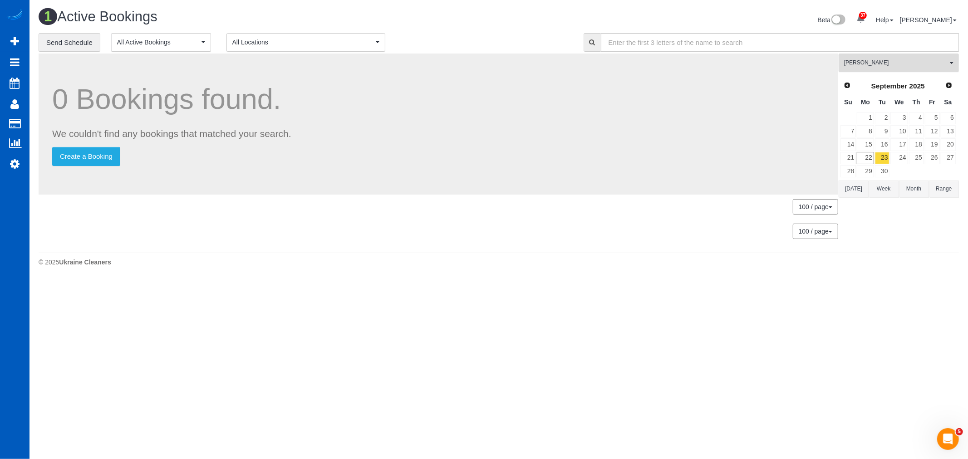
click at [869, 68] on button "[PERSON_NAME] All Teams" at bounding box center [899, 63] width 120 height 19
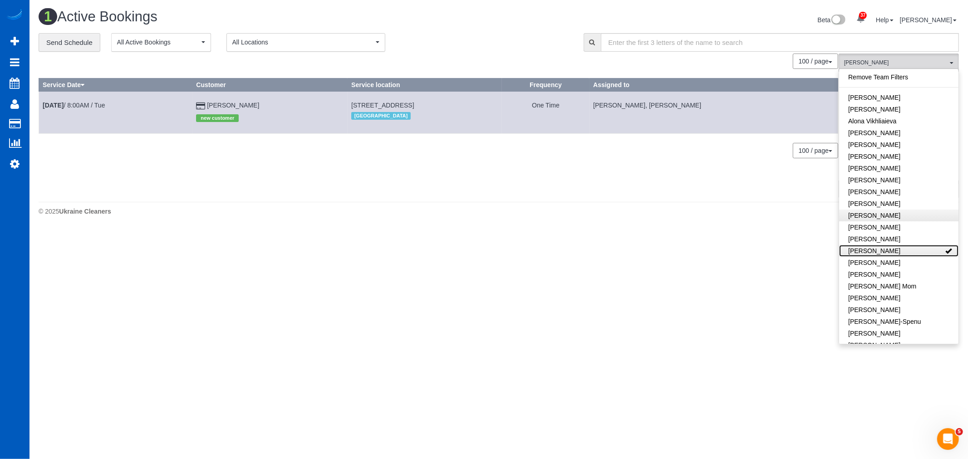
scroll to position [202, 0]
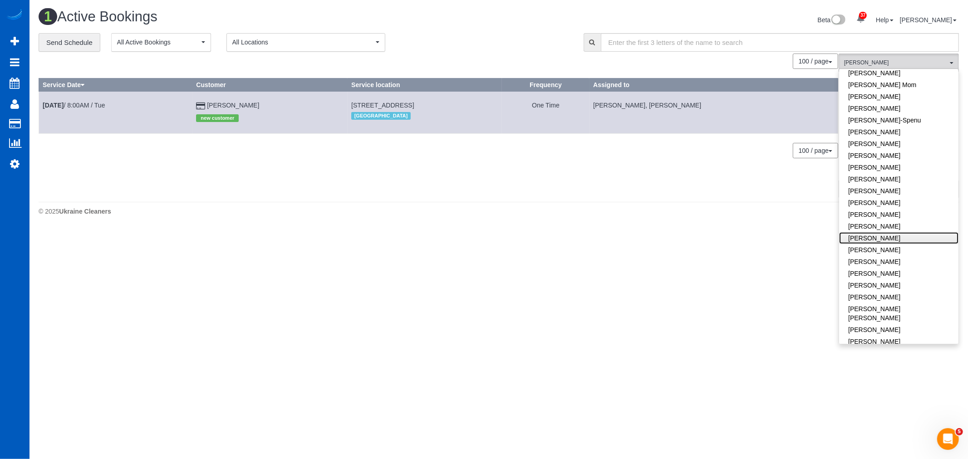
click at [869, 235] on link "[PERSON_NAME]" at bounding box center [898, 238] width 119 height 12
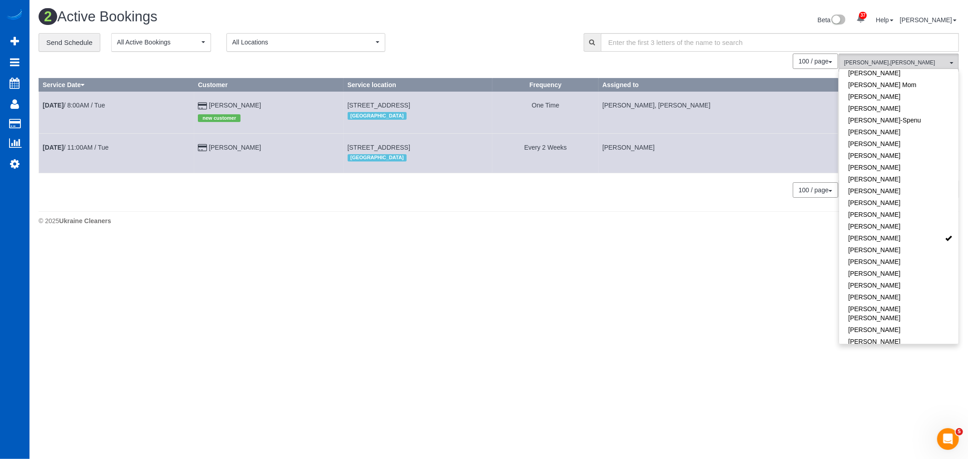
click at [396, 239] on div "2 Active Bookings Beta 37 Your Notifications You have 0 alerts × You have 3 to …" at bounding box center [499, 119] width 939 height 239
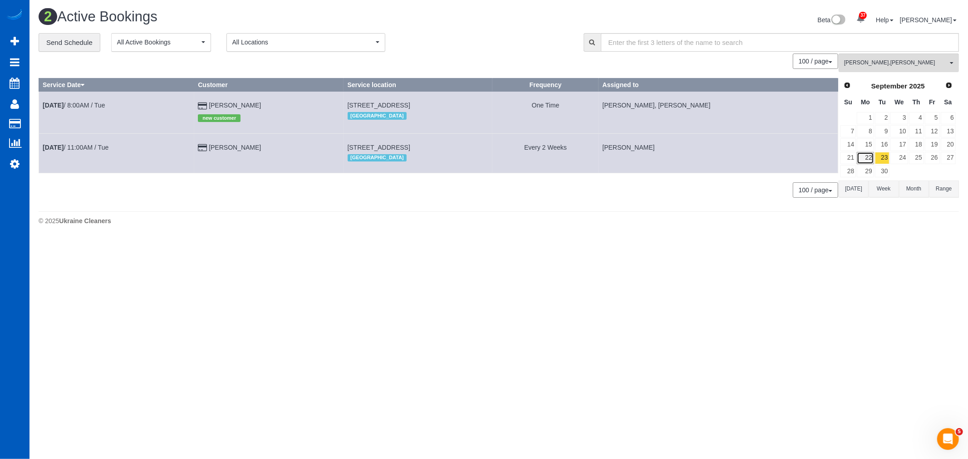
click at [869, 155] on link "22" at bounding box center [865, 158] width 17 height 12
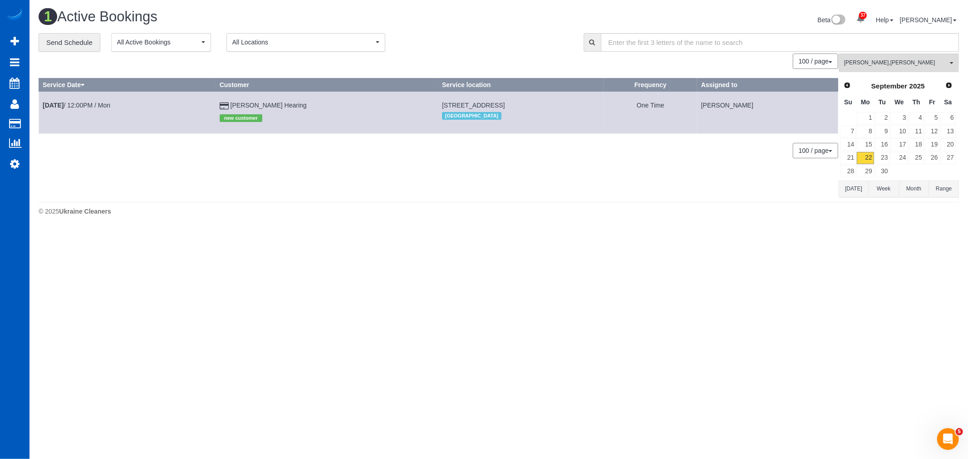
drag, startPoint x: 373, startPoint y: 104, endPoint x: 516, endPoint y: 106, distance: 143.0
click at [516, 106] on td "[STREET_ADDRESS] [GEOGRAPHIC_DATA]" at bounding box center [522, 113] width 166 height 42
click at [878, 74] on div "[PERSON_NAME] , [PERSON_NAME] All Teams Remove Team Filters [PERSON_NAME] [PERS…" at bounding box center [899, 125] width 120 height 143
click at [878, 69] on button "[PERSON_NAME] , [PERSON_NAME] All Teams" at bounding box center [899, 63] width 120 height 19
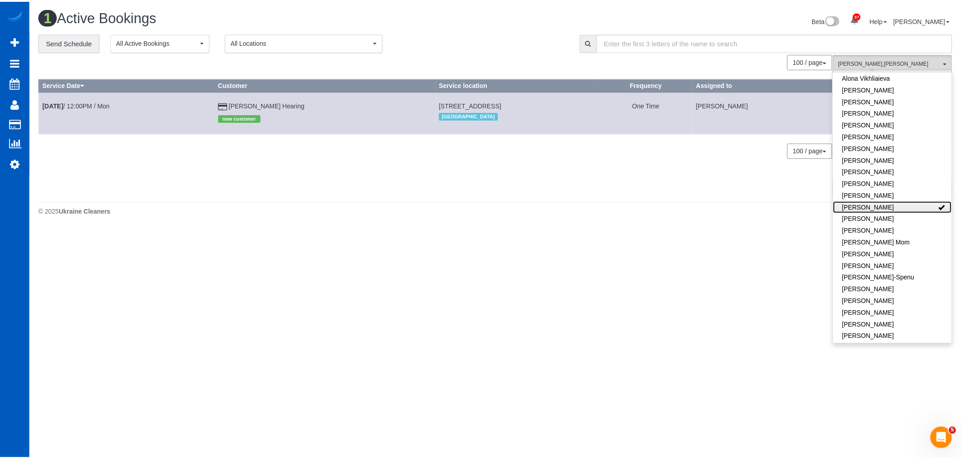
scroll to position [0, 0]
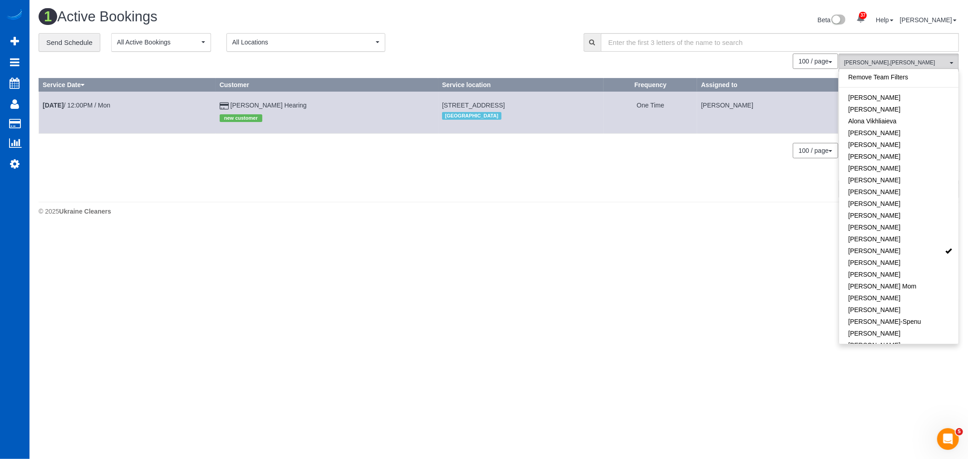
click at [869, 71] on div "Remove Team Filters [PERSON_NAME] [PERSON_NAME] Alona Vikhliaieva [PERSON_NAME]…" at bounding box center [899, 207] width 120 height 276
click at [866, 78] on link "Remove Team Filters" at bounding box center [898, 77] width 119 height 12
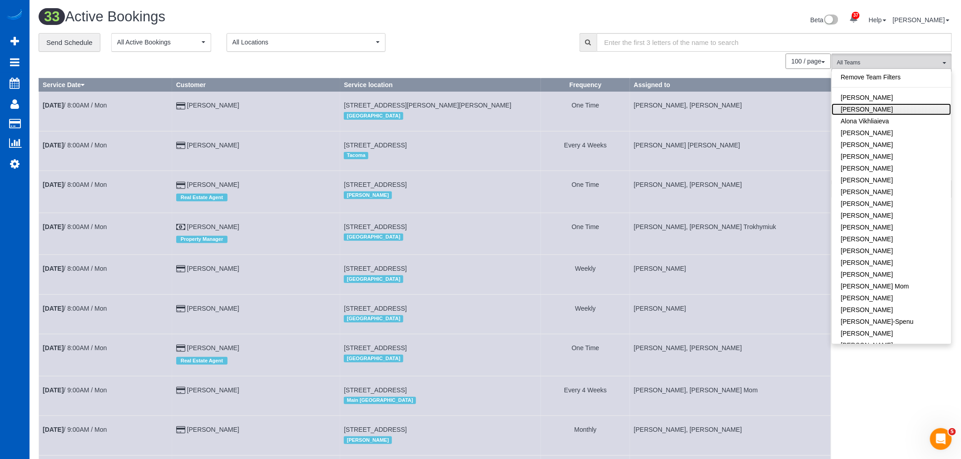
click at [852, 107] on link "[PERSON_NAME]" at bounding box center [891, 110] width 119 height 12
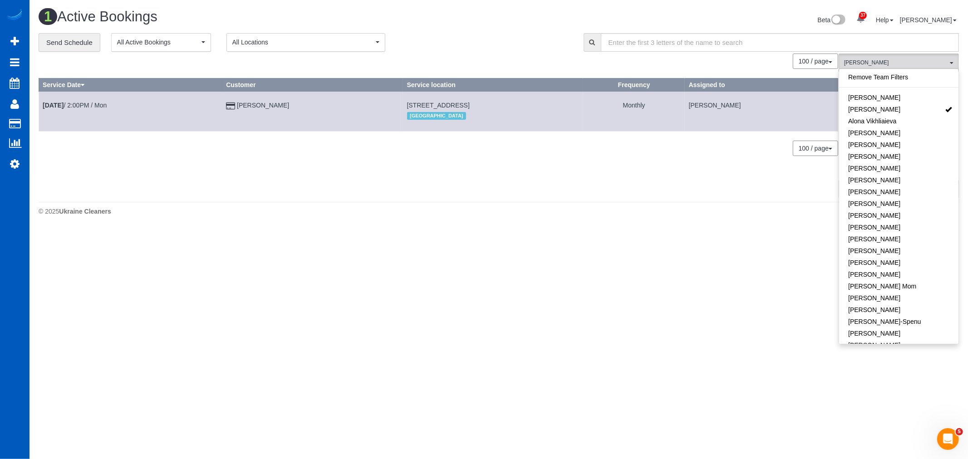
click at [71, 109] on td "[DATE] 2:00PM / Mon" at bounding box center [130, 111] width 183 height 39
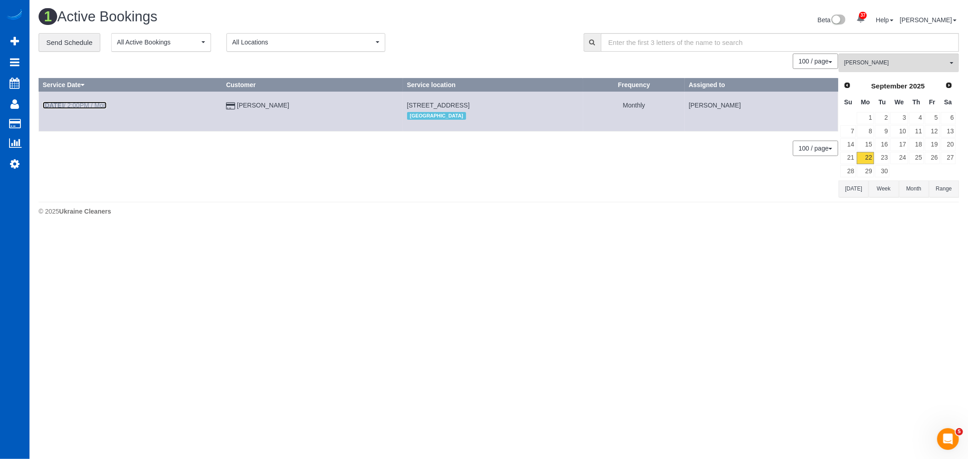
click at [76, 105] on link "[DATE] 2:00PM / Mon" at bounding box center [75, 105] width 64 height 7
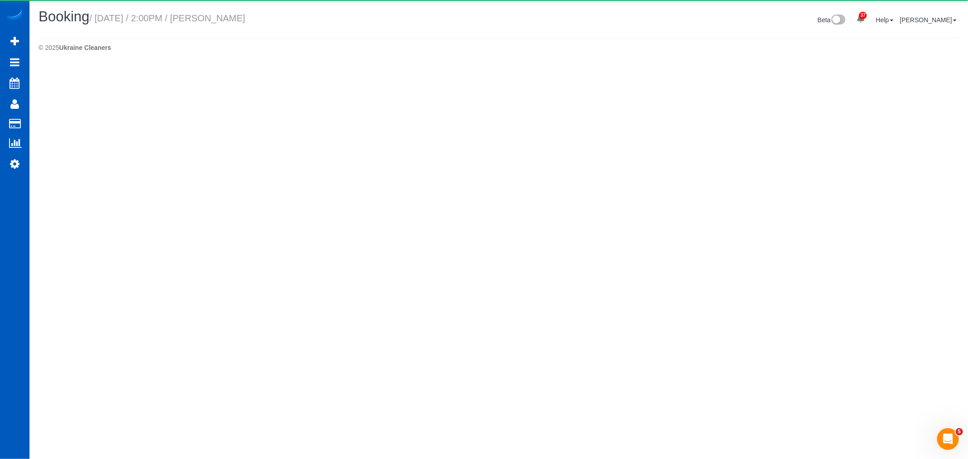
select select "WA"
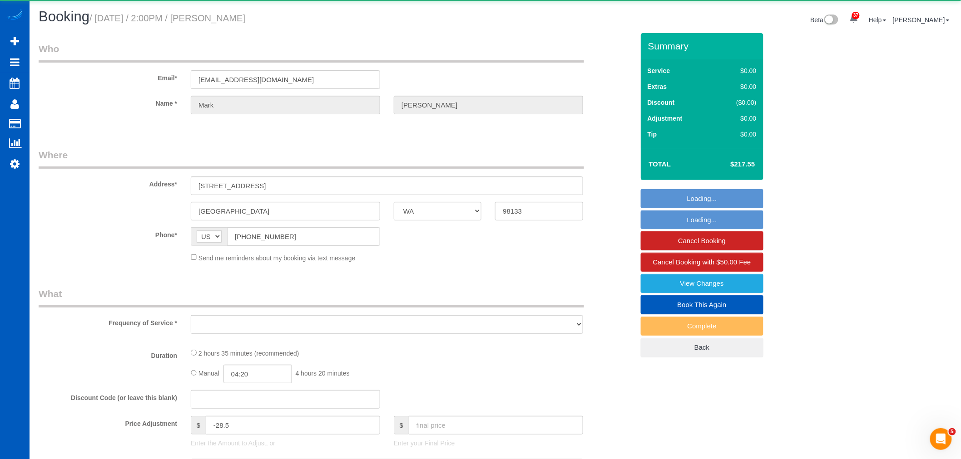
select select "object:4959"
select select "string:fspay-d707efc1-95ef-4733-963a-fa8de66c5872"
select select "spot16"
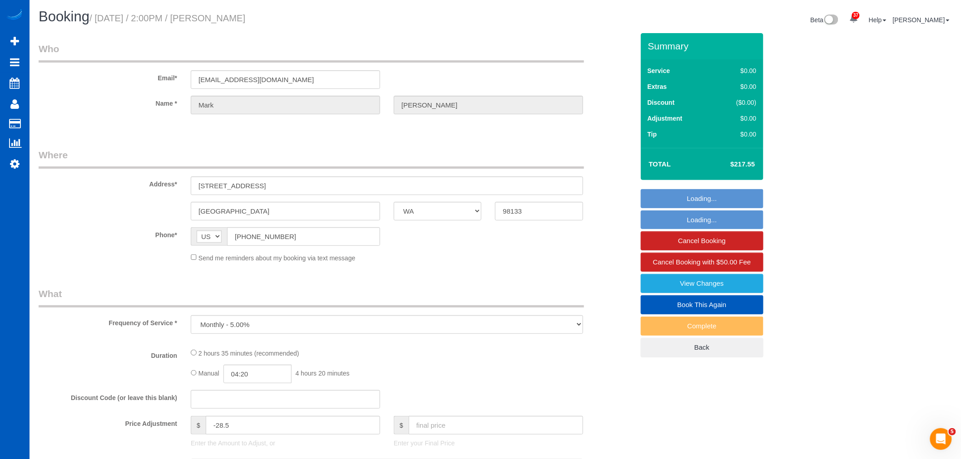
select select "199"
select select "number:8"
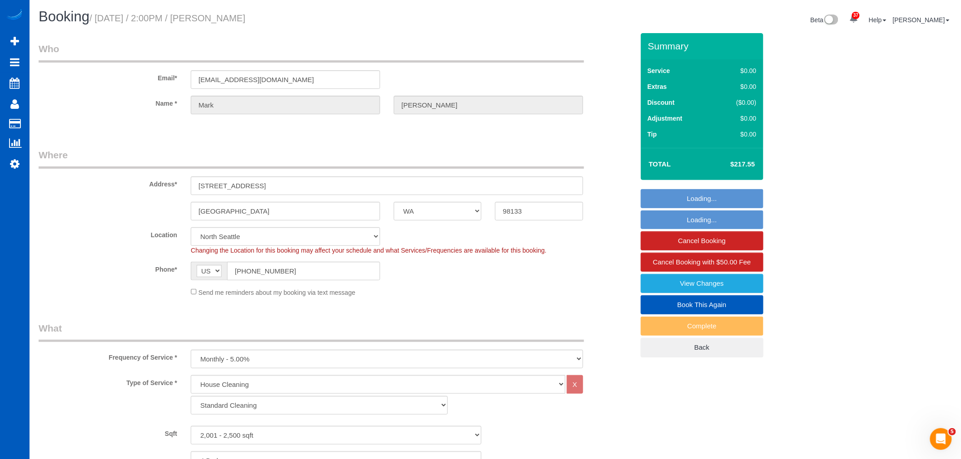
select select "object:5413"
select select "spot28"
select select "2001"
select select "4"
select select "3"
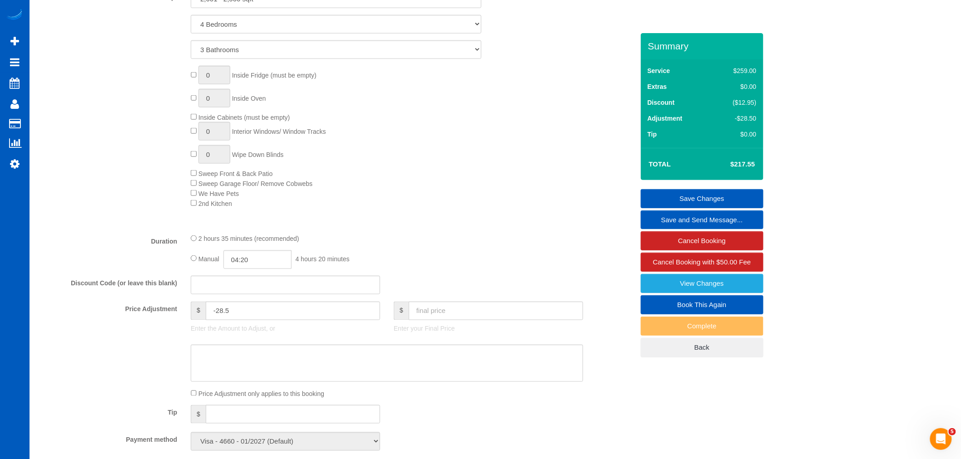
scroll to position [504, 0]
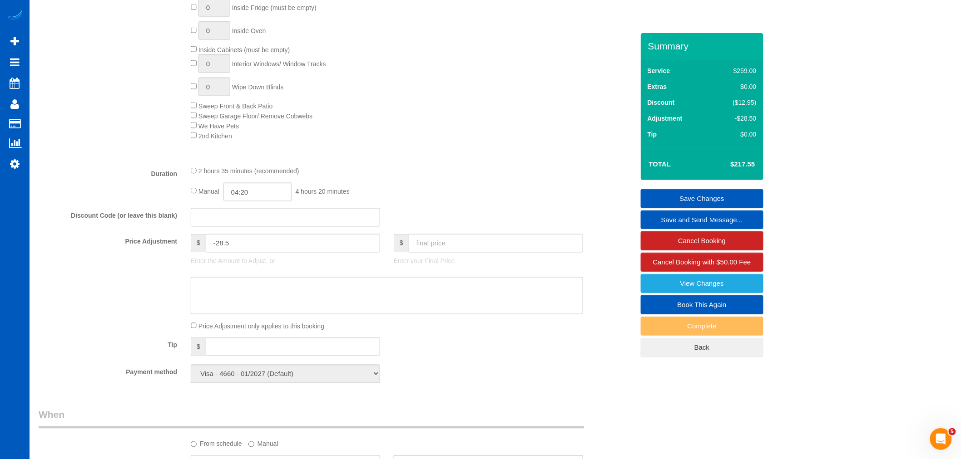
drag, startPoint x: 350, startPoint y: 239, endPoint x: 479, endPoint y: 376, distance: 187.6
click at [484, 380] on div "Payment method Visa - 4660 - 01/2027 (Default) Add Credit Card ─────────────── …" at bounding box center [336, 374] width 609 height 19
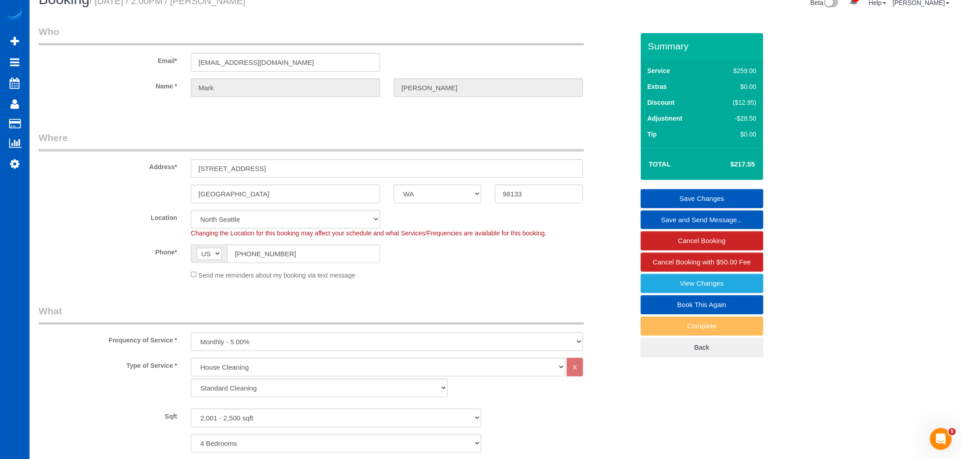
scroll to position [0, 0]
